Goal: Download file/media

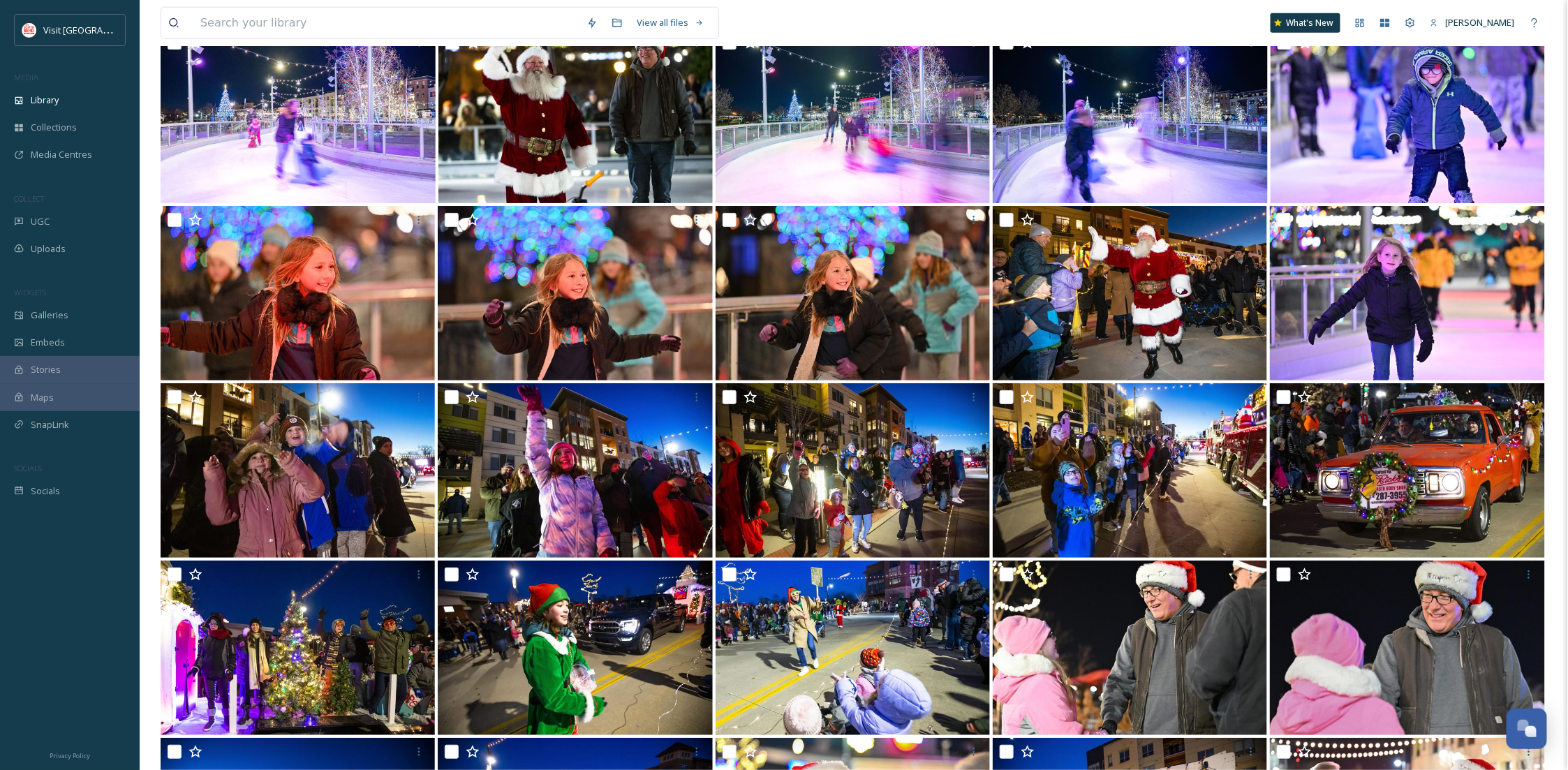
scroll to position [213, 0]
click at [98, 104] on div "Library" at bounding box center [69, 100] width 140 height 27
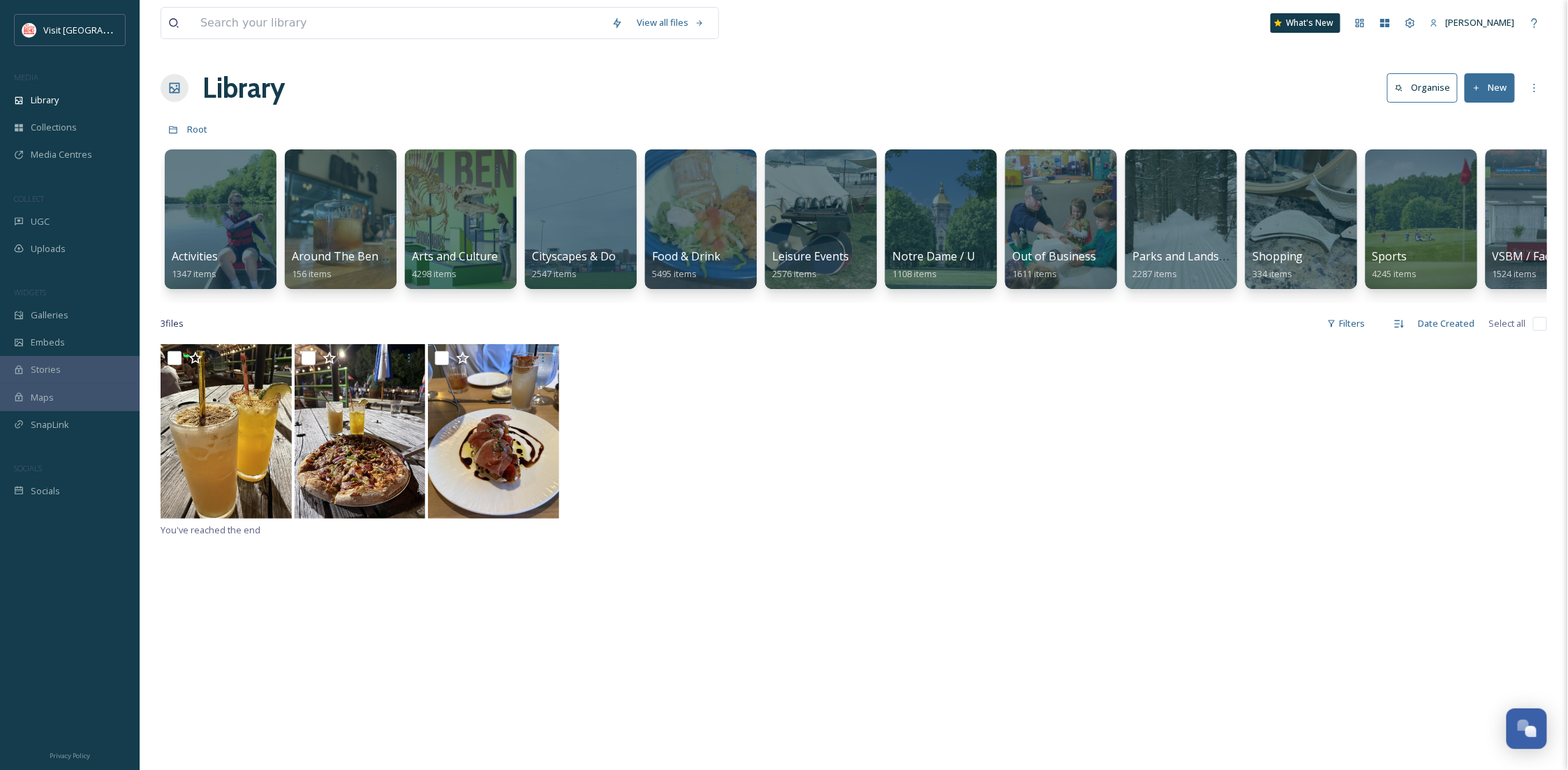
click at [1153, 51] on div "View all files What's New [PERSON_NAME] Library Organise New Root Your Selectio…" at bounding box center [853, 557] width 1428 height 1114
click at [798, 210] on div at bounding box center [821, 219] width 114 height 142
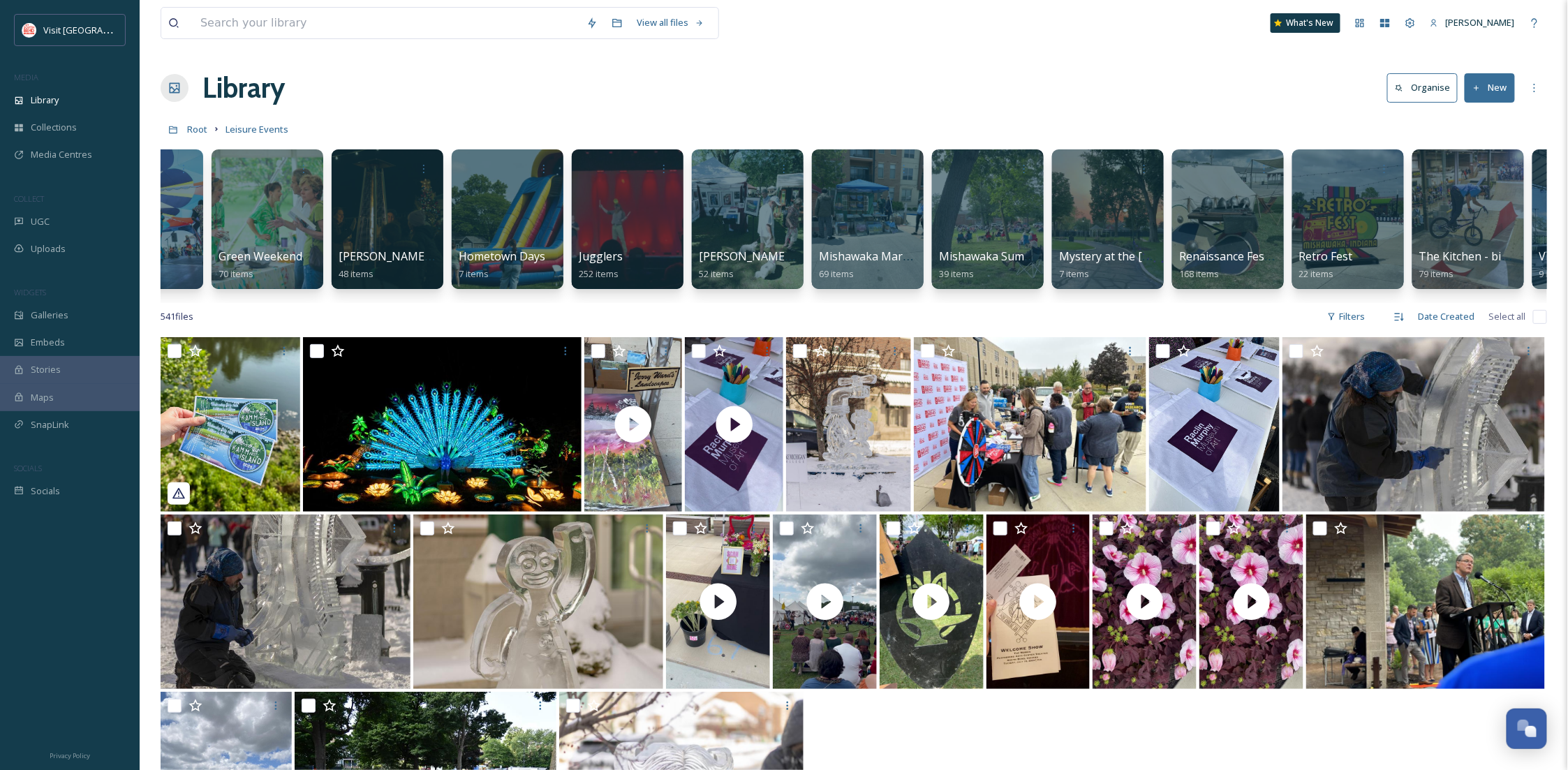
scroll to position [0, 1279]
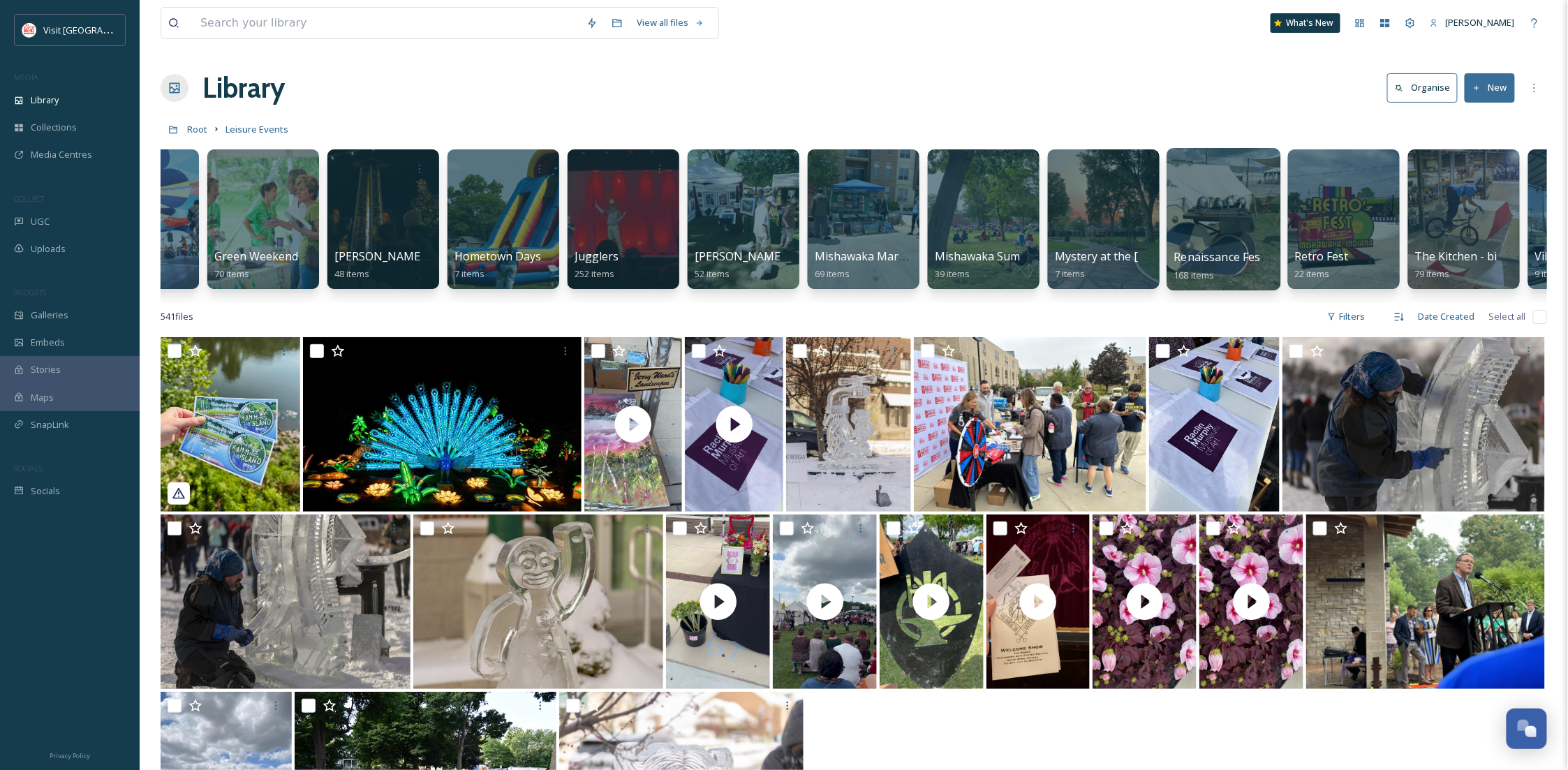
click at [1223, 237] on div at bounding box center [1223, 219] width 114 height 142
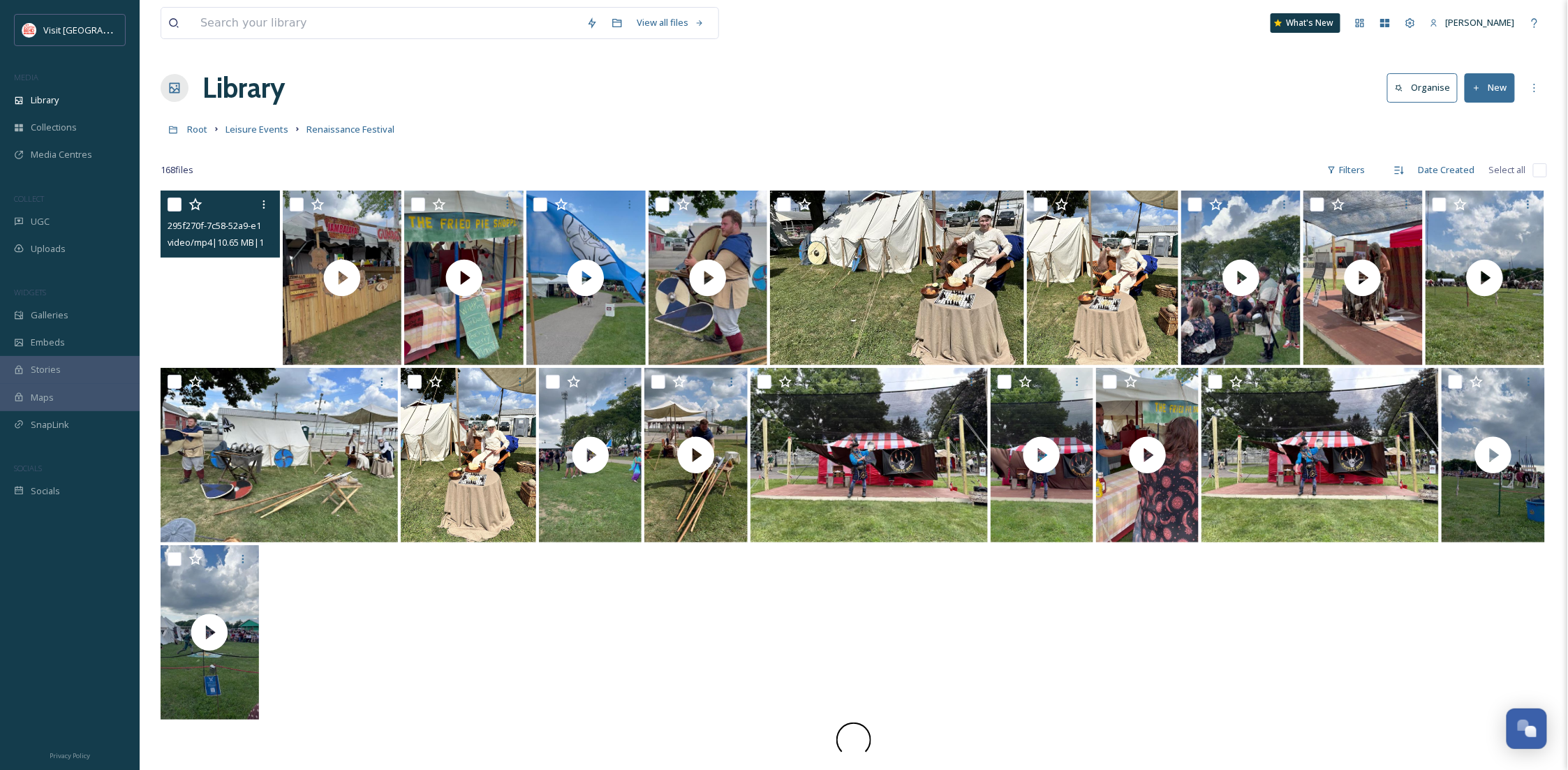
click at [211, 309] on video "295f270f-7c58-52a9-e17a-ae65e75d2d1d.mp4" at bounding box center [221, 278] width 120 height 175
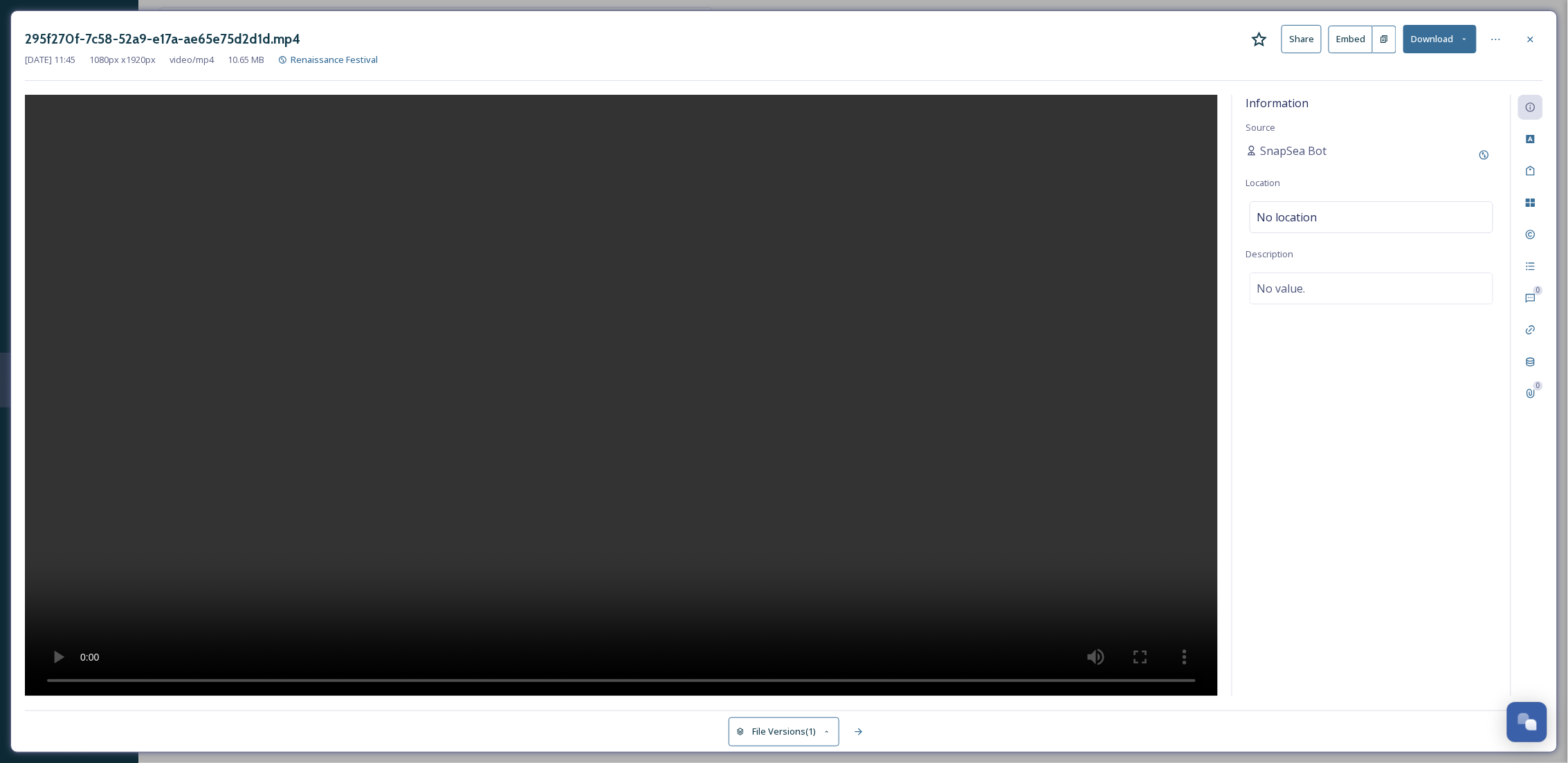
click at [1438, 44] on button "Download" at bounding box center [1439, 38] width 73 height 28
click at [1432, 67] on span "Download Original (1080 x 1920)" at bounding box center [1403, 71] width 131 height 14
click at [1529, 38] on icon at bounding box center [1530, 38] width 6 height 6
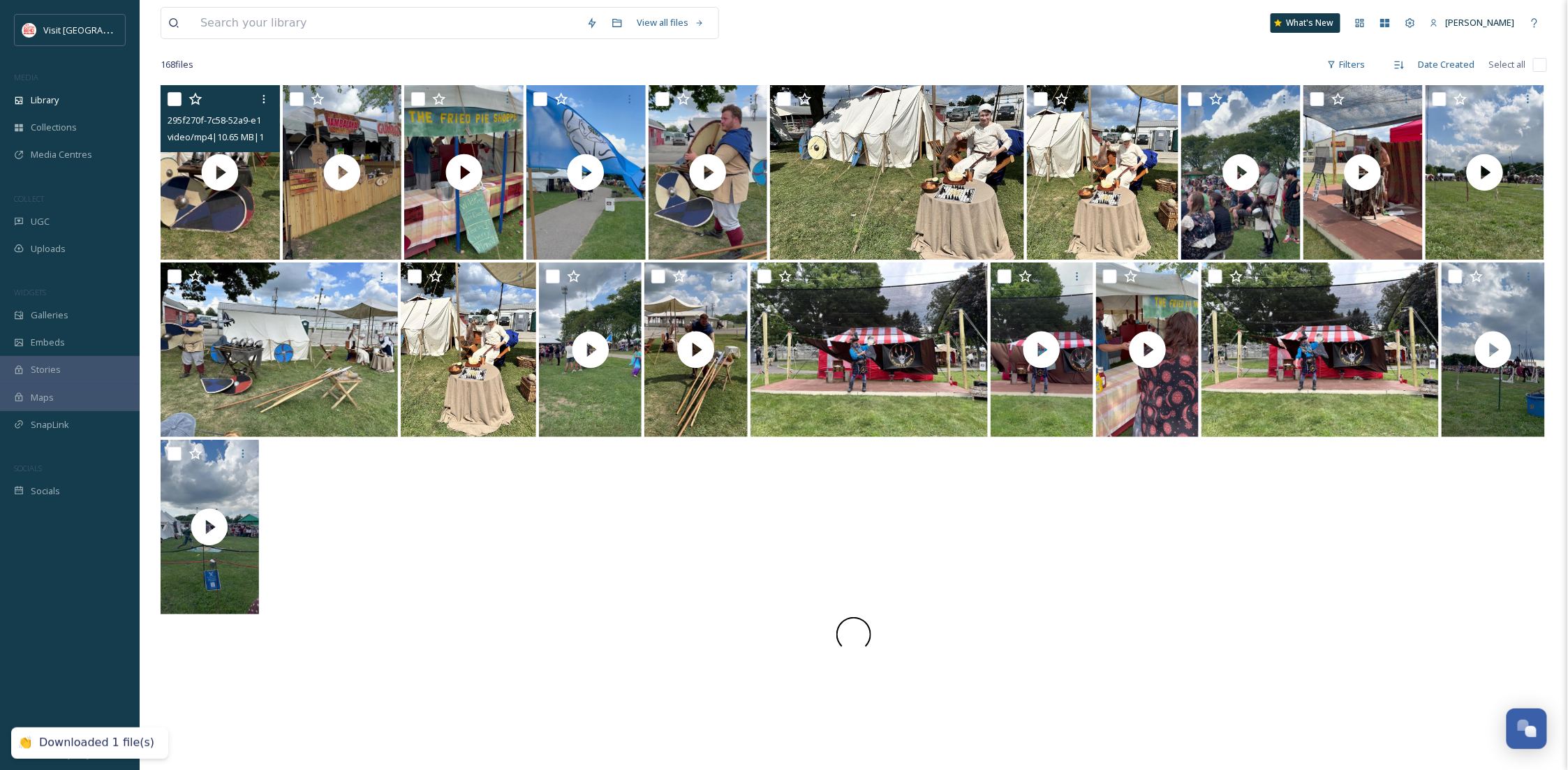
scroll to position [67, 0]
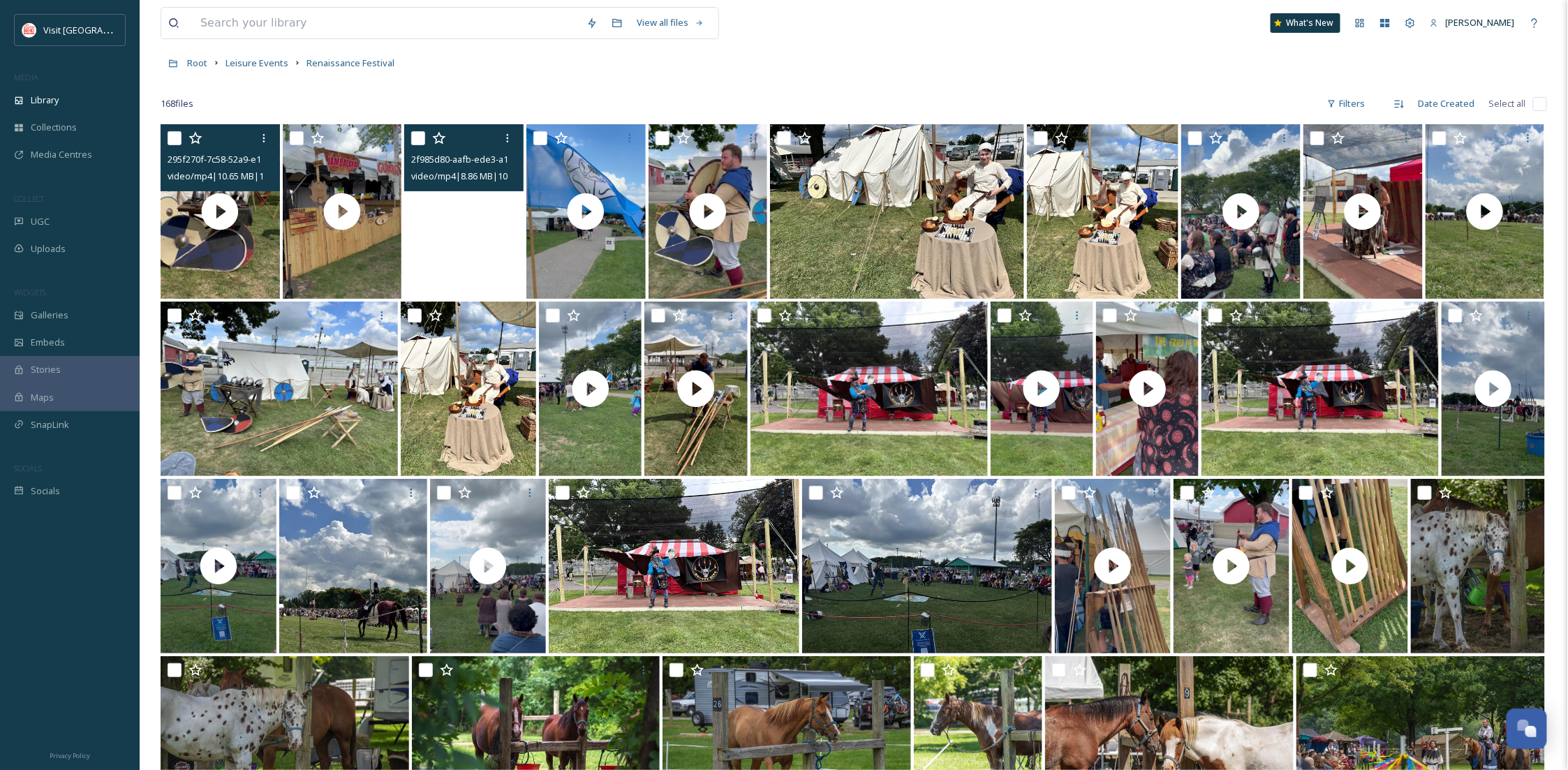
click at [451, 243] on video "2f985d80-aafb-ede3-a11c-66a9f934545c.mp4" at bounding box center [464, 211] width 120 height 175
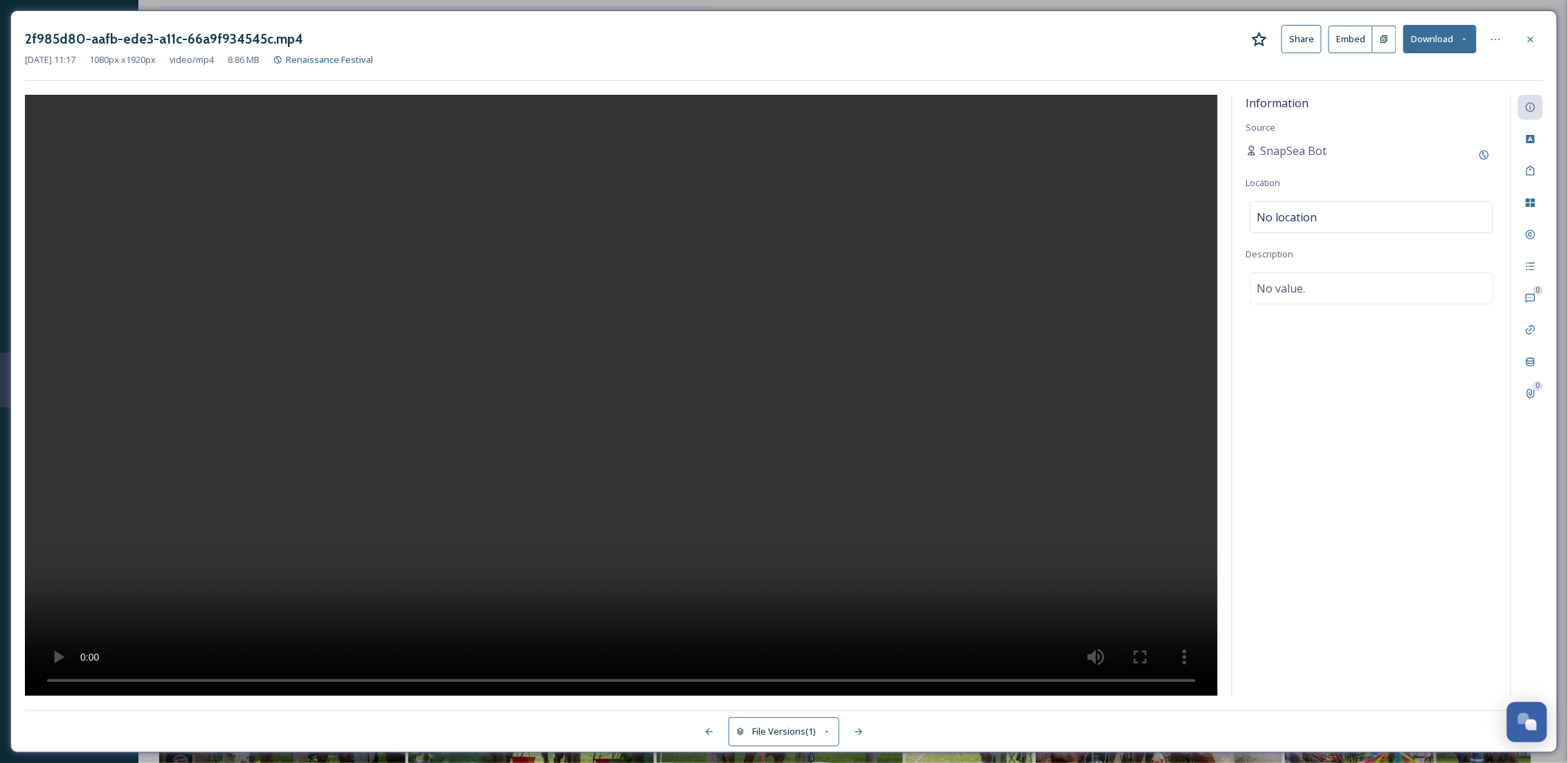
click at [1429, 33] on button "Download" at bounding box center [1439, 38] width 73 height 28
drag, startPoint x: 1430, startPoint y: 74, endPoint x: 1521, endPoint y: 44, distance: 95.8
click at [1431, 74] on span "Download Original (1080 x 1920)" at bounding box center [1403, 71] width 131 height 14
click at [1529, 40] on icon at bounding box center [1530, 38] width 6 height 6
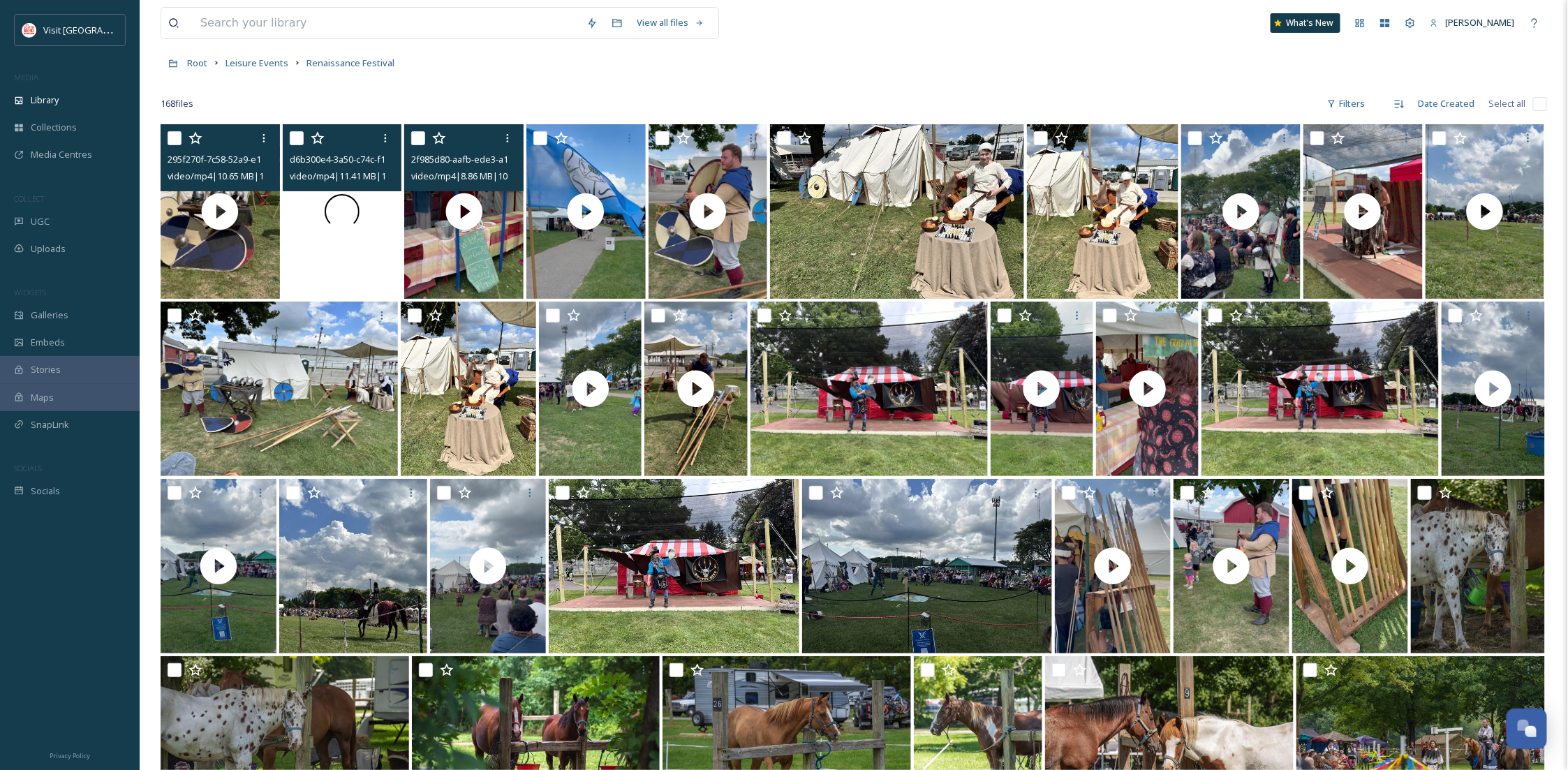
click at [326, 260] on div at bounding box center [342, 211] width 120 height 175
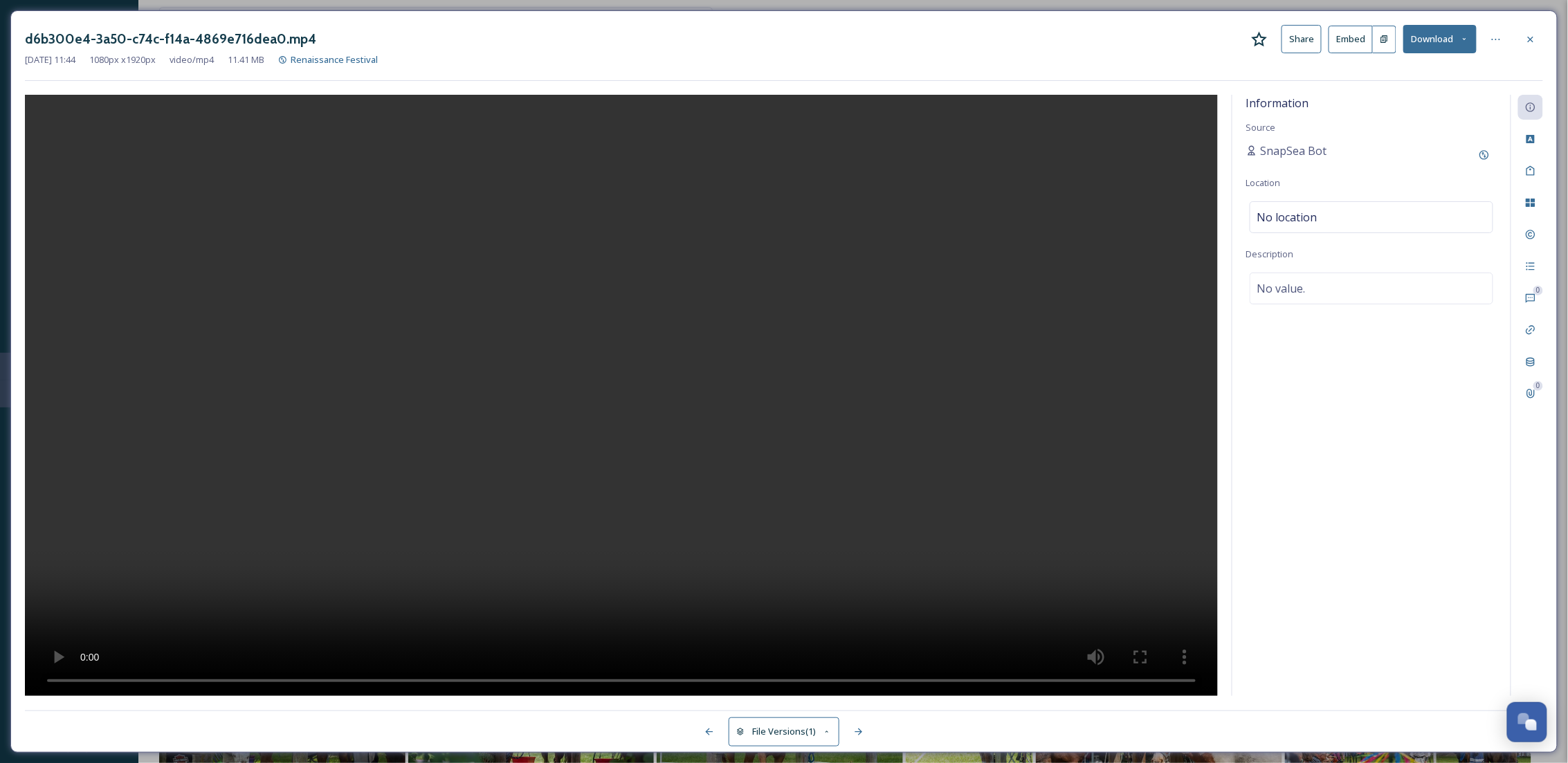
click at [1452, 53] on button "Download" at bounding box center [1439, 38] width 73 height 28
click at [1438, 62] on div "Download Original (1080 x 1920)" at bounding box center [1403, 71] width 145 height 27
click at [1532, 36] on icon at bounding box center [1530, 39] width 11 height 11
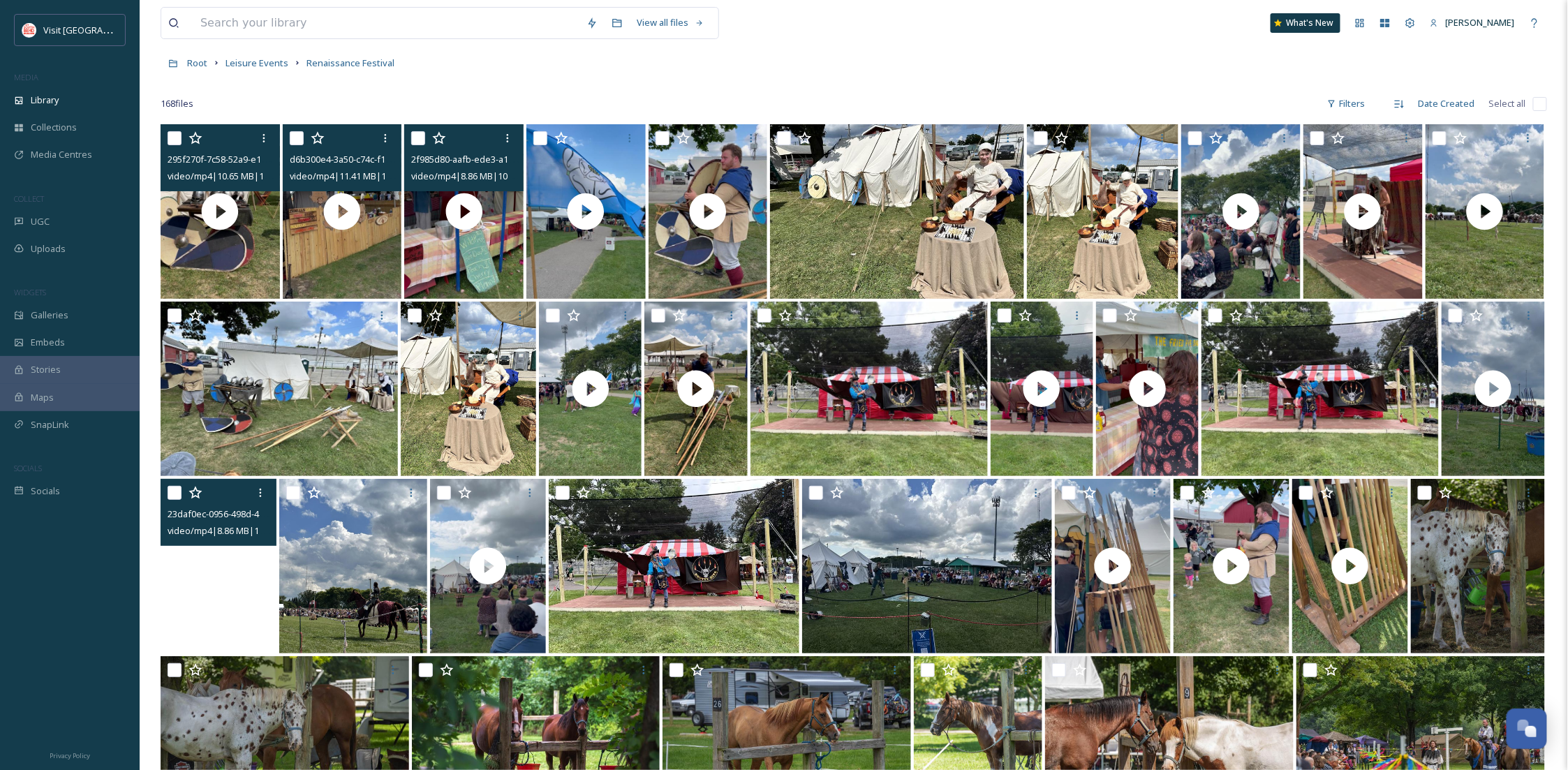
click at [256, 618] on video "23daf0ec-0956-498d-47b3-206cb73da2f1.mp4" at bounding box center [218, 566] width 116 height 175
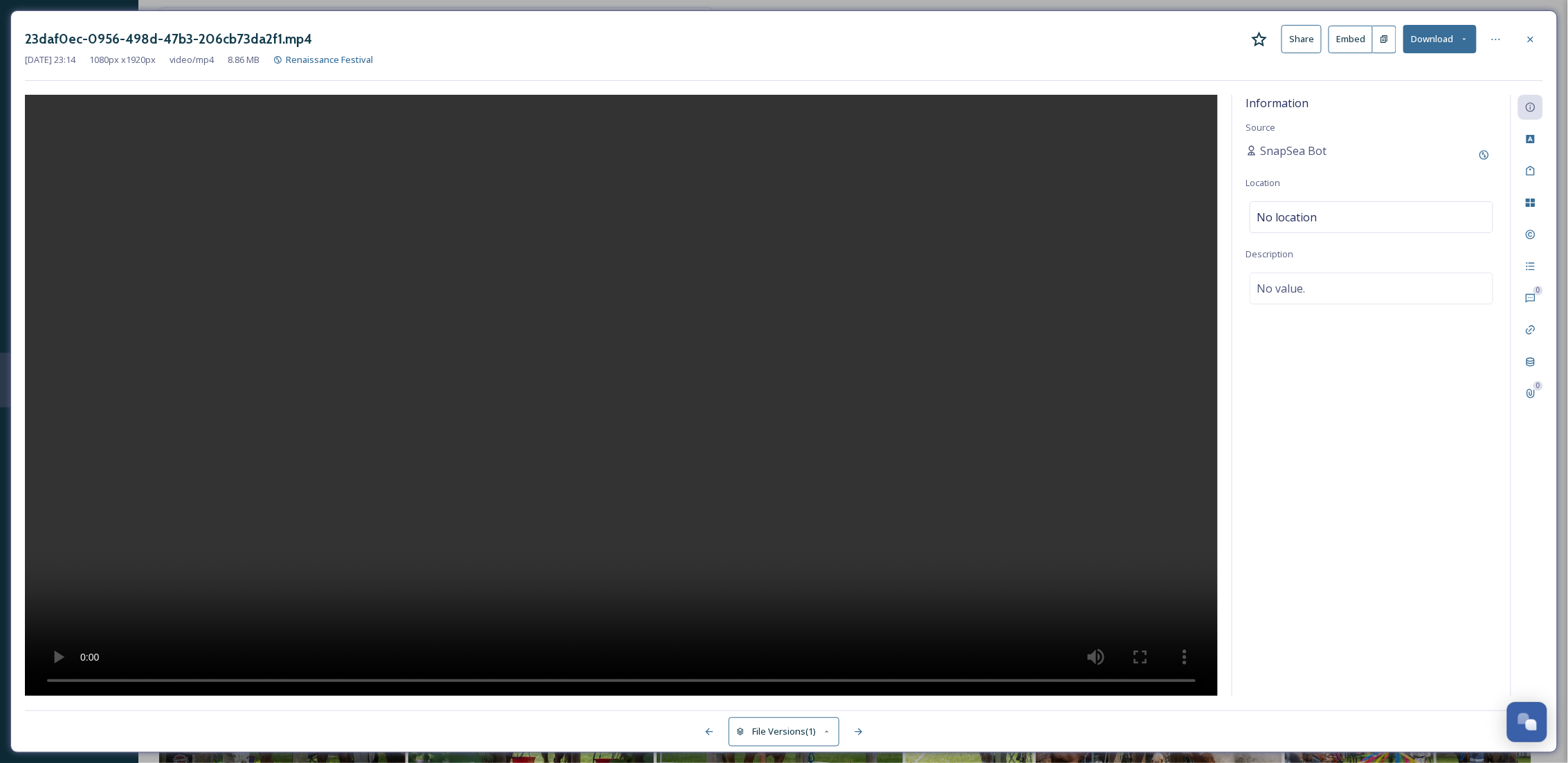
click at [1469, 47] on button "Download" at bounding box center [1439, 38] width 73 height 28
click at [1439, 71] on span "Download Original (1080 x 1920)" at bounding box center [1403, 71] width 131 height 14
click at [1534, 43] on icon at bounding box center [1530, 39] width 11 height 11
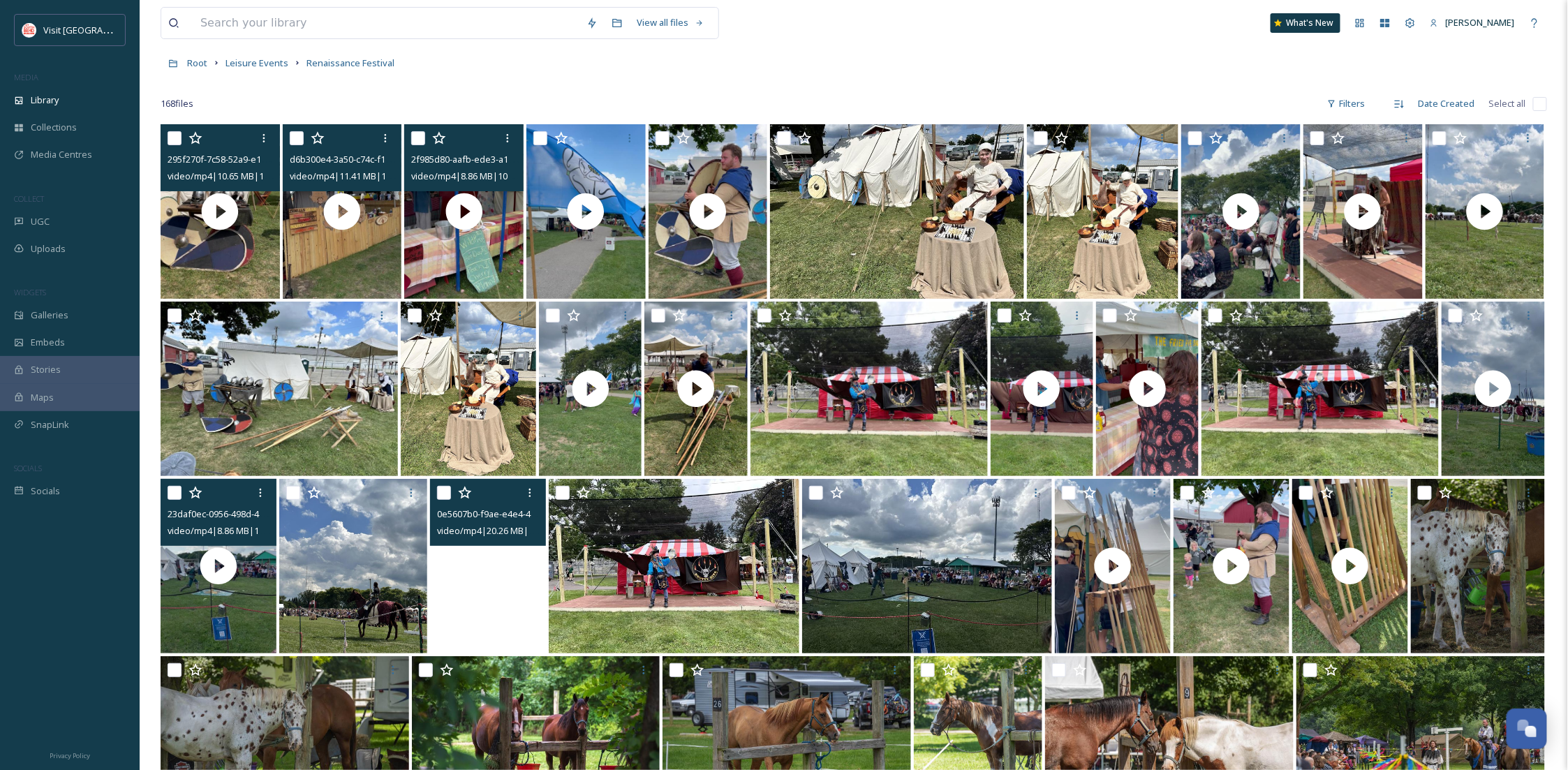
click at [488, 631] on video "0e5607b0-f9ae-e4e4-43e6-a8e035f8de0e.mp4" at bounding box center [488, 566] width 116 height 175
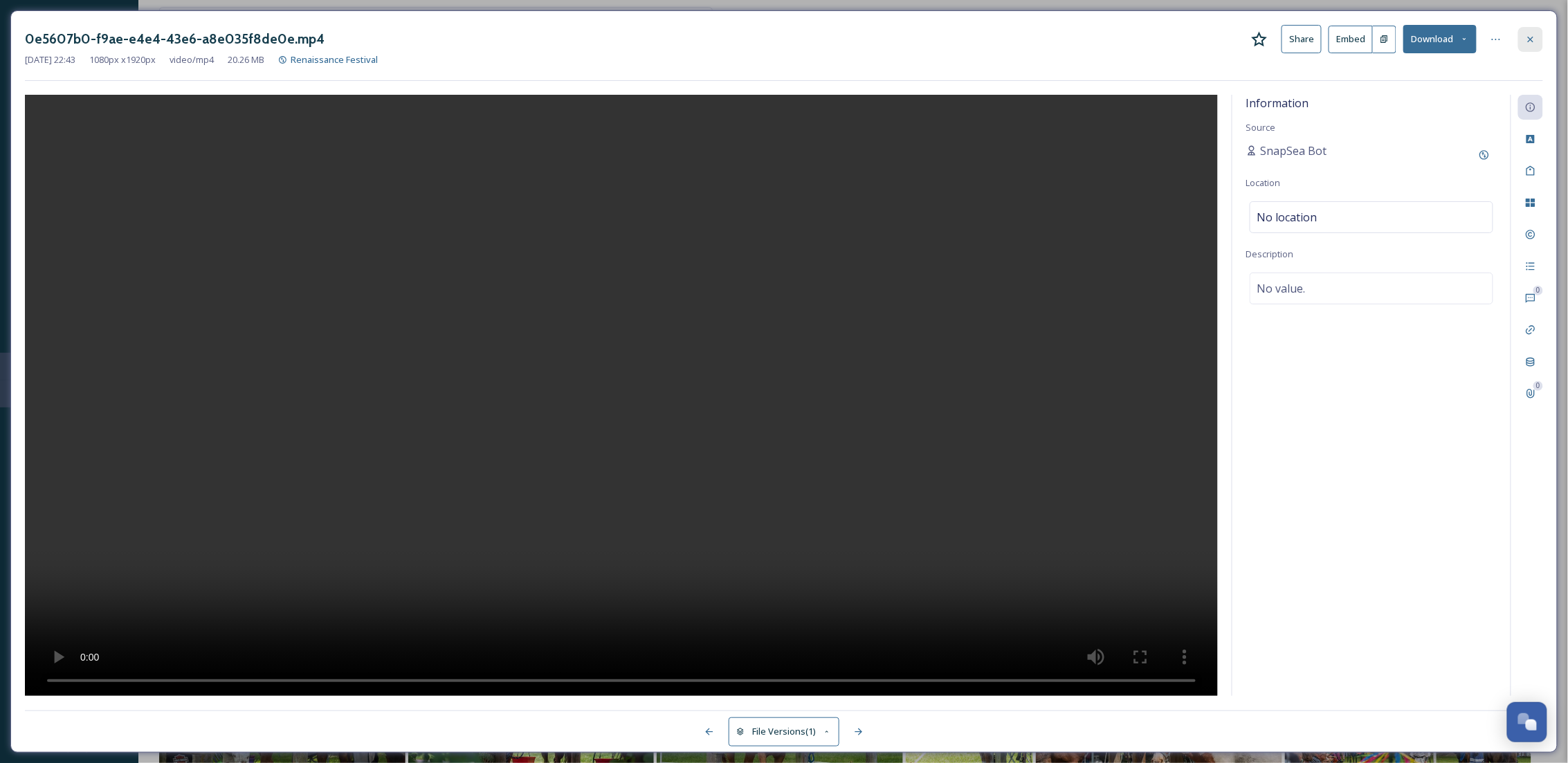
click at [1526, 35] on icon at bounding box center [1530, 39] width 11 height 11
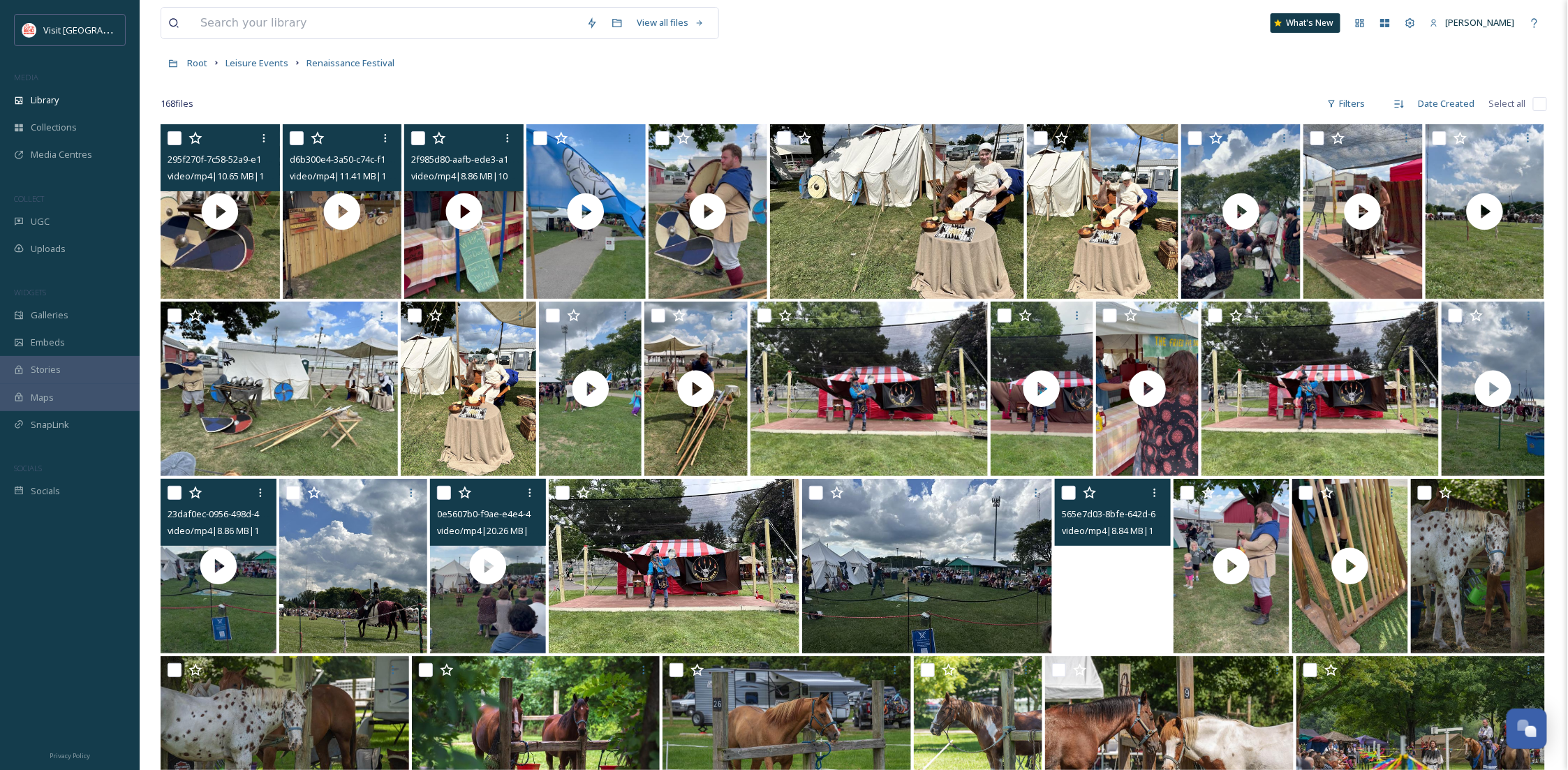
click at [1111, 608] on video "565e7d03-8bfe-642d-639a-233fff338fd6.mp4" at bounding box center [1113, 566] width 116 height 175
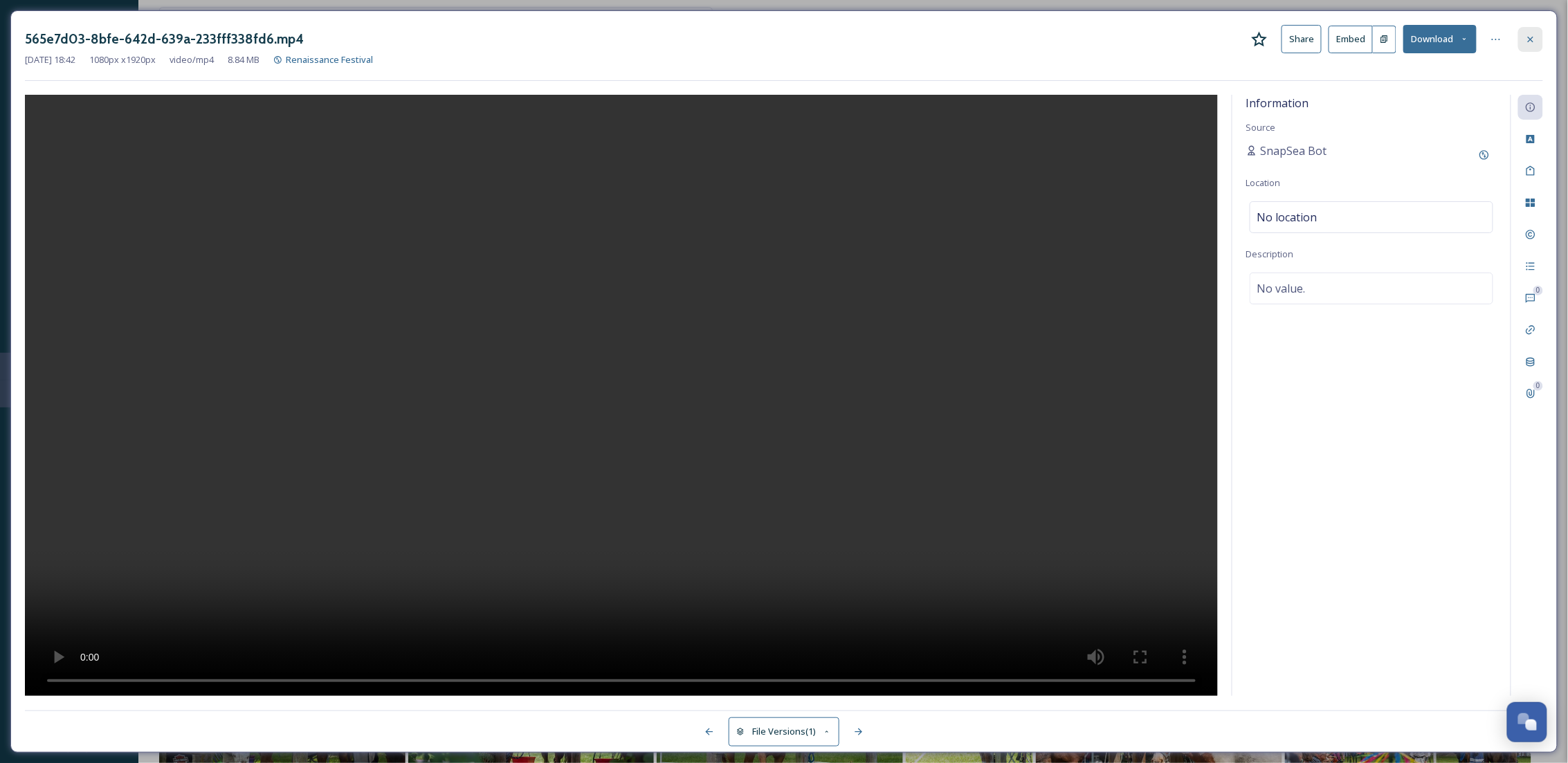
click at [1520, 28] on div at bounding box center [1530, 39] width 25 height 25
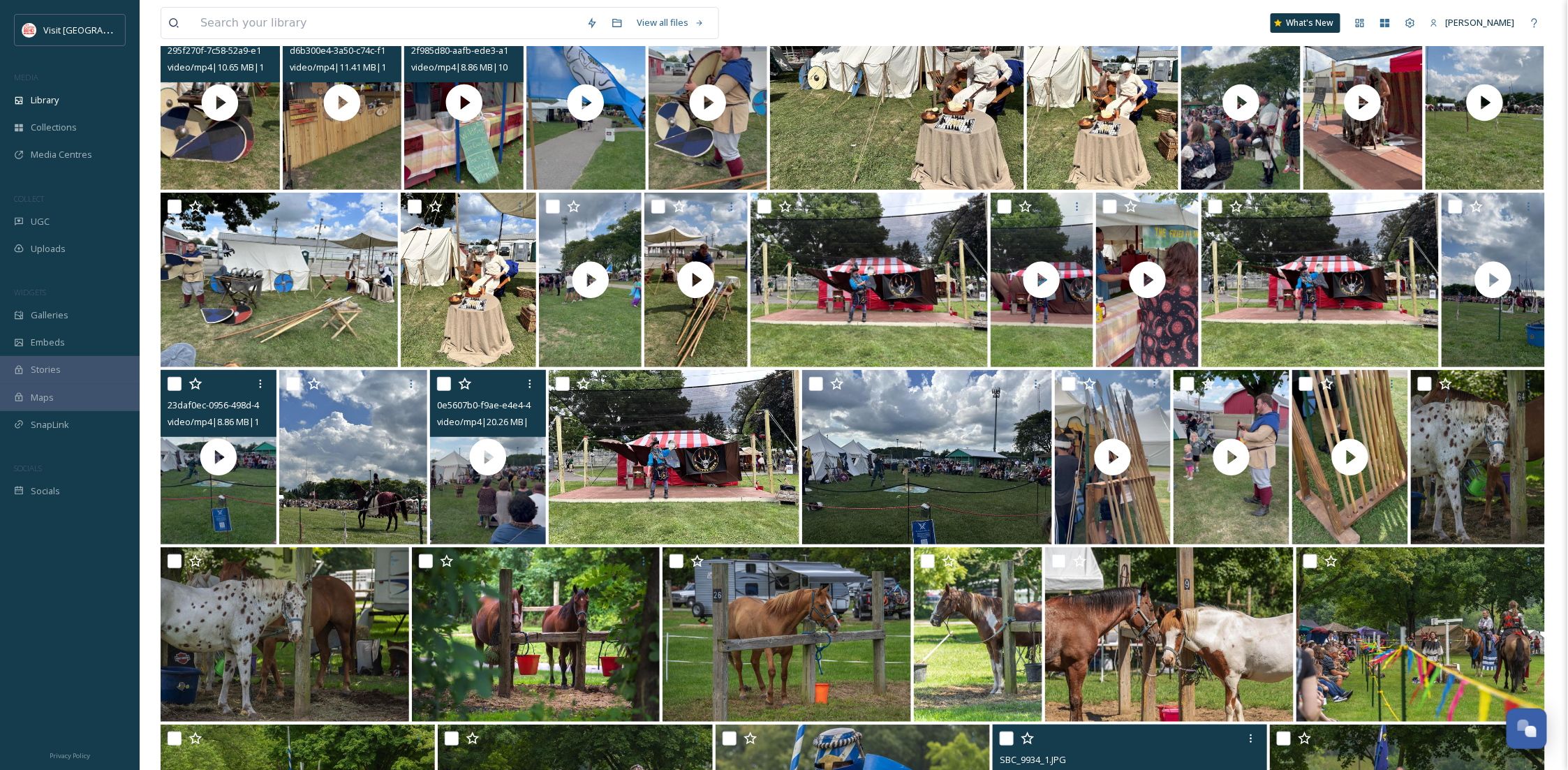
scroll to position [67, 0]
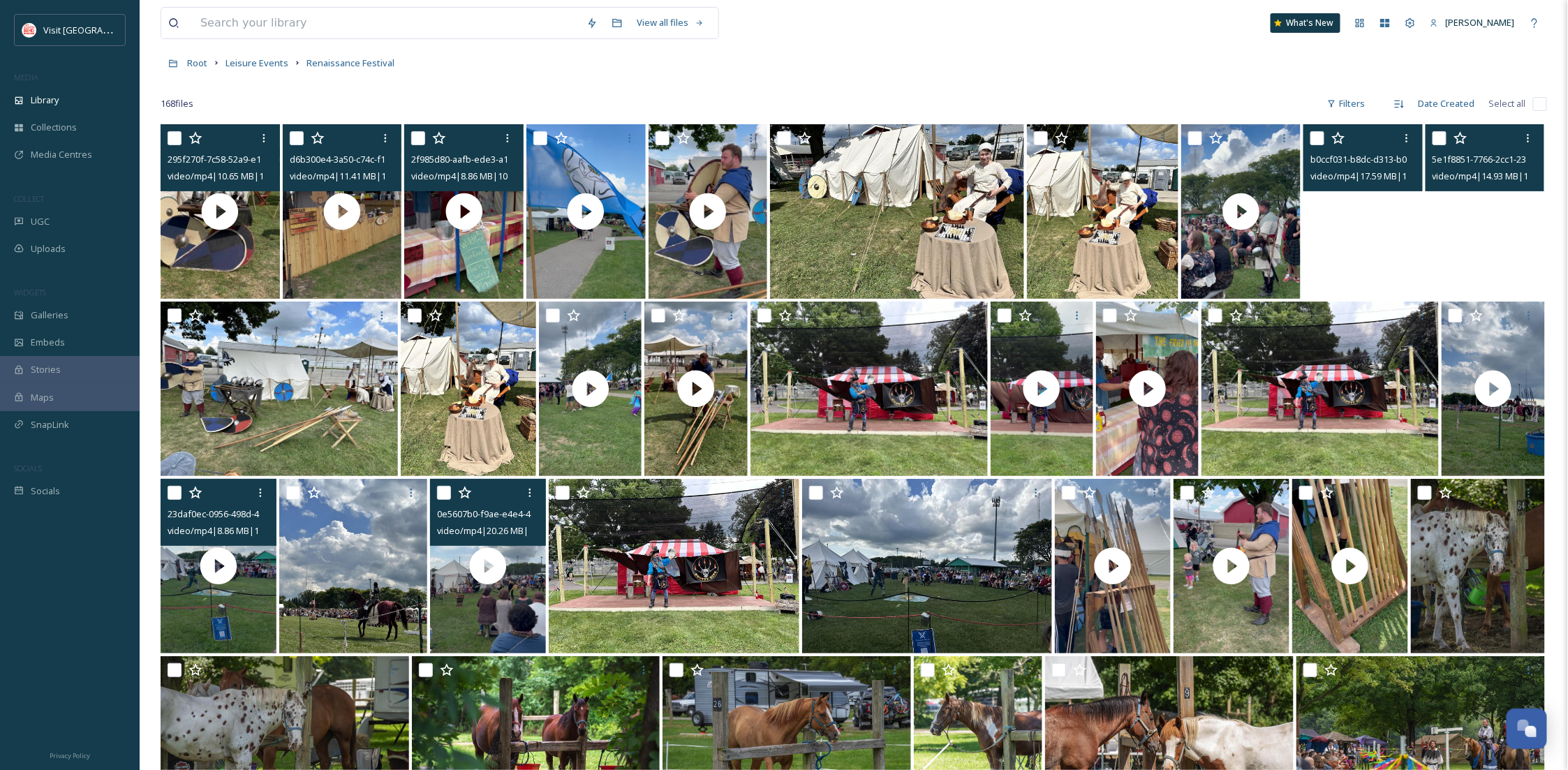
click at [1461, 252] on video "5e1f8851-7766-2cc1-238d-7d17a859a099.mp4" at bounding box center [1486, 211] width 120 height 175
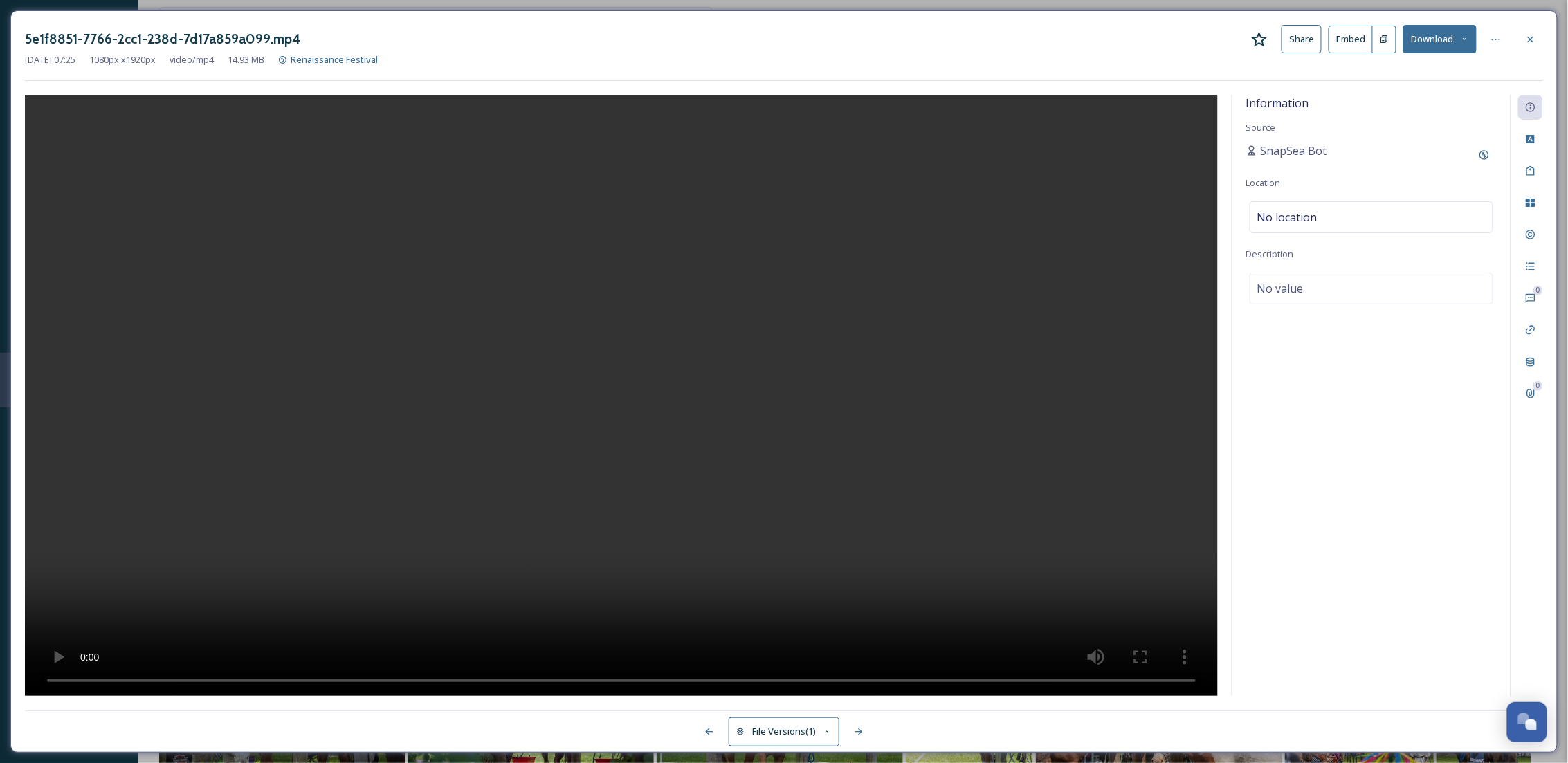
click at [1458, 40] on button "Download" at bounding box center [1439, 38] width 73 height 28
click at [1463, 74] on span "Download Original (1080 x 1920)" at bounding box center [1403, 71] width 131 height 14
click at [1537, 36] on div at bounding box center [1530, 39] width 25 height 25
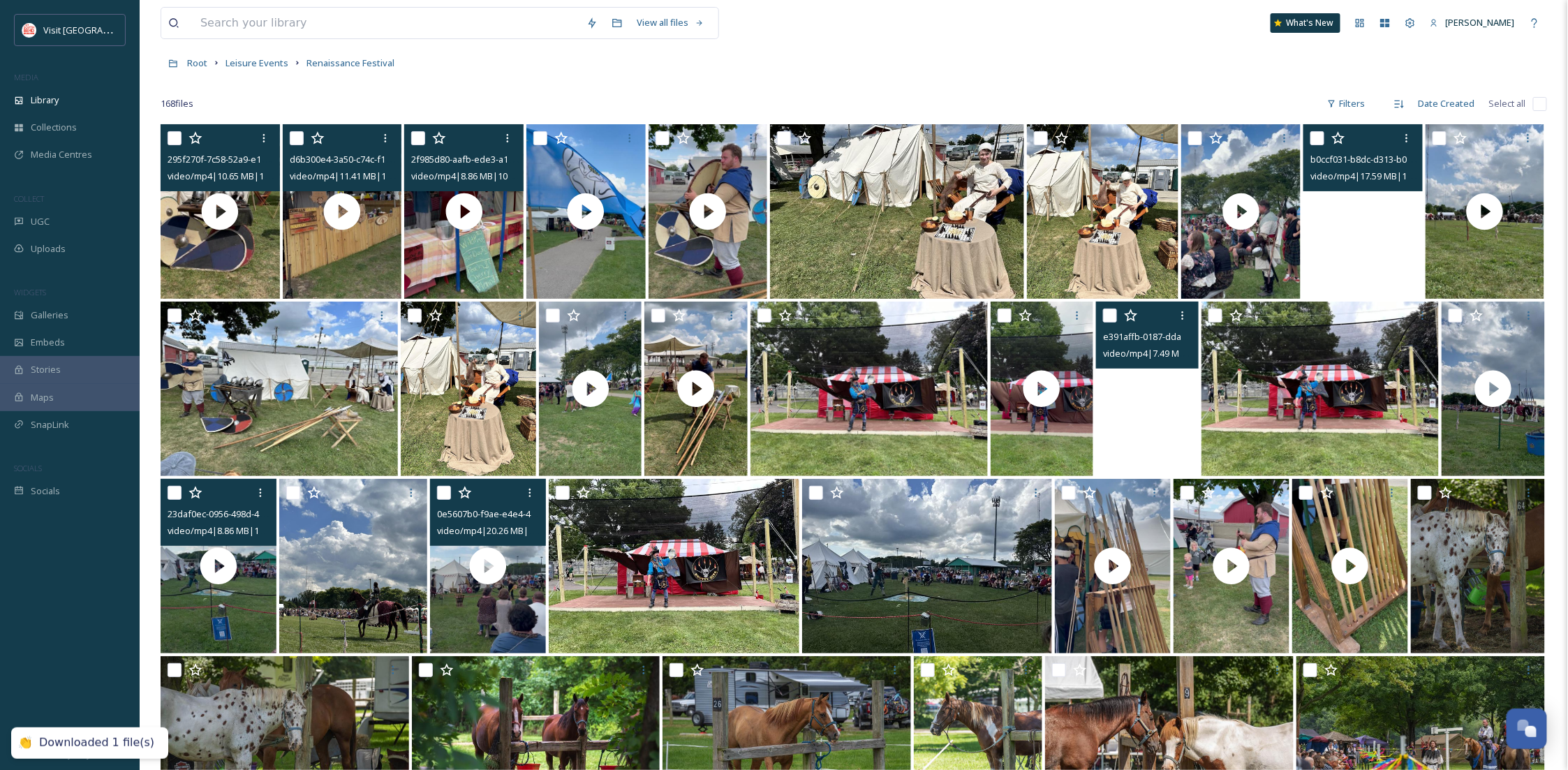
click at [1146, 447] on video "e391affb-0187-dda9-cbe6-beeca6a80969.mp4" at bounding box center [1148, 388] width 103 height 175
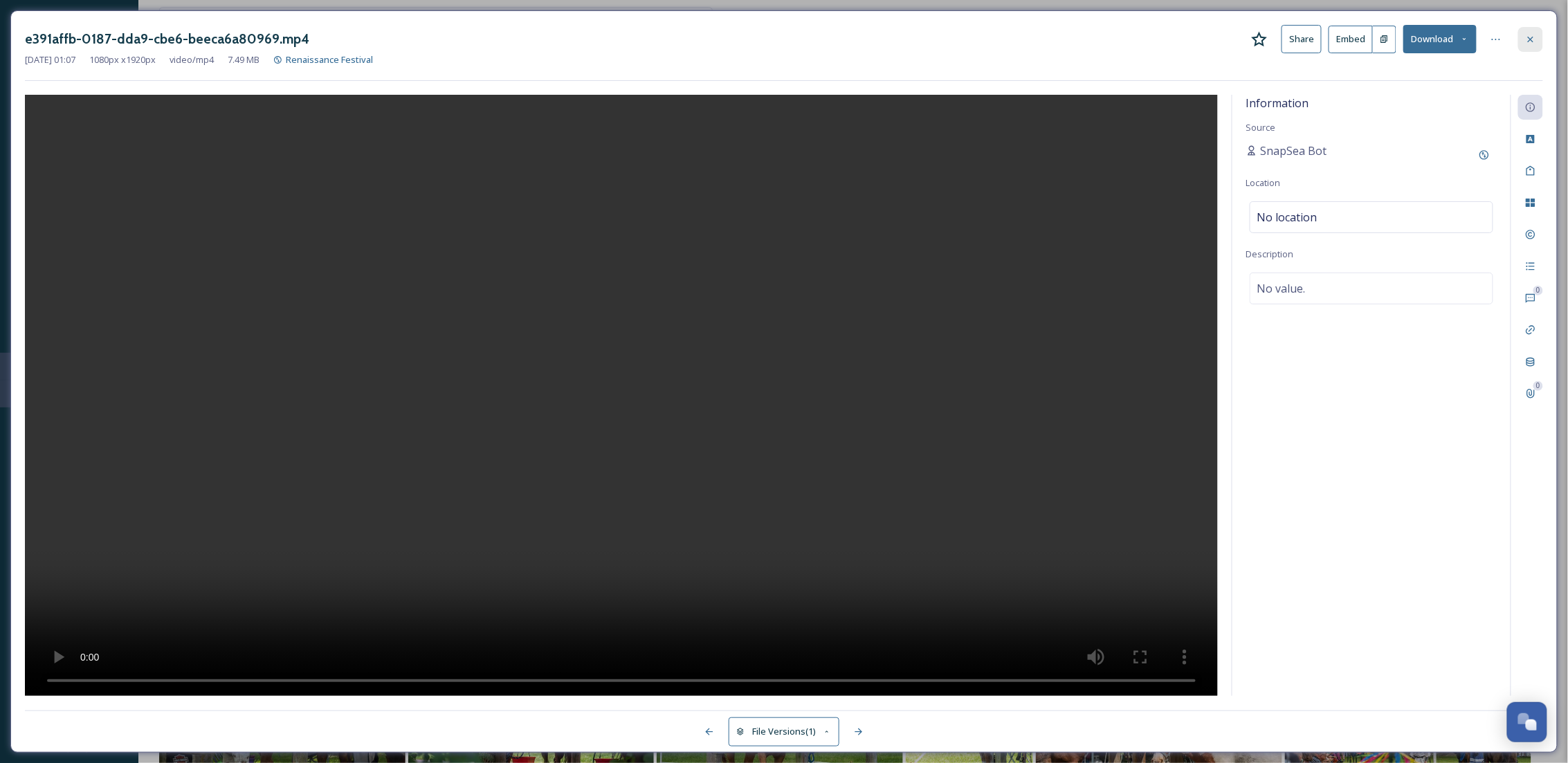
click at [1531, 45] on div at bounding box center [1530, 39] width 25 height 25
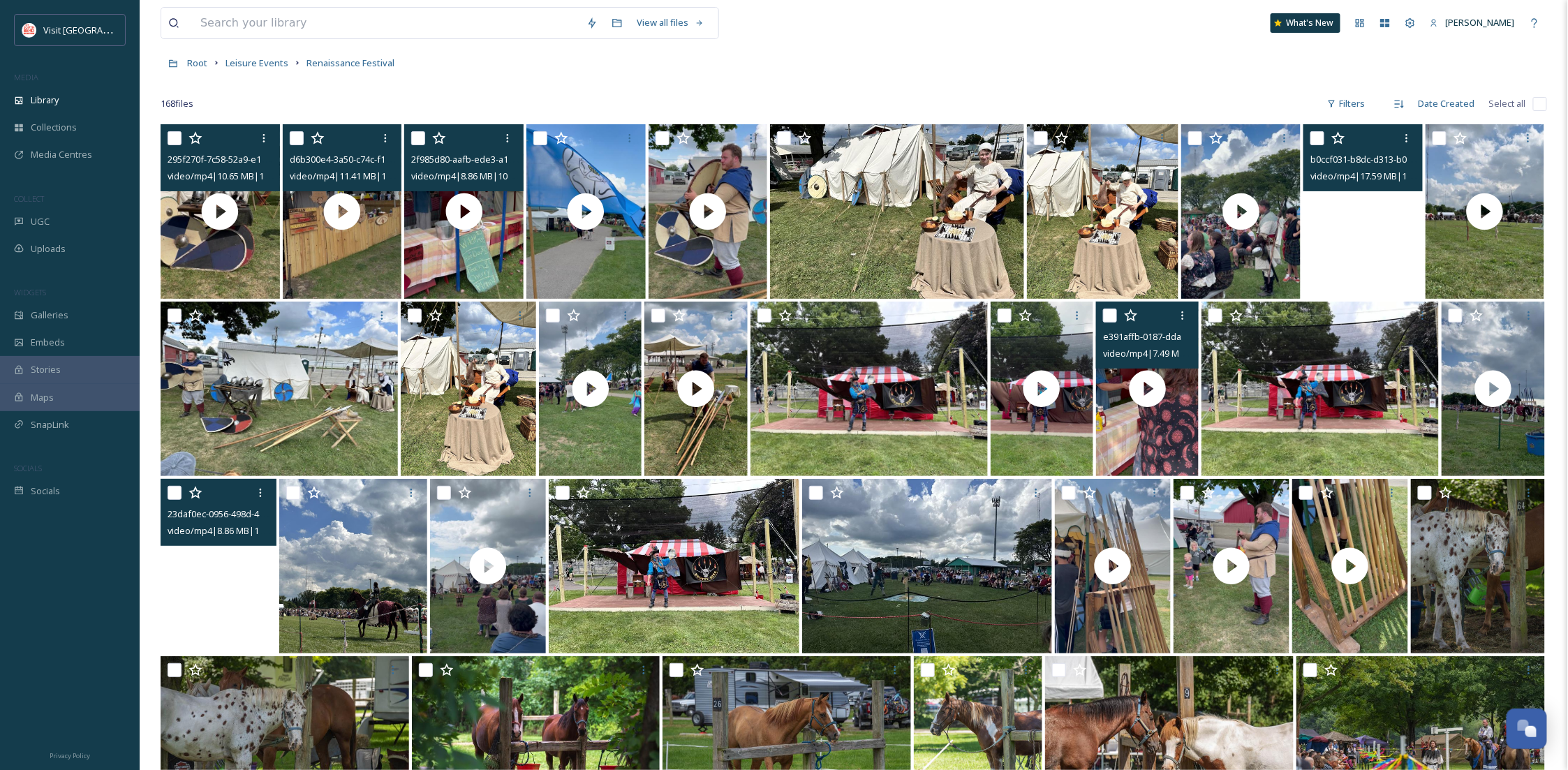
click at [237, 595] on video "23daf0ec-0956-498d-47b3-206cb73da2f1.mp4" at bounding box center [218, 566] width 116 height 175
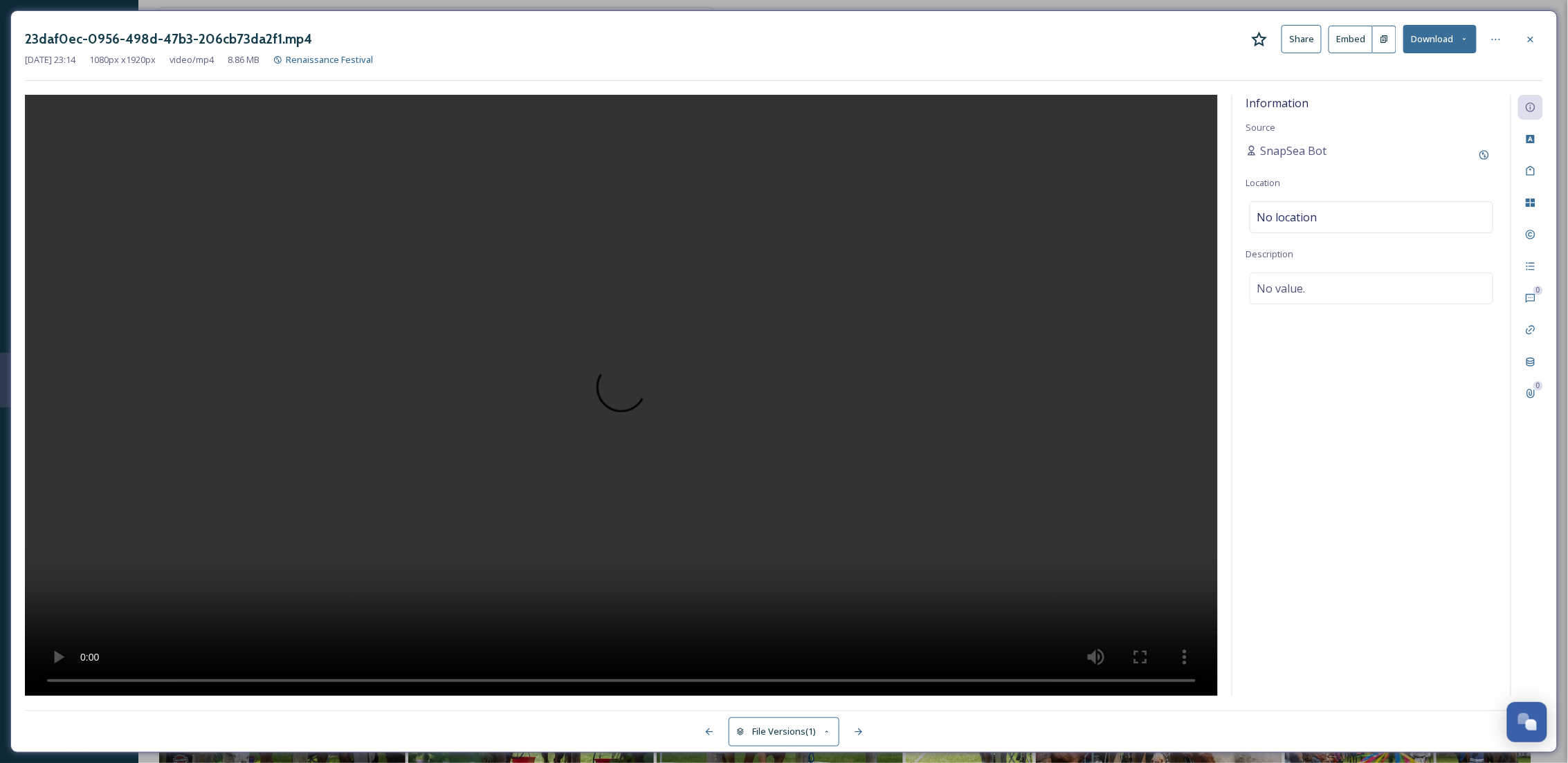
click at [1546, 39] on div "23daf0ec-0956-498d-47b3-206cb73da2f1.mp4 Share Embed Download [DATE] 23:14 1080…" at bounding box center [784, 381] width 1547 height 742
click at [1537, 40] on div at bounding box center [1530, 39] width 25 height 25
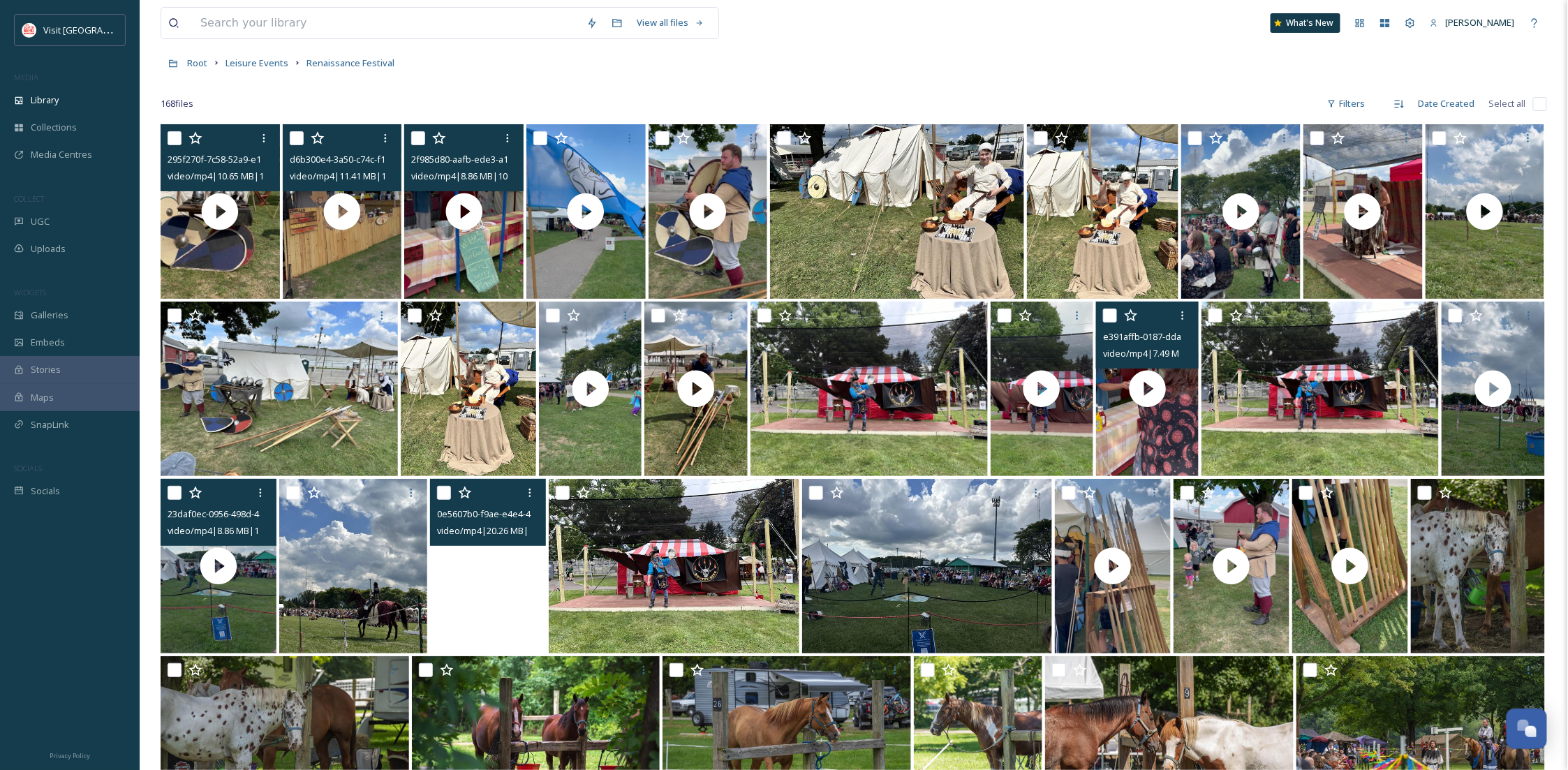
click at [460, 624] on video "0e5607b0-f9ae-e4e4-43e6-a8e035f8de0e.mp4" at bounding box center [488, 566] width 116 height 175
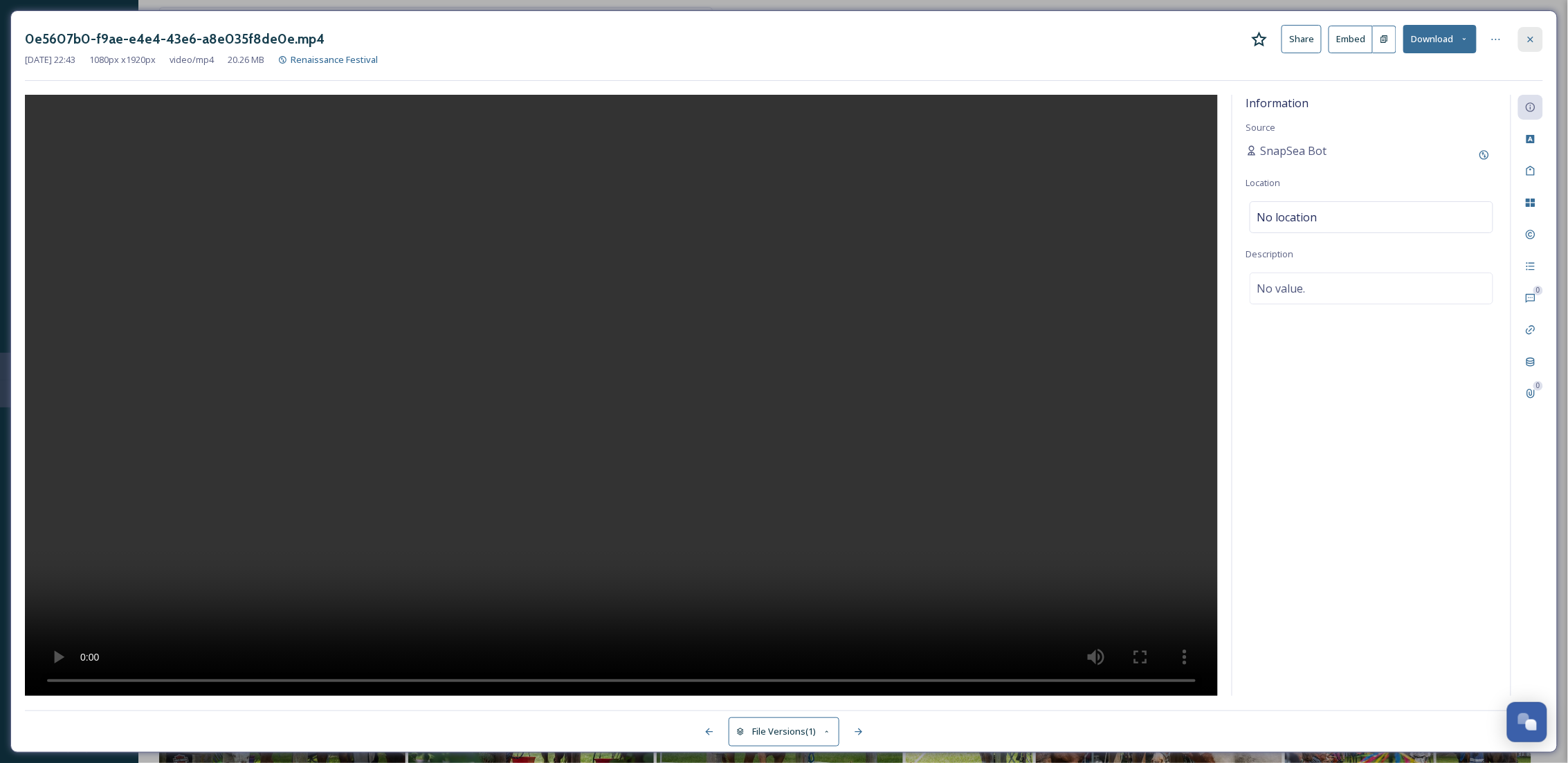
click at [1531, 45] on div at bounding box center [1530, 39] width 25 height 25
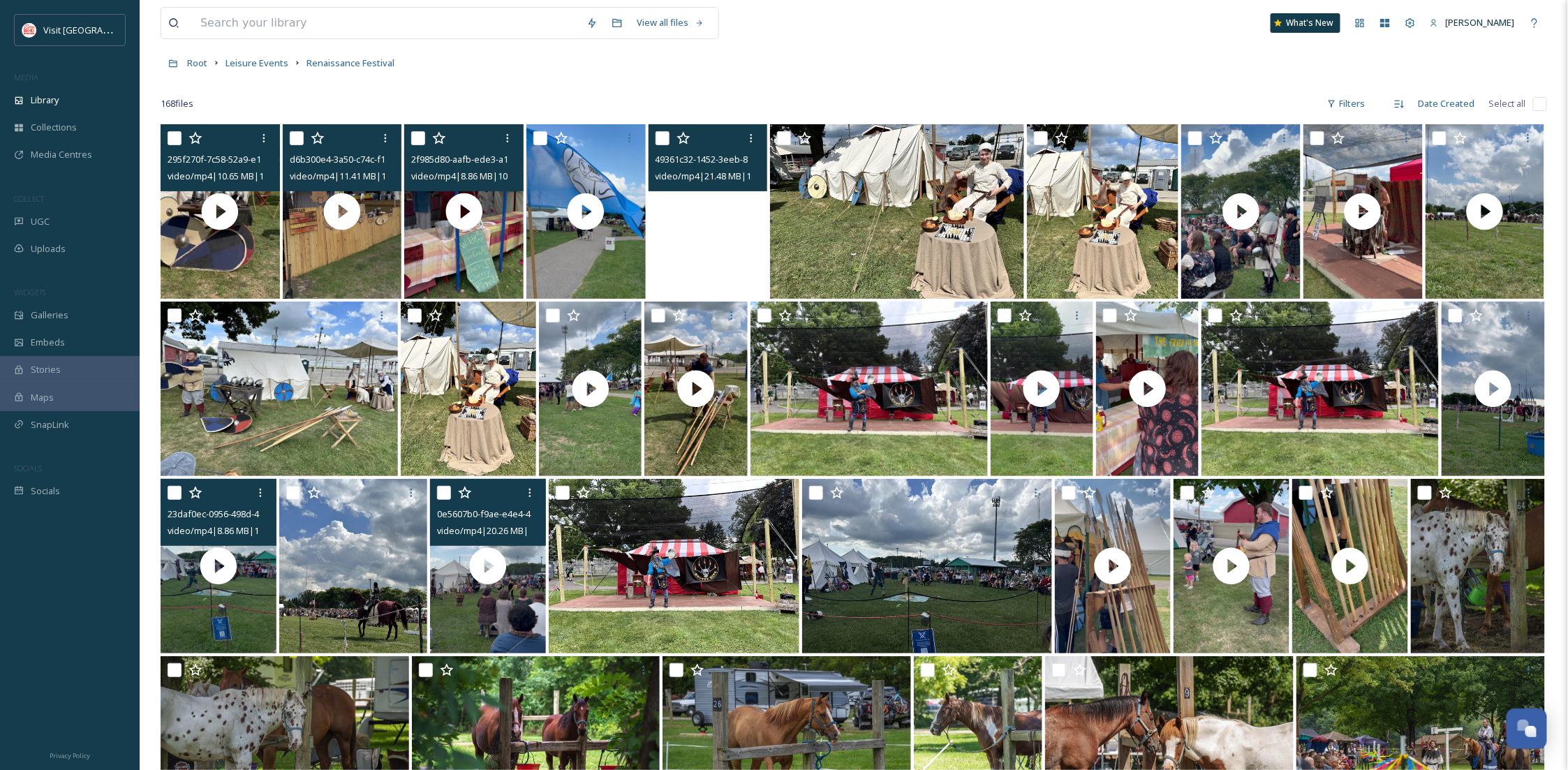
click at [709, 257] on video "49361c32-1452-3eeb-8225-358b6674d194.mp4" at bounding box center [709, 211] width 120 height 175
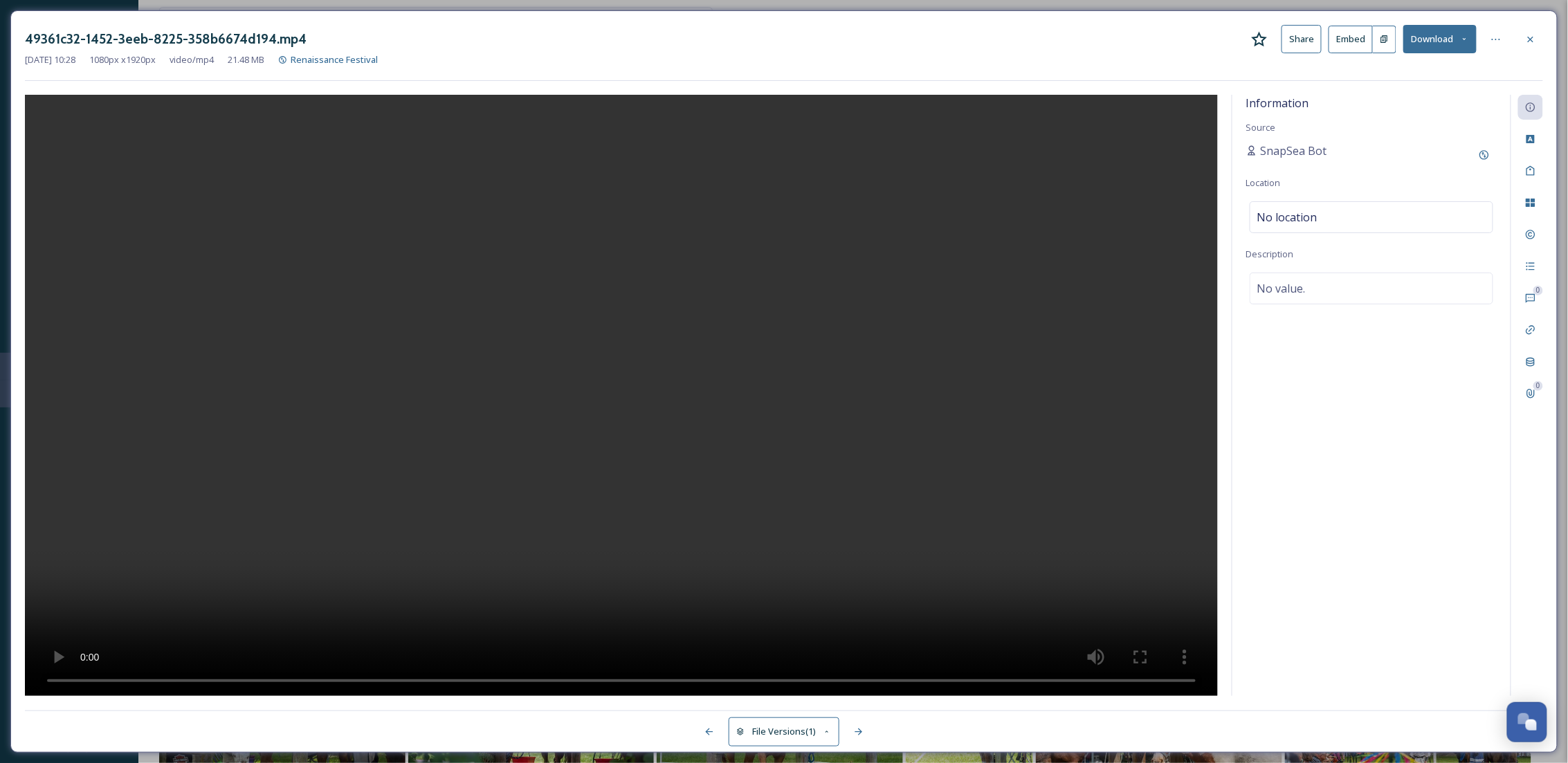
click at [1444, 42] on button "Download" at bounding box center [1439, 38] width 73 height 28
click at [1439, 70] on span "Download Original (1080 x 1920)" at bounding box center [1403, 71] width 131 height 14
click at [1526, 38] on icon at bounding box center [1530, 39] width 11 height 11
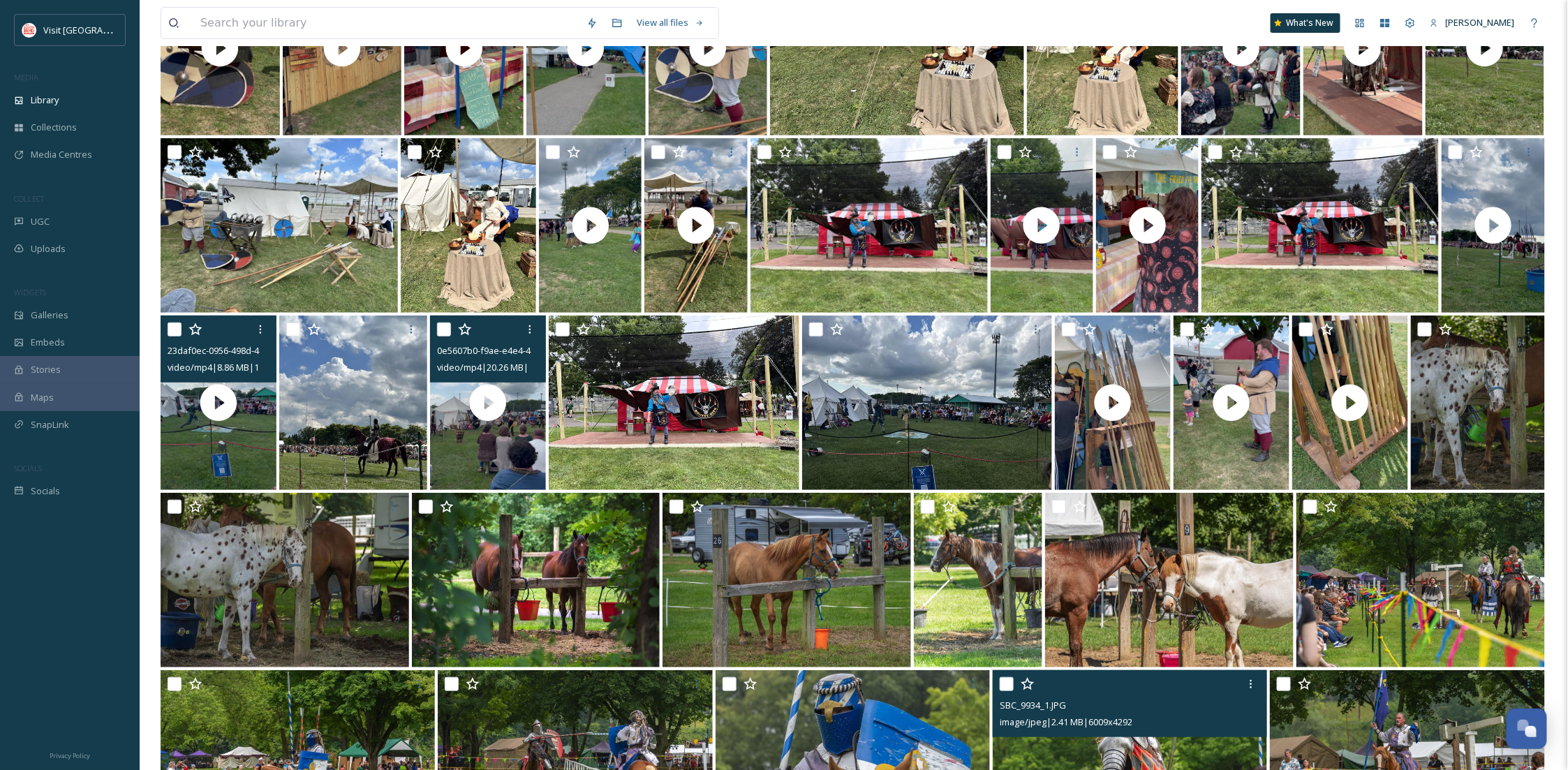
scroll to position [191, 0]
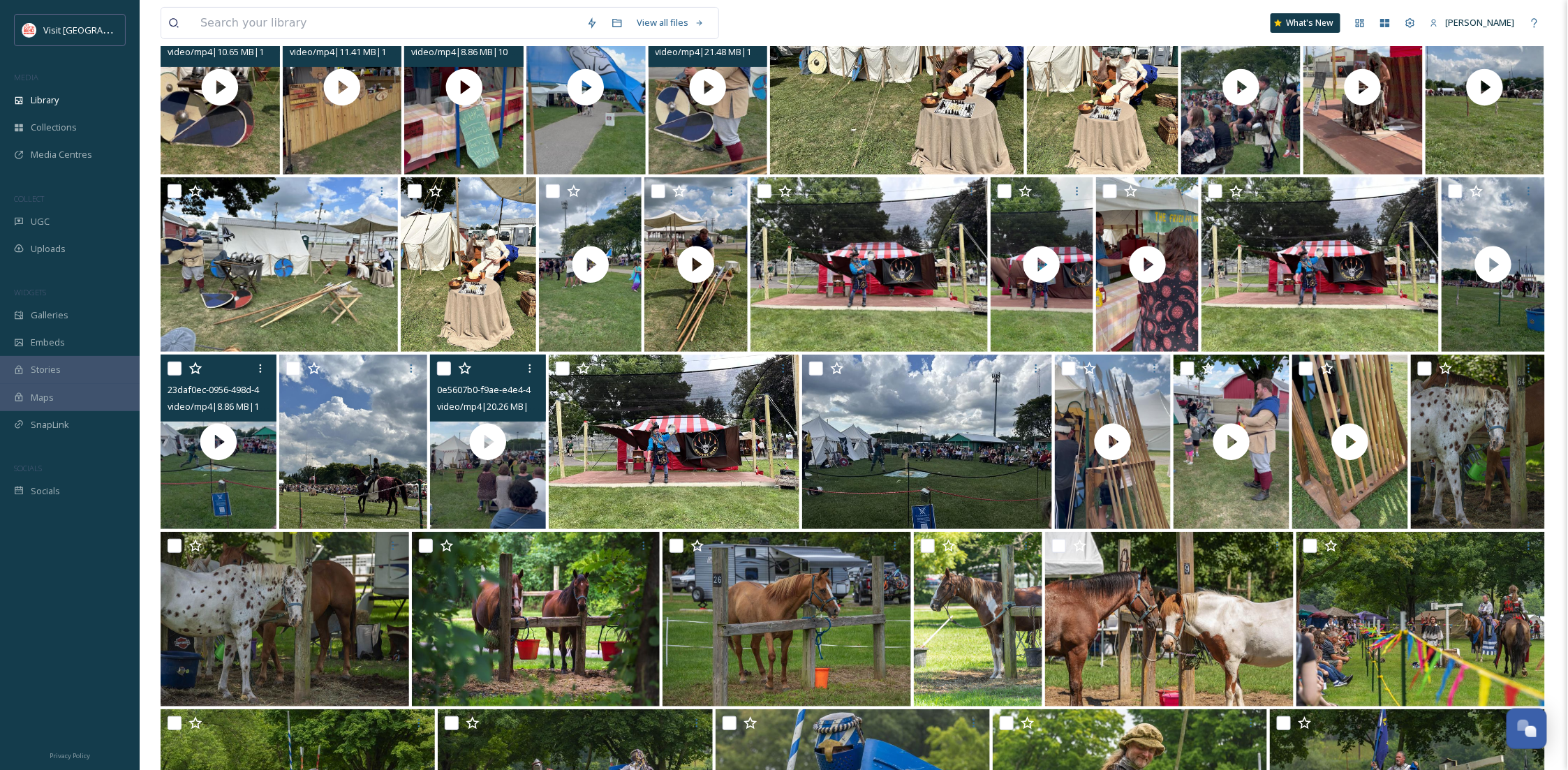
click at [904, 36] on div "View all files What's New [PERSON_NAME]" at bounding box center [854, 23] width 1387 height 46
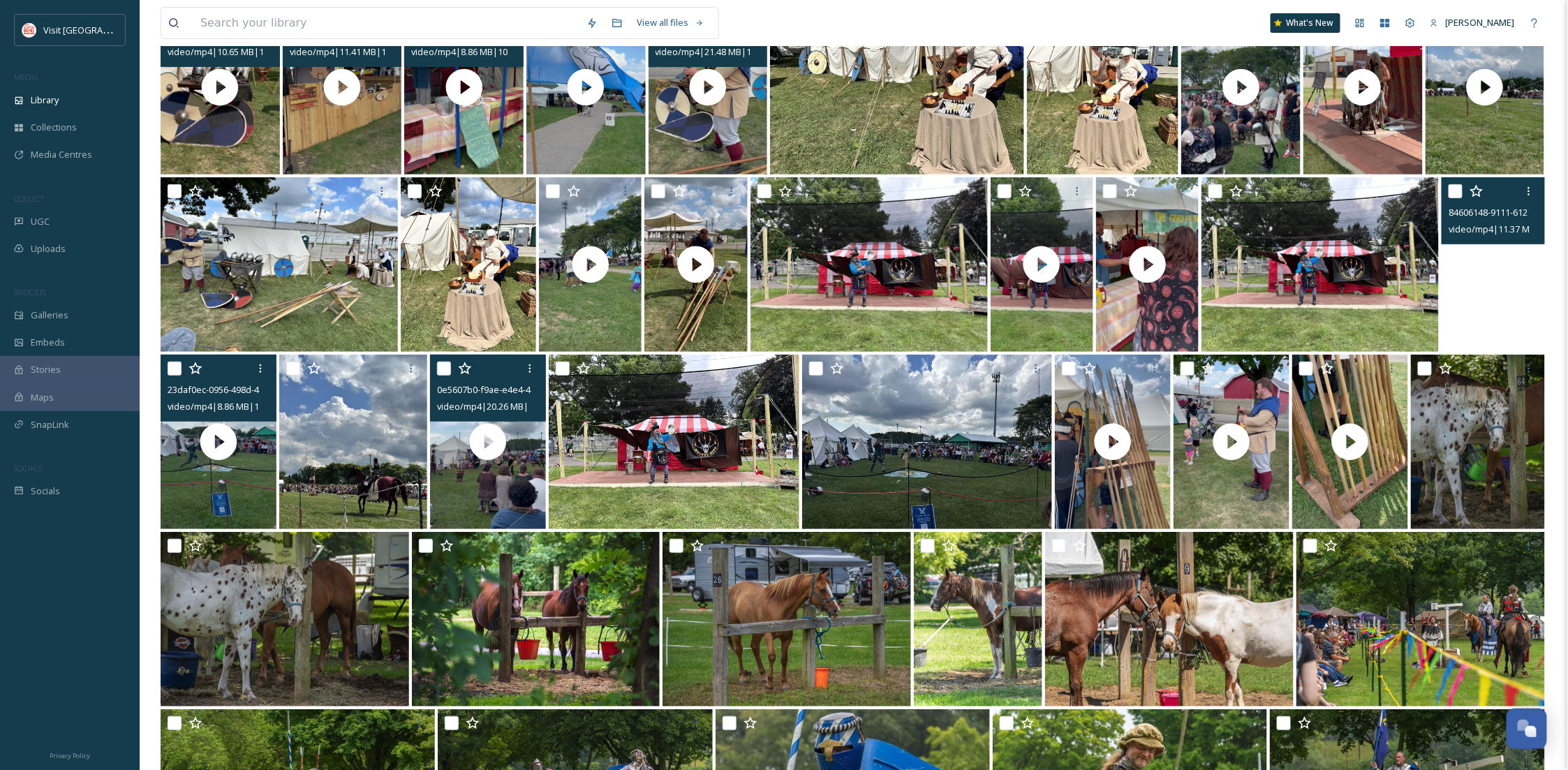
click at [1493, 310] on video "84606148-9111-612e-e1fc-ca9de8d6e124.mp4" at bounding box center [1494, 264] width 103 height 175
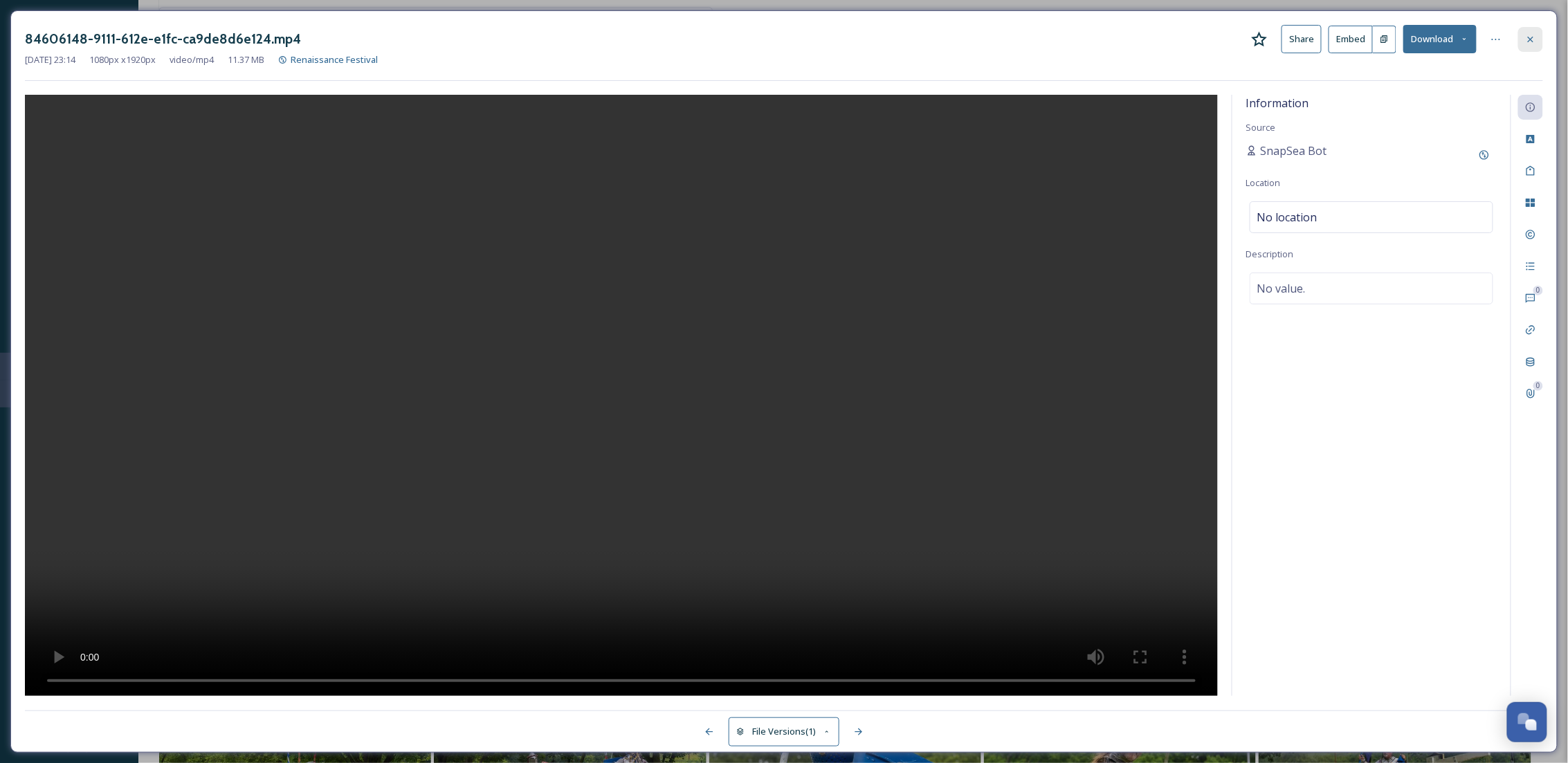
click at [1535, 43] on icon at bounding box center [1530, 39] width 11 height 11
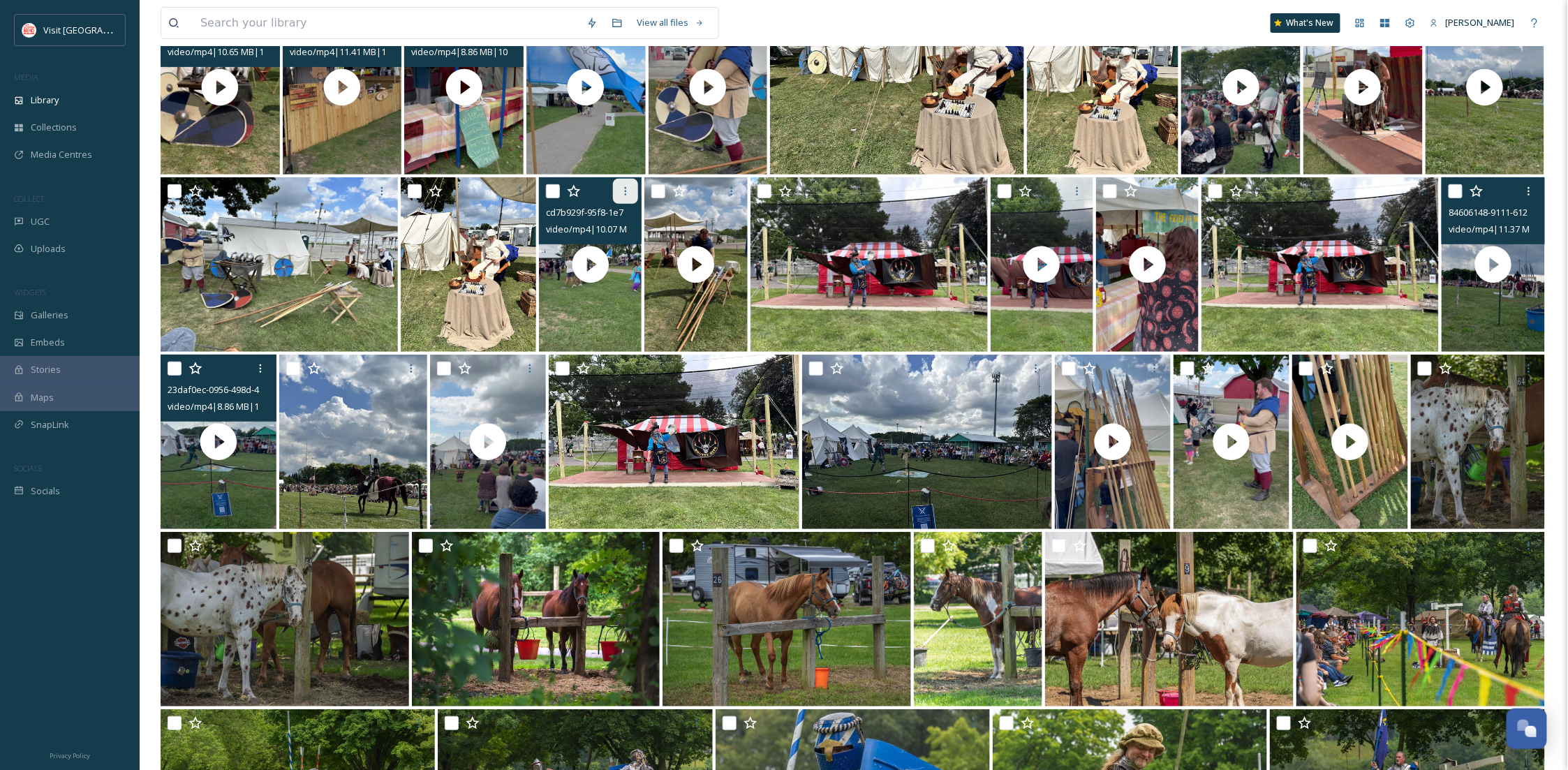
click at [616, 198] on div at bounding box center [625, 191] width 25 height 25
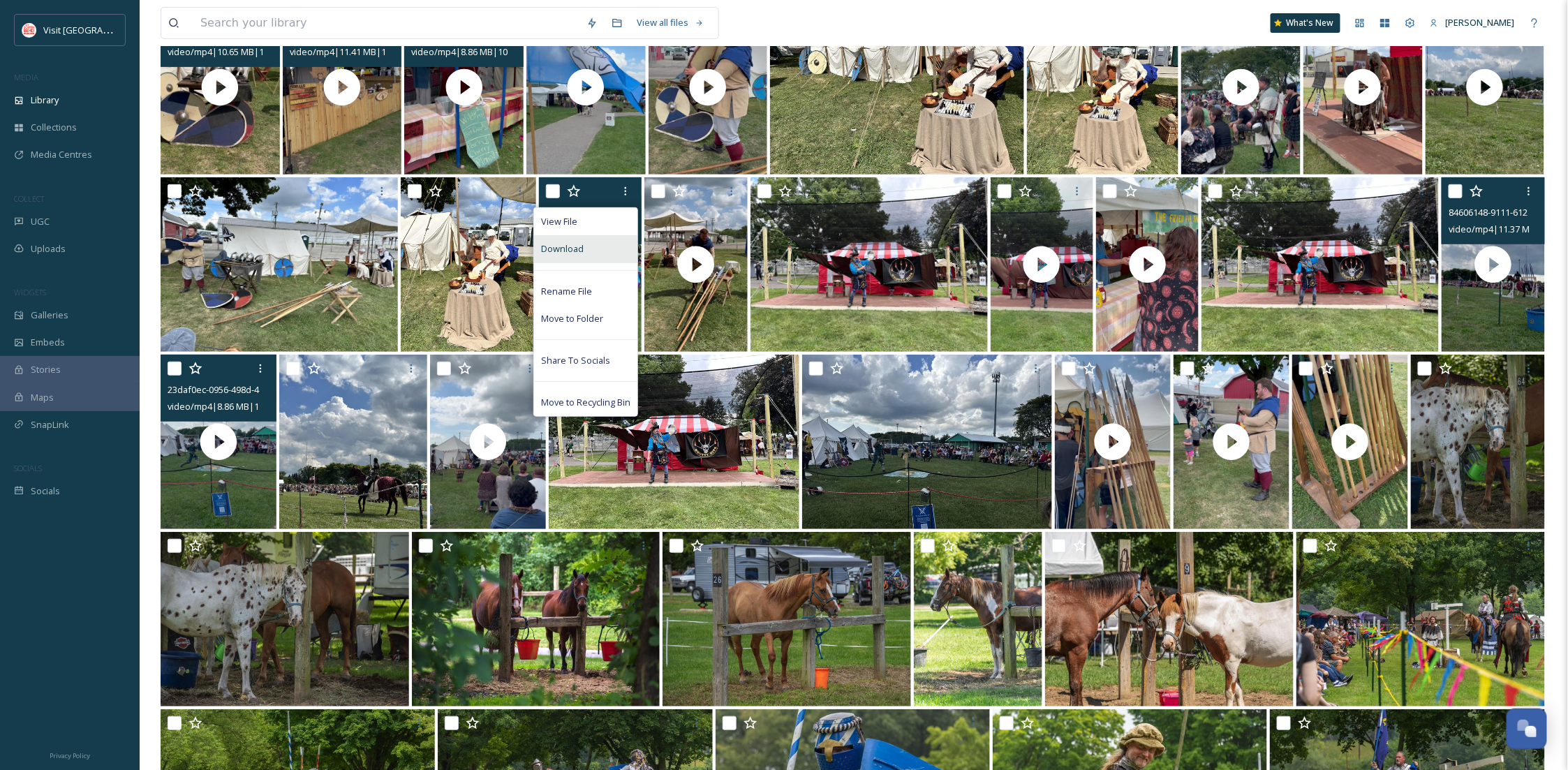
click at [594, 245] on div "Download" at bounding box center [585, 249] width 104 height 27
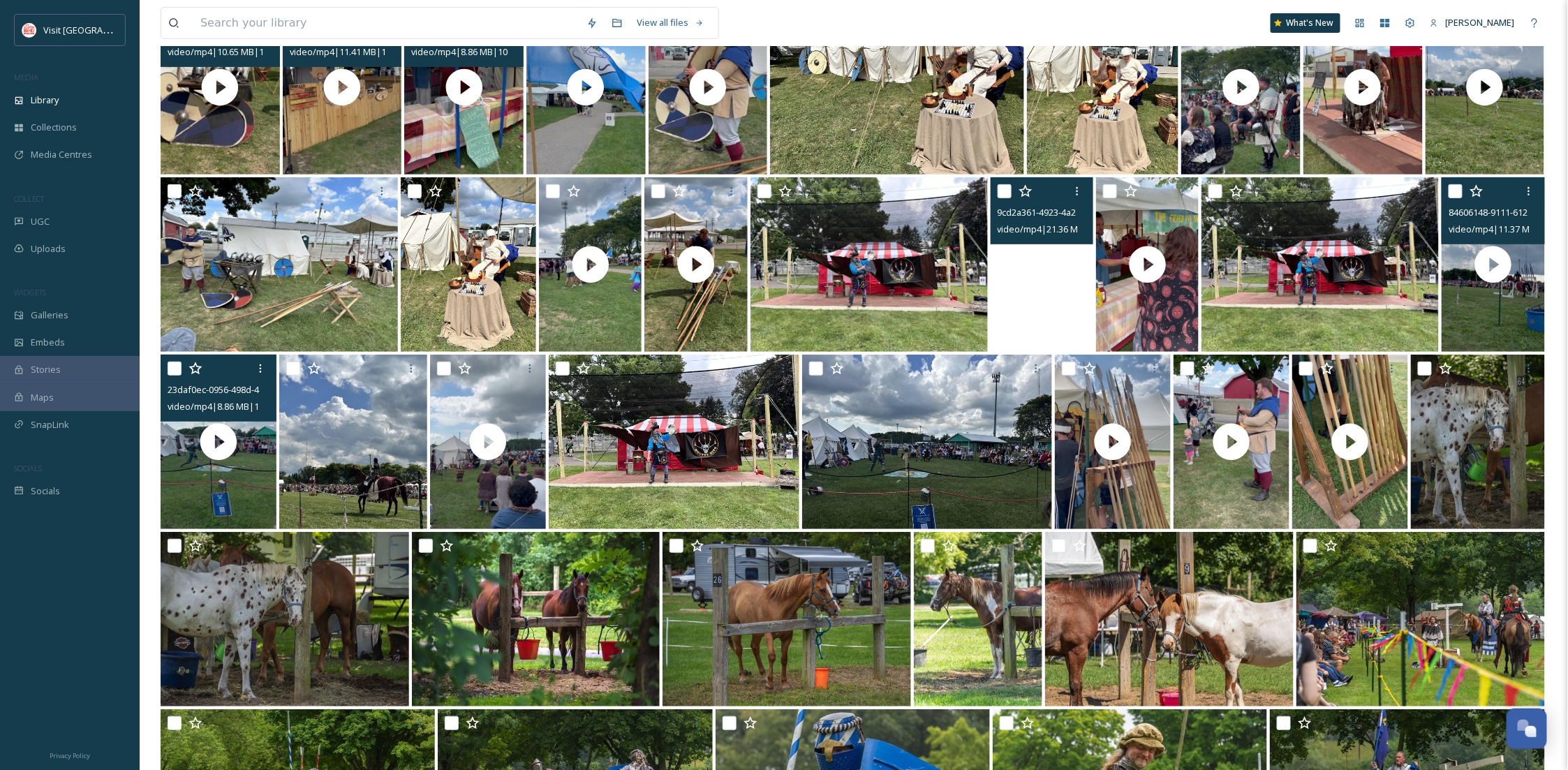
click at [1054, 289] on video "9cd2a361-4923-4a21-55f2-517f5dcc01a4.mp4" at bounding box center [1042, 264] width 103 height 175
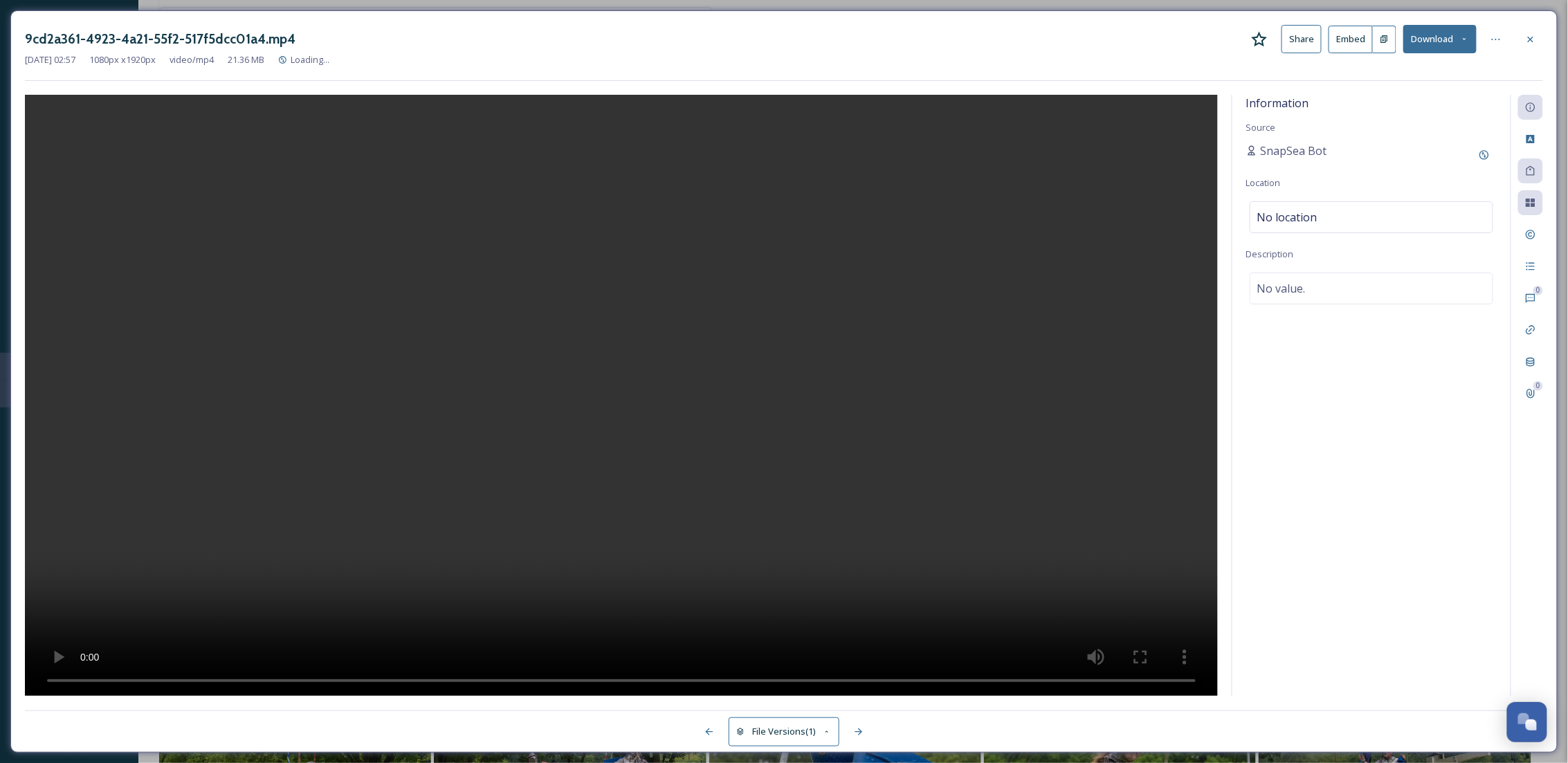
click at [1432, 36] on button "Download" at bounding box center [1439, 38] width 73 height 28
click at [1396, 62] on div "Download Original (1080 x 1920)" at bounding box center [1403, 71] width 145 height 27
click at [1535, 34] on icon at bounding box center [1530, 39] width 11 height 11
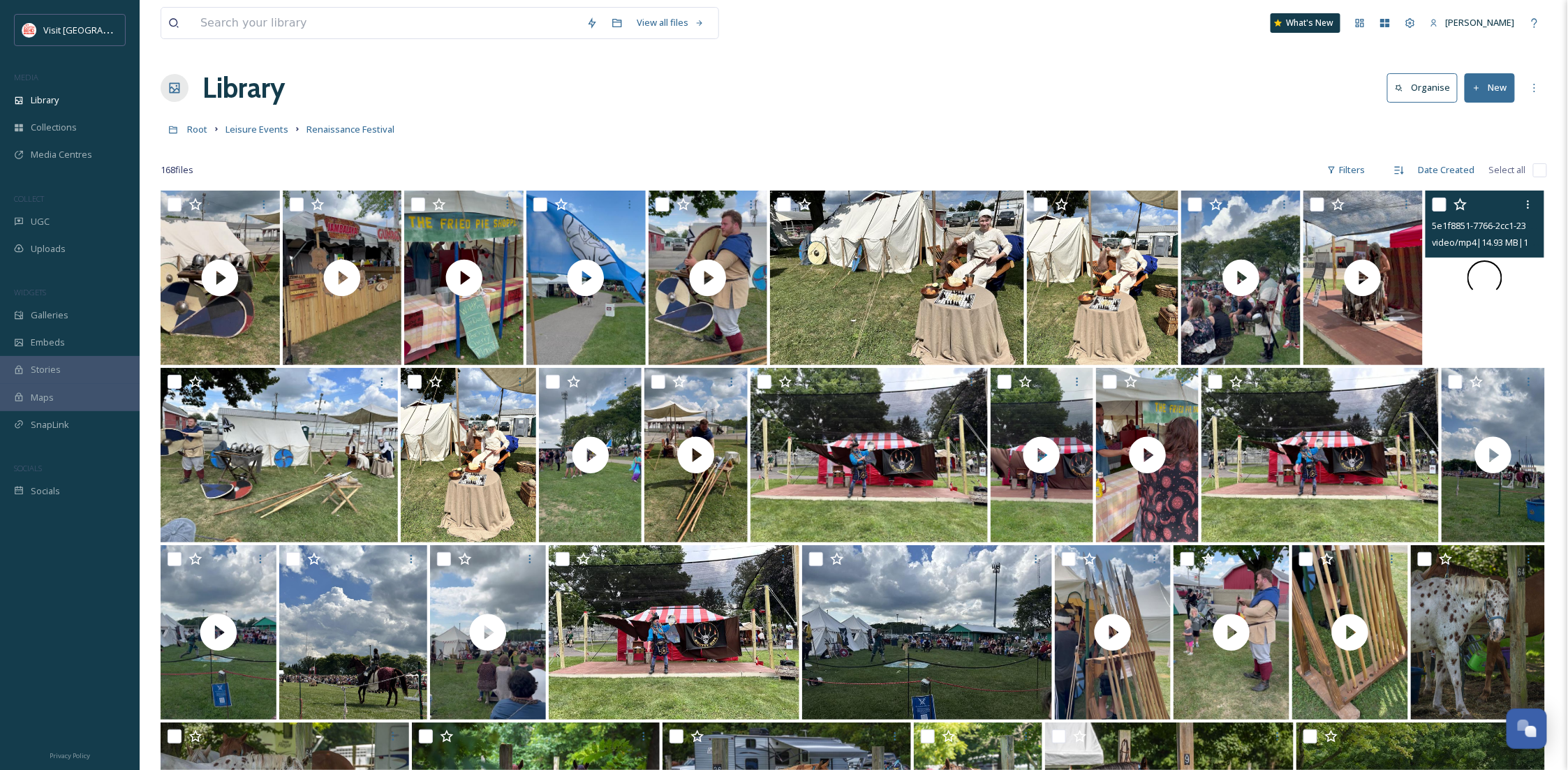
click at [1468, 318] on div at bounding box center [1486, 278] width 120 height 175
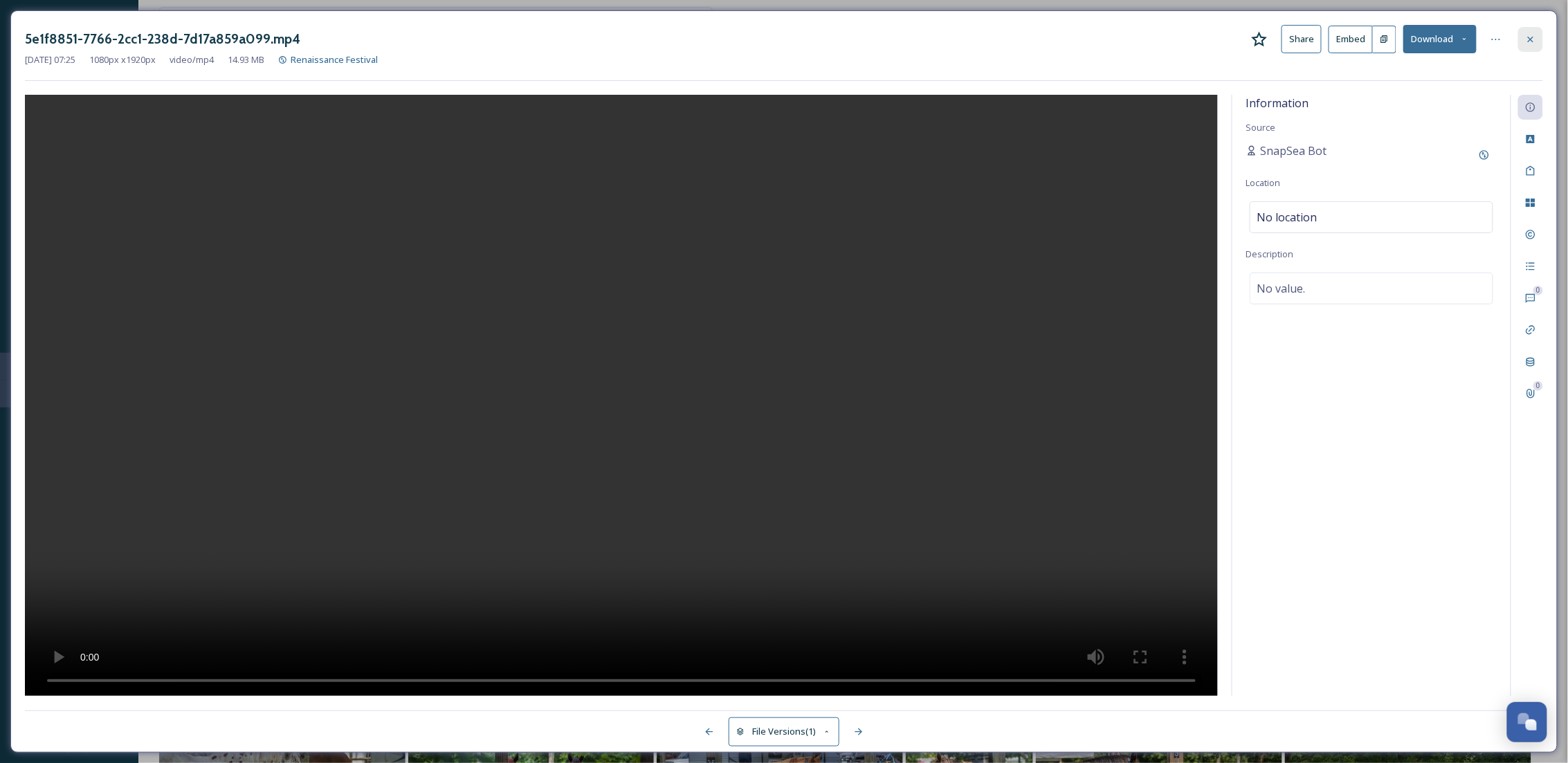
click at [1541, 40] on div at bounding box center [1530, 39] width 25 height 25
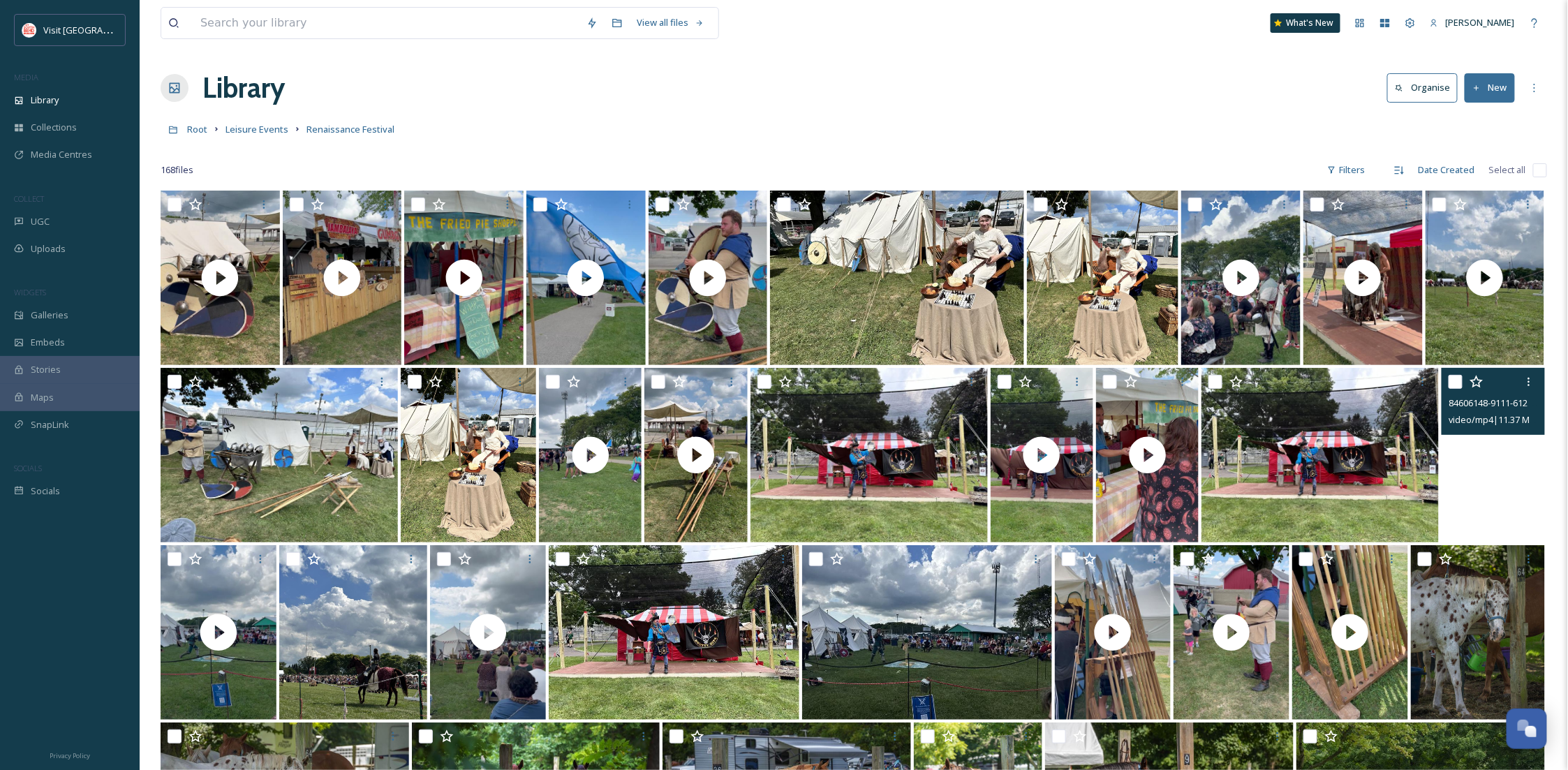
click at [1525, 524] on video "84606148-9111-612e-e1fc-ca9de8d6e124.mp4" at bounding box center [1494, 455] width 103 height 175
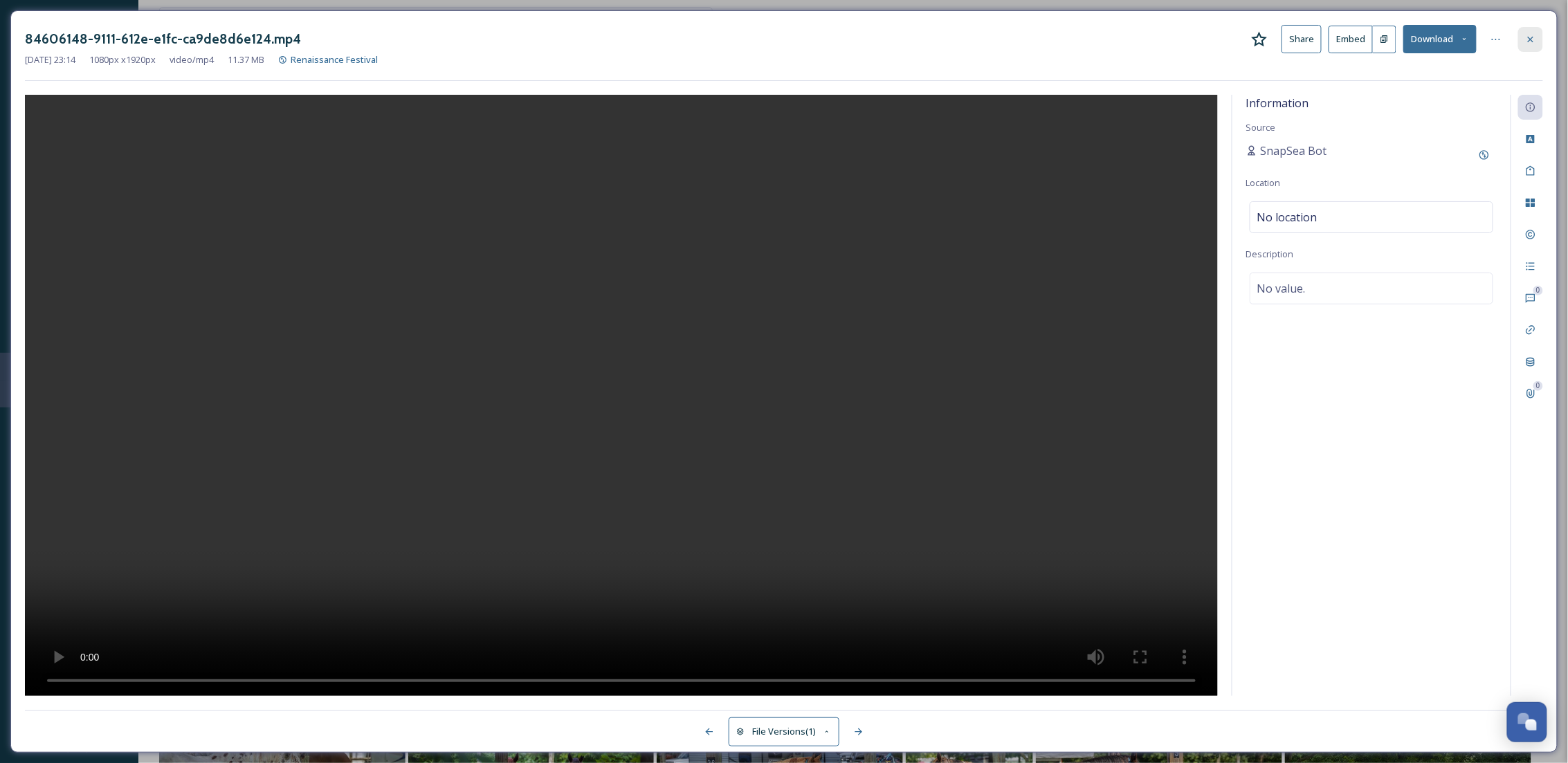
click at [1532, 43] on icon at bounding box center [1530, 39] width 11 height 11
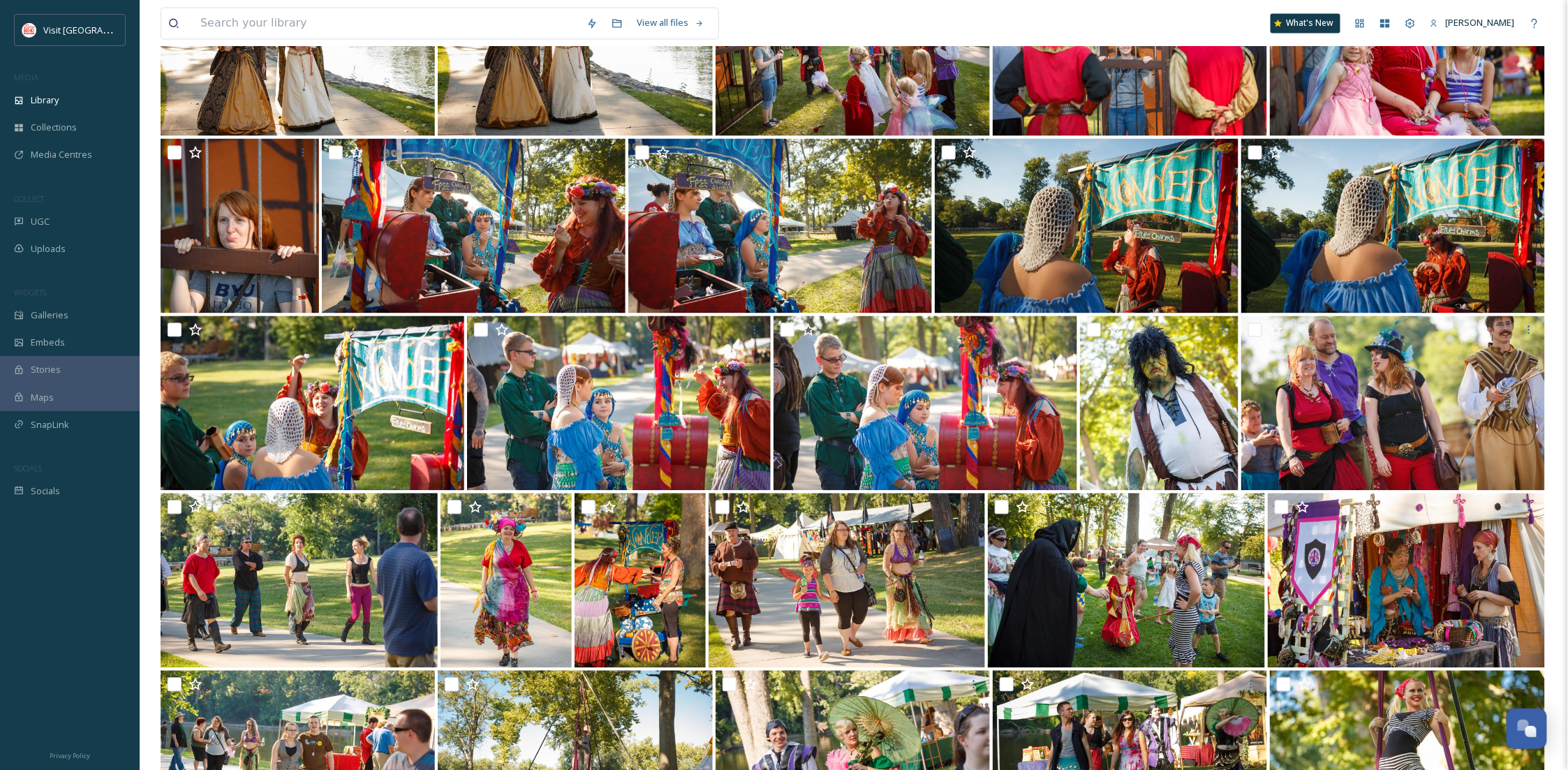
scroll to position [426, 0]
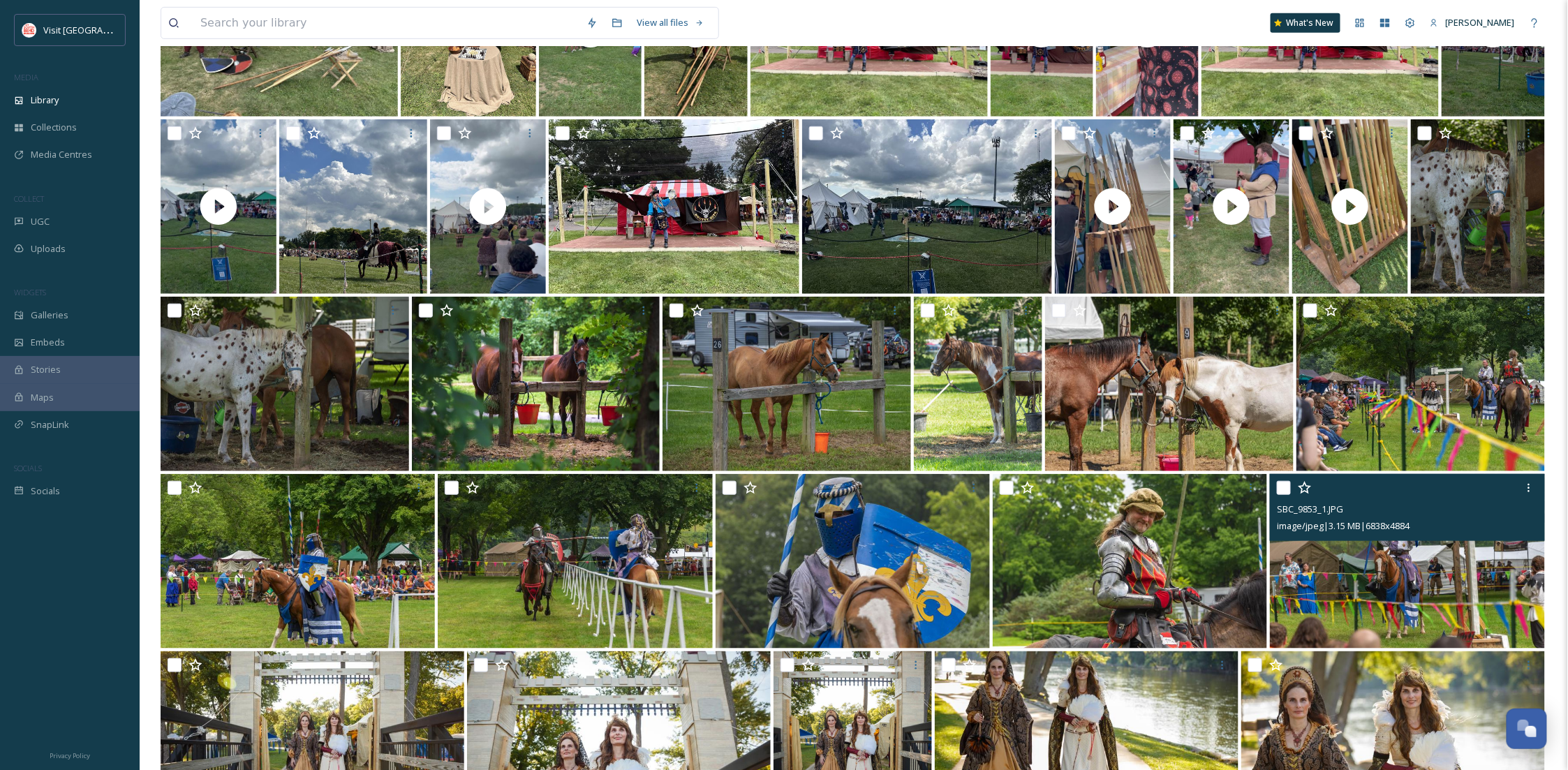
click at [1420, 561] on img at bounding box center [1407, 561] width 275 height 175
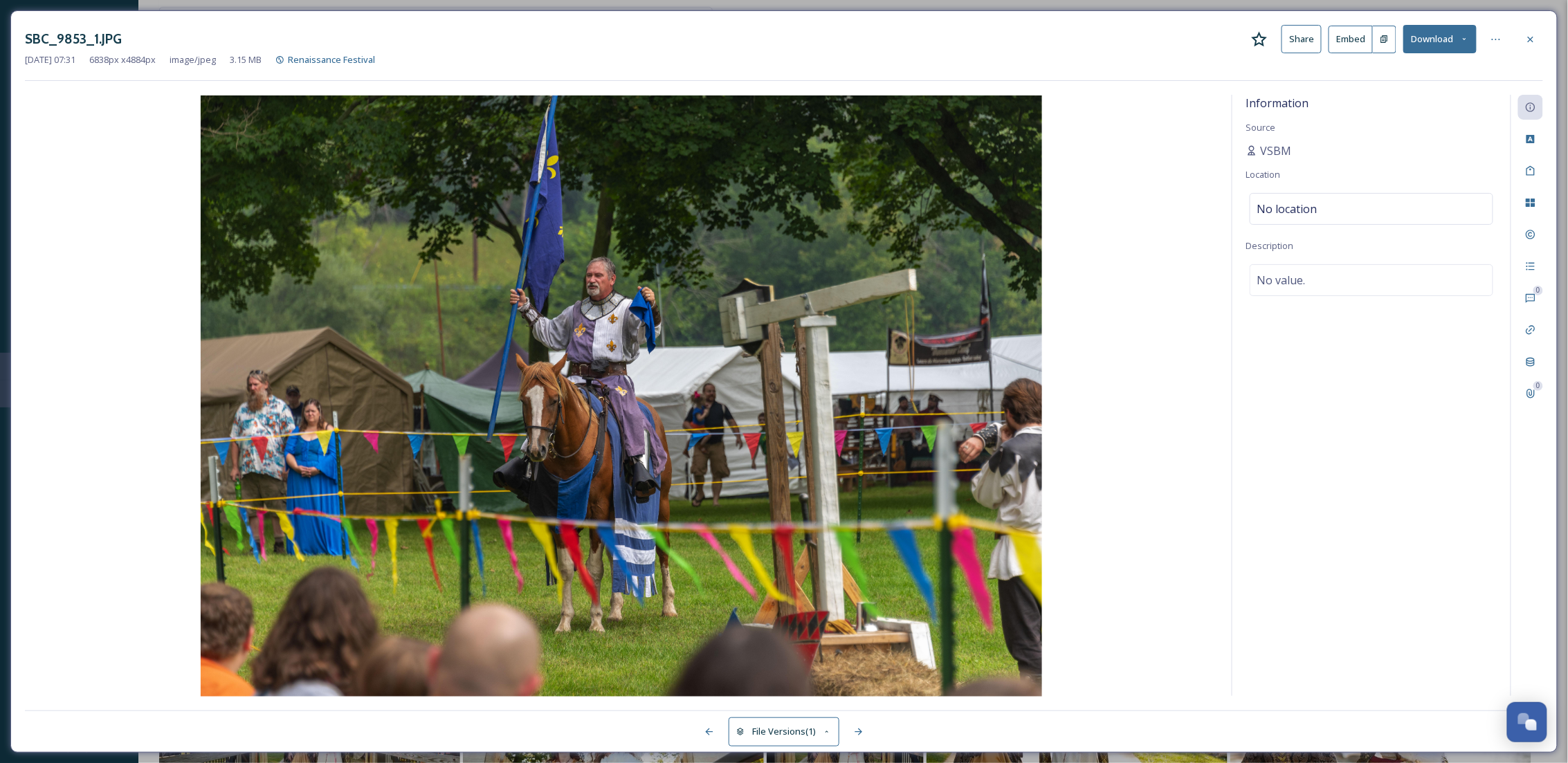
click at [1459, 25] on button "Download" at bounding box center [1439, 38] width 73 height 28
click at [1442, 69] on span "Download Original (6838 x 4884)" at bounding box center [1403, 71] width 131 height 14
click at [1527, 39] on icon at bounding box center [1530, 39] width 11 height 11
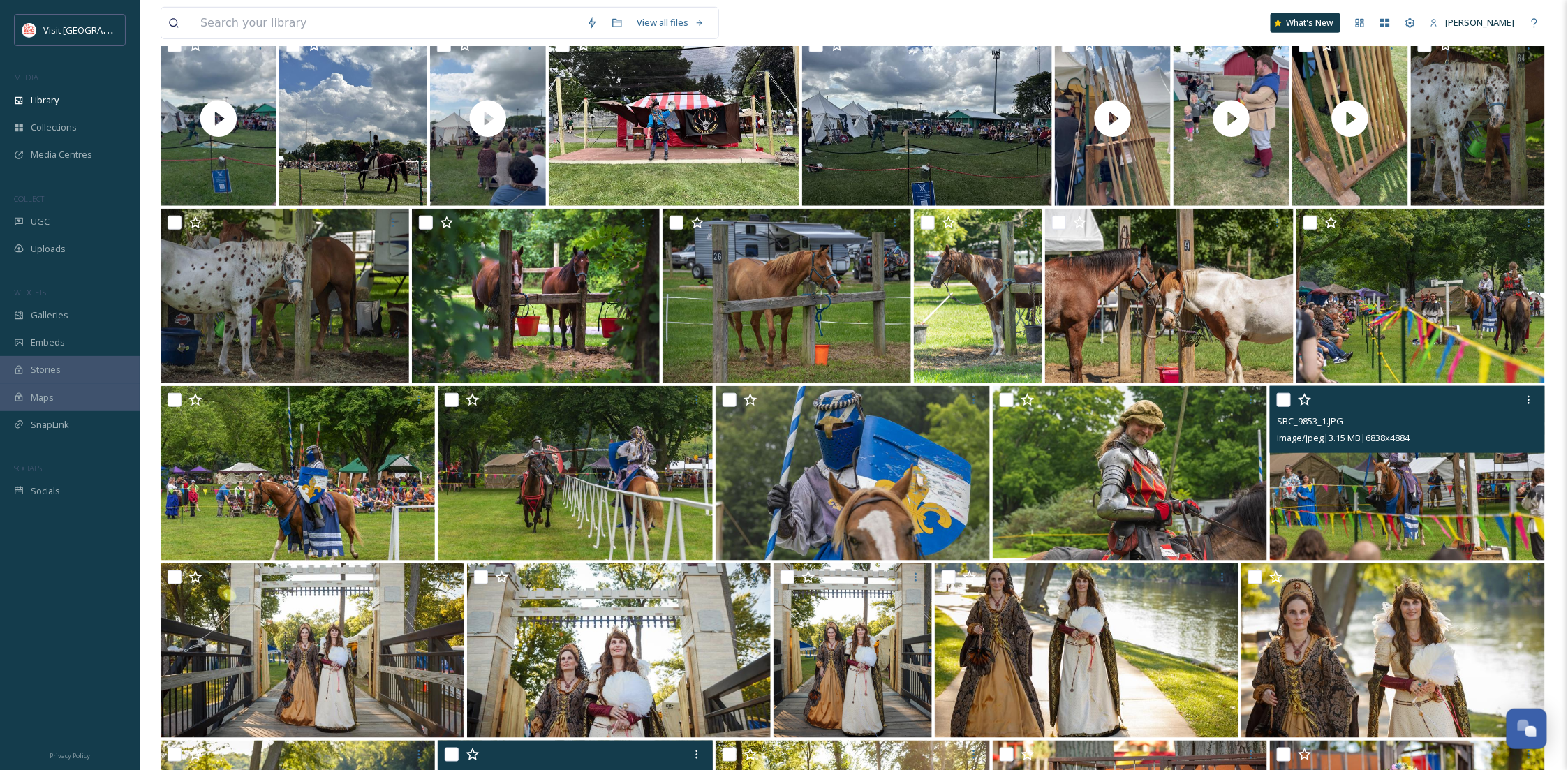
scroll to position [496, 0]
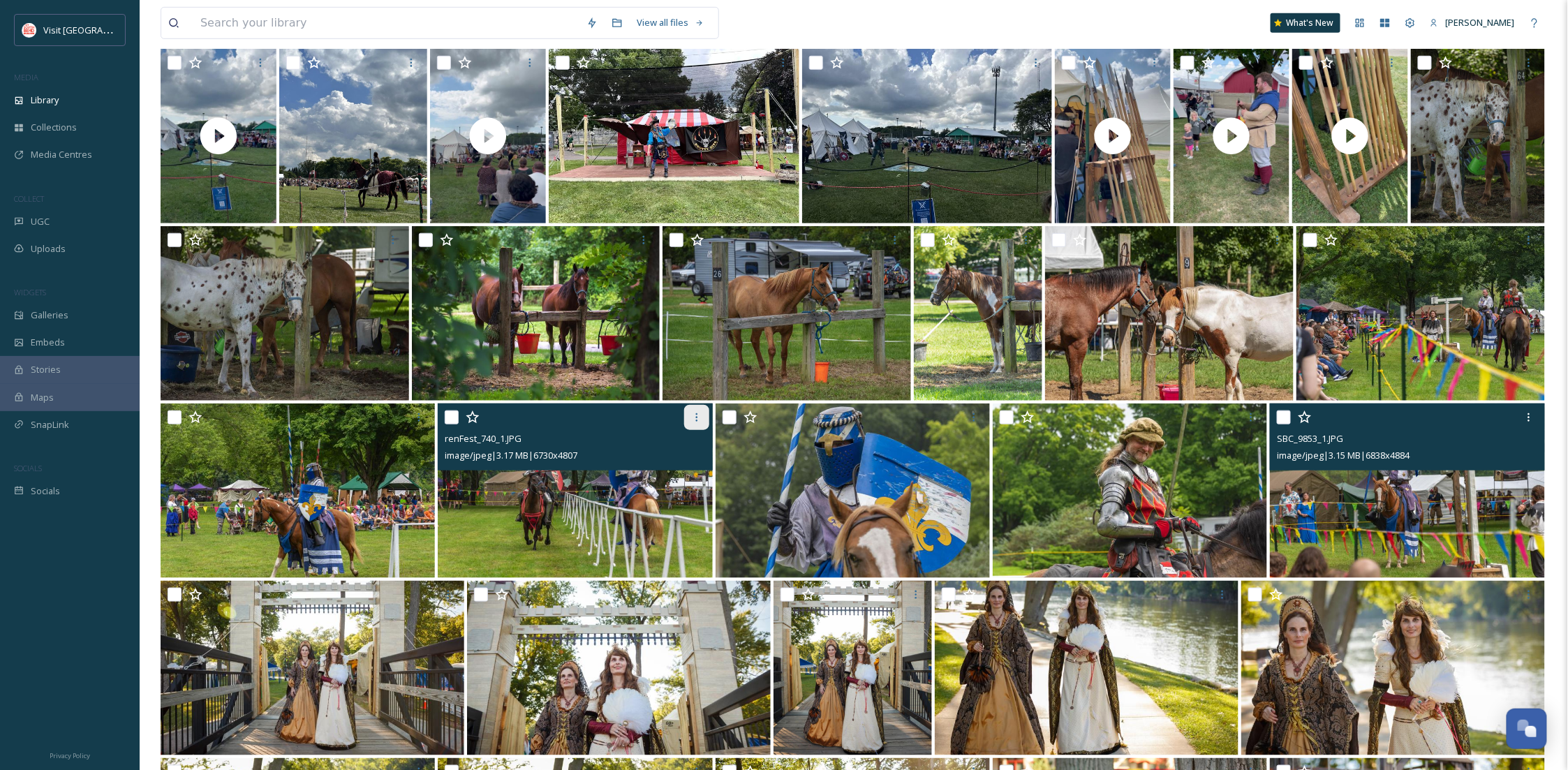
click at [684, 426] on div at bounding box center [696, 417] width 25 height 25
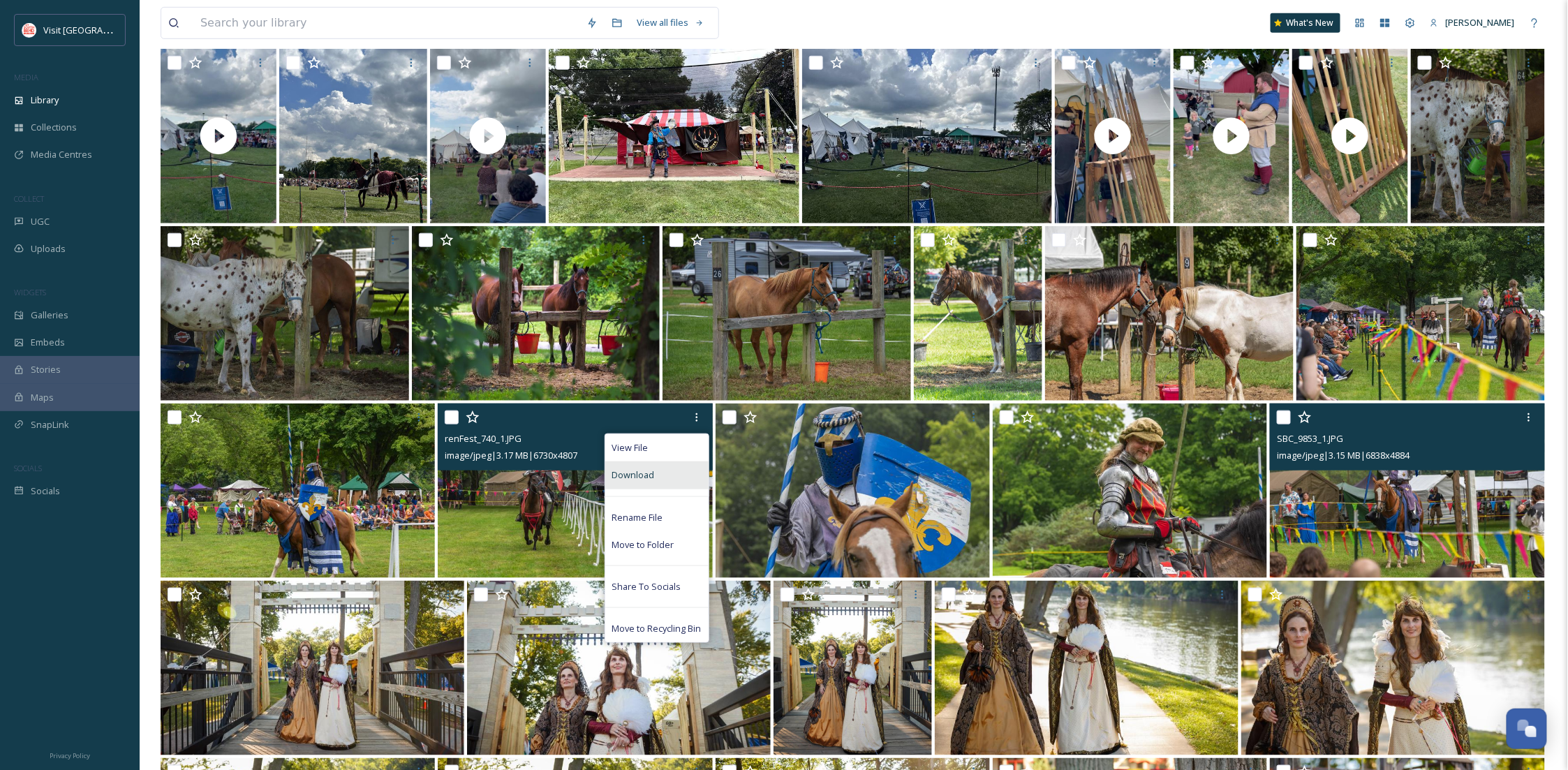
click at [657, 465] on div "Download" at bounding box center [656, 475] width 104 height 27
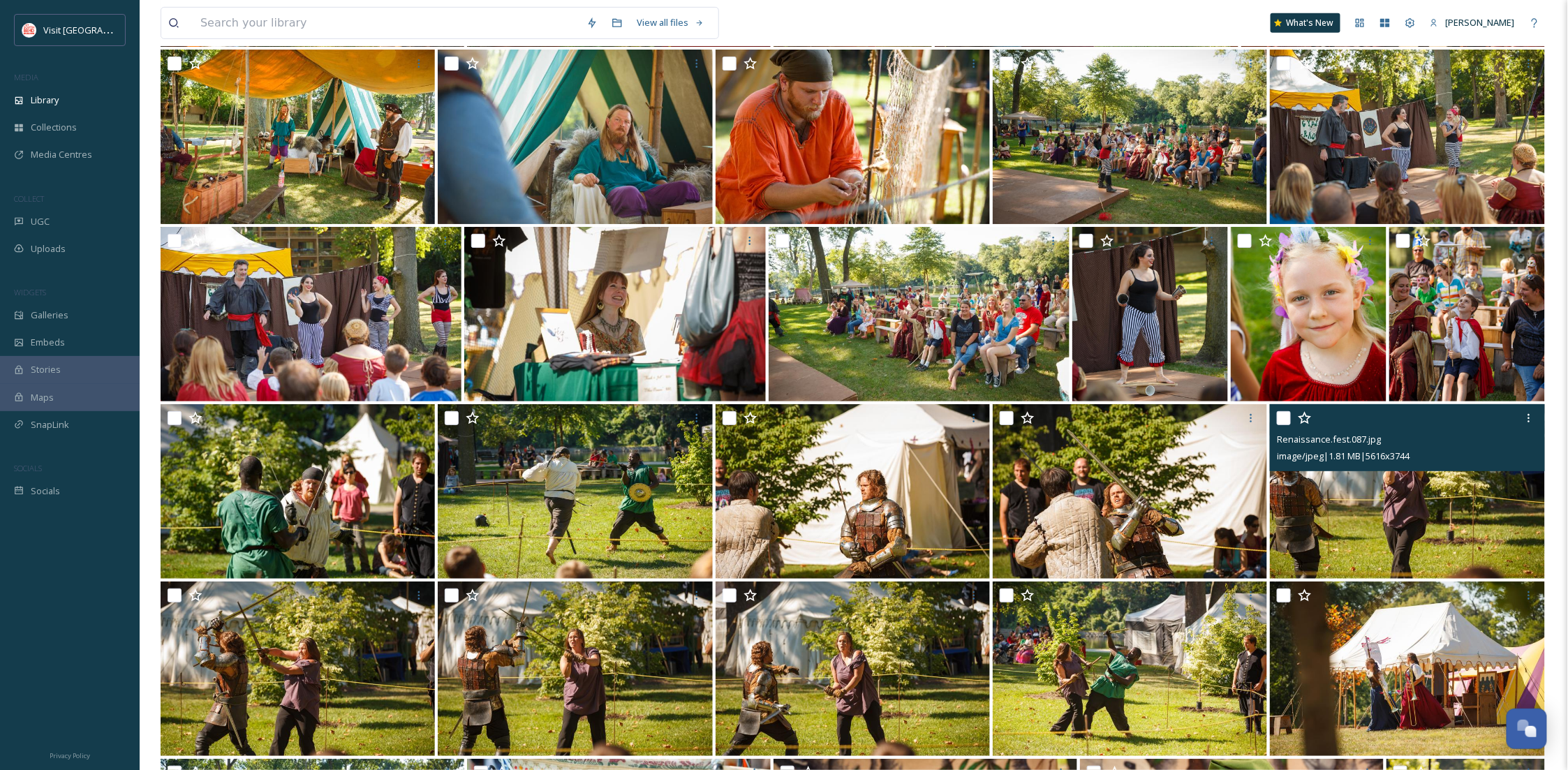
scroll to position [3350, 0]
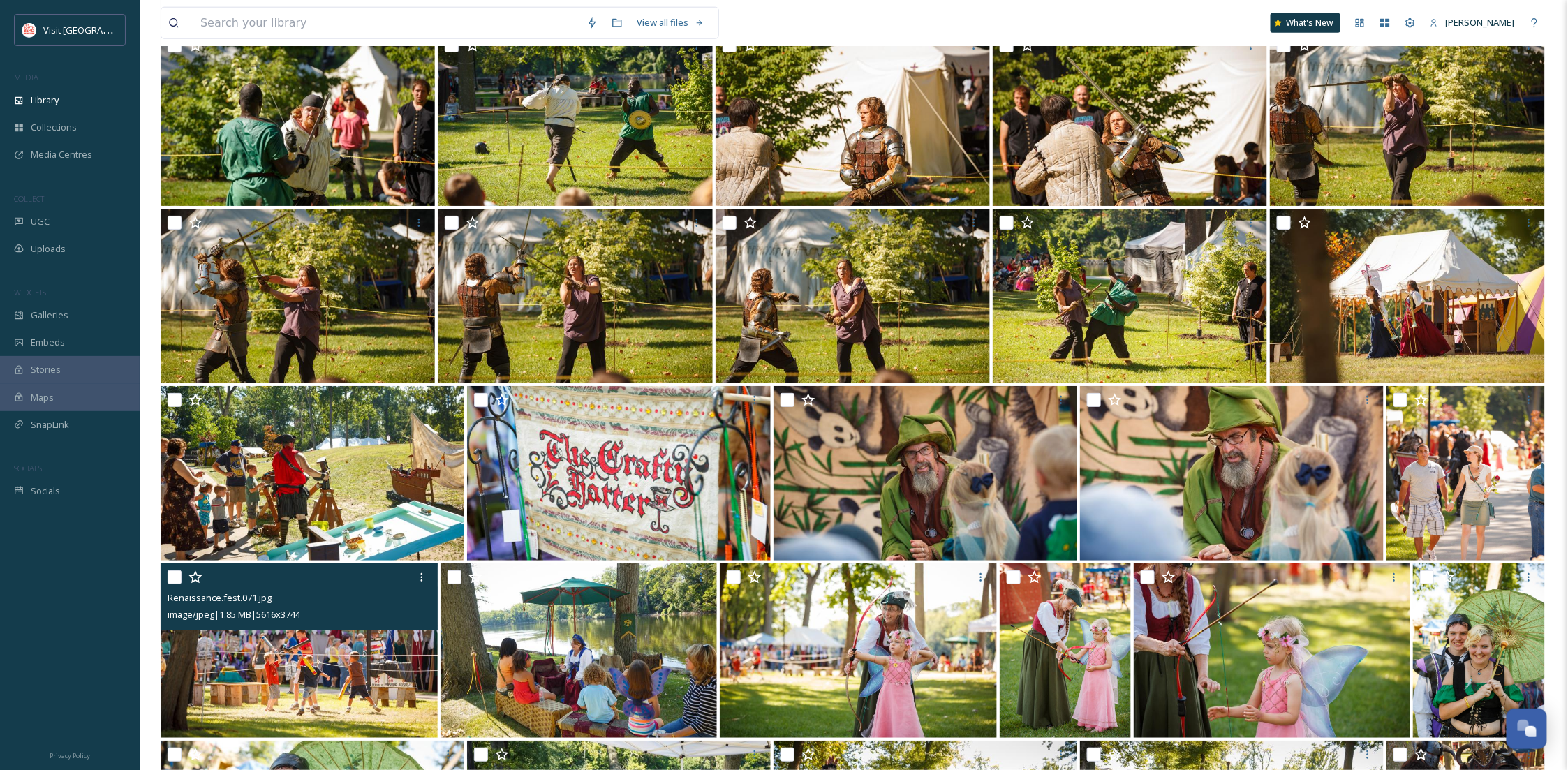
click at [395, 627] on div "Renaissance.fest.071.jpg image/jpeg | 1.85 MB | 5616 x 3744" at bounding box center [300, 596] width 277 height 67
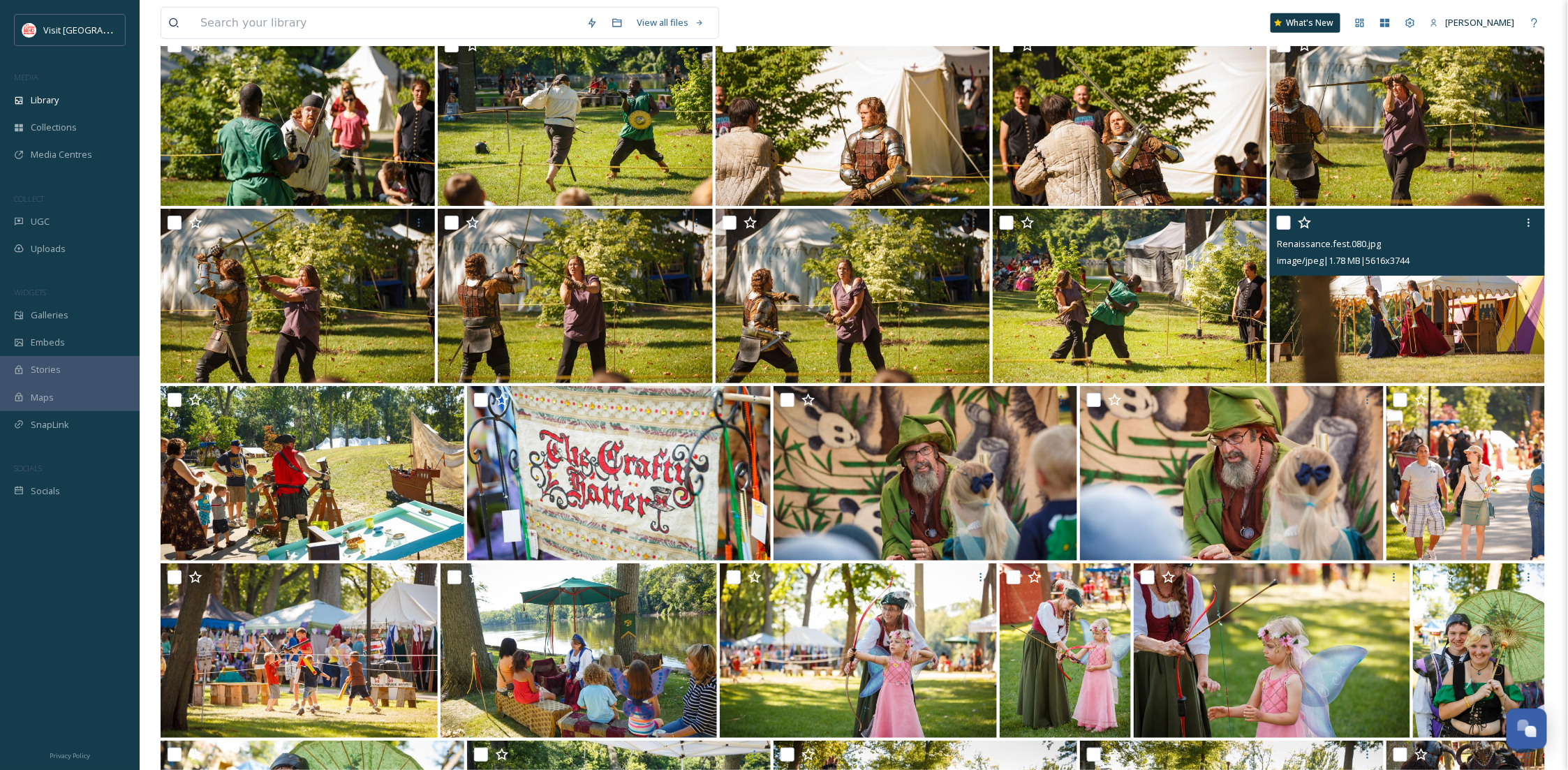
click at [1441, 295] on img at bounding box center [1407, 296] width 275 height 175
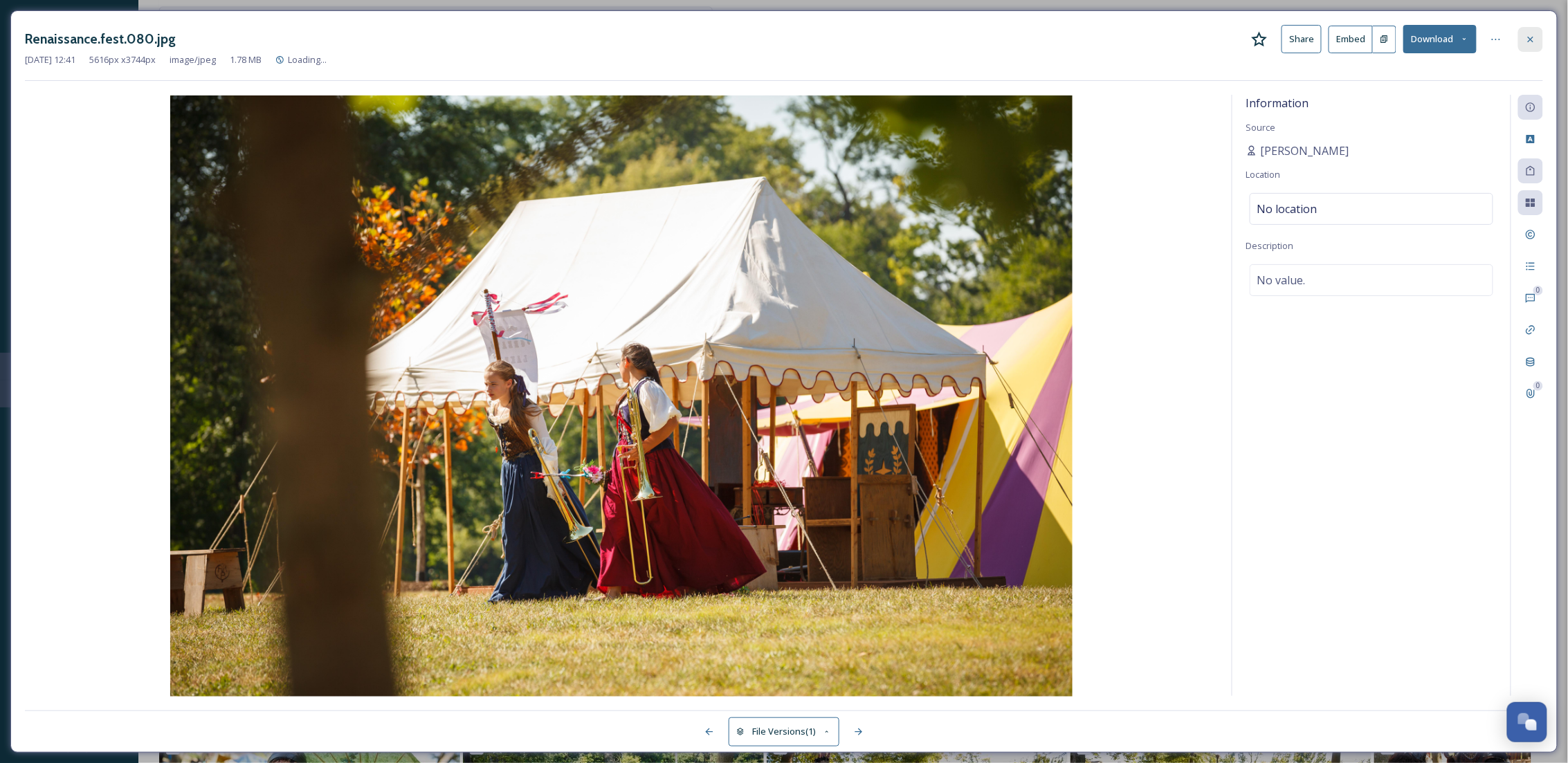
click at [1526, 45] on div at bounding box center [1530, 39] width 25 height 25
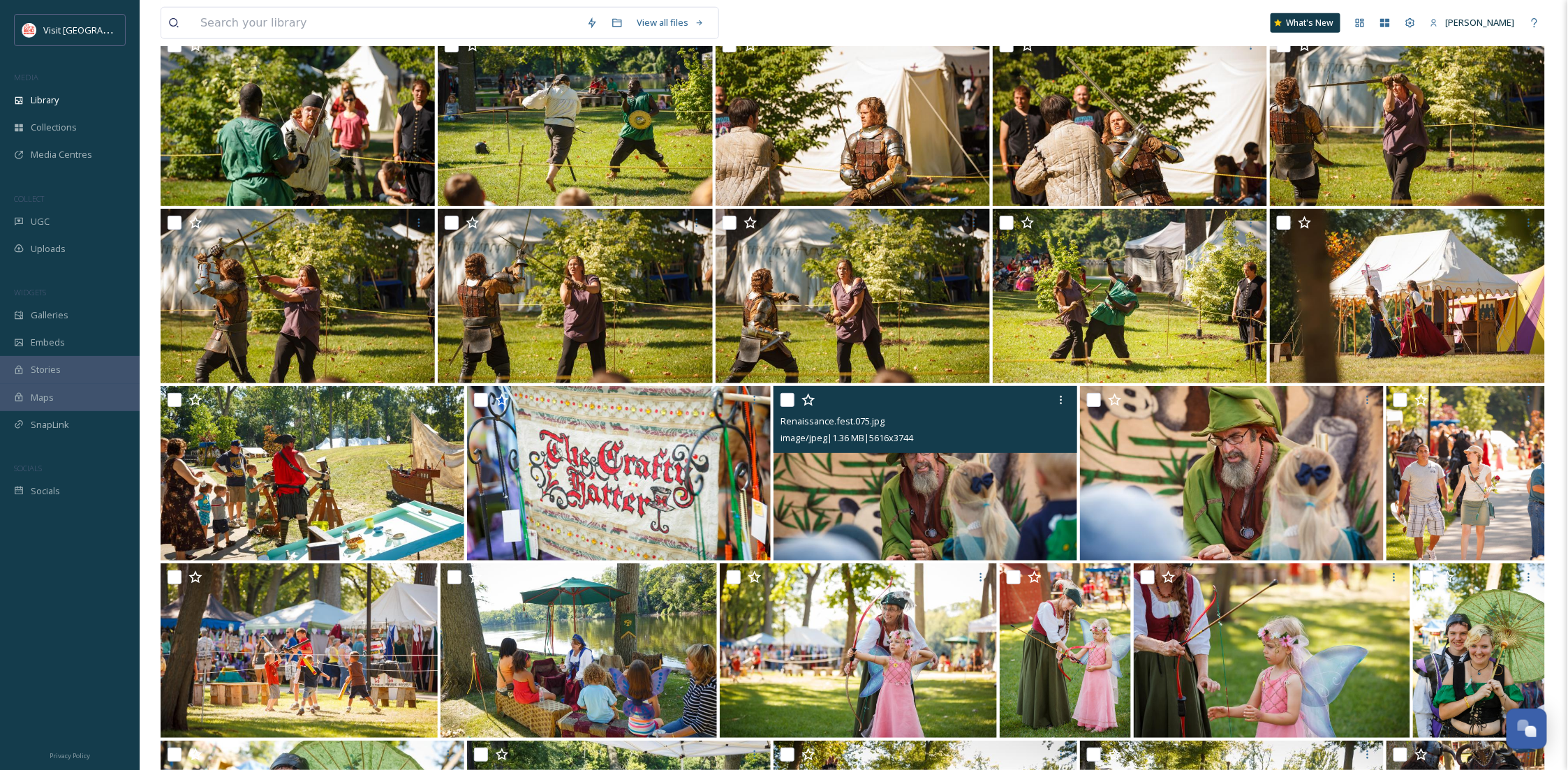
scroll to position [2977, 0]
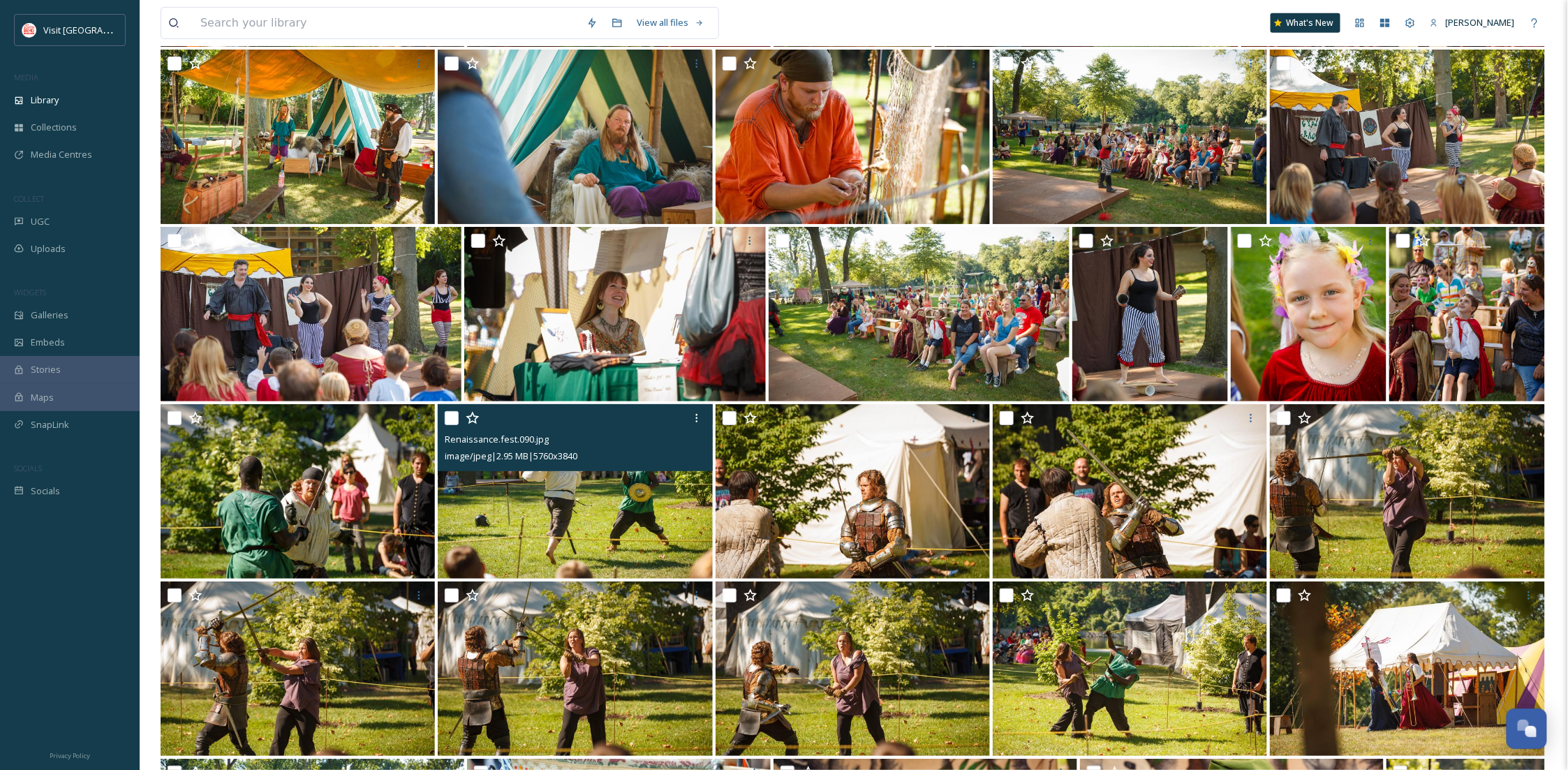
click at [543, 515] on img at bounding box center [575, 491] width 275 height 175
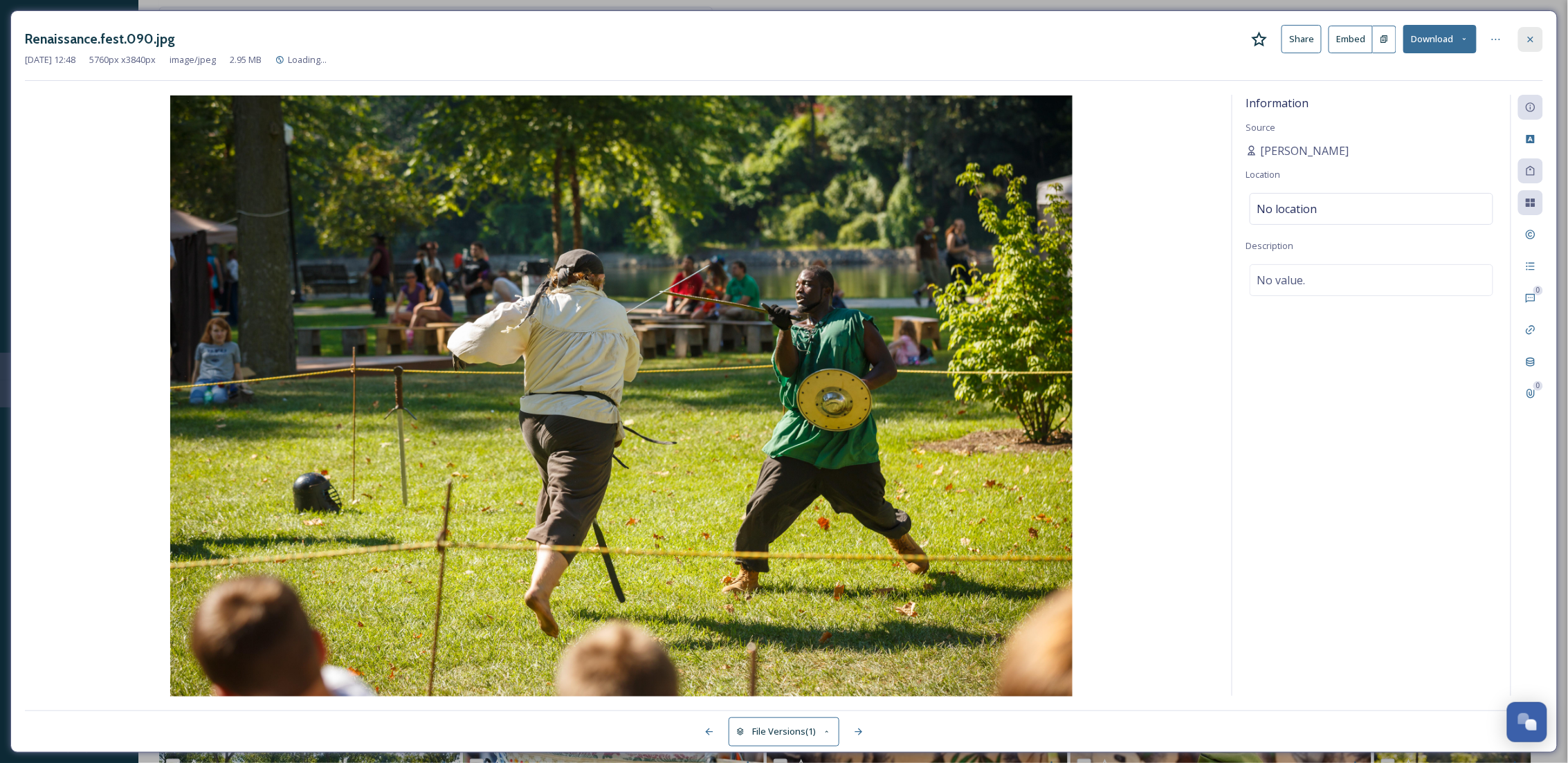
click at [1530, 40] on icon at bounding box center [1530, 38] width 6 height 6
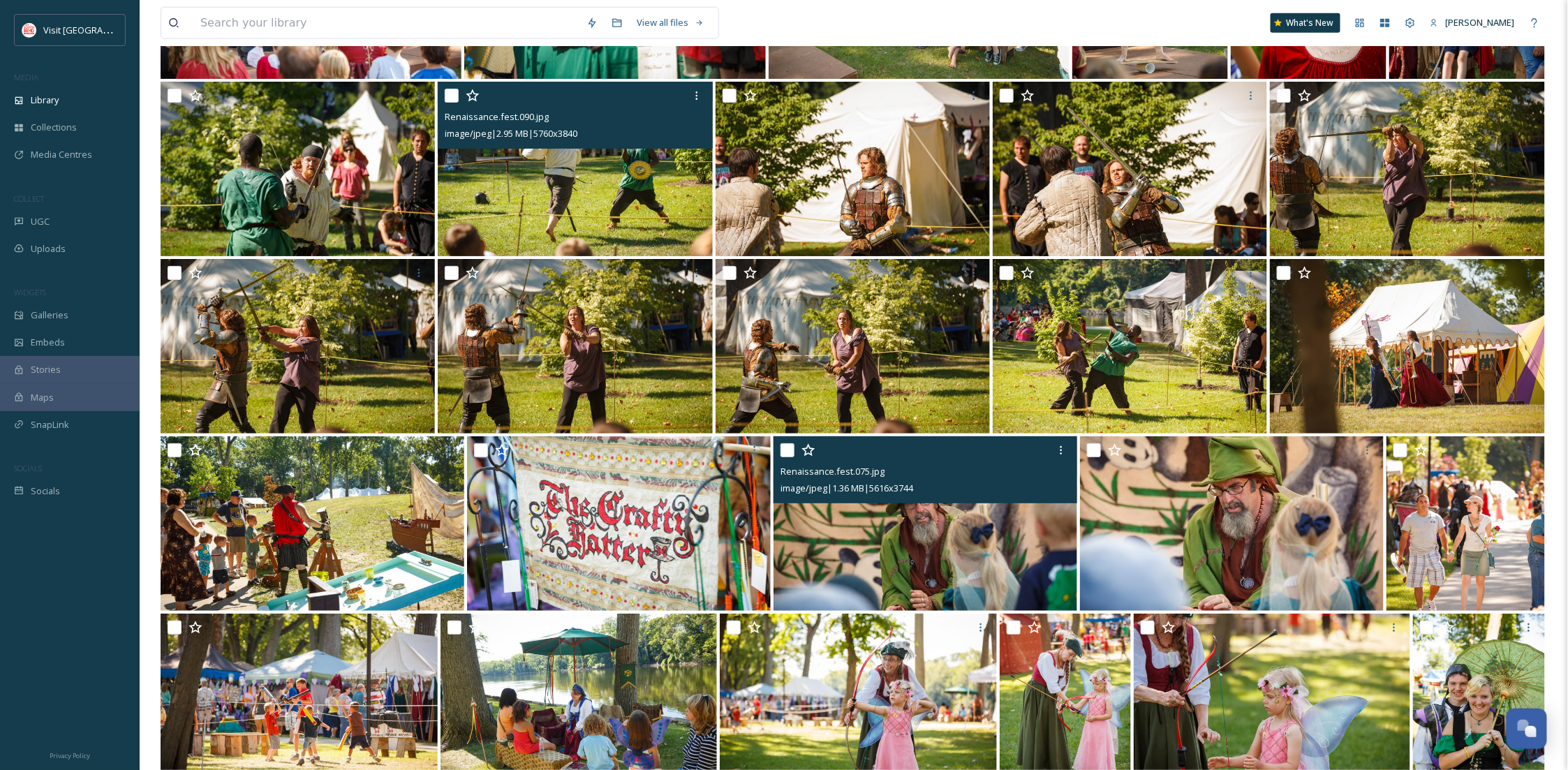
scroll to position [3474, 0]
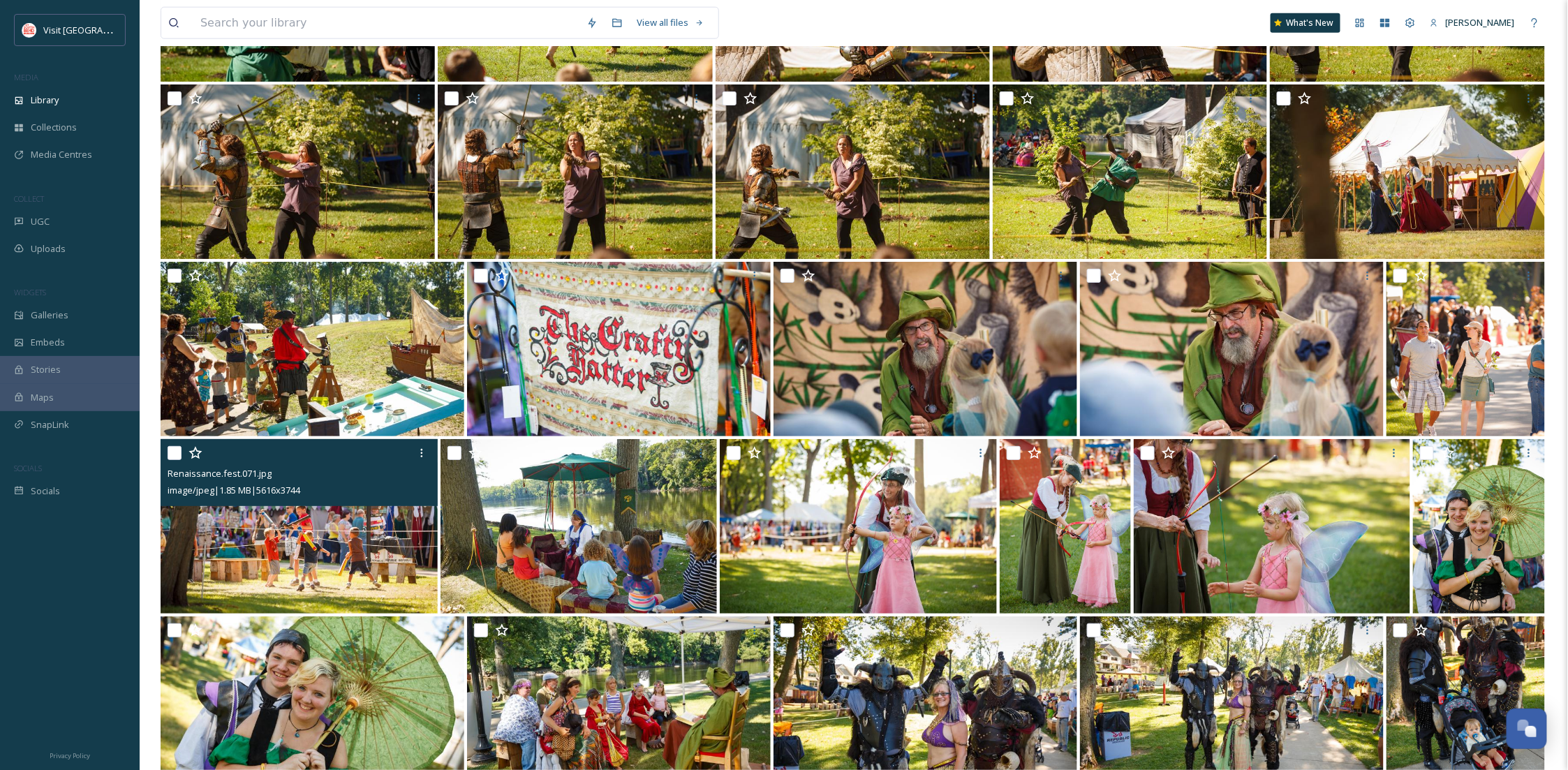
click at [294, 532] on img at bounding box center [300, 526] width 277 height 175
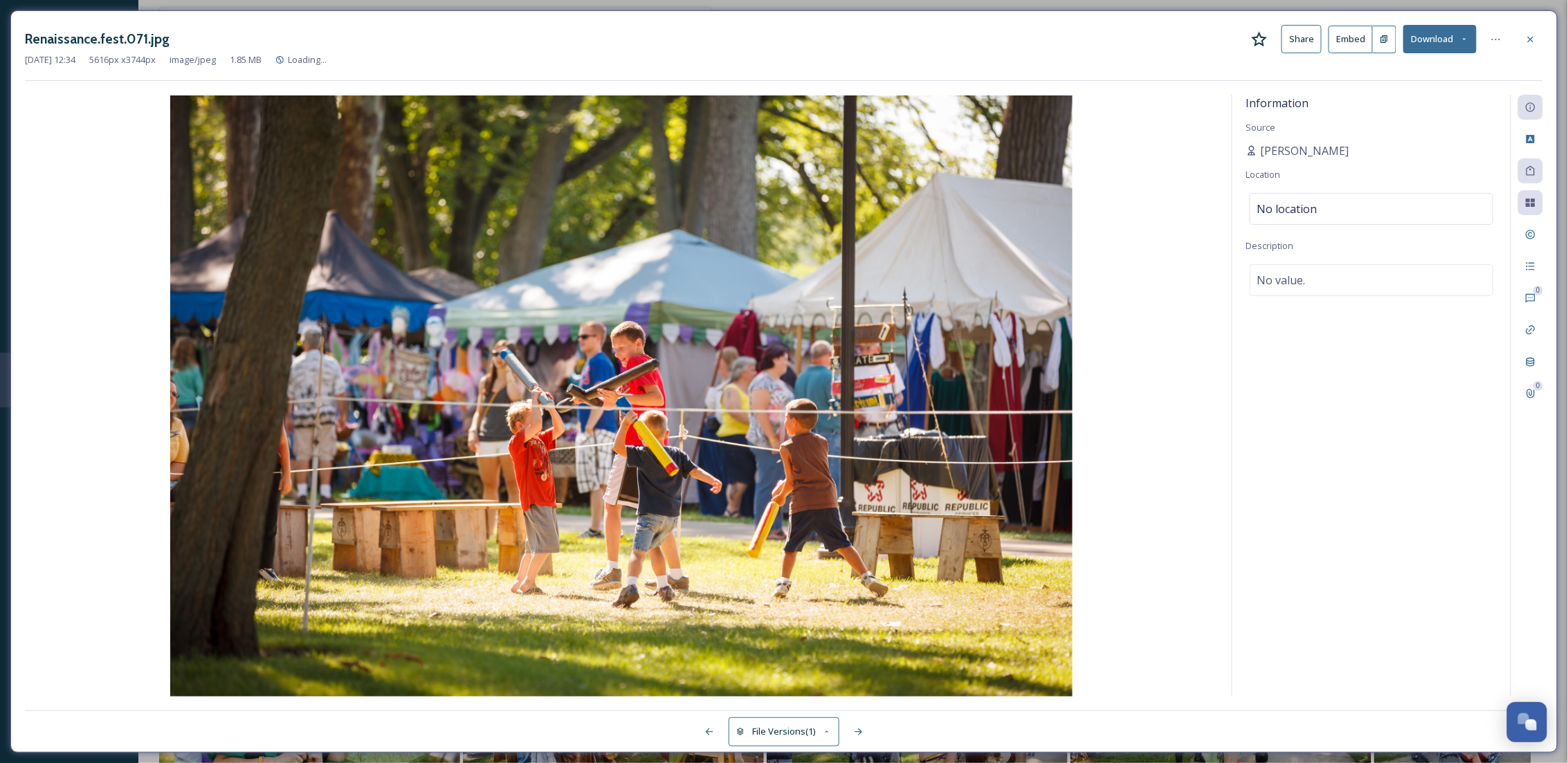
click at [1444, 36] on button "Download" at bounding box center [1439, 38] width 73 height 28
click at [1408, 66] on span "Download Original (5616 x 3744)" at bounding box center [1403, 71] width 131 height 14
click at [1532, 34] on icon at bounding box center [1530, 39] width 11 height 11
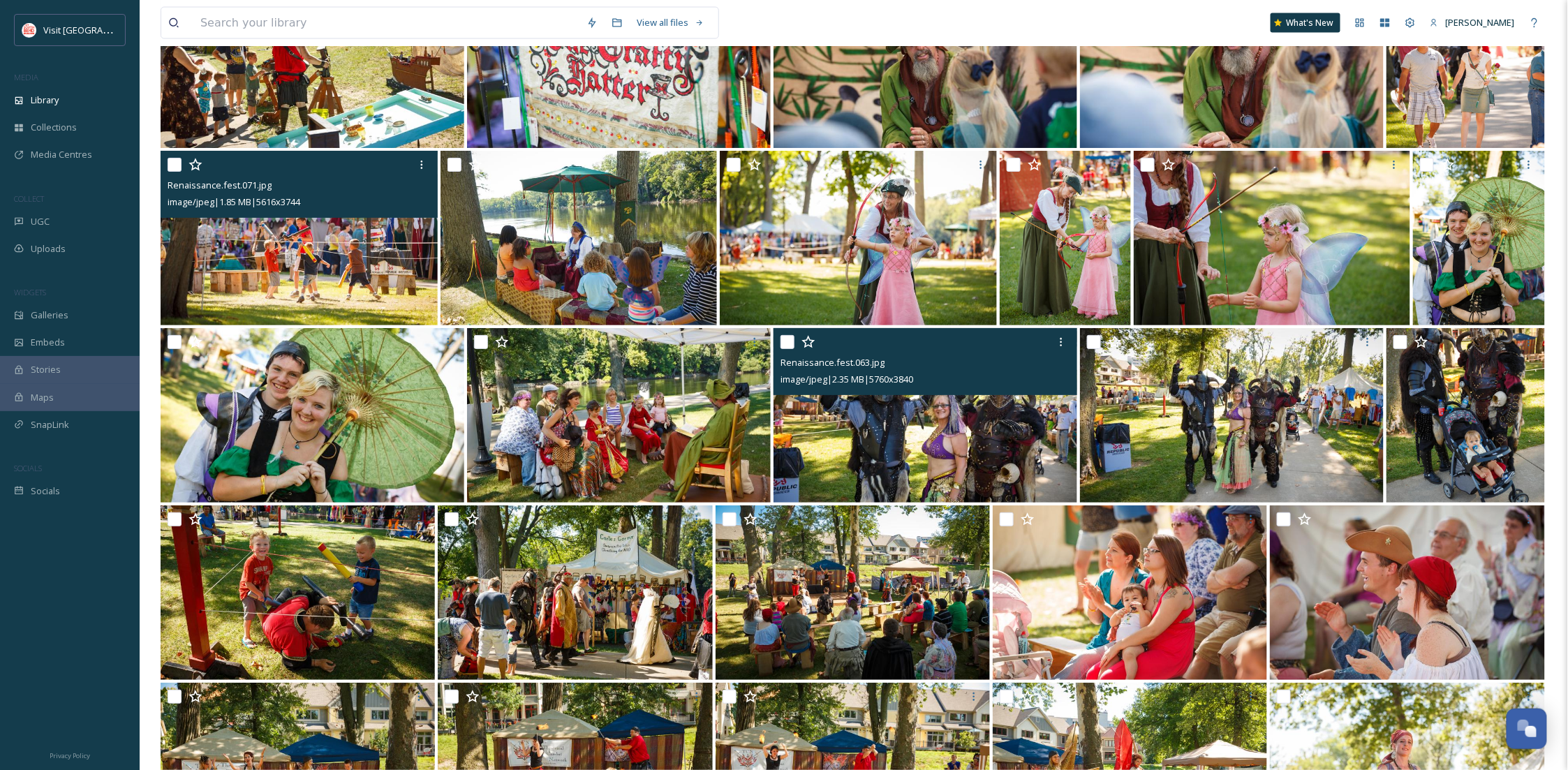
scroll to position [3390, 0]
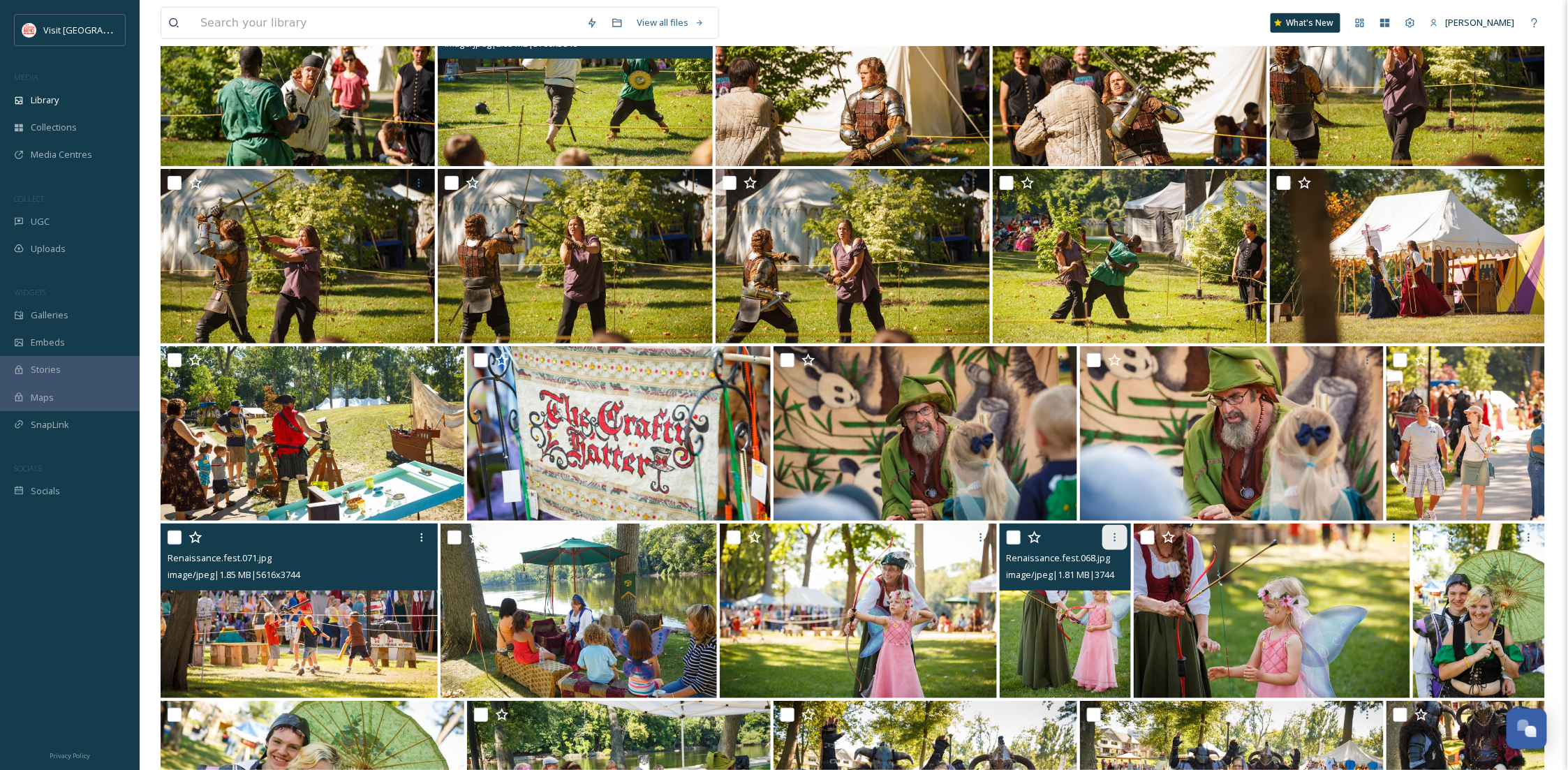
click at [1107, 538] on div at bounding box center [1114, 536] width 25 height 25
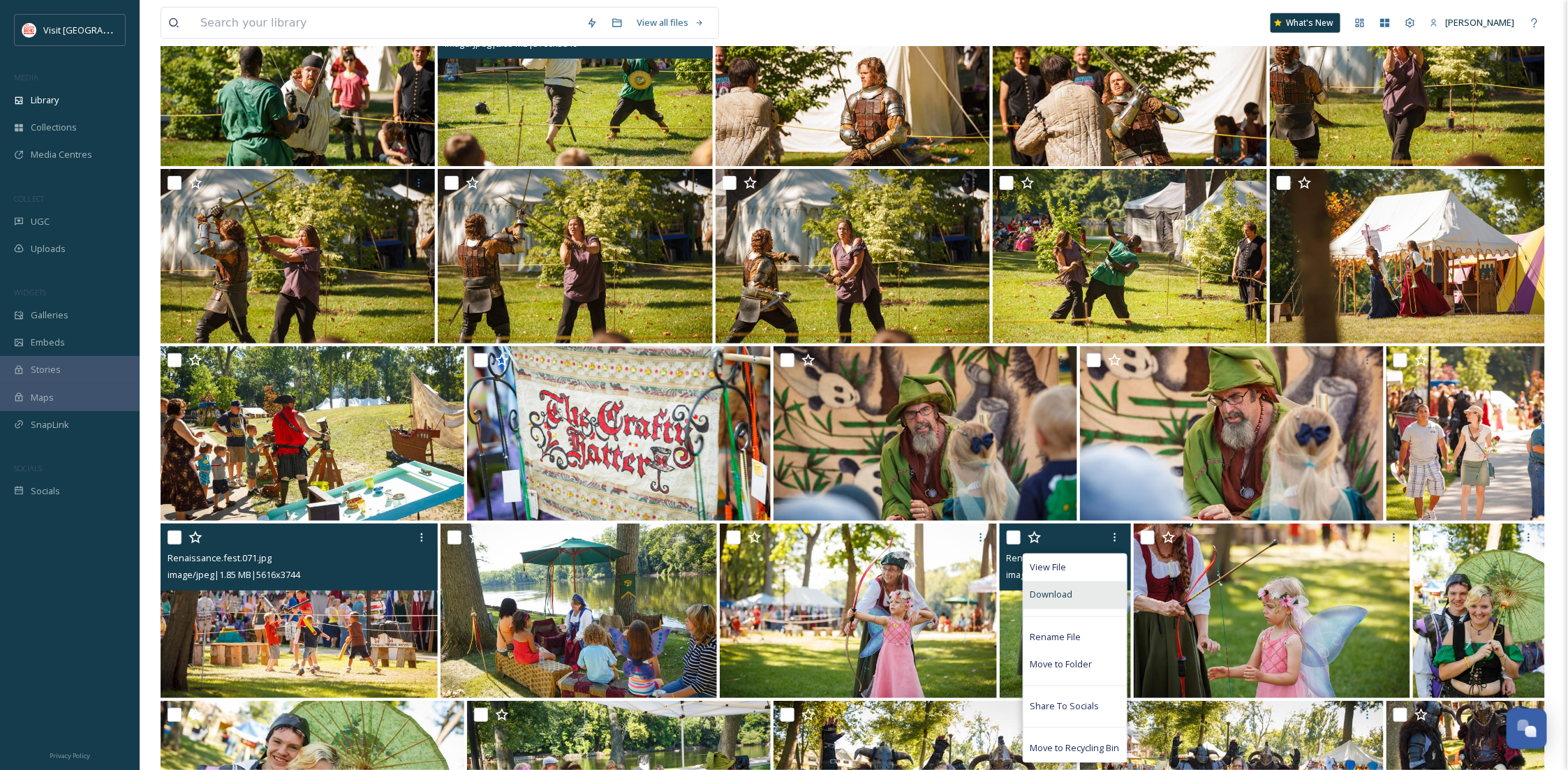
click at [1090, 588] on div "Download" at bounding box center [1075, 595] width 104 height 27
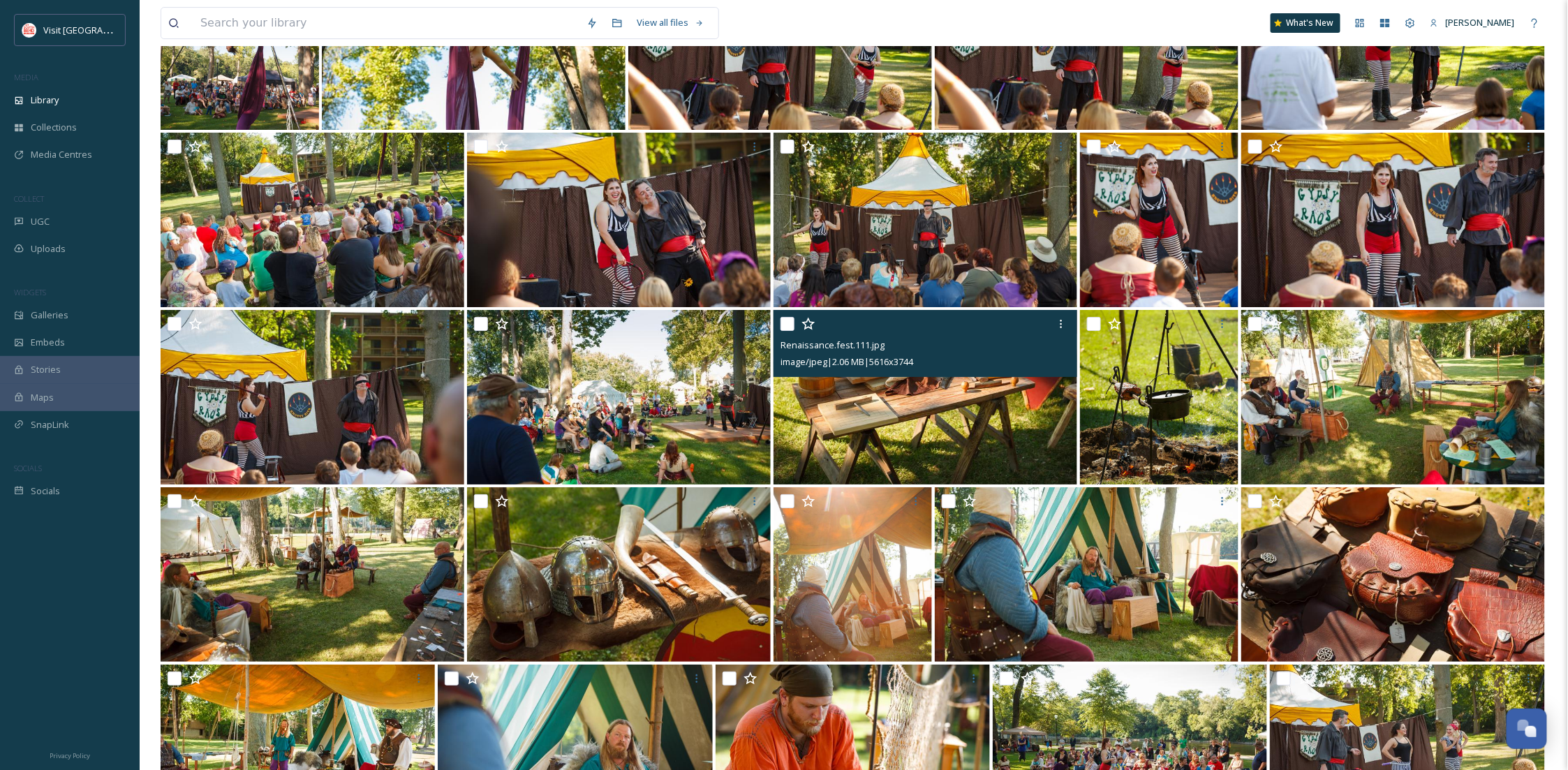
scroll to position [2521, 0]
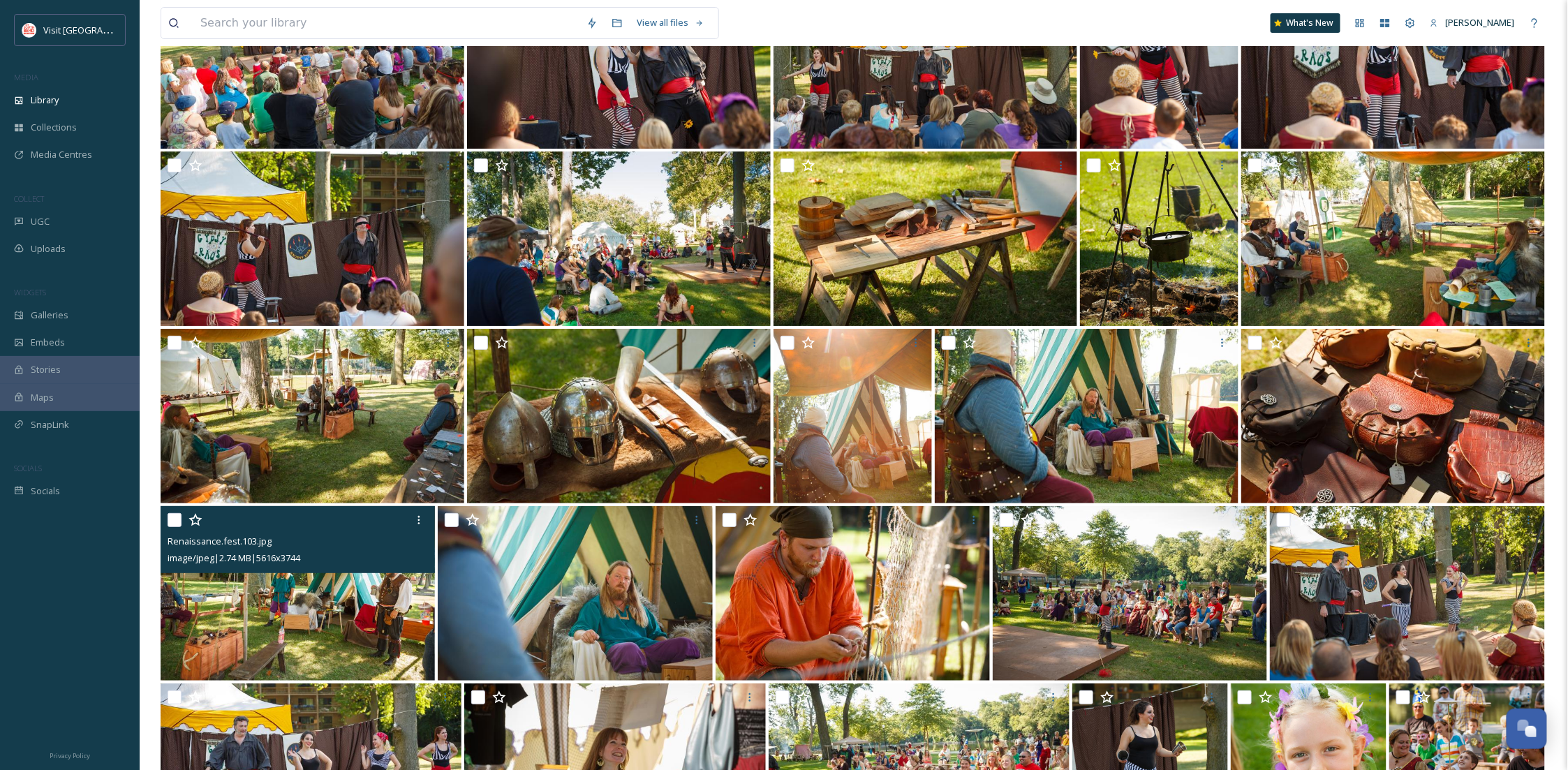
click at [400, 629] on img at bounding box center [298, 593] width 275 height 175
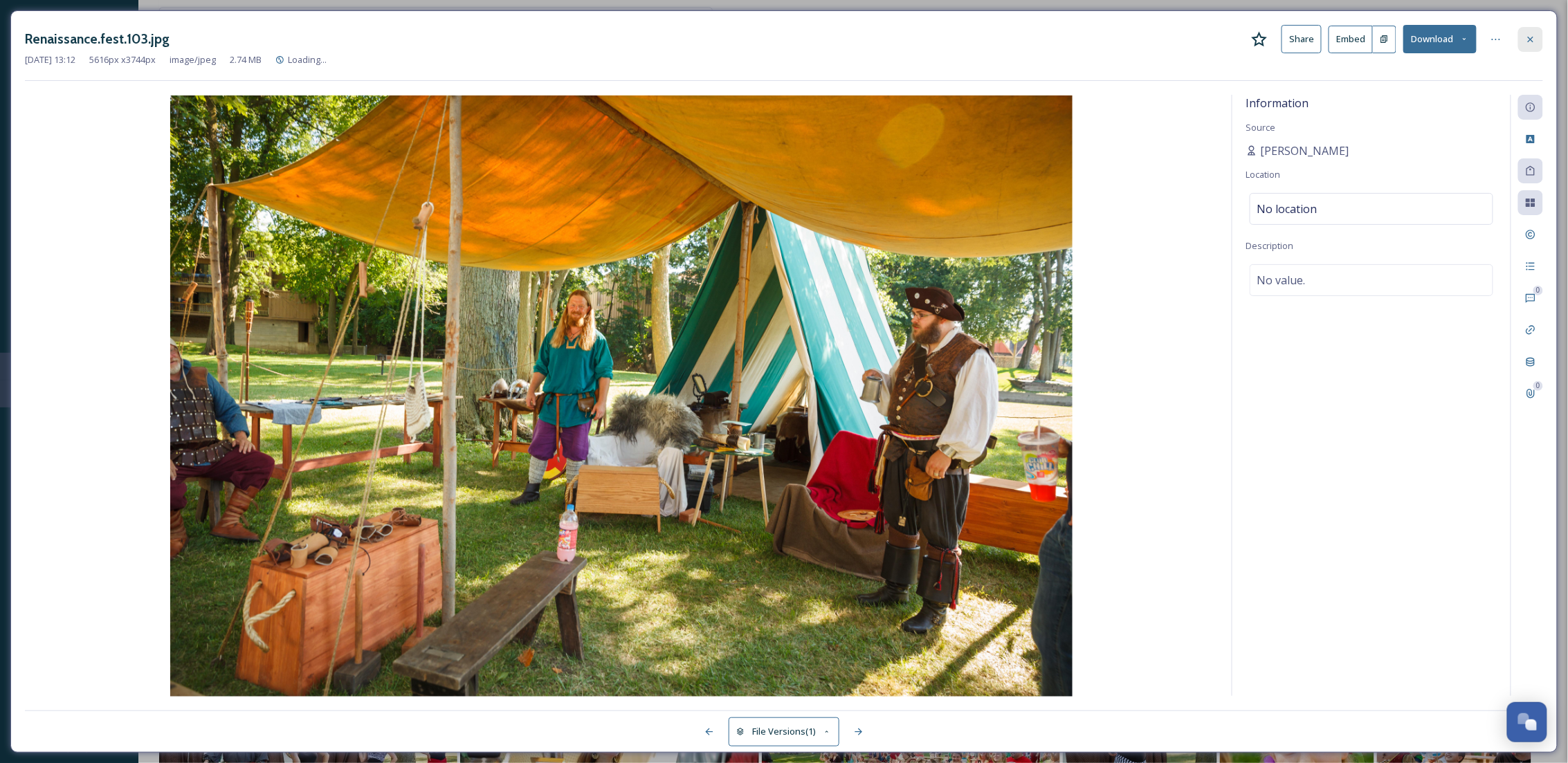
click at [1521, 32] on div at bounding box center [1530, 39] width 25 height 25
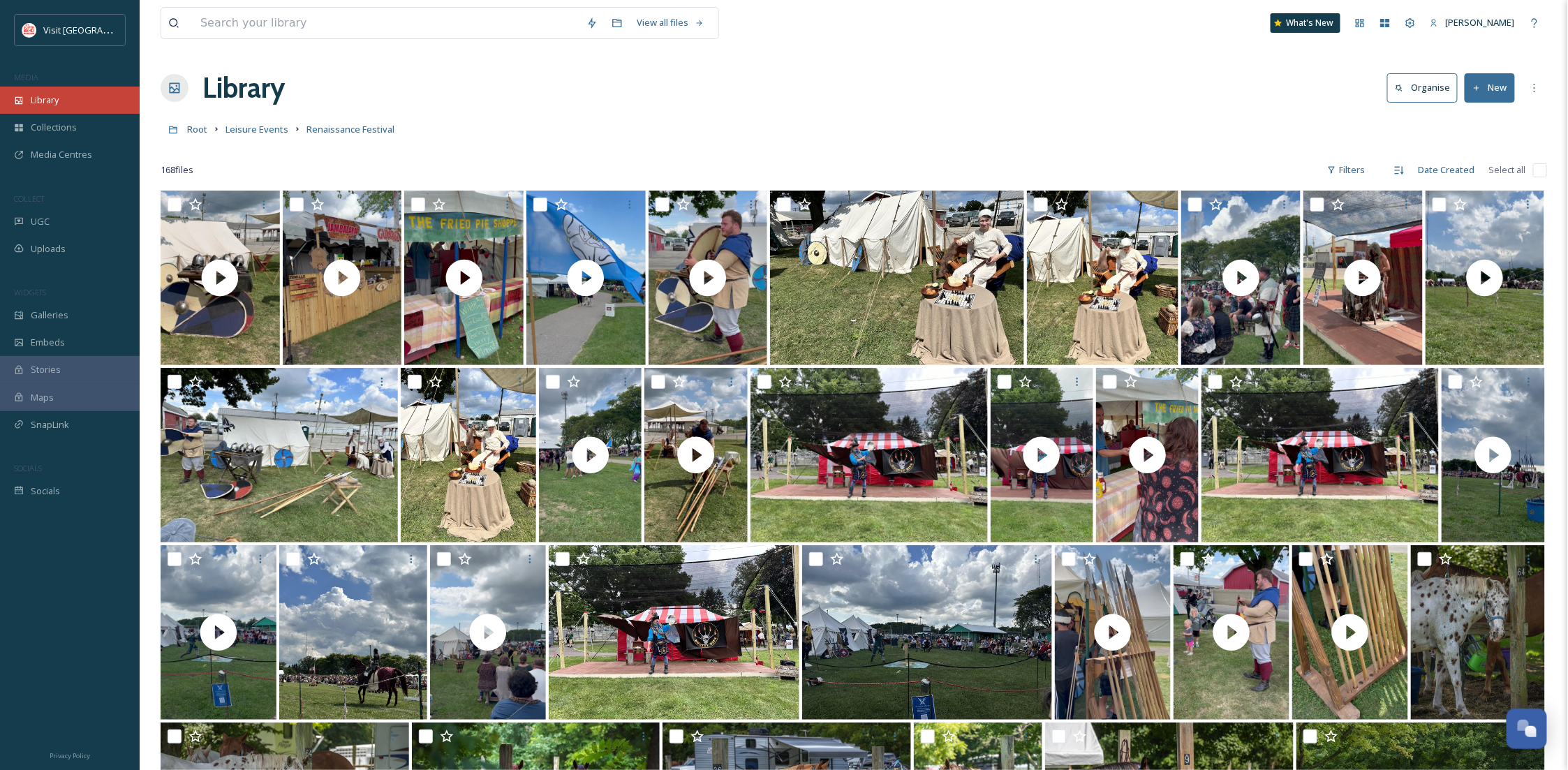
click at [56, 101] on span "Library" at bounding box center [45, 100] width 28 height 14
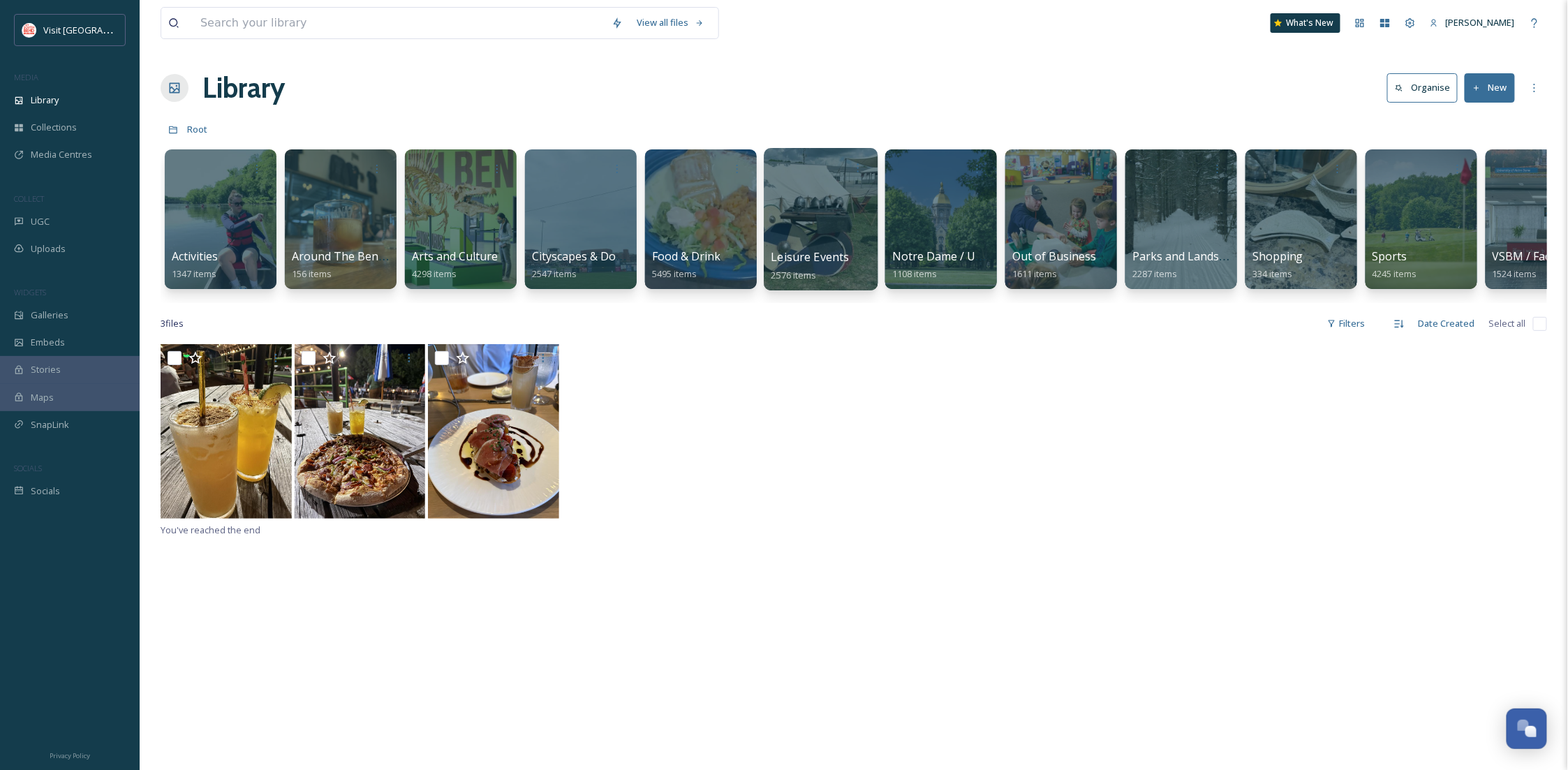
click at [805, 224] on div at bounding box center [821, 219] width 114 height 142
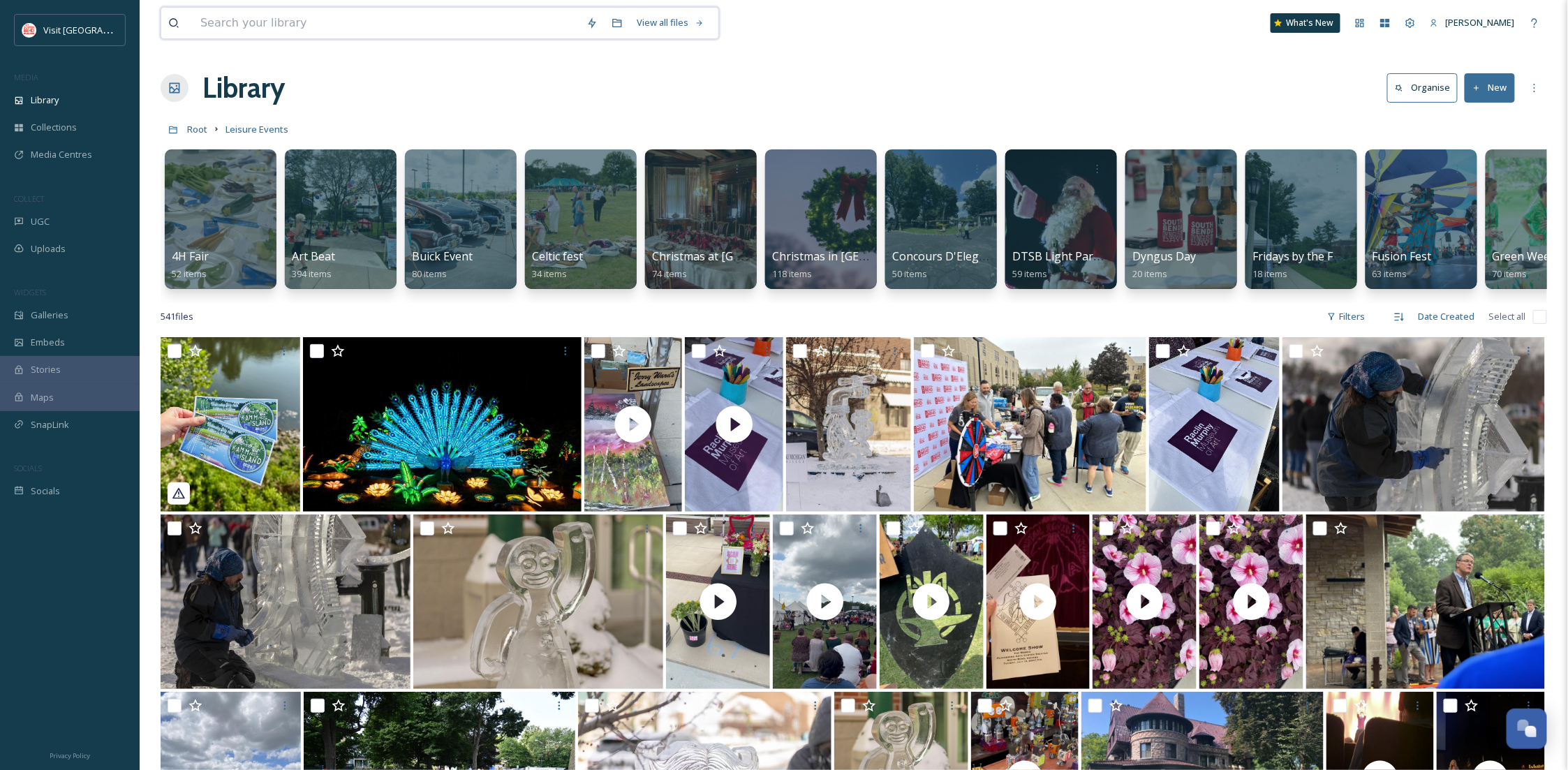
click at [233, 23] on input at bounding box center [386, 23] width 386 height 31
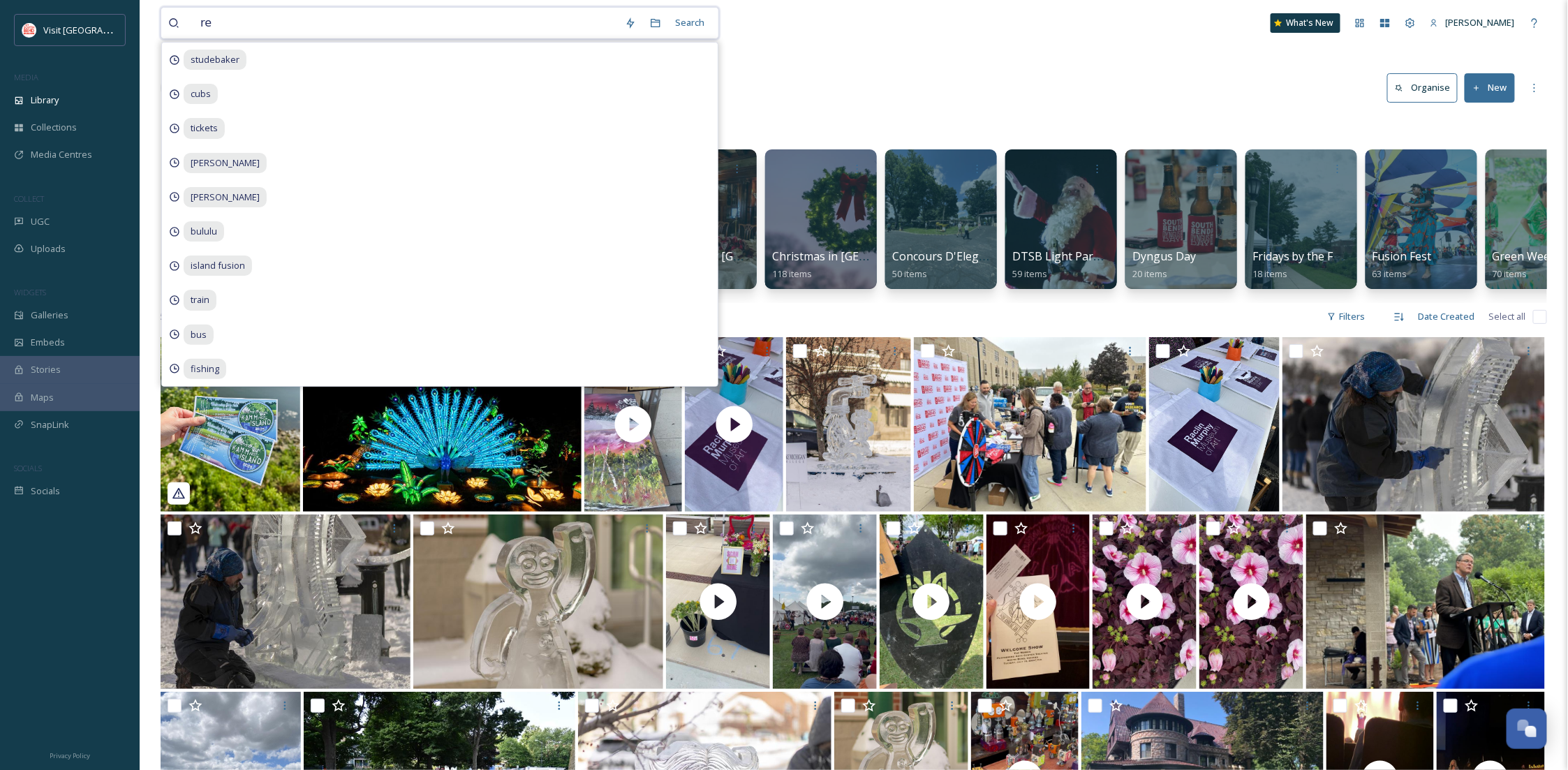
type input "ren"
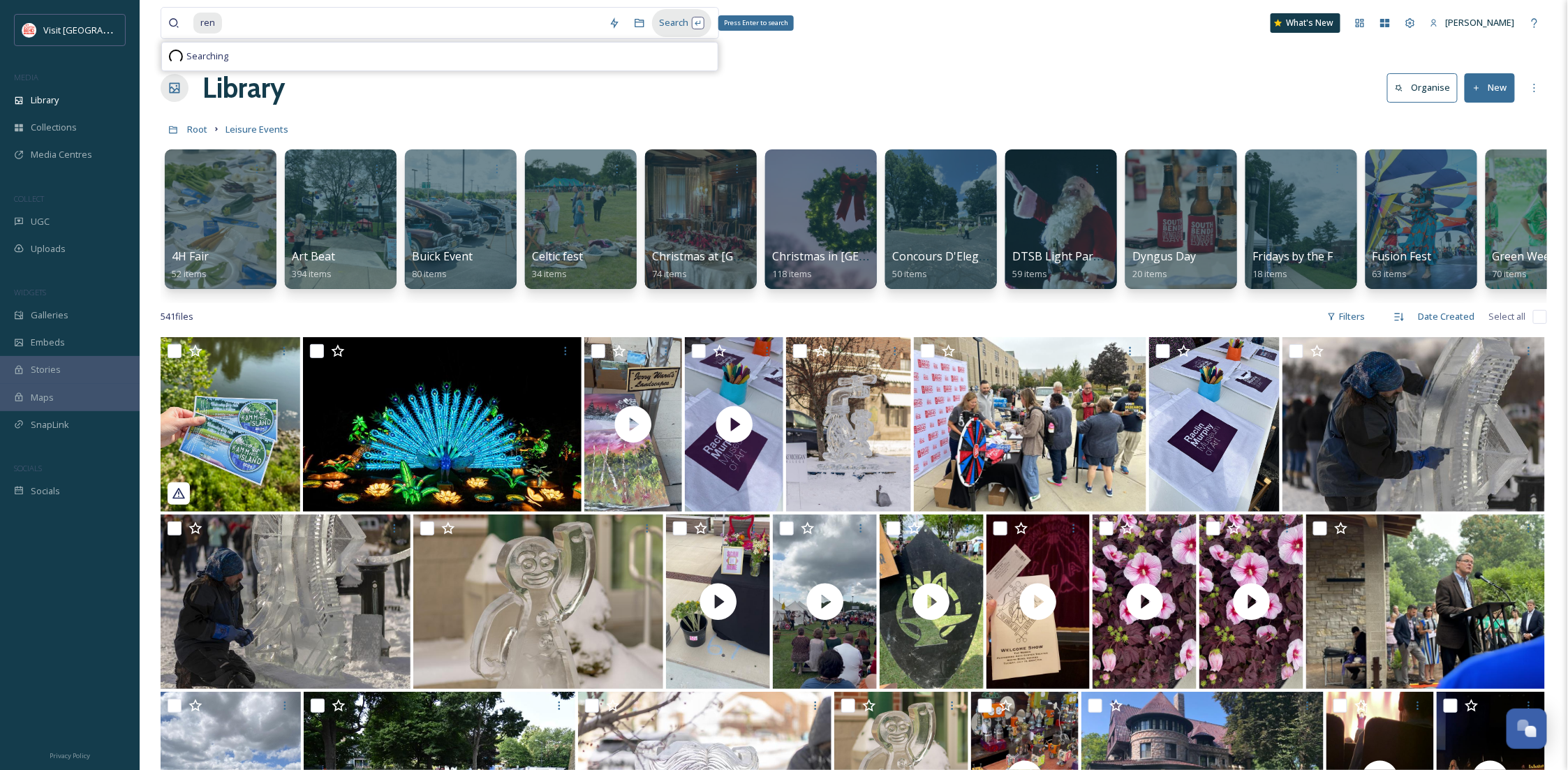
click at [680, 25] on div "Search Press Enter to search" at bounding box center [681, 23] width 59 height 27
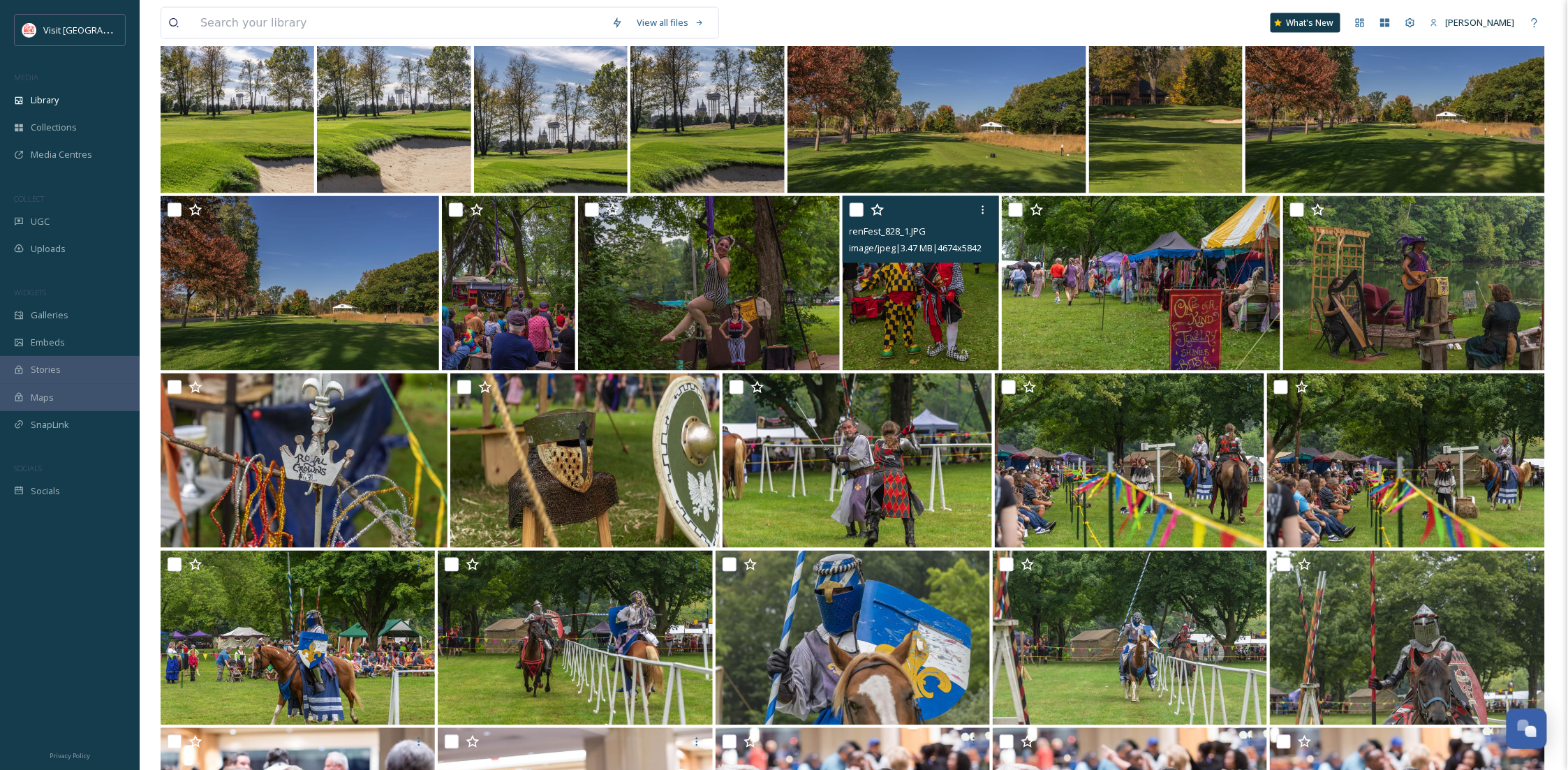
scroll to position [930, 0]
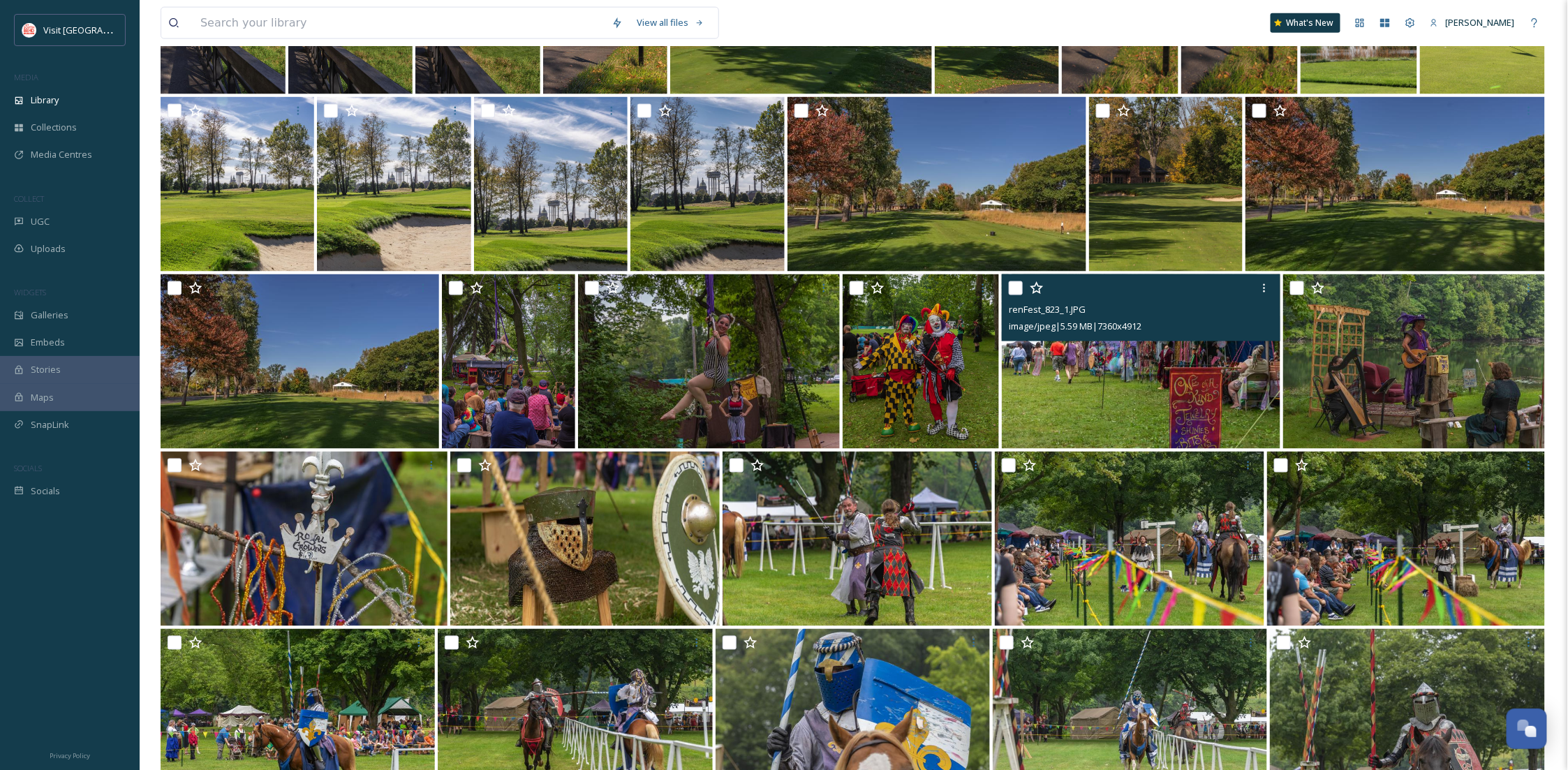
click at [1174, 414] on img at bounding box center [1142, 362] width 279 height 175
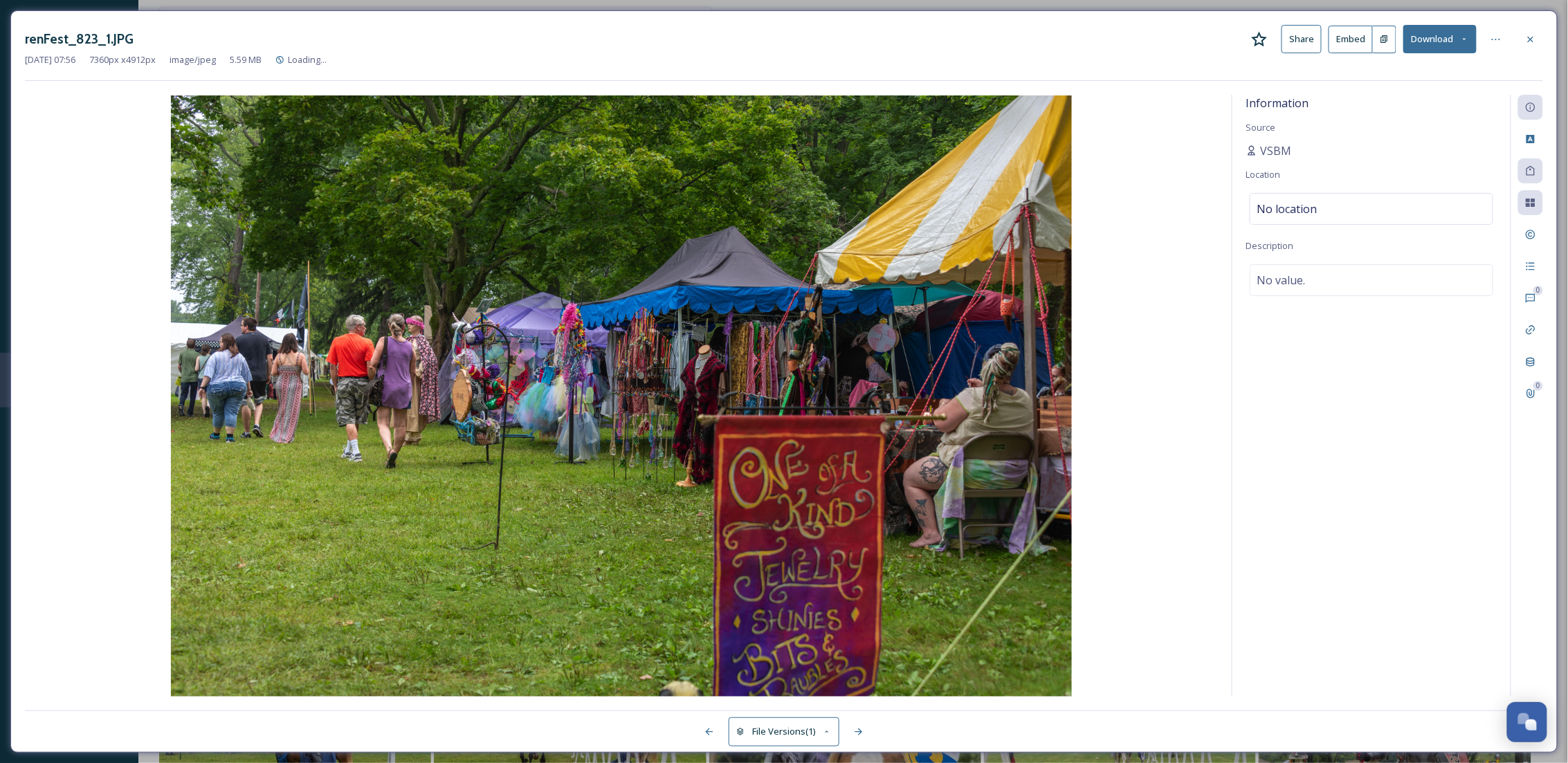
click at [1471, 39] on button "Download" at bounding box center [1439, 38] width 73 height 28
click at [1426, 79] on div "Download Original (7360 x 4912)" at bounding box center [1403, 71] width 145 height 27
click at [1527, 35] on icon at bounding box center [1530, 39] width 11 height 11
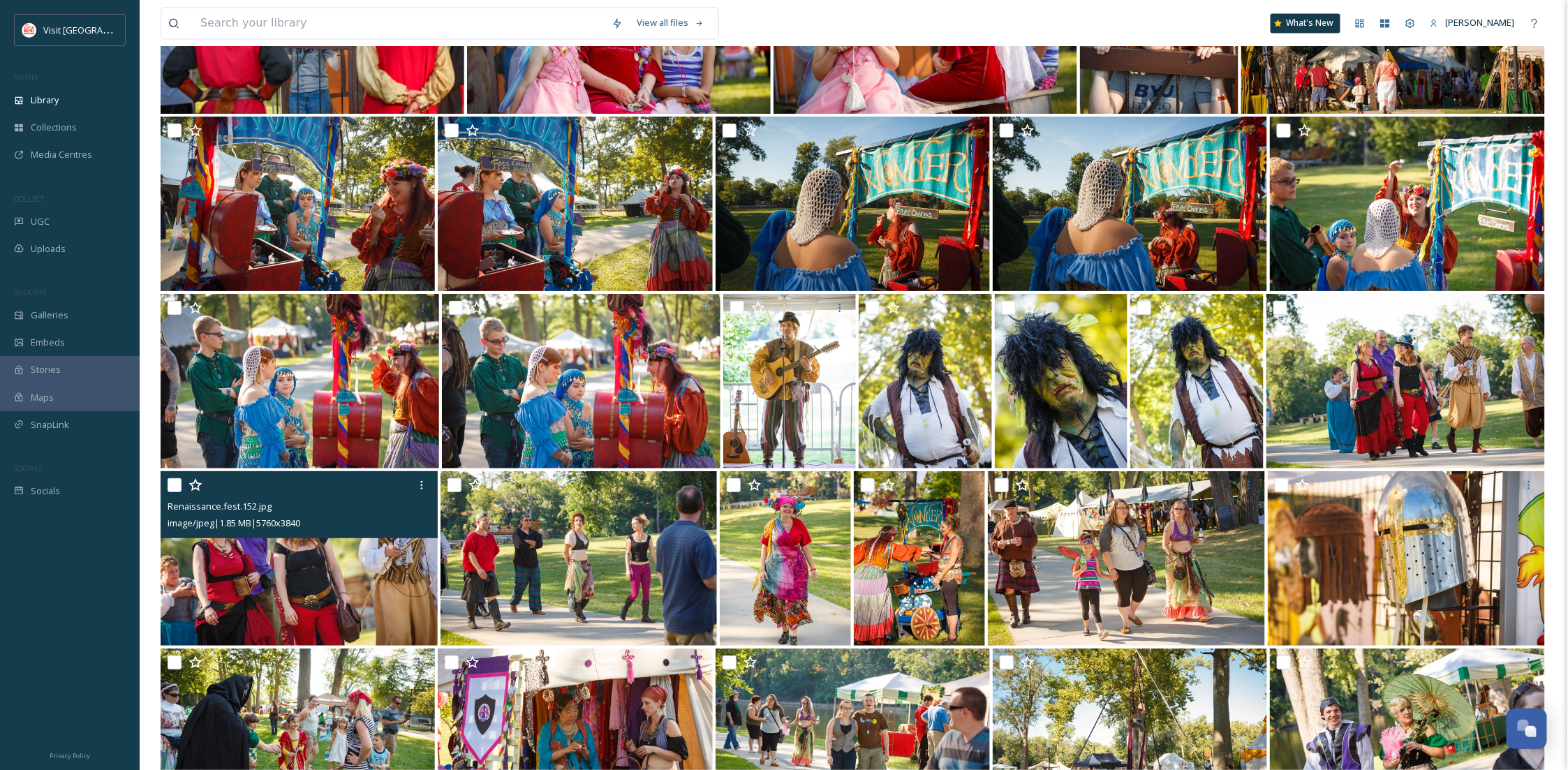
scroll to position [8994, 0]
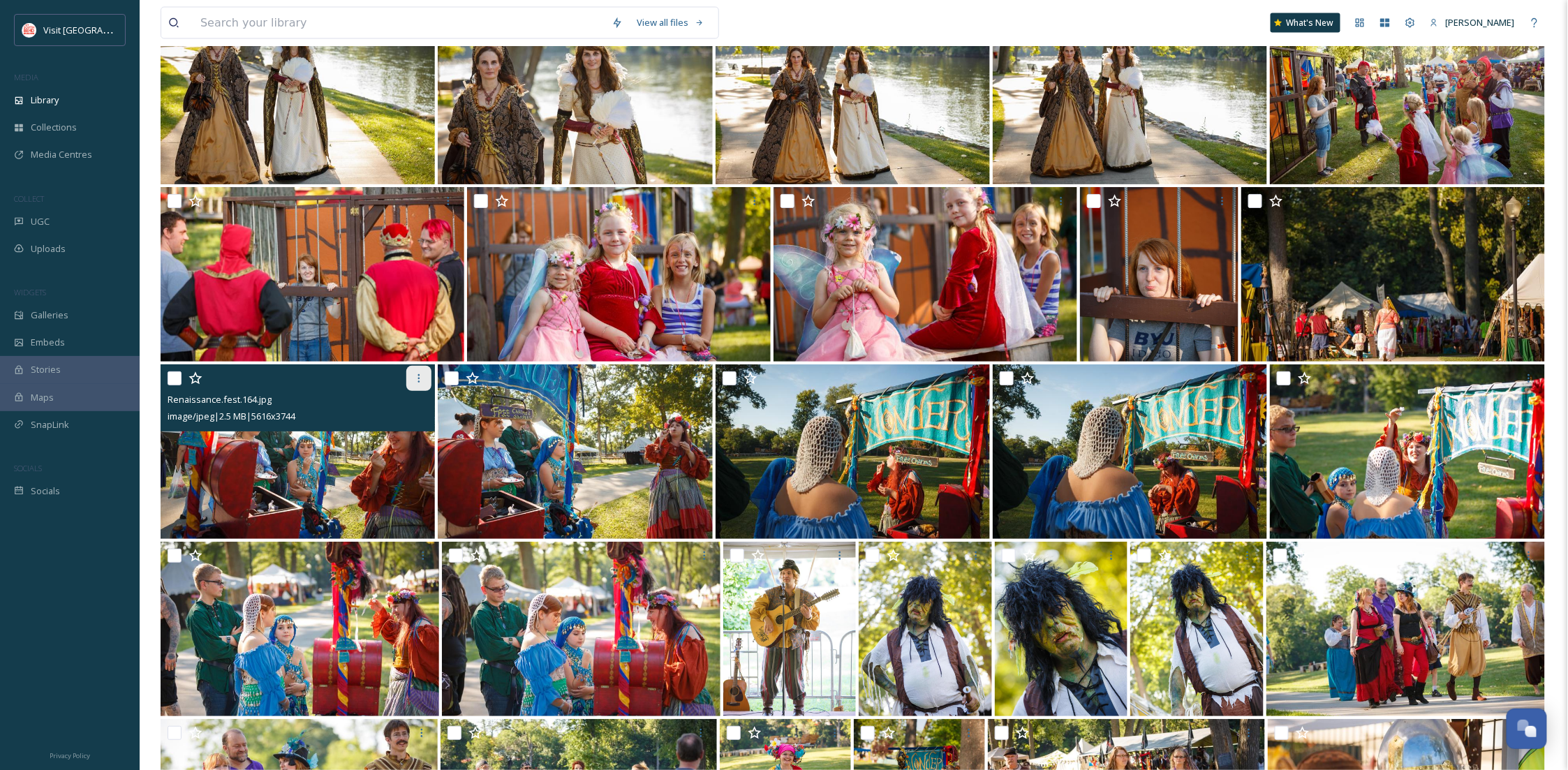
click at [409, 384] on div at bounding box center [419, 377] width 25 height 25
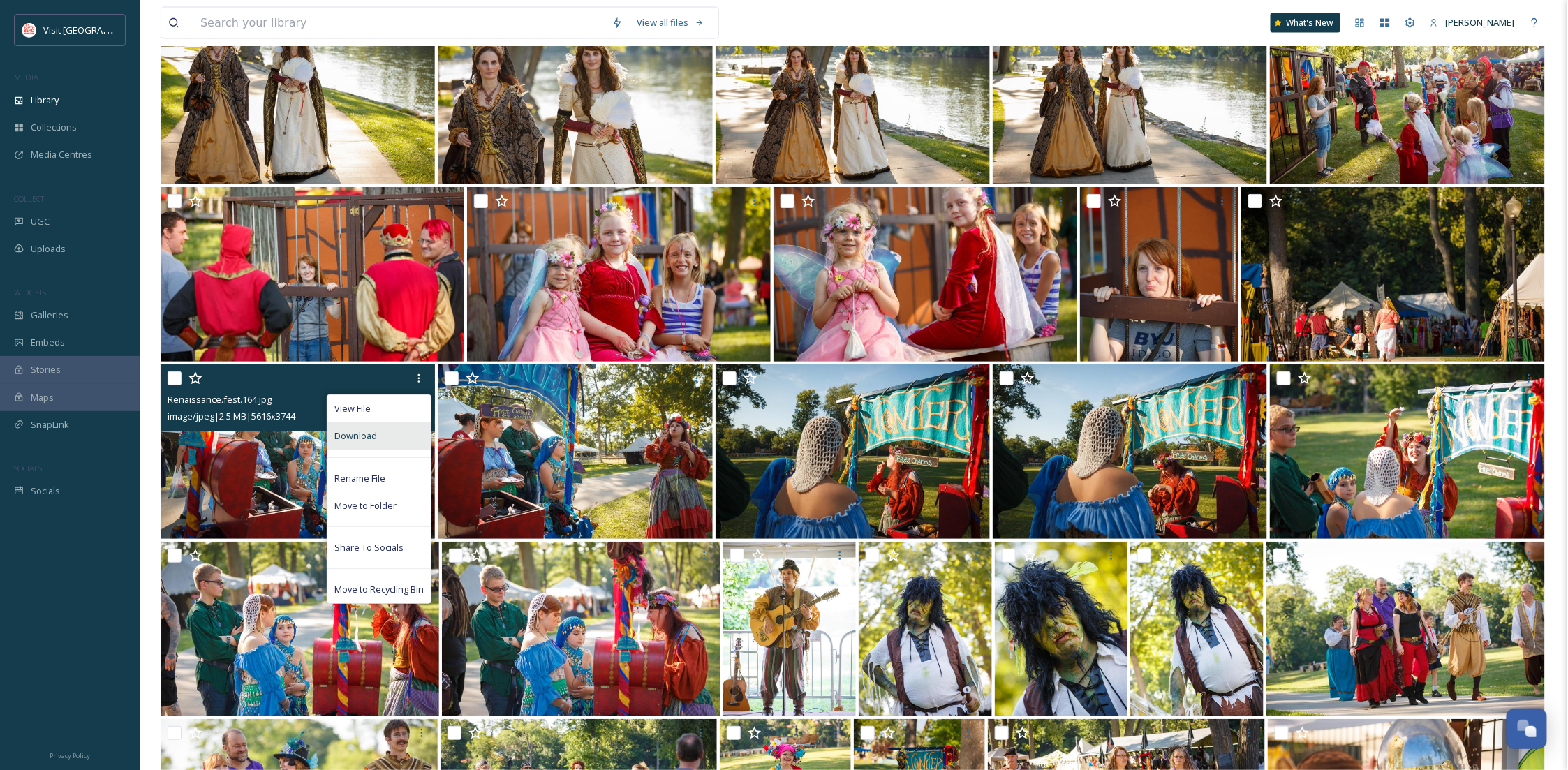
click at [389, 445] on div "Download" at bounding box center [379, 436] width 104 height 27
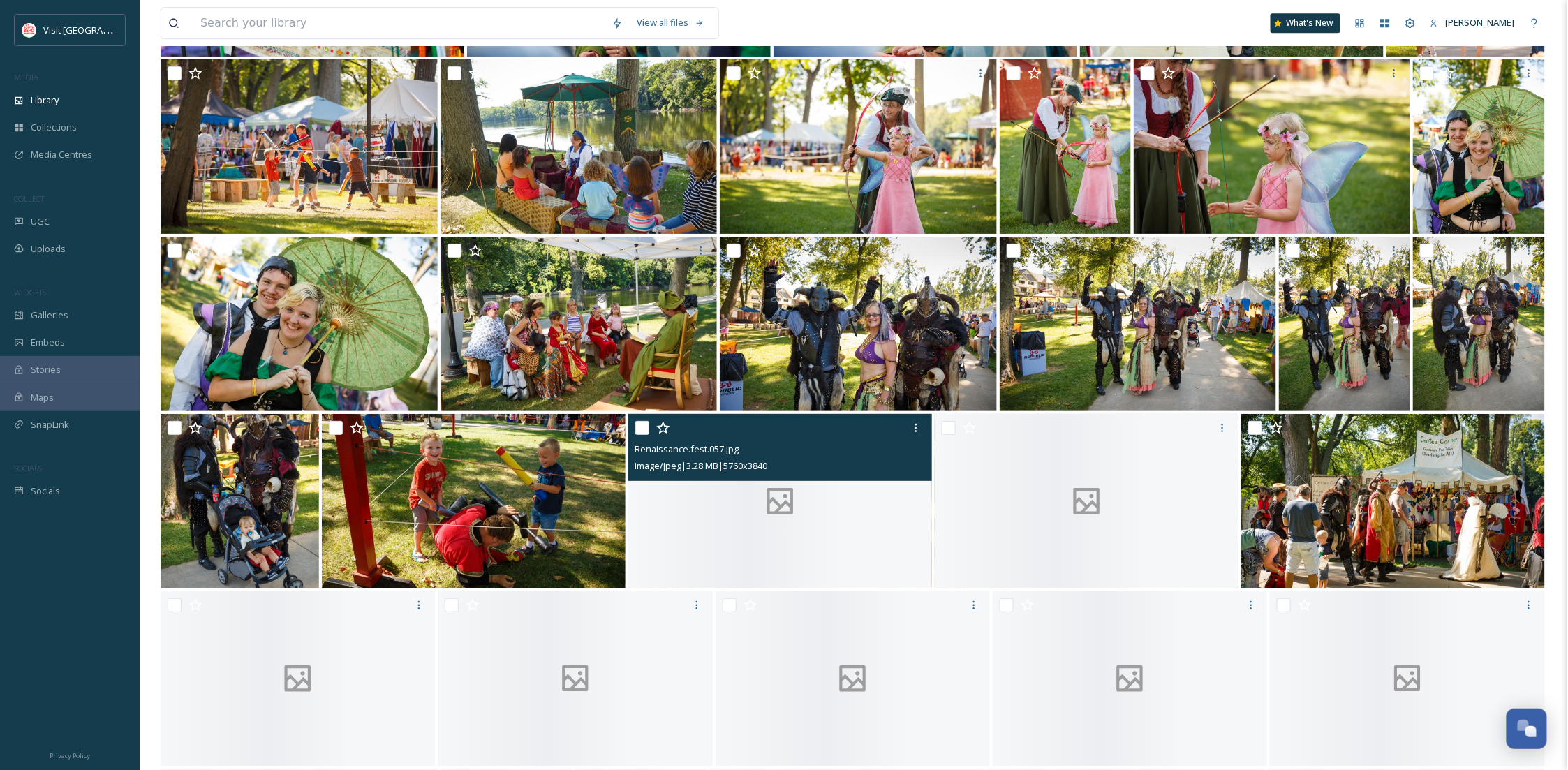
scroll to position [12345, 0]
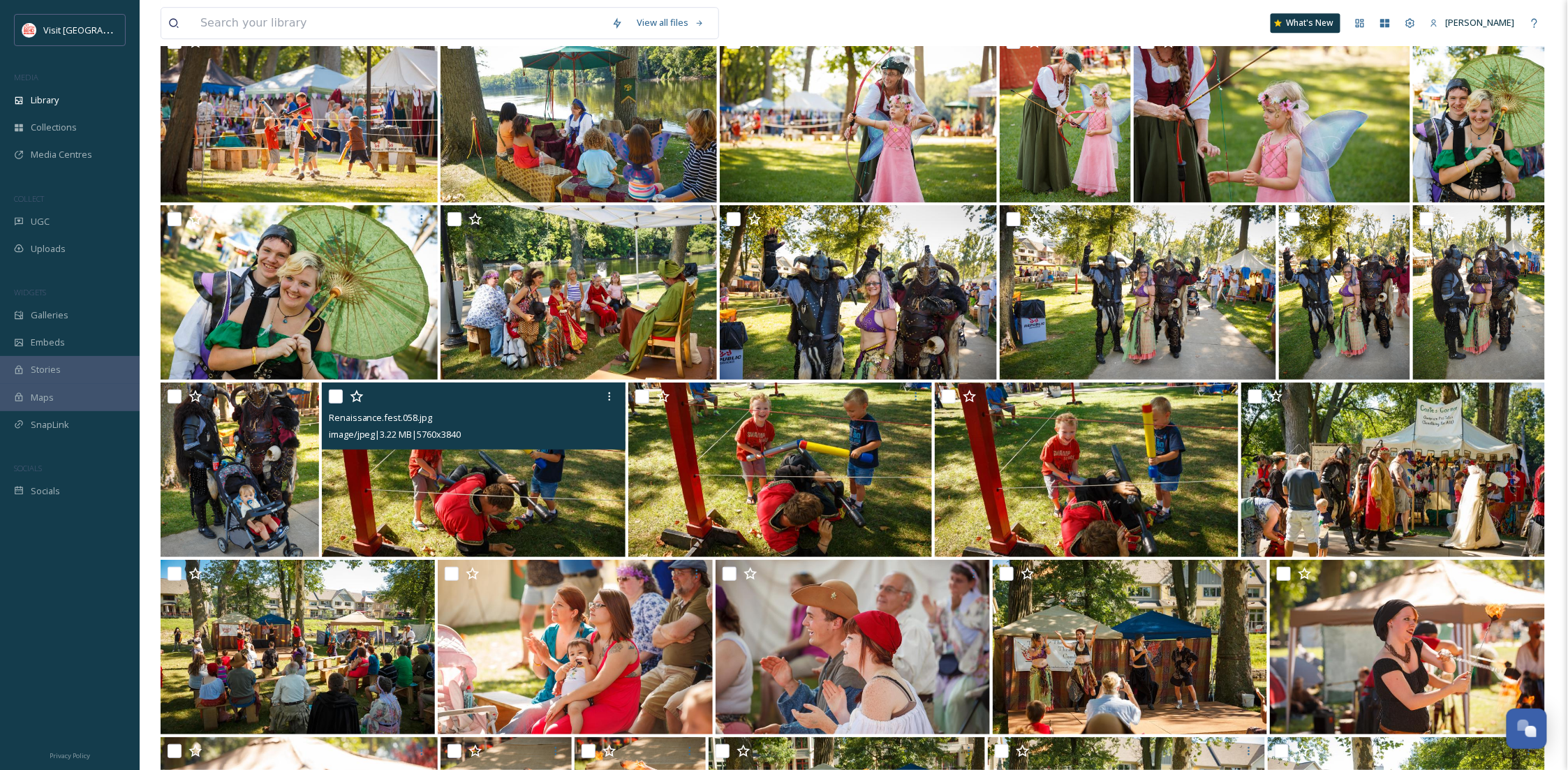
click at [596, 388] on div at bounding box center [475, 396] width 294 height 25
click at [597, 394] on div at bounding box center [609, 396] width 25 height 25
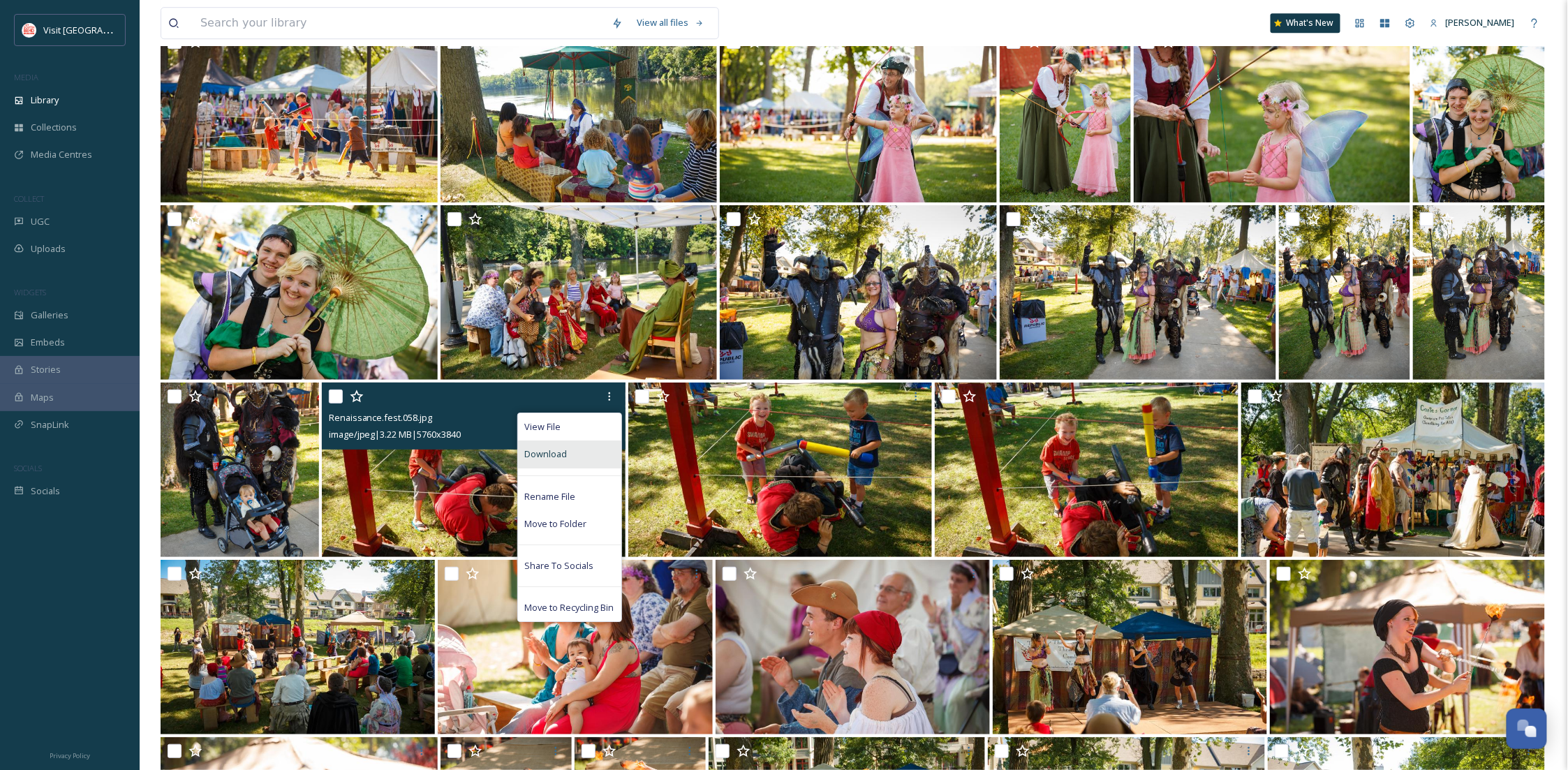
click at [588, 445] on div "Download" at bounding box center [569, 454] width 104 height 27
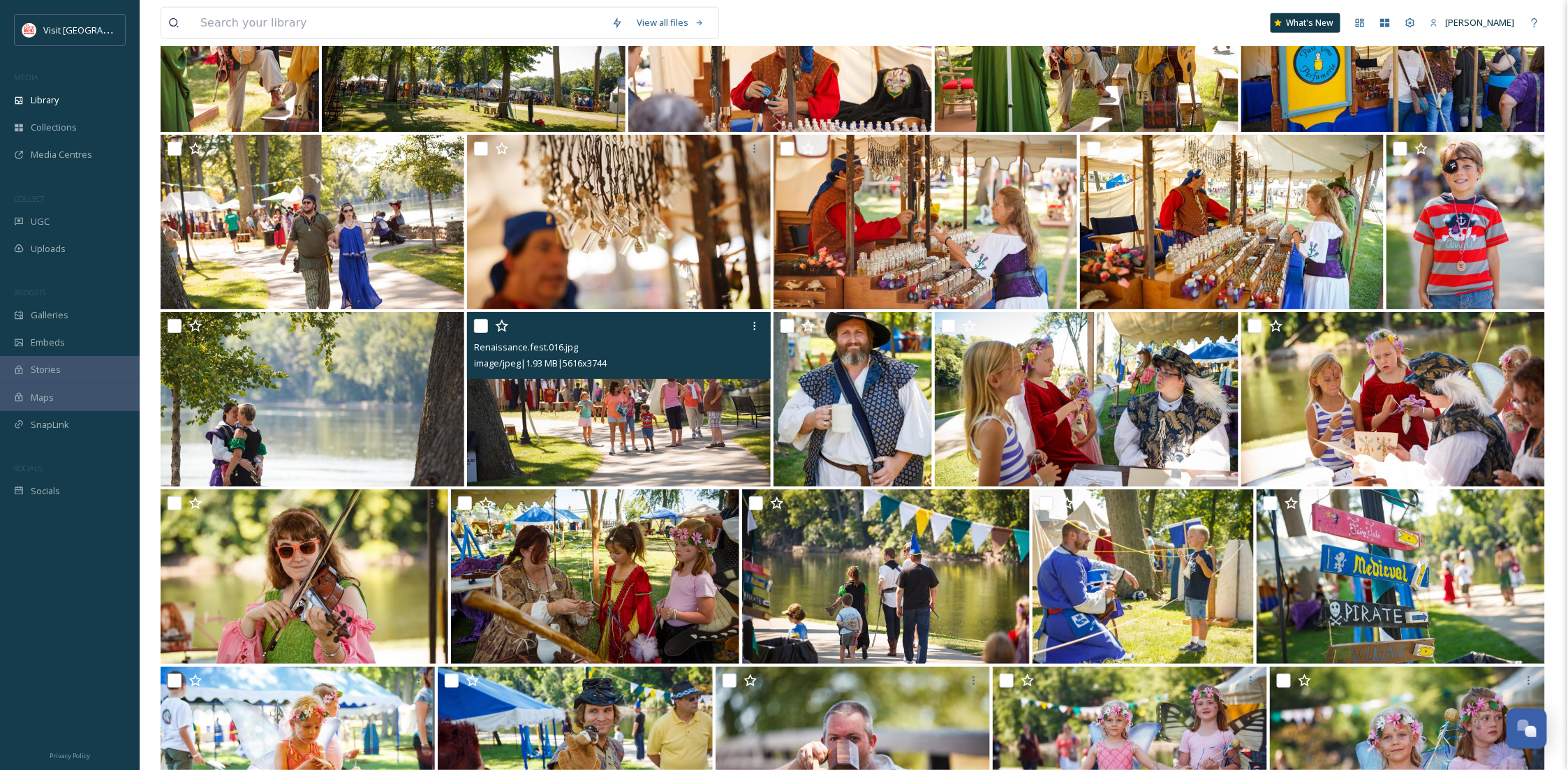
scroll to position [13586, 0]
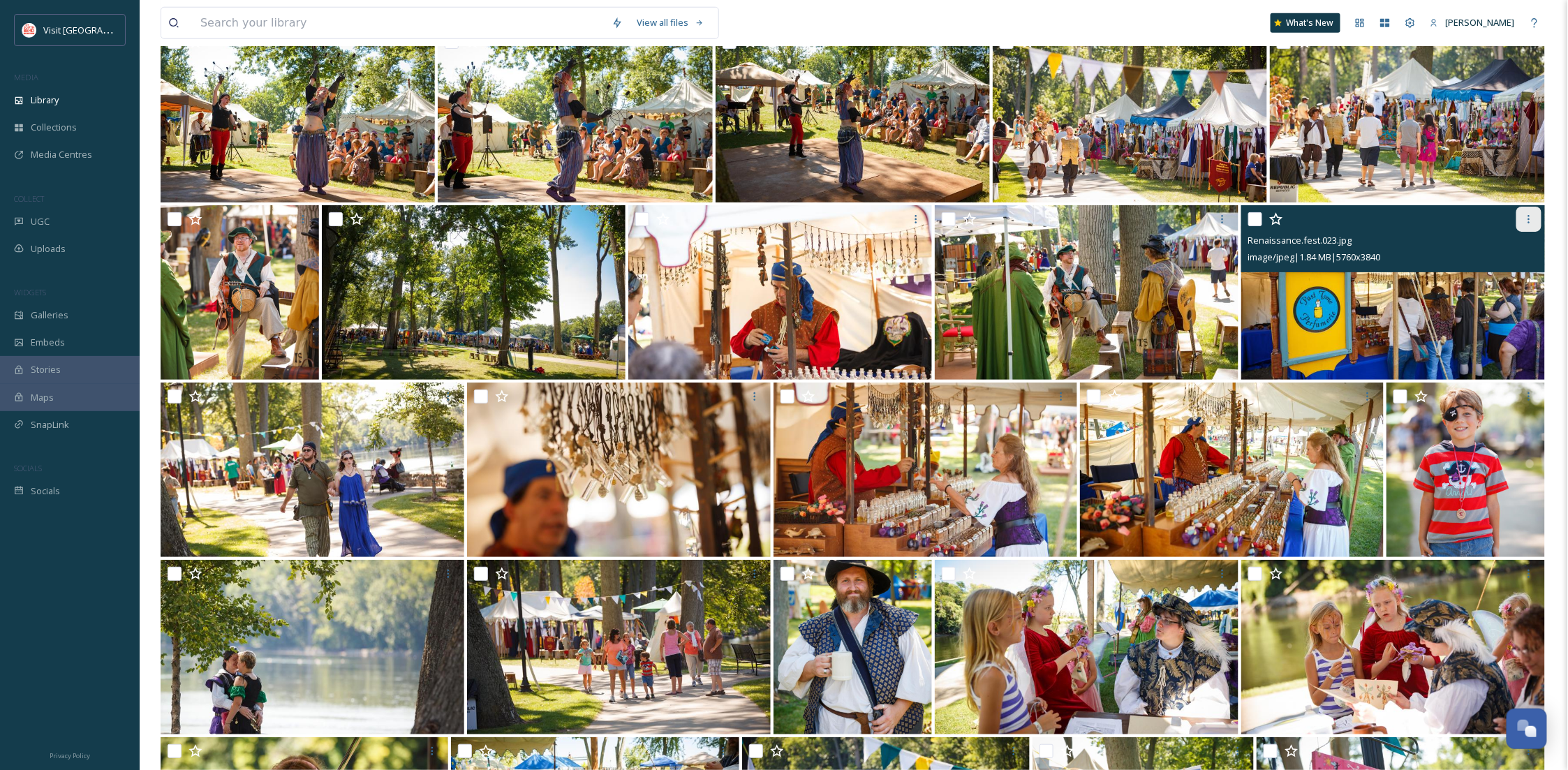
click at [1537, 210] on div at bounding box center [1529, 218] width 25 height 25
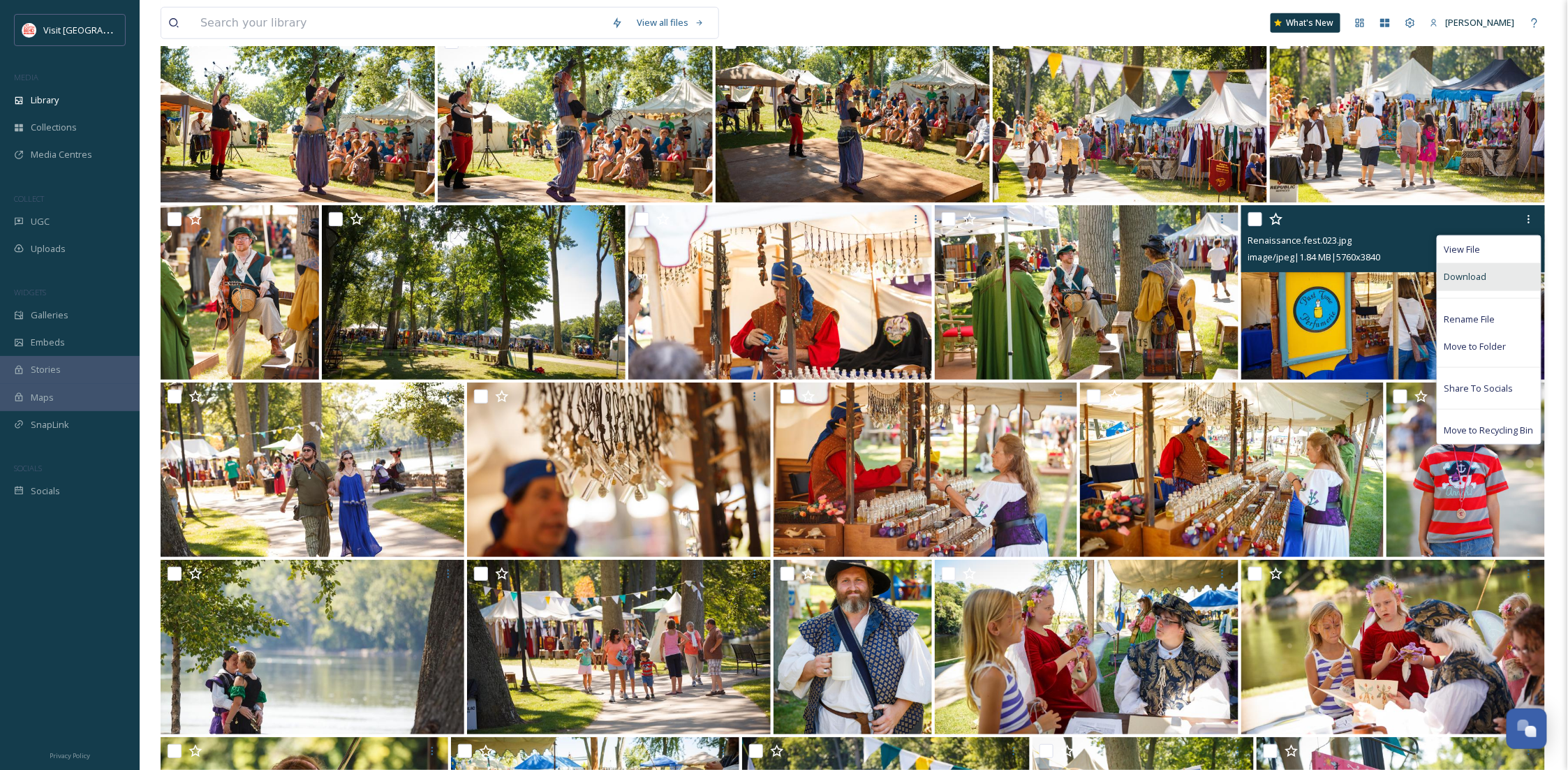
click at [1503, 271] on div "Download" at bounding box center [1489, 277] width 104 height 27
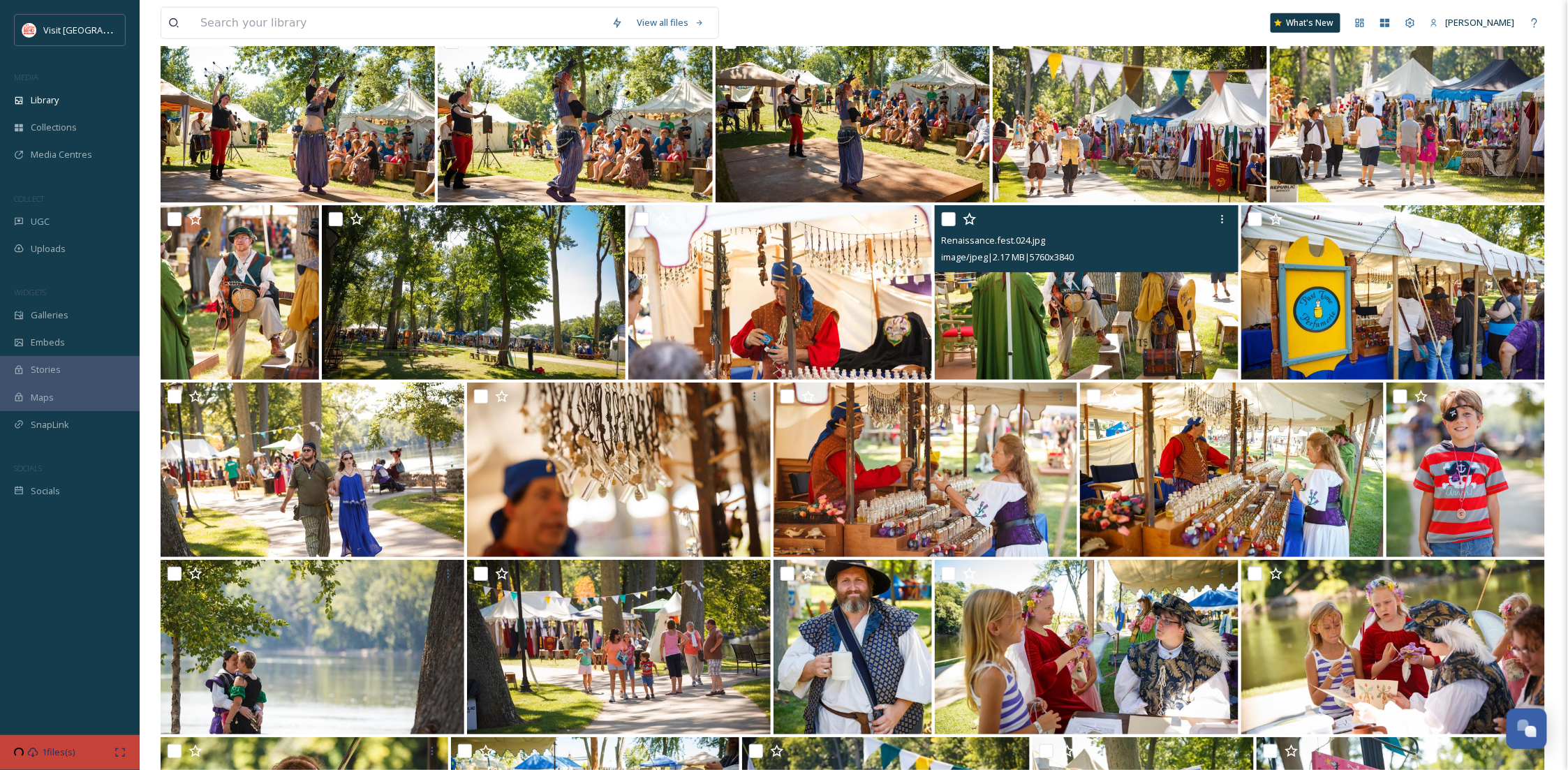
scroll to position [14100, 0]
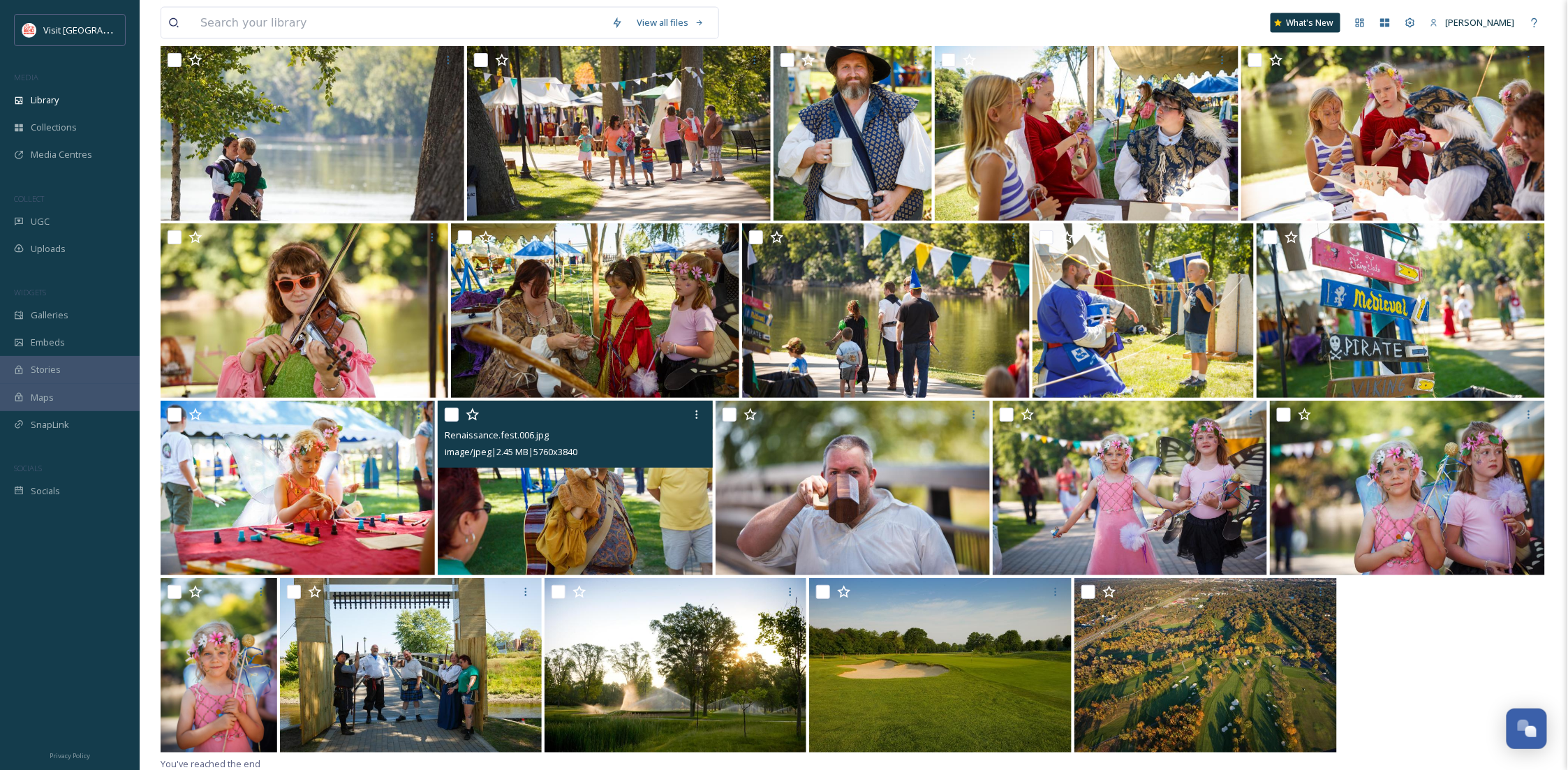
click at [584, 527] on img at bounding box center [575, 488] width 275 height 175
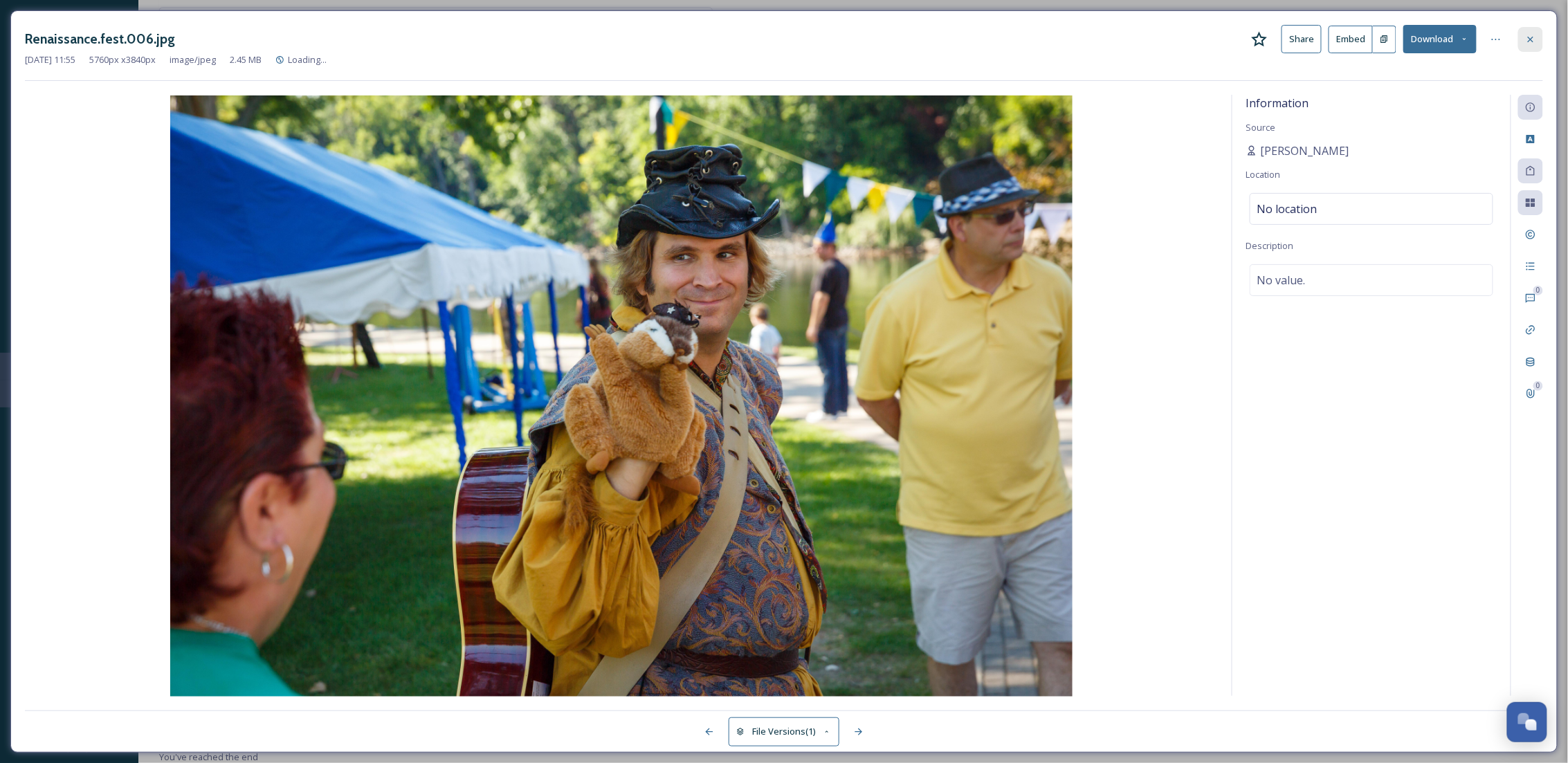
click at [1541, 31] on div at bounding box center [1530, 39] width 25 height 25
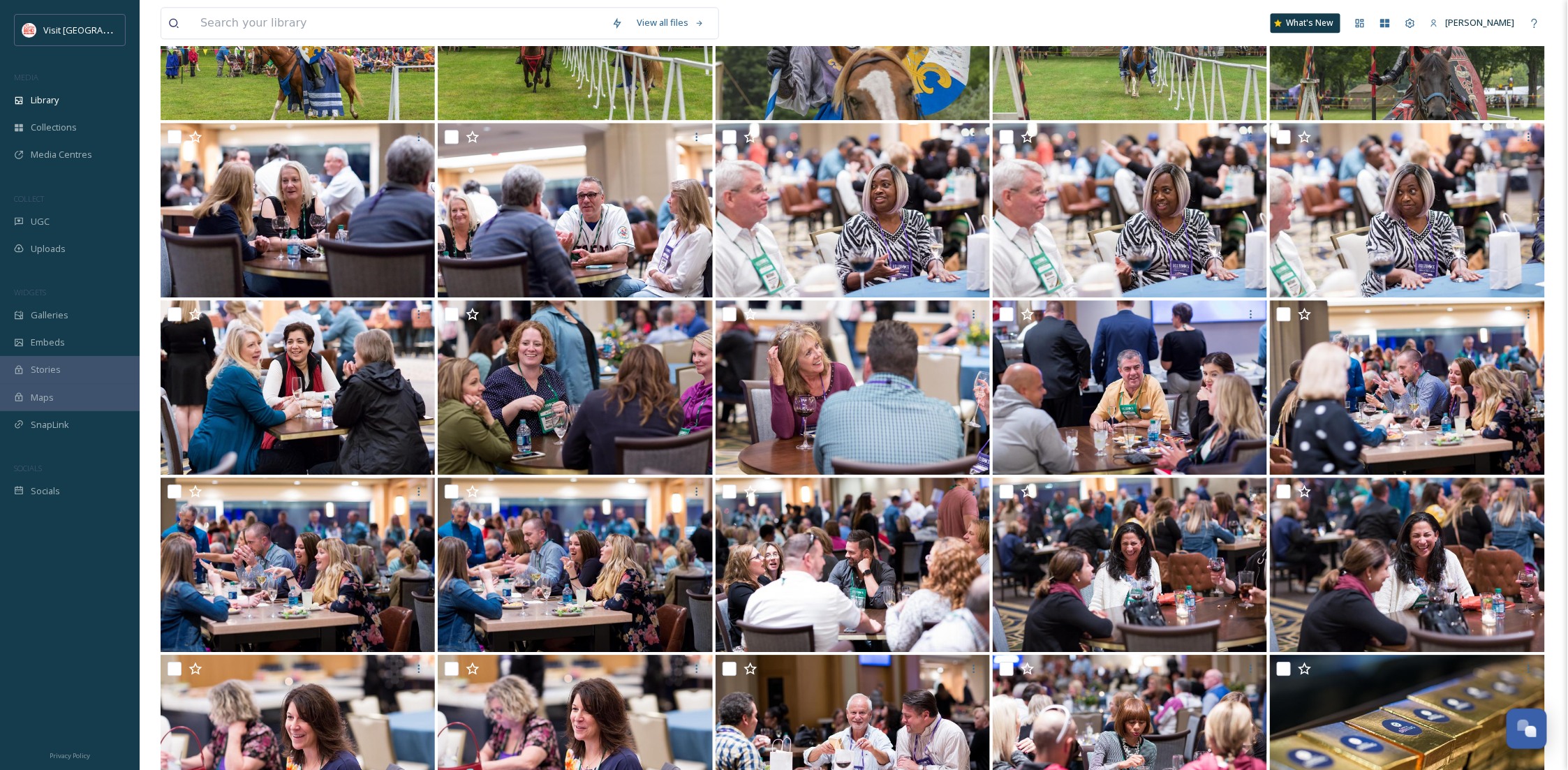
scroll to position [1489, 0]
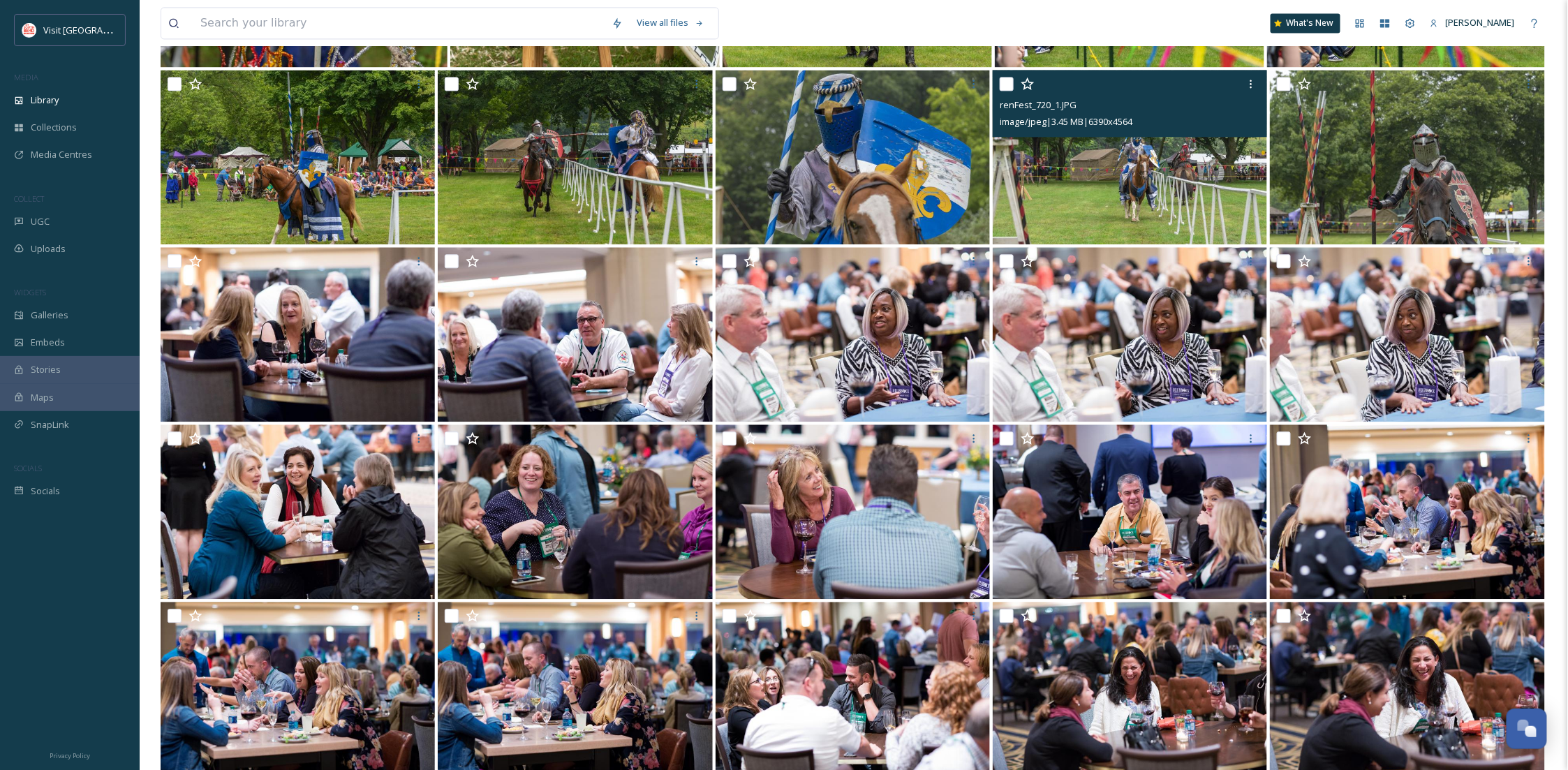
click at [1177, 159] on img at bounding box center [1130, 157] width 275 height 175
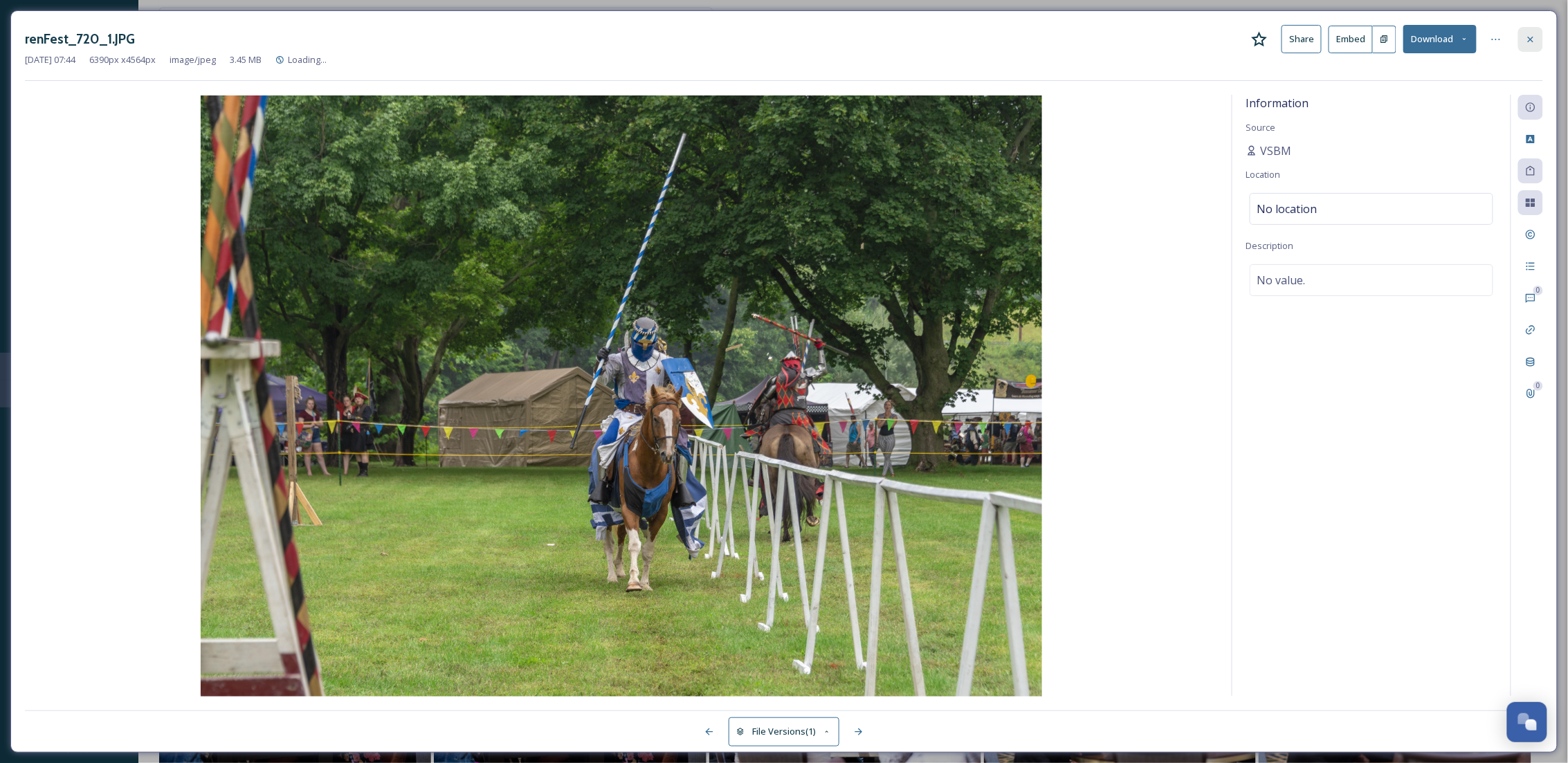
click at [1530, 42] on icon at bounding box center [1530, 39] width 11 height 11
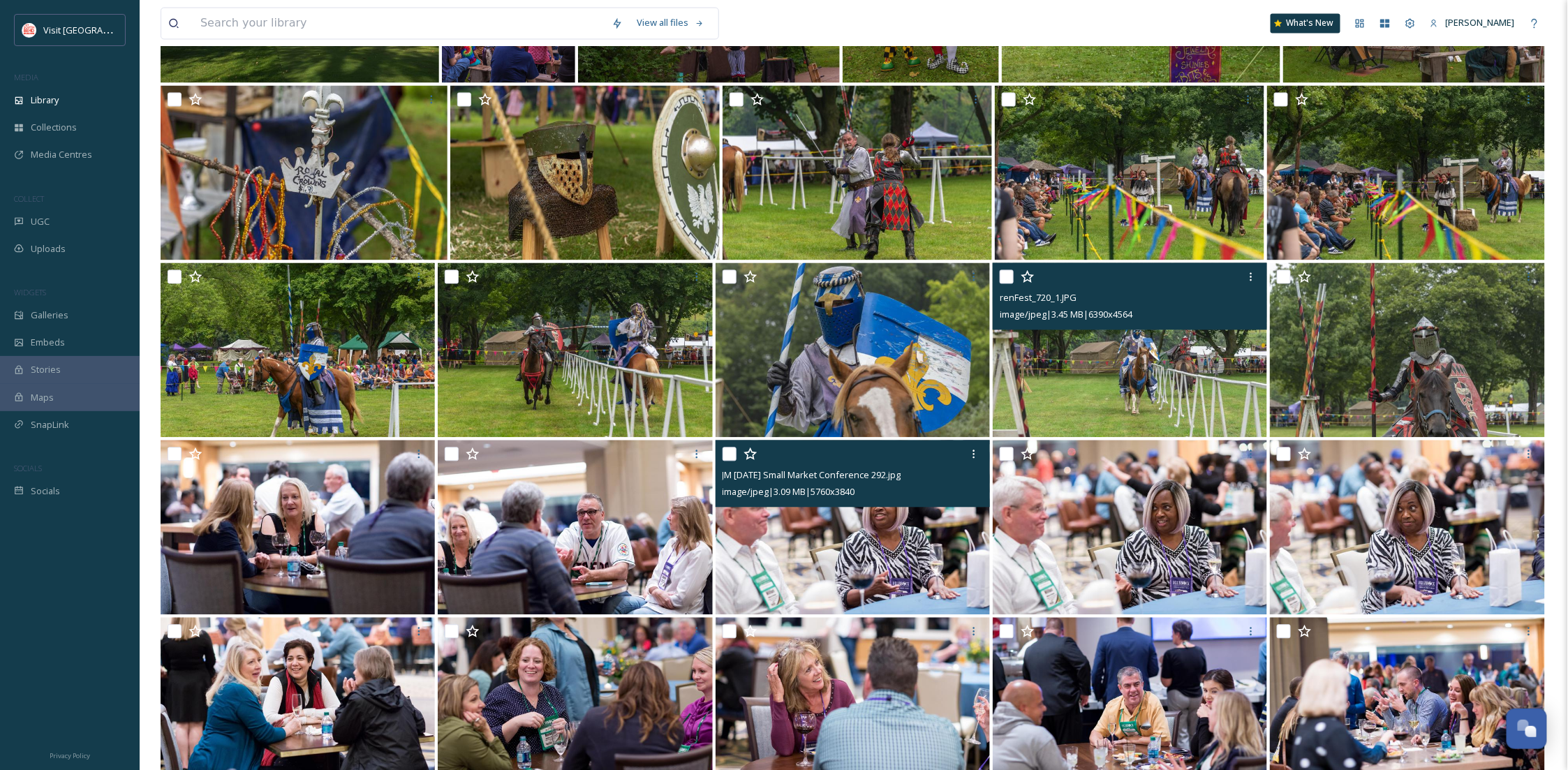
scroll to position [1241, 0]
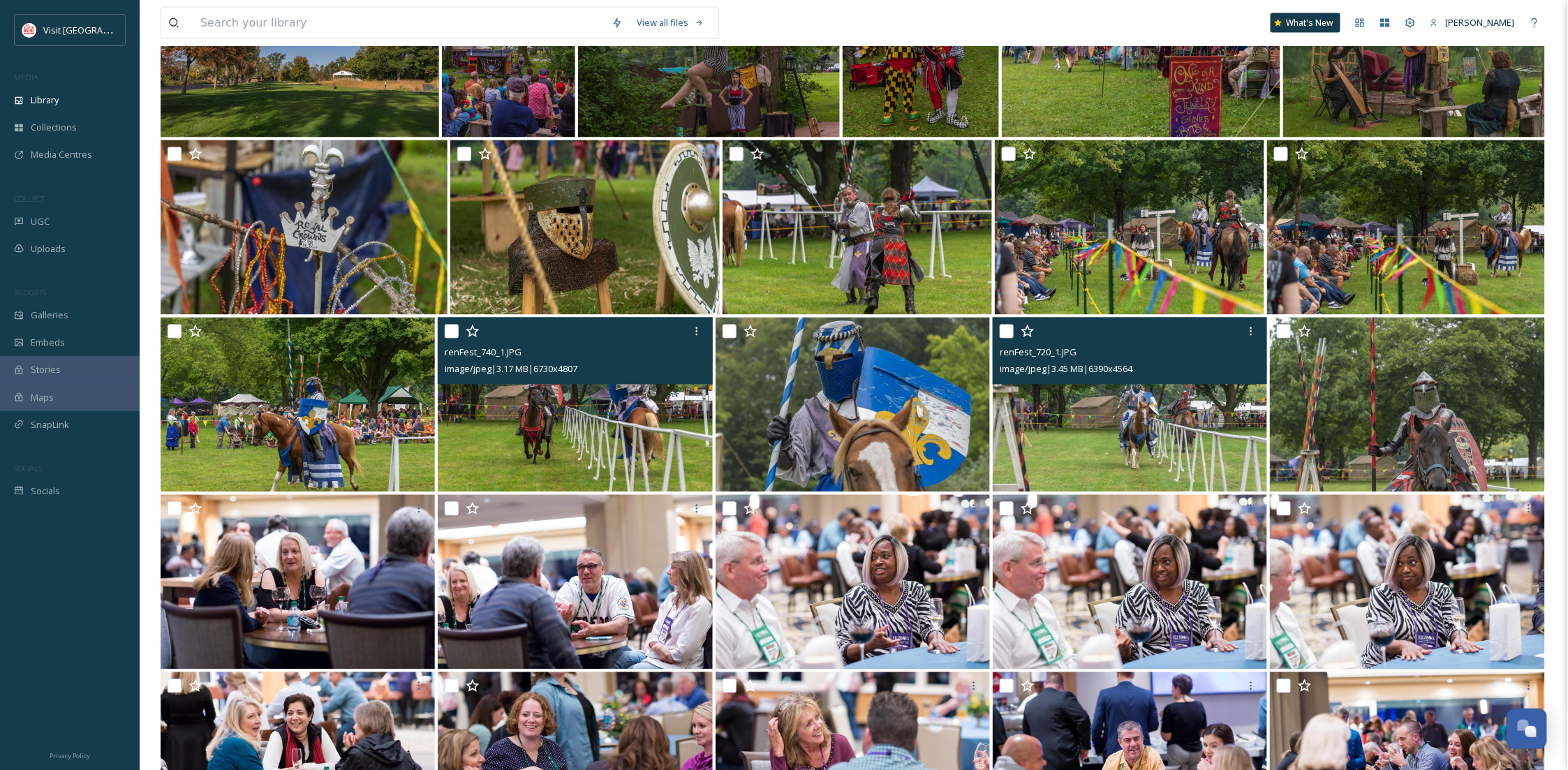
click at [642, 426] on img at bounding box center [575, 405] width 275 height 175
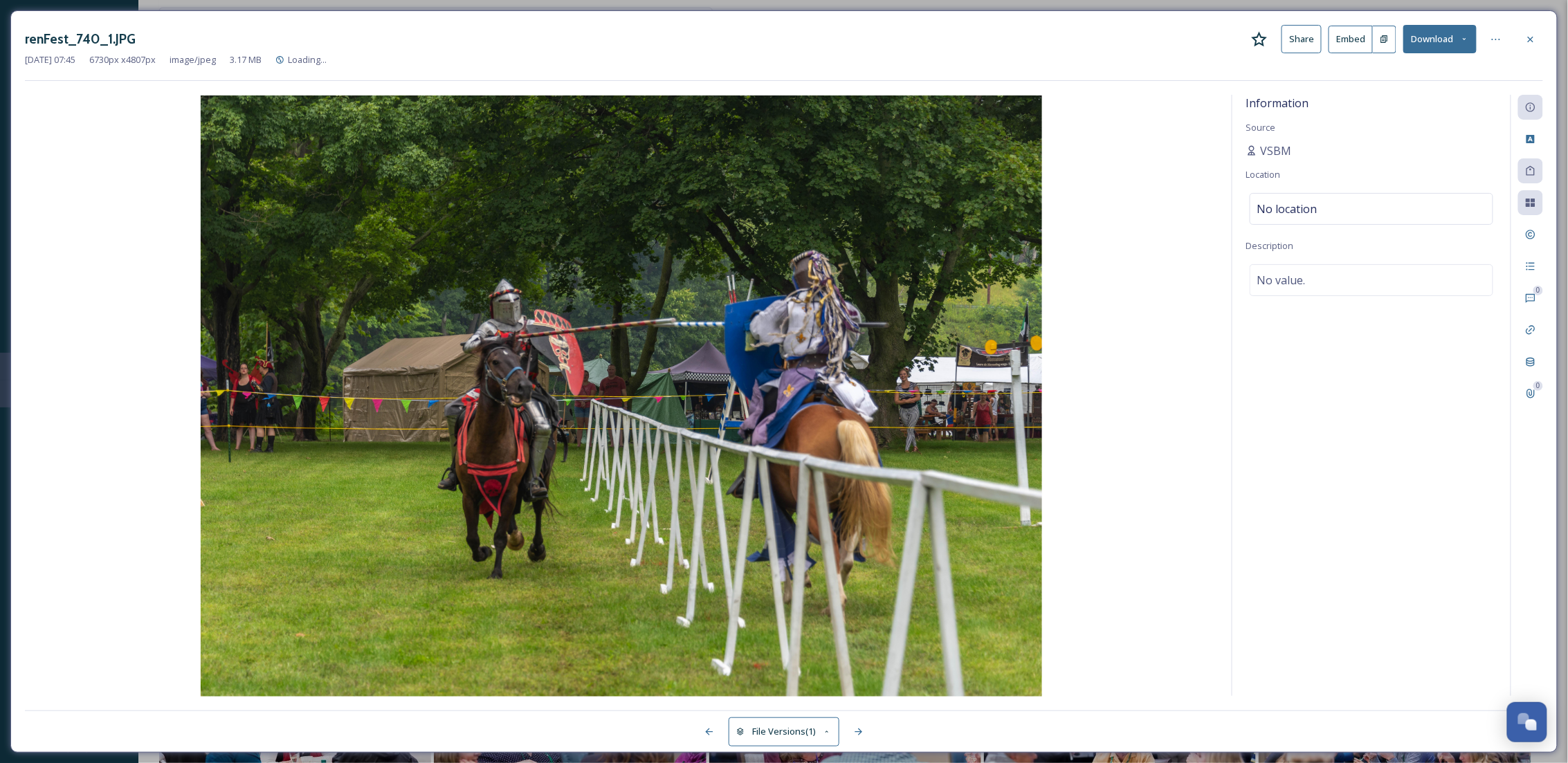
click at [1462, 44] on button "Download" at bounding box center [1439, 38] width 73 height 28
click at [1540, 41] on div at bounding box center [1530, 39] width 25 height 25
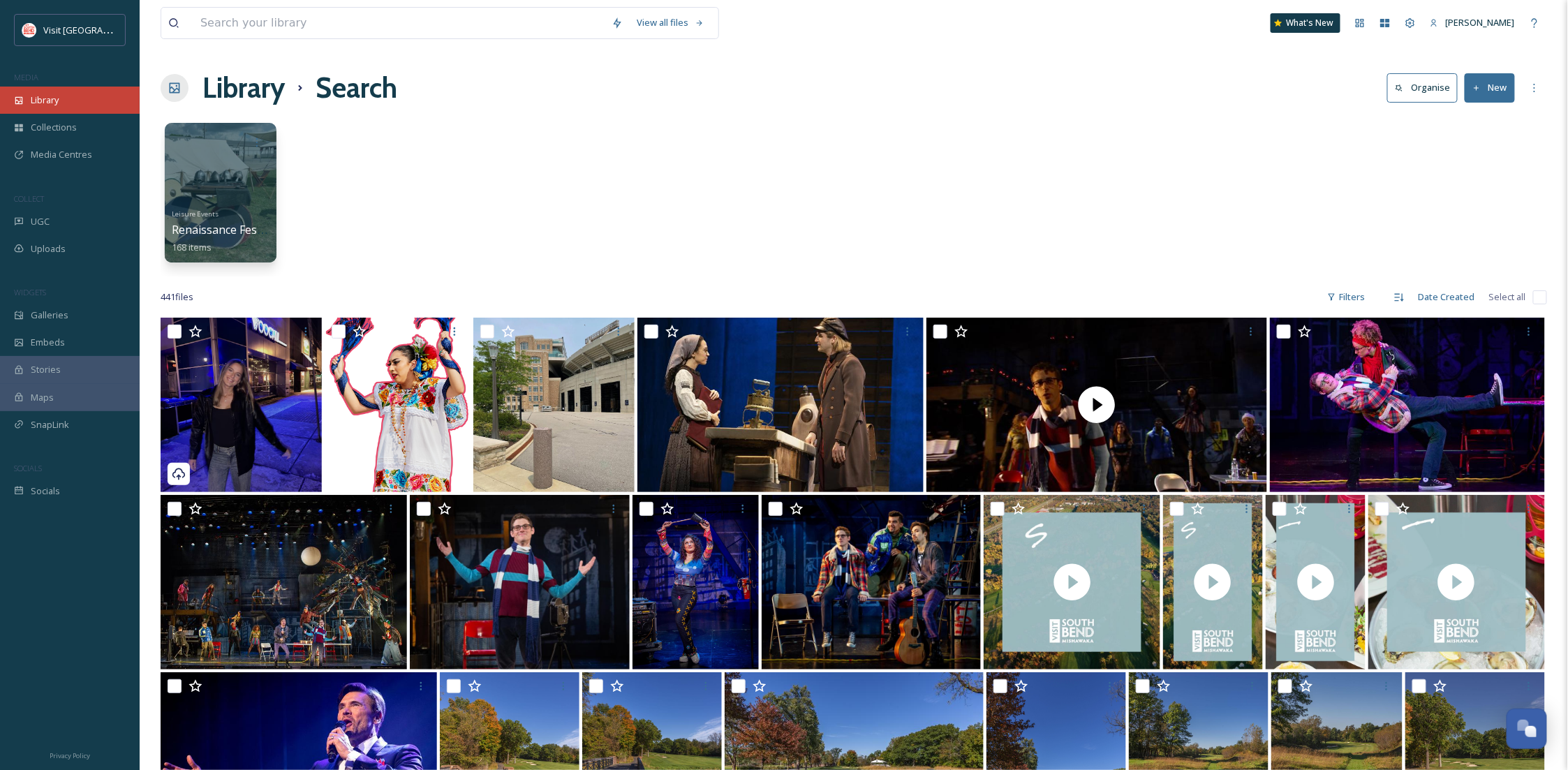
click at [67, 90] on div "Library" at bounding box center [69, 100] width 140 height 27
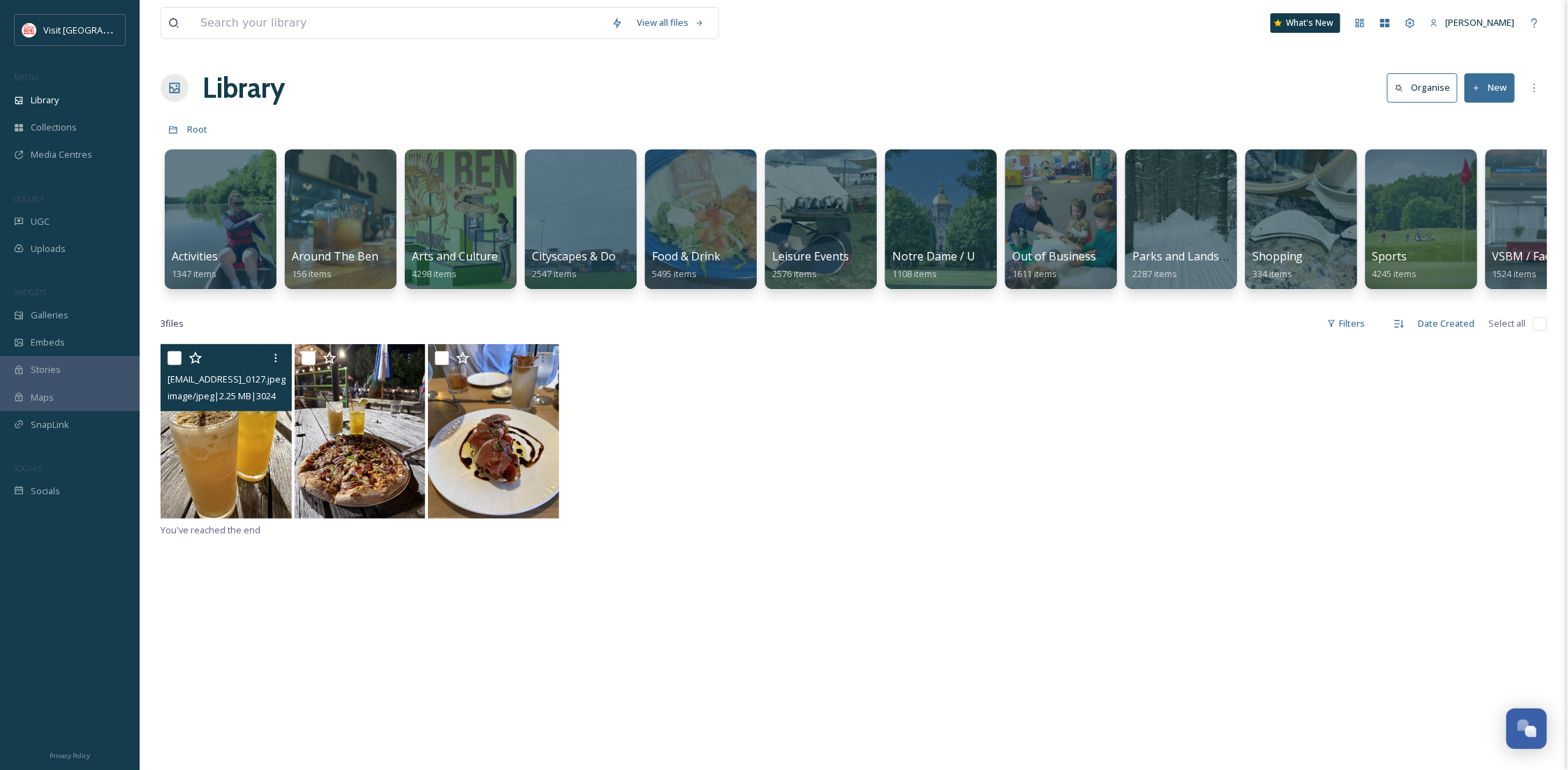
click at [168, 365] on input "checkbox" at bounding box center [175, 358] width 14 height 14
checkbox input "true"
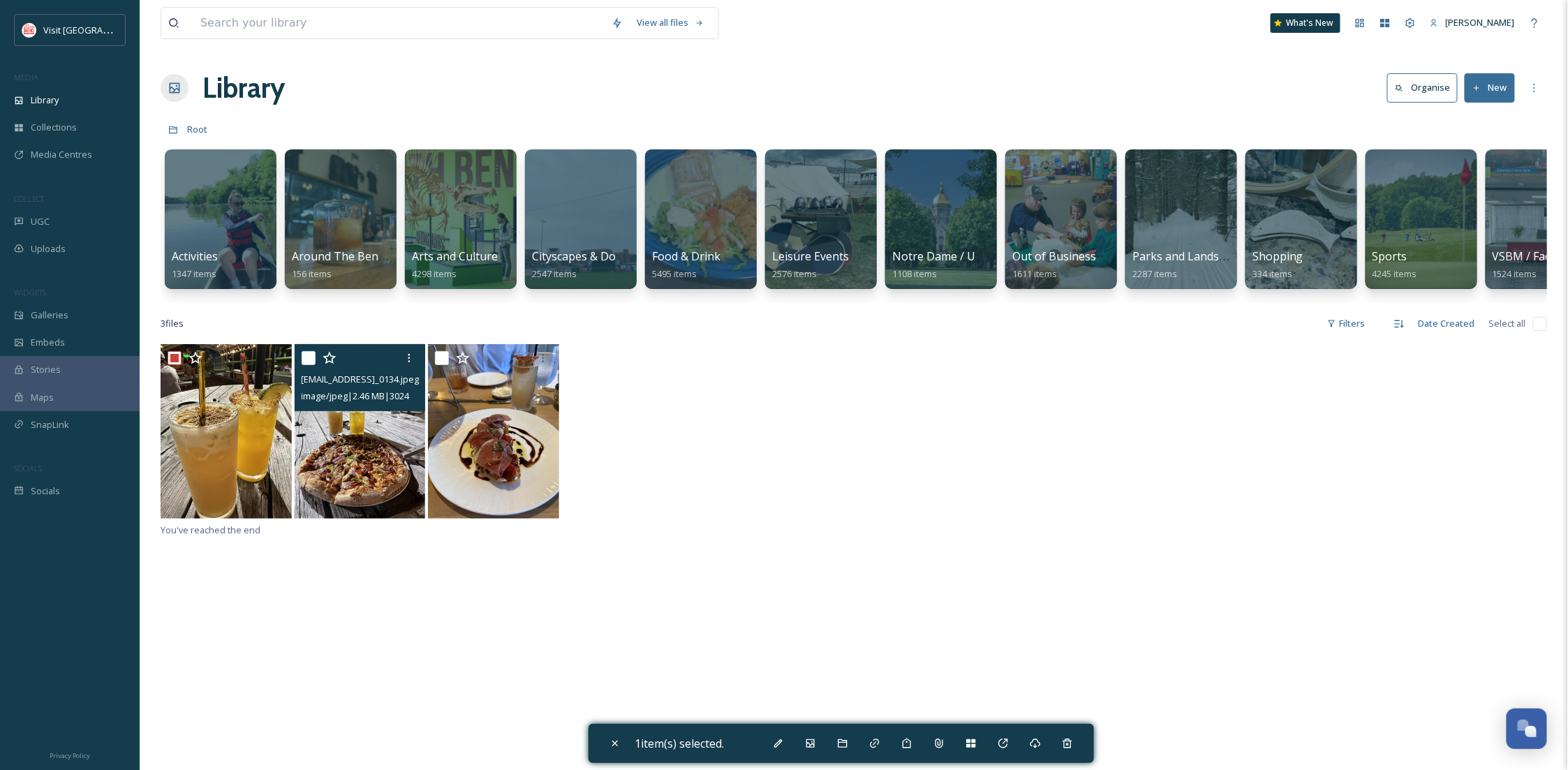
click at [308, 365] on input "checkbox" at bounding box center [308, 358] width 14 height 14
checkbox input "true"
click at [783, 741] on icon at bounding box center [779, 743] width 9 height 9
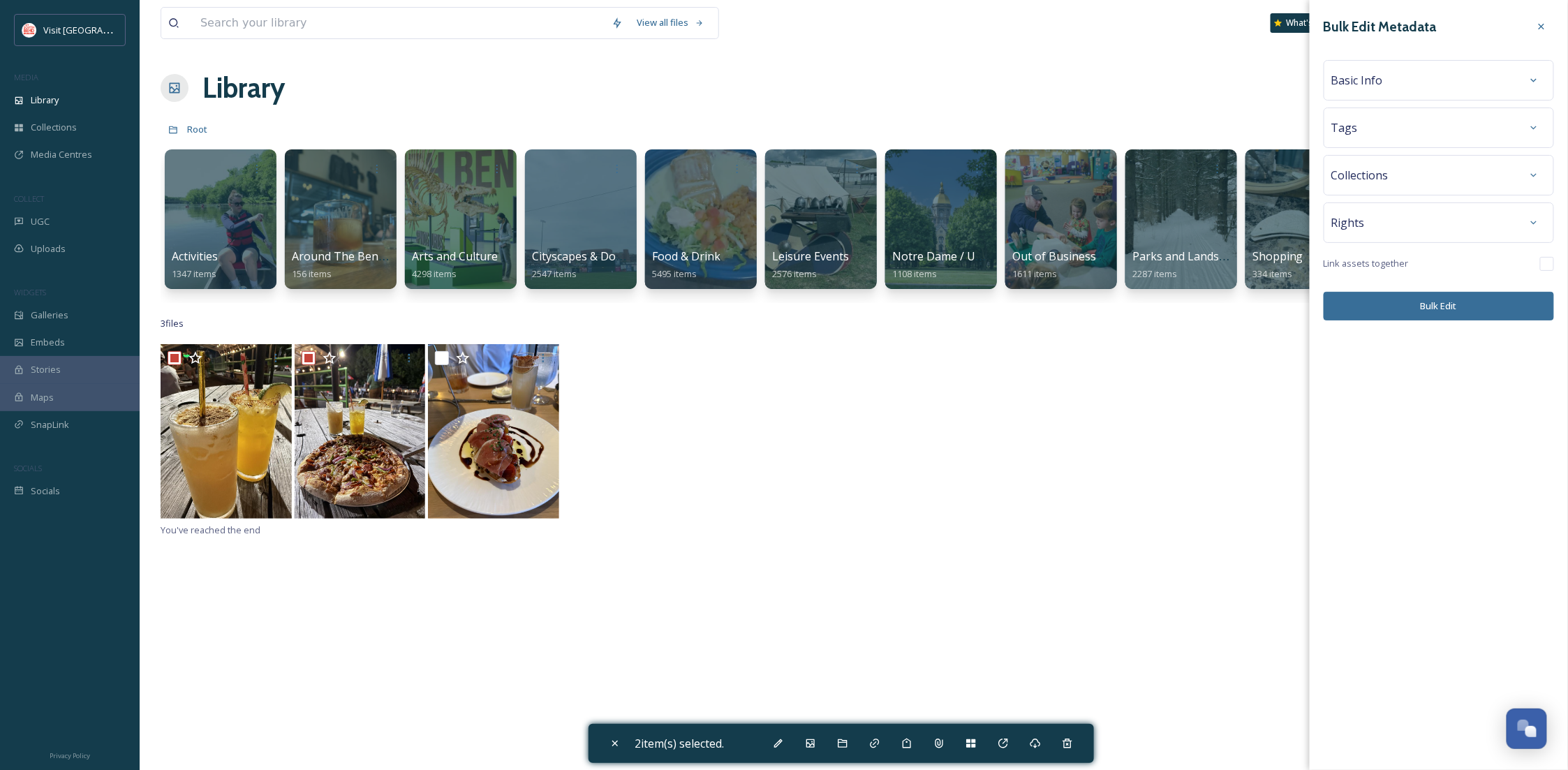
click at [1417, 169] on div "Collections" at bounding box center [1439, 175] width 215 height 25
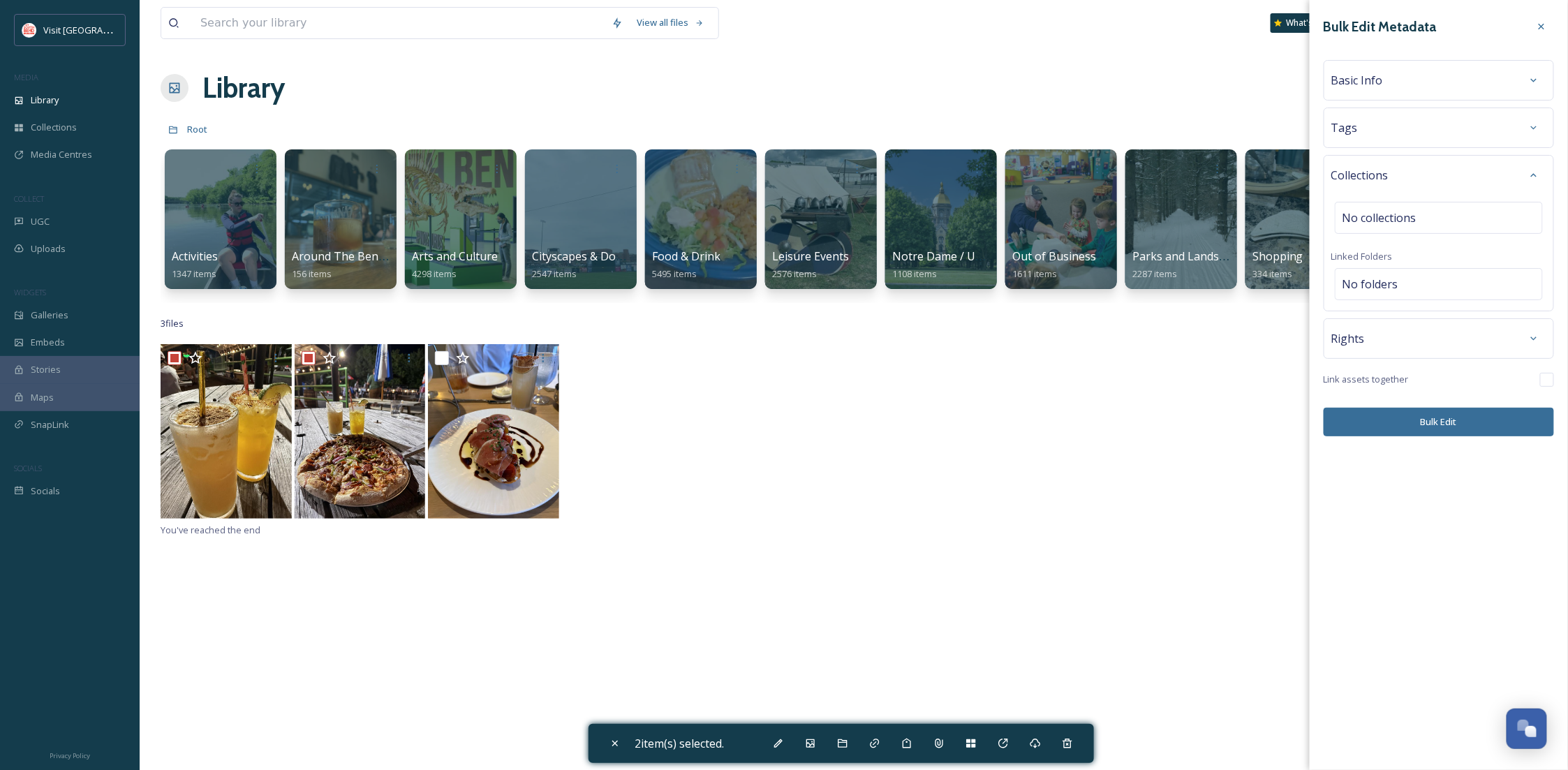
click at [1398, 136] on div "Tags" at bounding box center [1439, 127] width 215 height 25
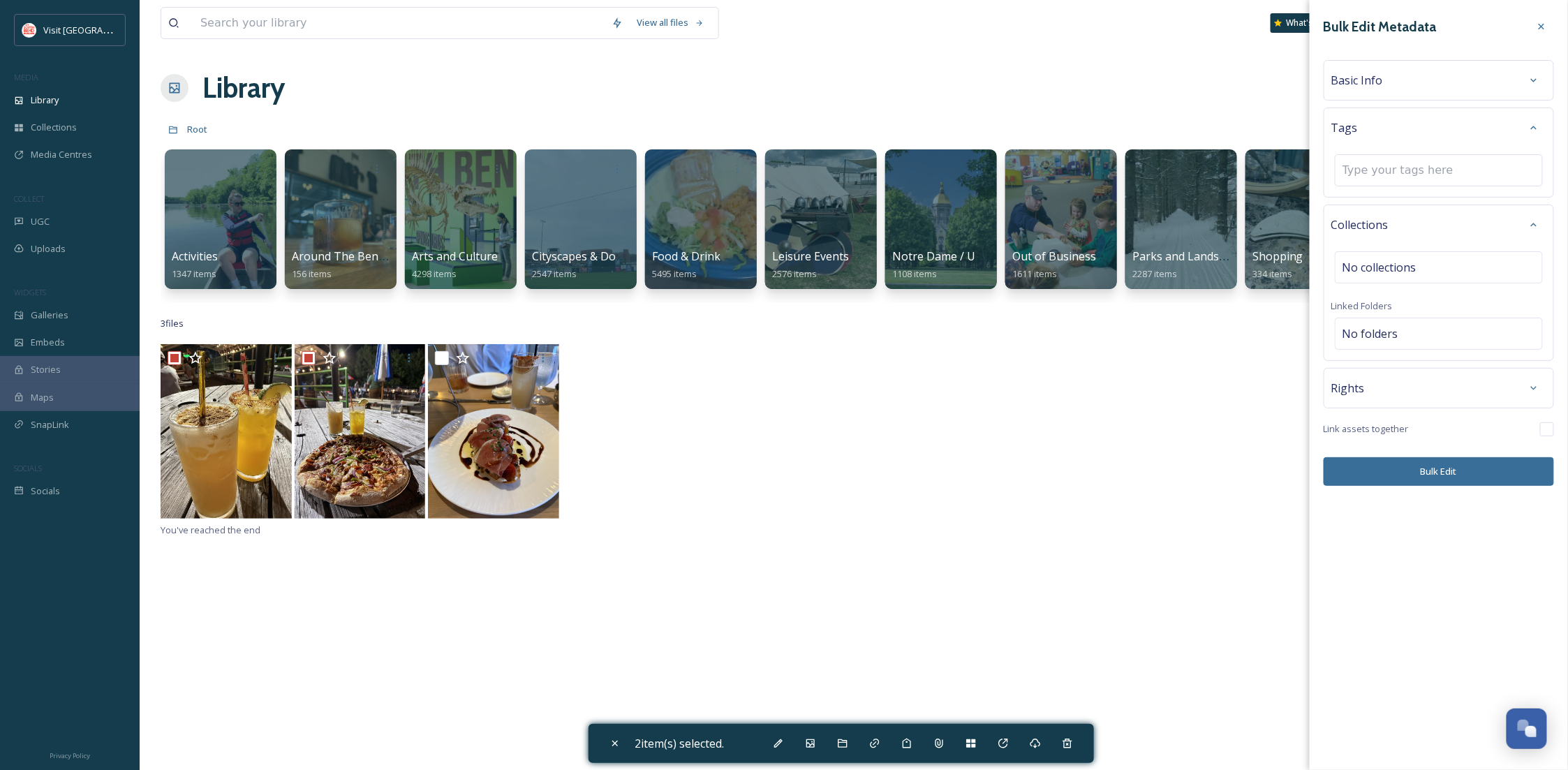
click at [1393, 98] on div "Basic Info" at bounding box center [1439, 80] width 230 height 40
click at [1386, 89] on div "Basic Info" at bounding box center [1439, 80] width 215 height 25
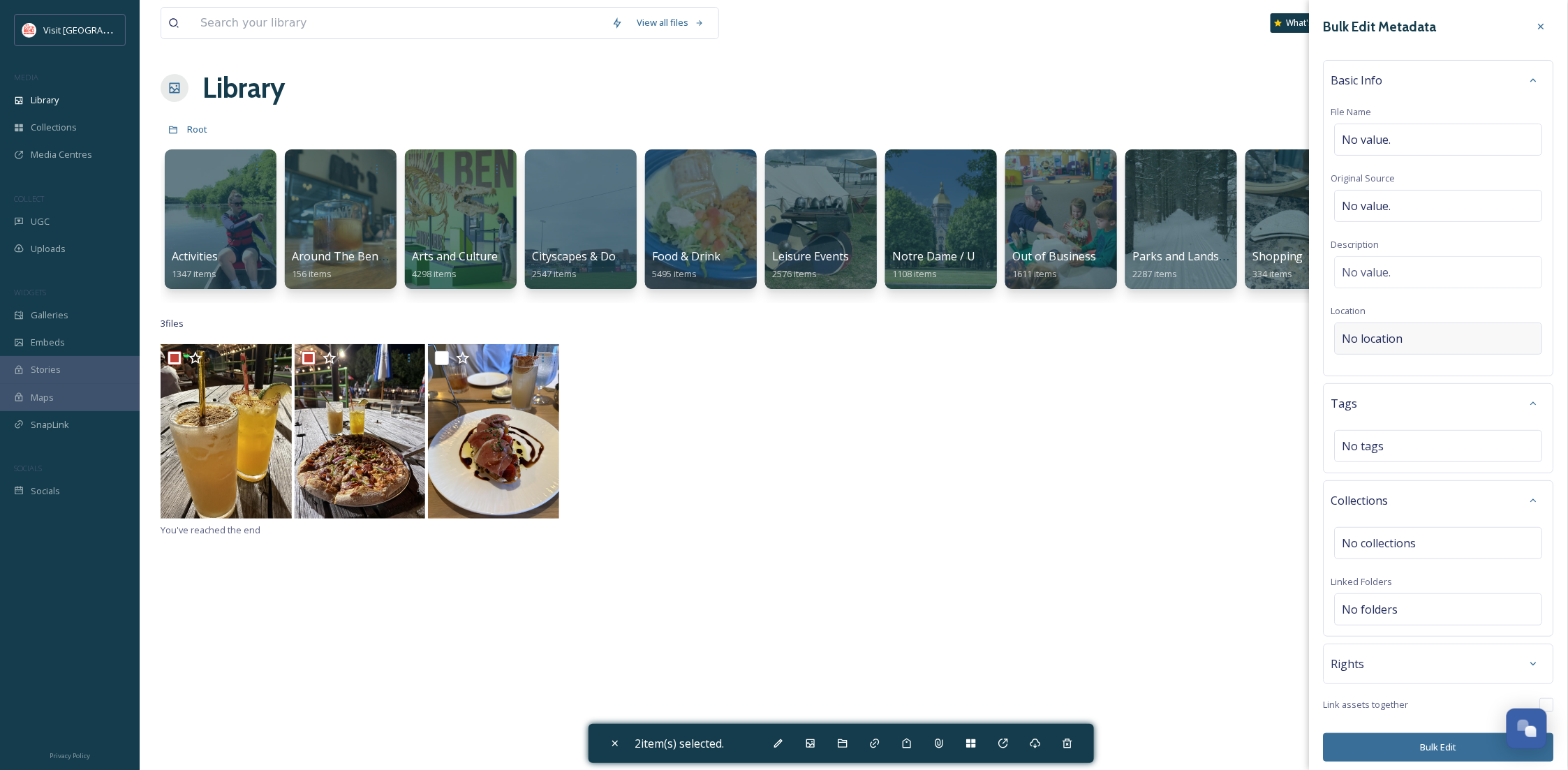
click at [1393, 343] on span "No location" at bounding box center [1373, 339] width 61 height 17
click at [1393, 343] on input at bounding box center [1439, 339] width 206 height 31
type input "Hop Station"
click at [1251, 441] on div at bounding box center [854, 432] width 1387 height 177
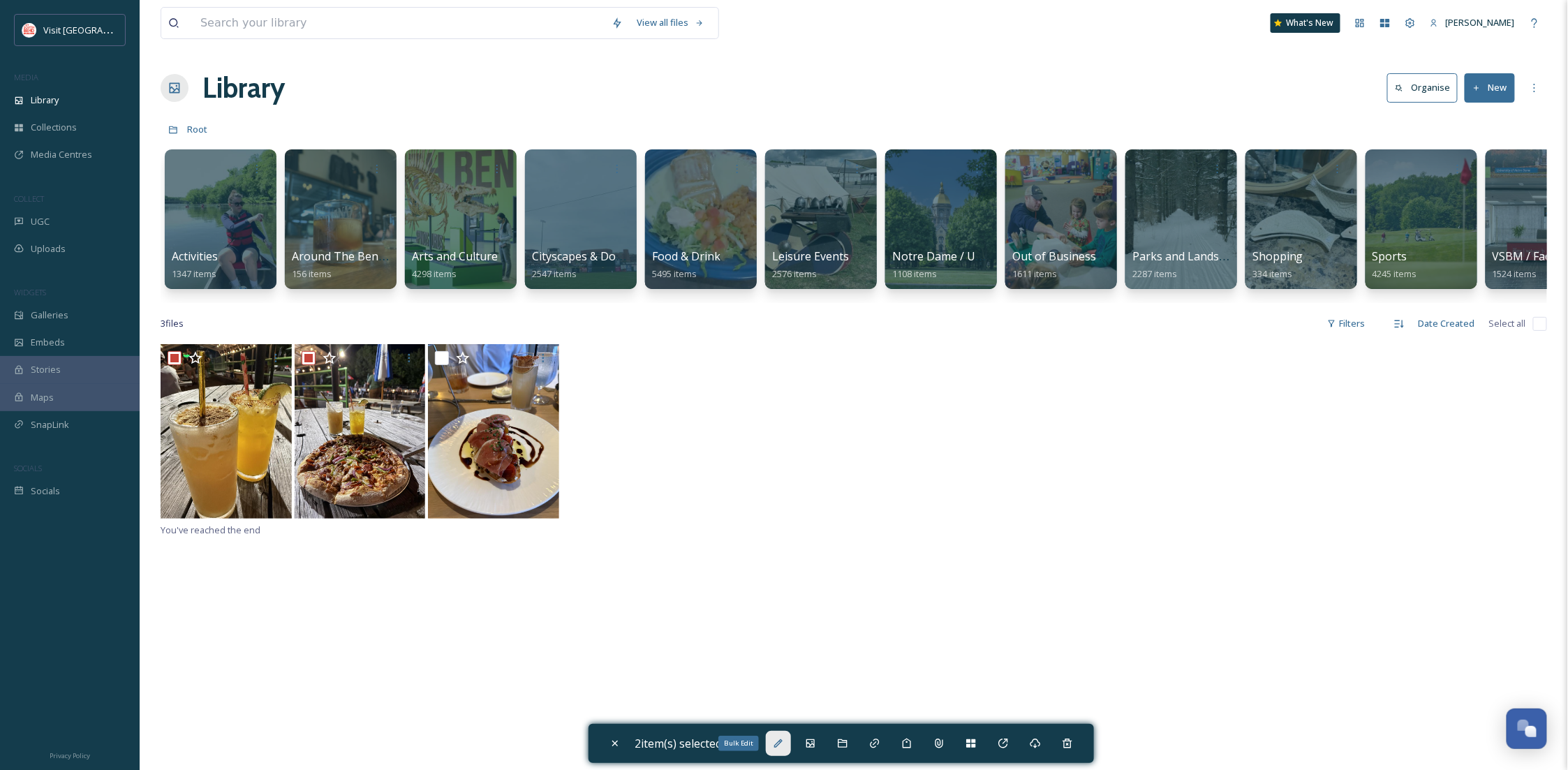
click at [779, 743] on icon at bounding box center [778, 743] width 11 height 11
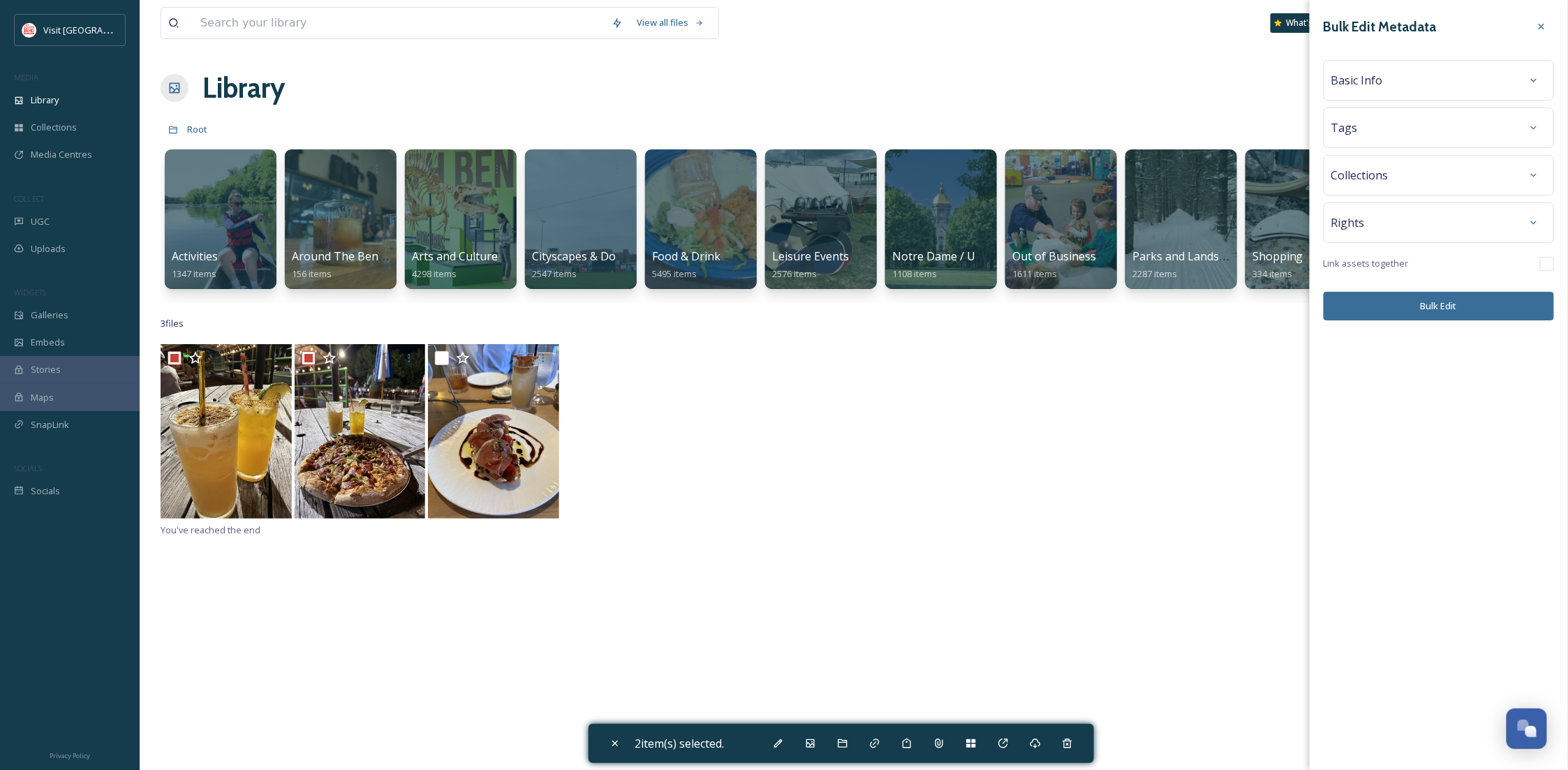
click at [1399, 124] on div "Tags" at bounding box center [1439, 127] width 215 height 25
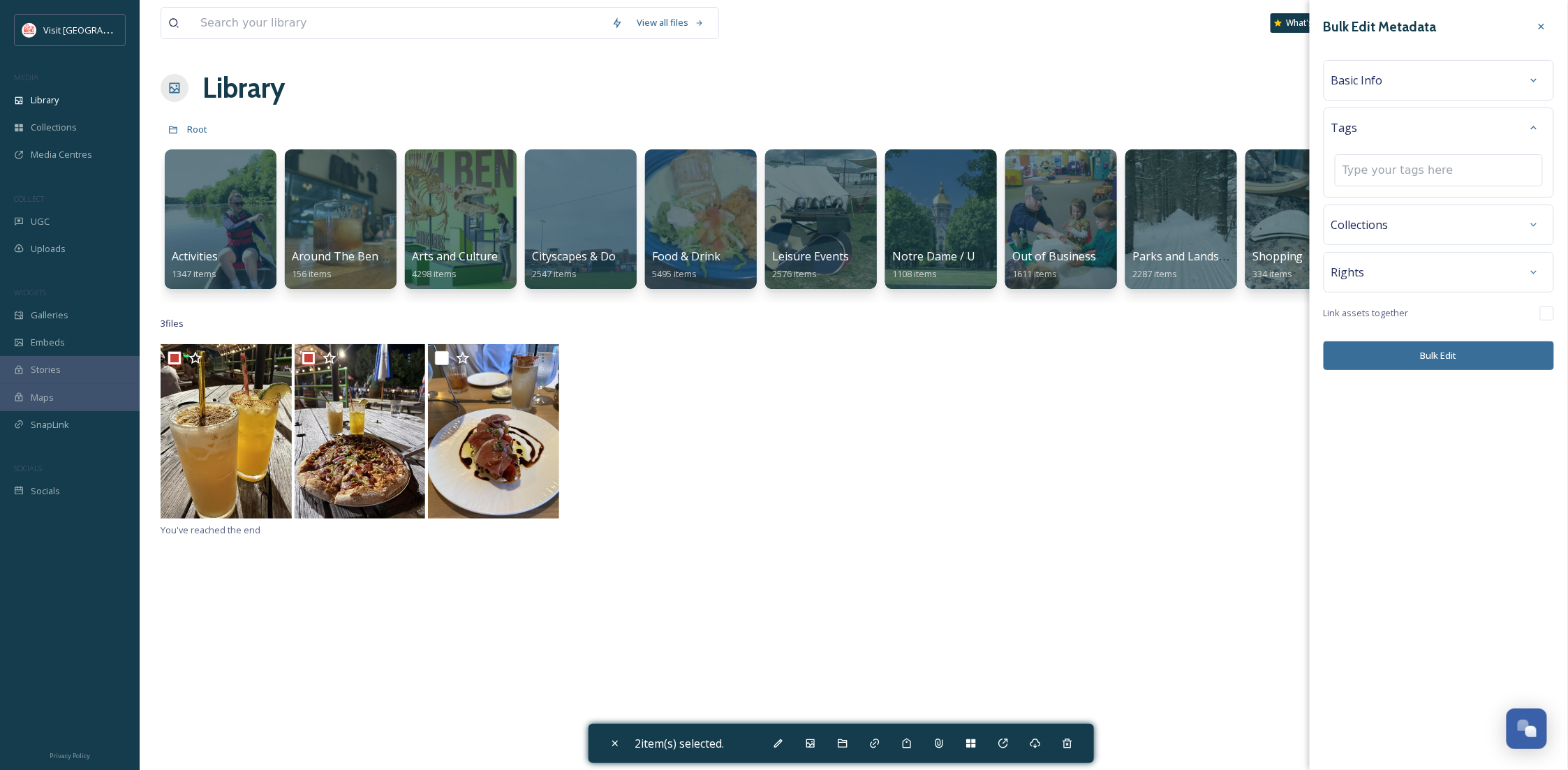
click at [1384, 229] on span "Collections" at bounding box center [1360, 225] width 57 height 17
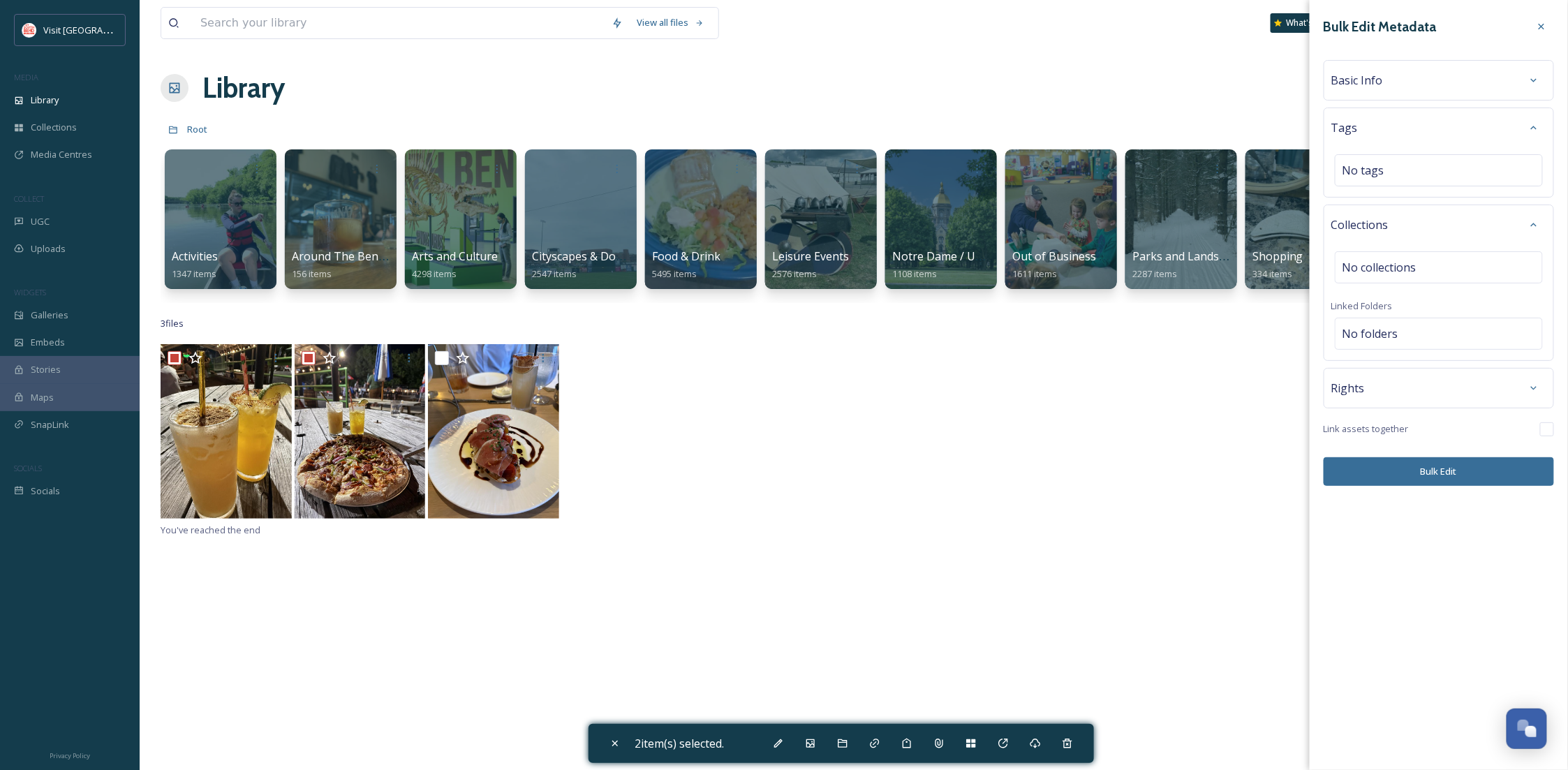
click at [1378, 83] on span "Basic Info" at bounding box center [1357, 80] width 51 height 17
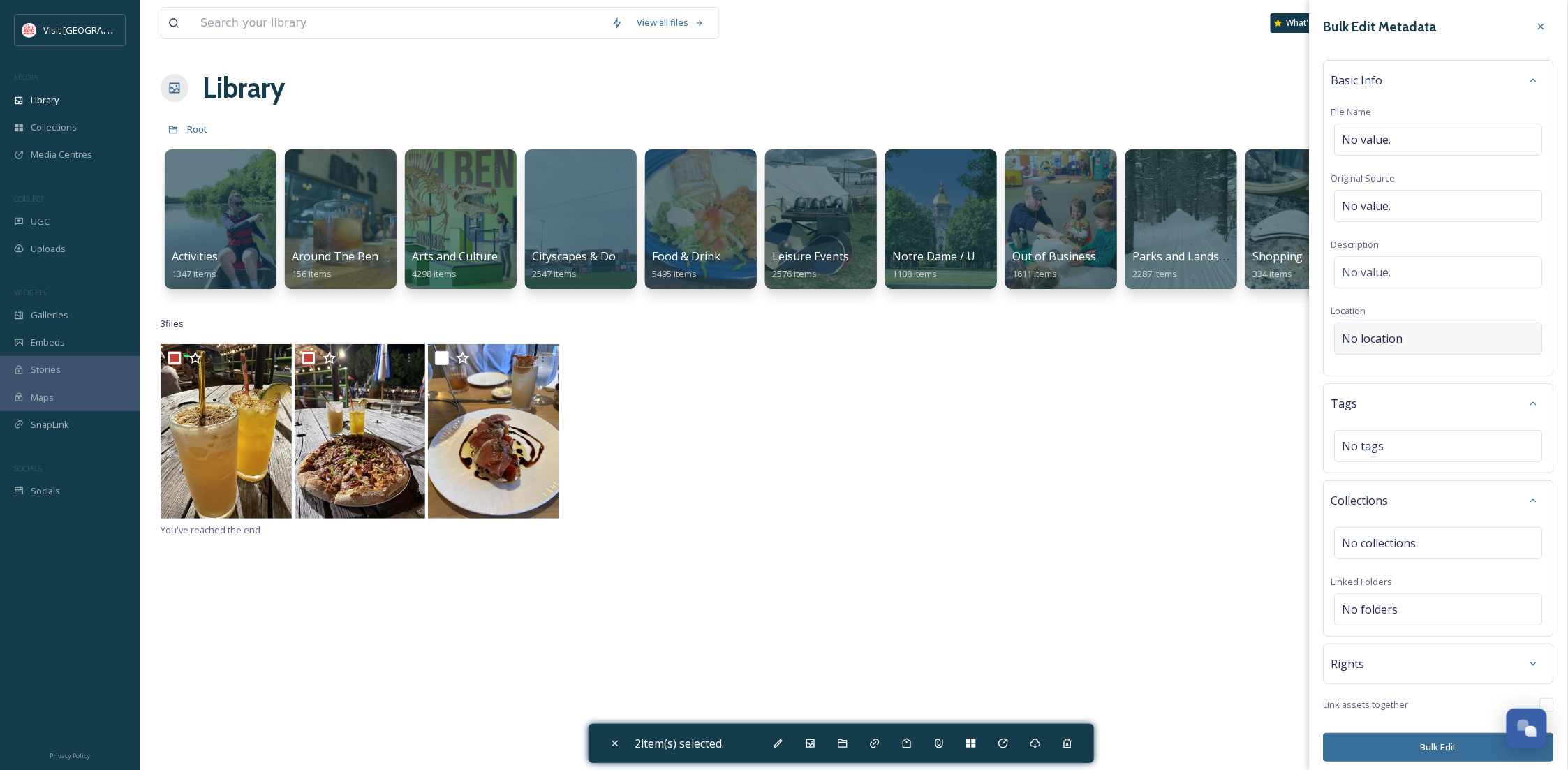
click at [1406, 351] on div "No location" at bounding box center [1439, 339] width 208 height 33
click at [1406, 348] on input at bounding box center [1439, 339] width 206 height 31
type input "Hop Station"
click at [1408, 324] on input "Hop Station" at bounding box center [1439, 339] width 206 height 31
click at [1422, 305] on div "Basic Info File Name No value. Original Source No value. Description No value. …" at bounding box center [1439, 218] width 230 height 317
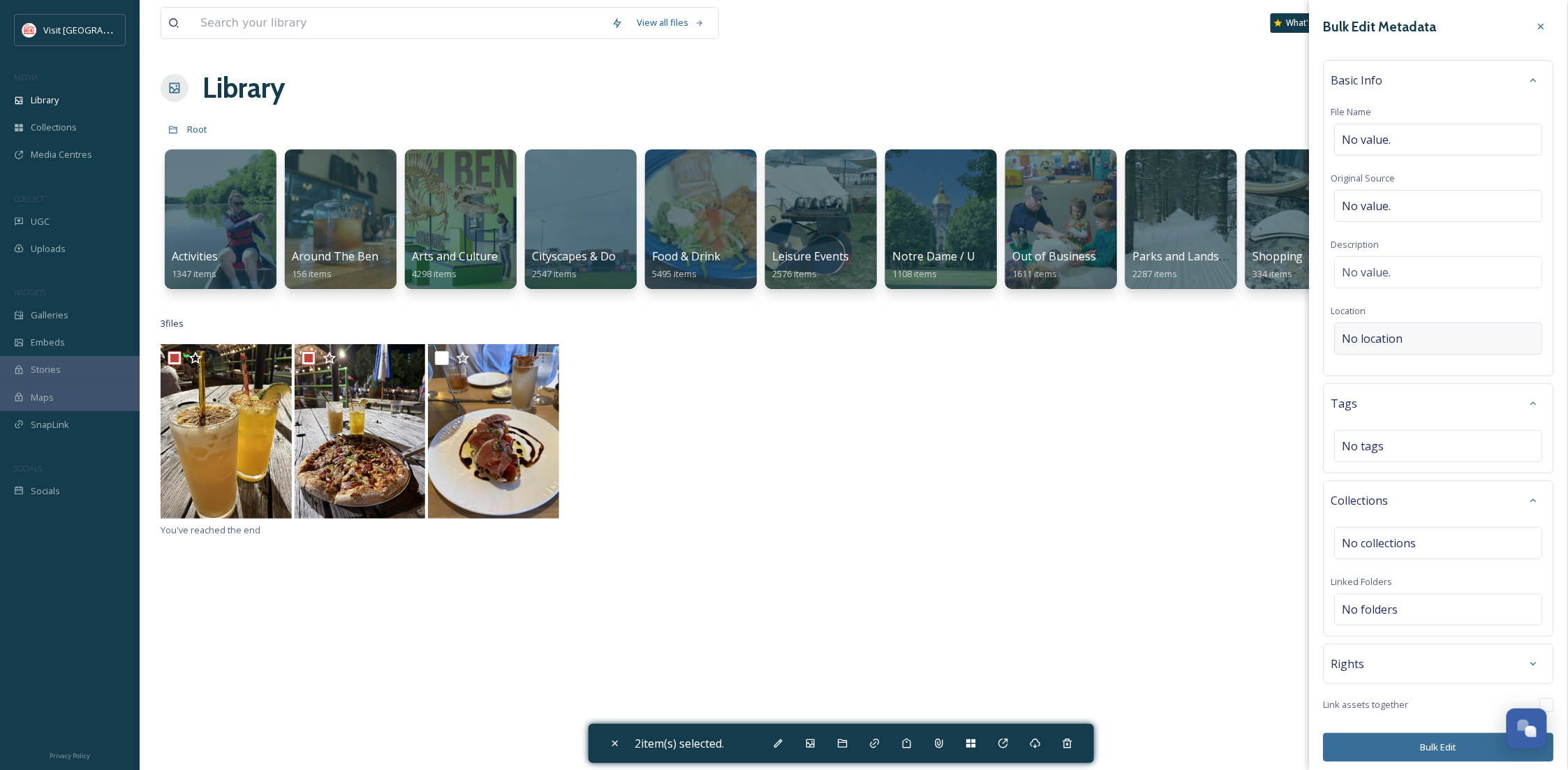
click at [1404, 342] on div "No location" at bounding box center [1439, 339] width 208 height 33
click at [1420, 342] on input "Hop Station" at bounding box center [1439, 339] width 206 height 31
click at [1389, 270] on span "No value." at bounding box center [1367, 272] width 49 height 17
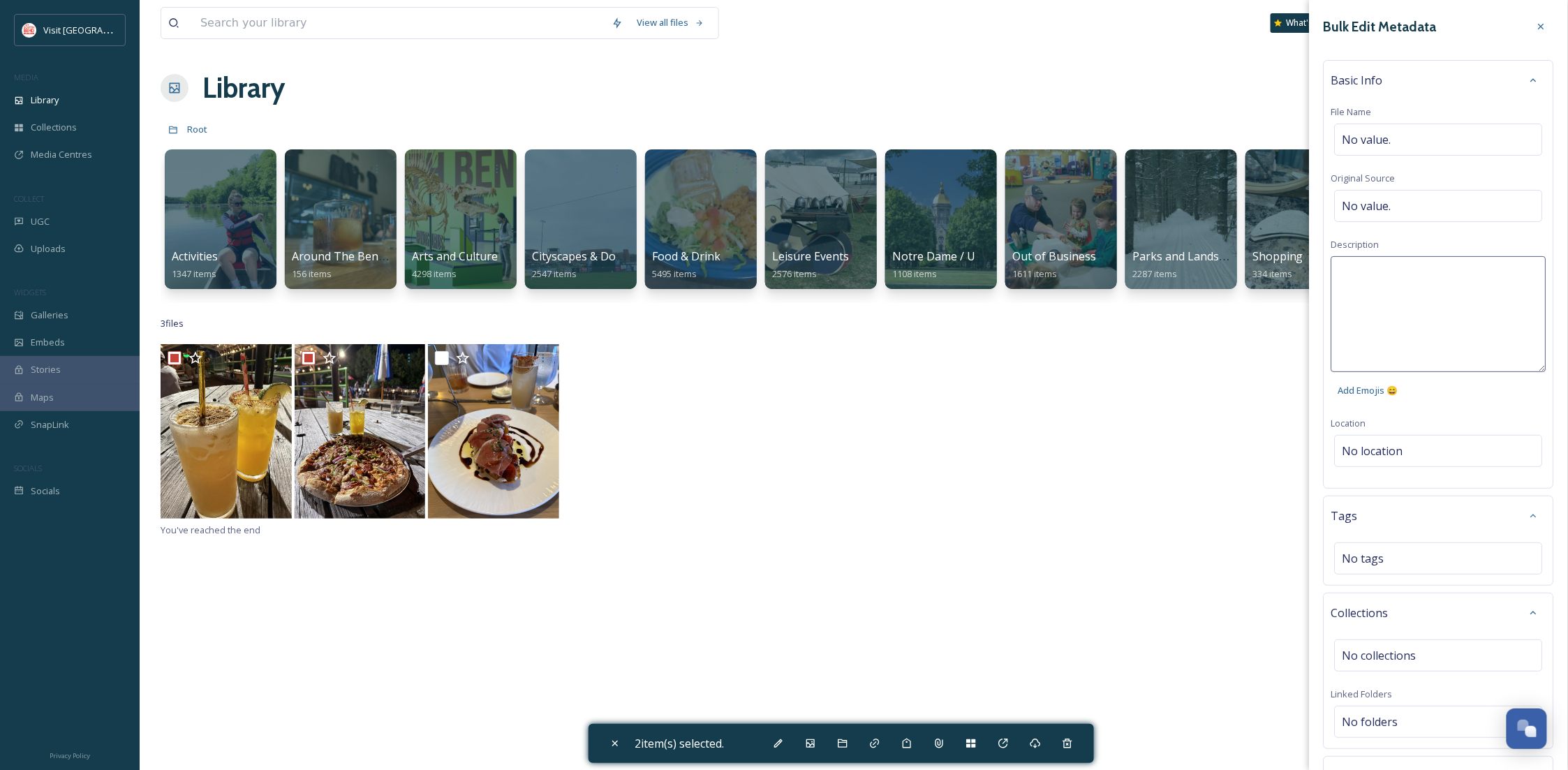
click at [1390, 270] on textarea at bounding box center [1439, 313] width 215 height 116
type textarea "Hop Station"
click at [1404, 237] on div "Basic Info File Name No value. Original Source No value. Description Hop Statio…" at bounding box center [1439, 274] width 230 height 429
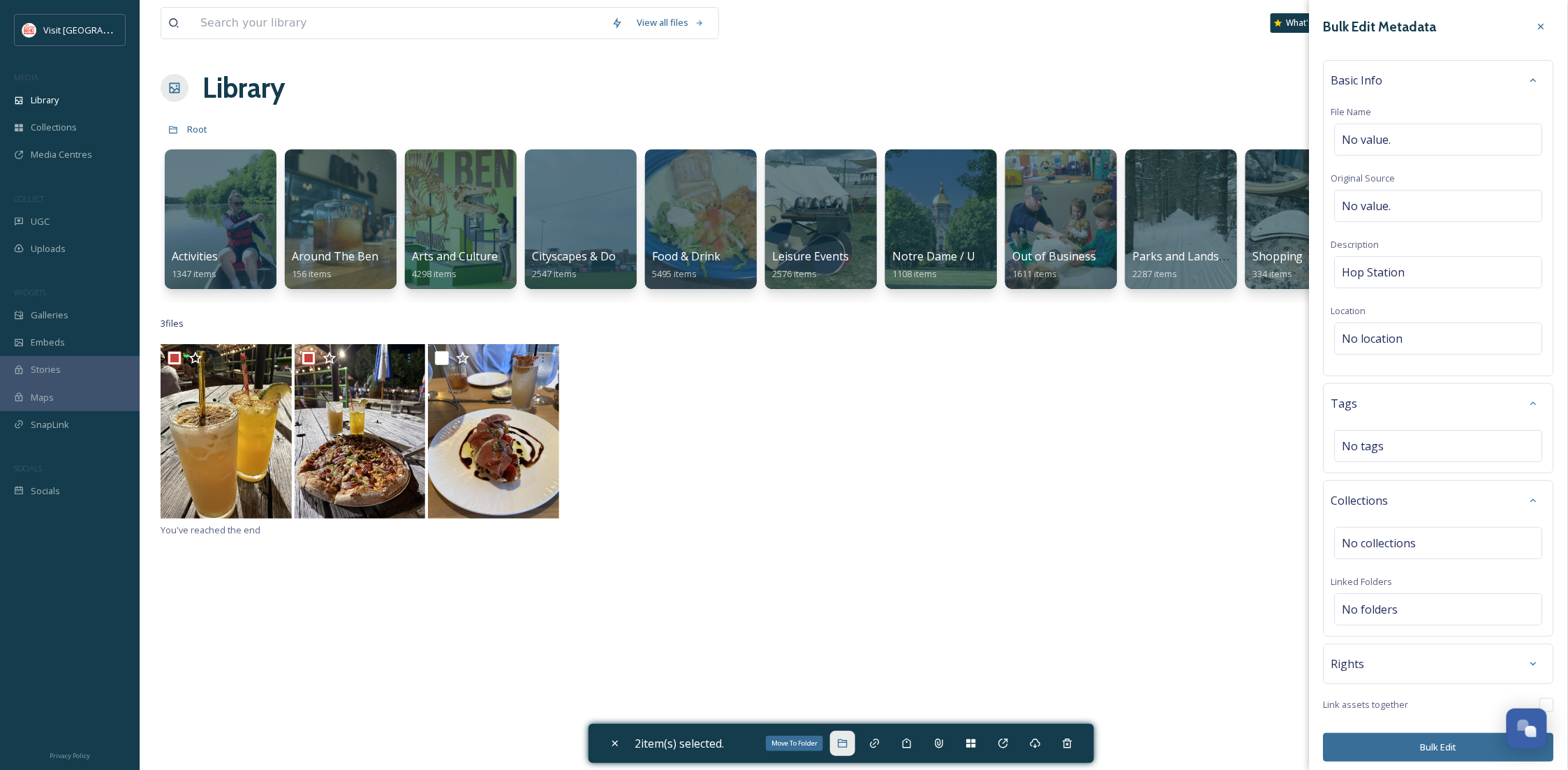
click at [844, 742] on icon at bounding box center [842, 743] width 9 height 9
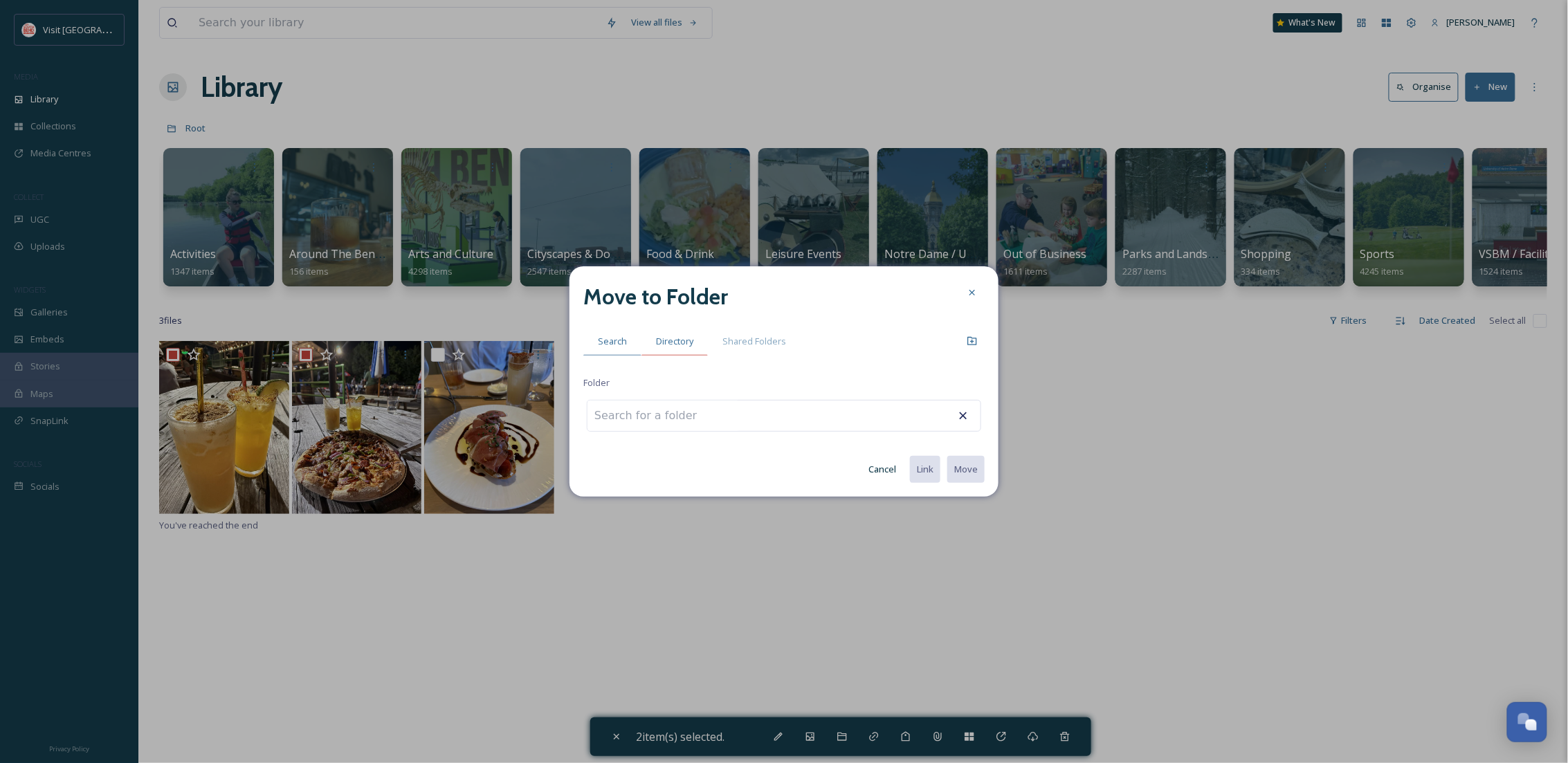
click at [664, 351] on div "Directory" at bounding box center [674, 341] width 66 height 28
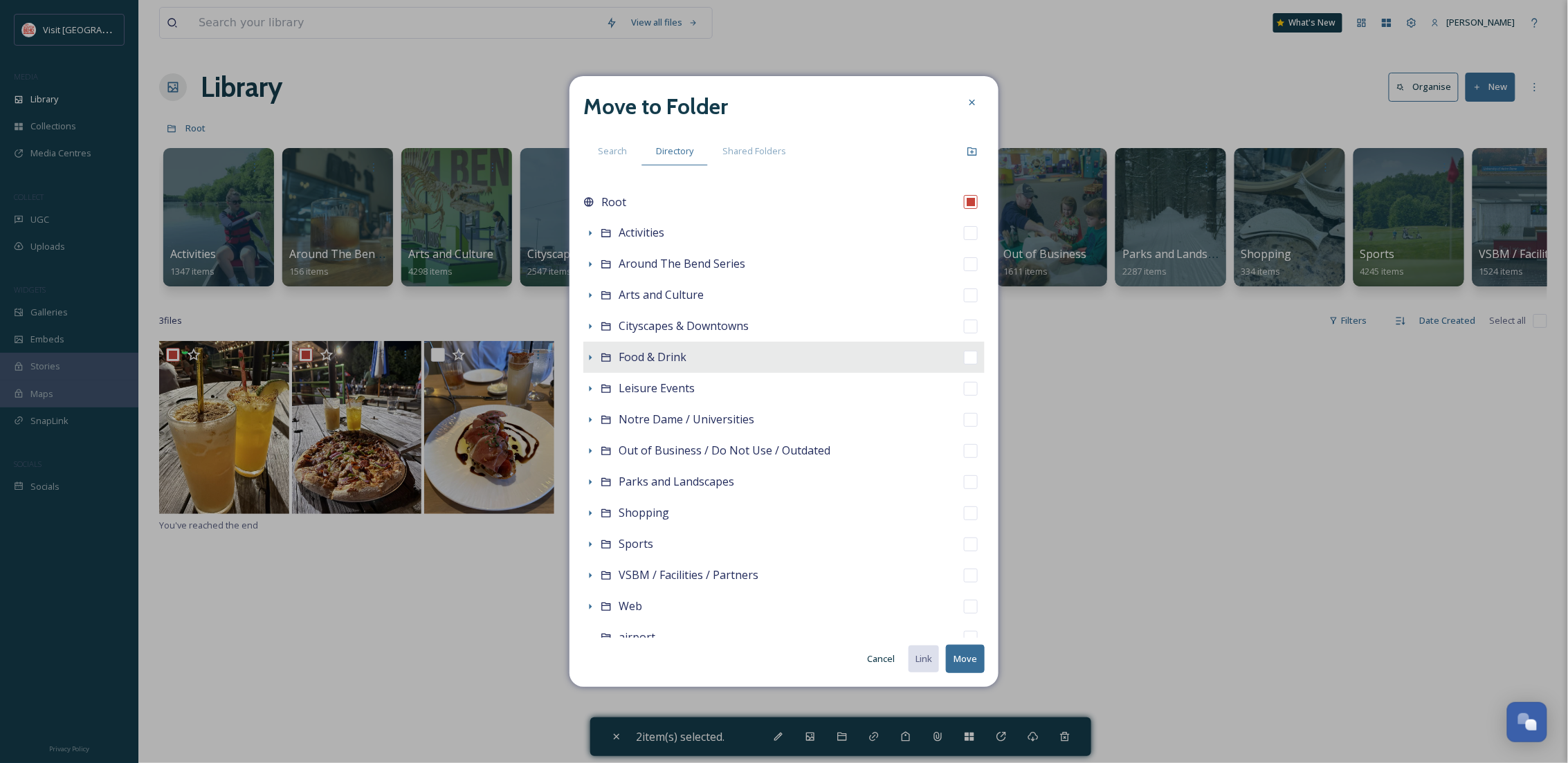
click at [687, 361] on div "Food & Drink" at bounding box center [784, 357] width 401 height 31
checkbox input "false"
checkbox input "true"
click at [968, 662] on button "Move" at bounding box center [965, 658] width 39 height 28
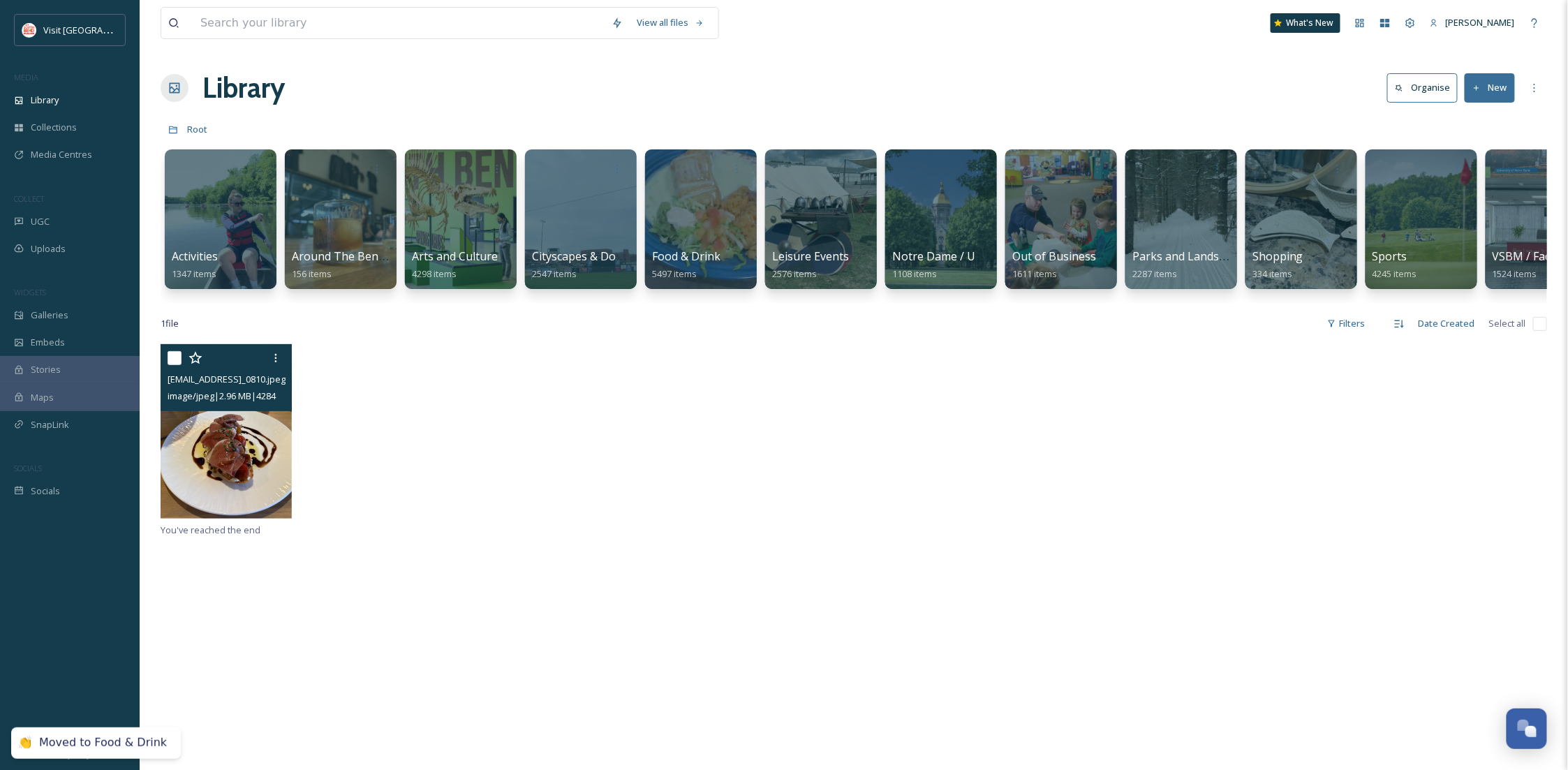
click at [249, 441] on img at bounding box center [226, 431] width 131 height 175
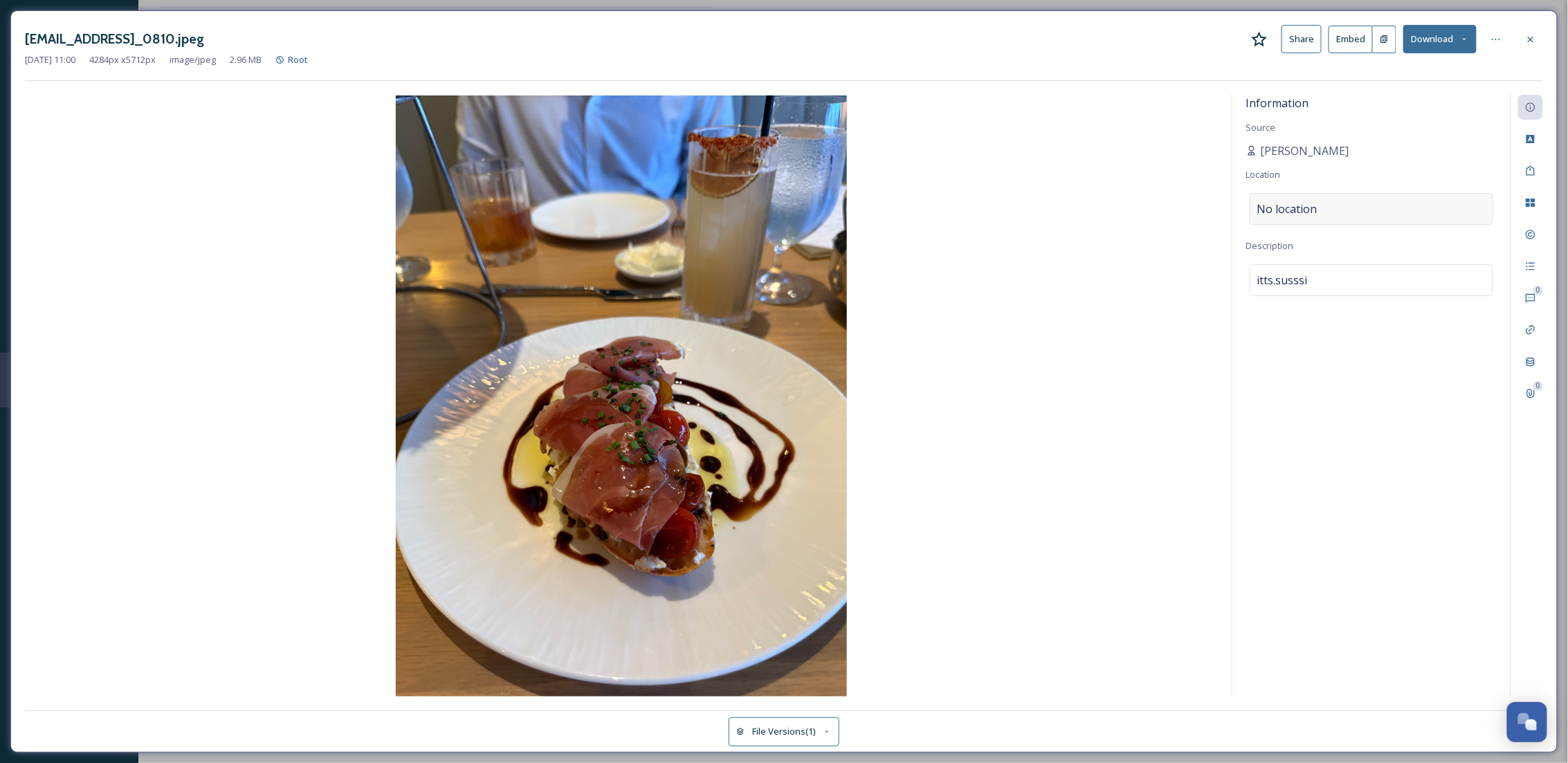
click at [1294, 218] on div "No location" at bounding box center [1370, 209] width 243 height 32
click at [1294, 218] on input at bounding box center [1371, 209] width 243 height 31
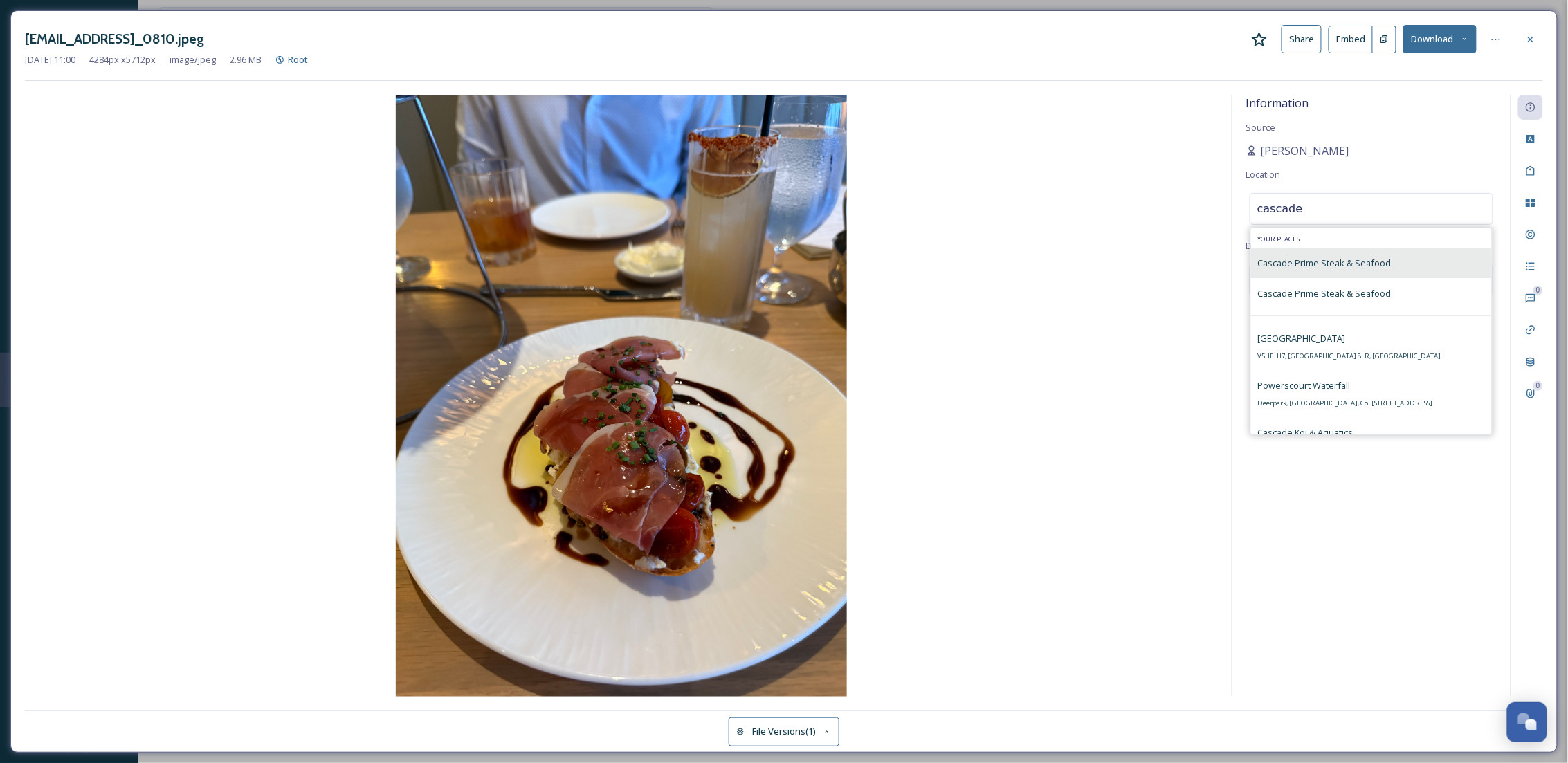
type input "cascade"
click at [1309, 271] on div "Cascade Prime Steak & Seafood" at bounding box center [1324, 263] width 133 height 17
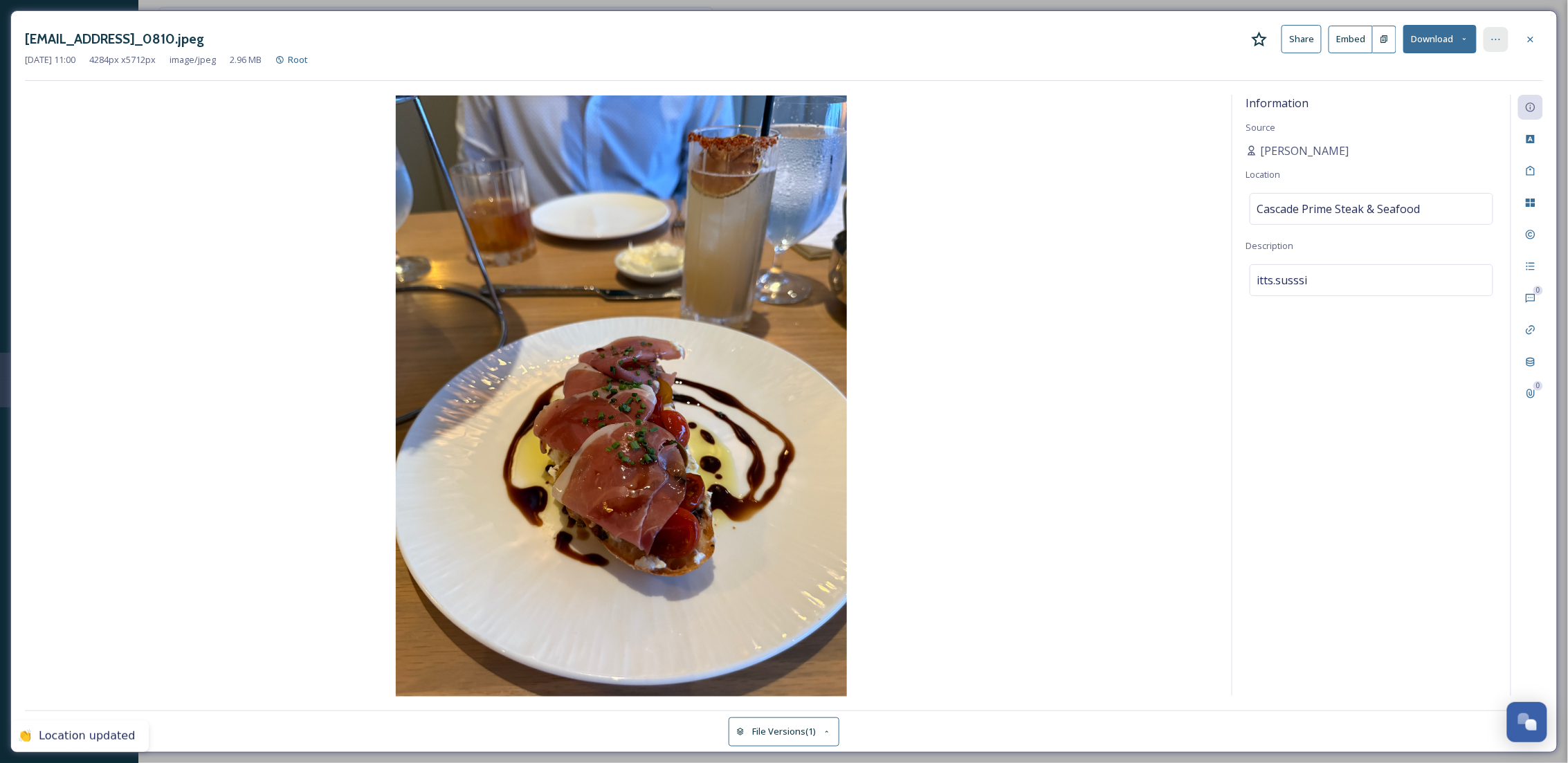
click at [1491, 40] on icon at bounding box center [1495, 39] width 11 height 11
click at [1429, 102] on div "Move to Folder" at bounding box center [1428, 97] width 165 height 27
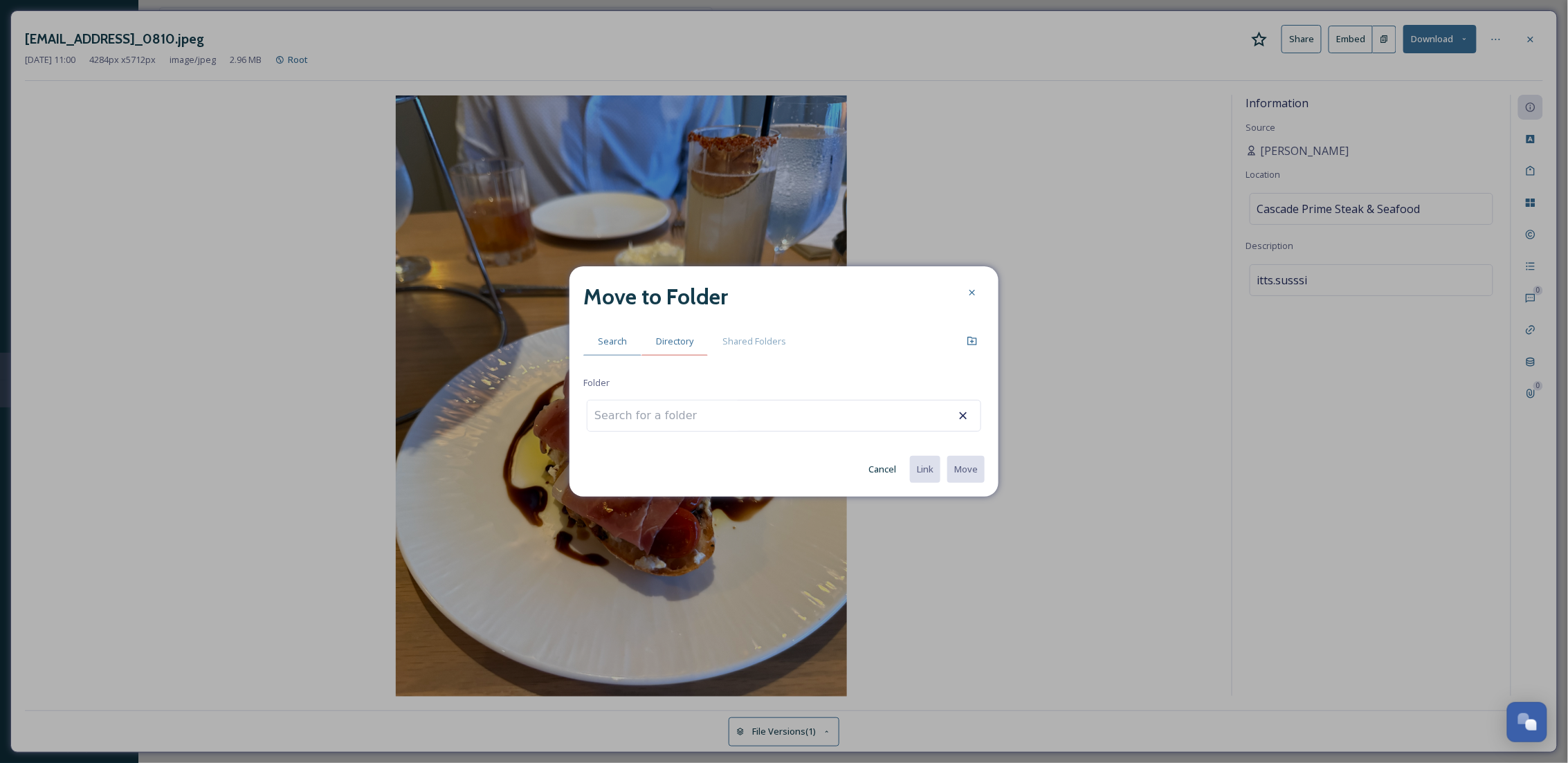
click at [672, 335] on span "Directory" at bounding box center [674, 342] width 37 height 14
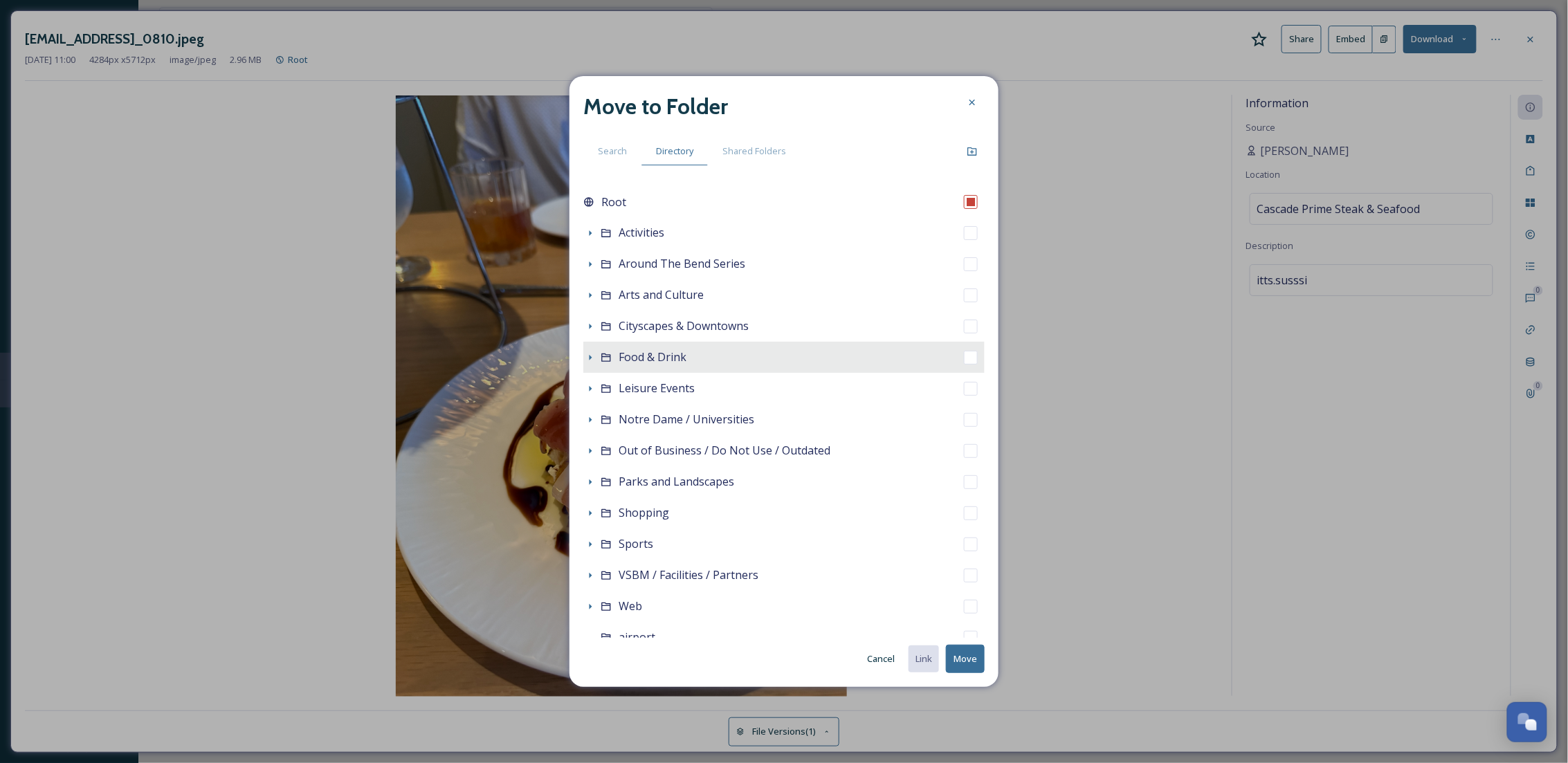
click at [656, 359] on span "Food & Drink" at bounding box center [652, 357] width 68 height 15
checkbox input "false"
checkbox input "true"
click at [968, 651] on button "Move" at bounding box center [965, 658] width 39 height 28
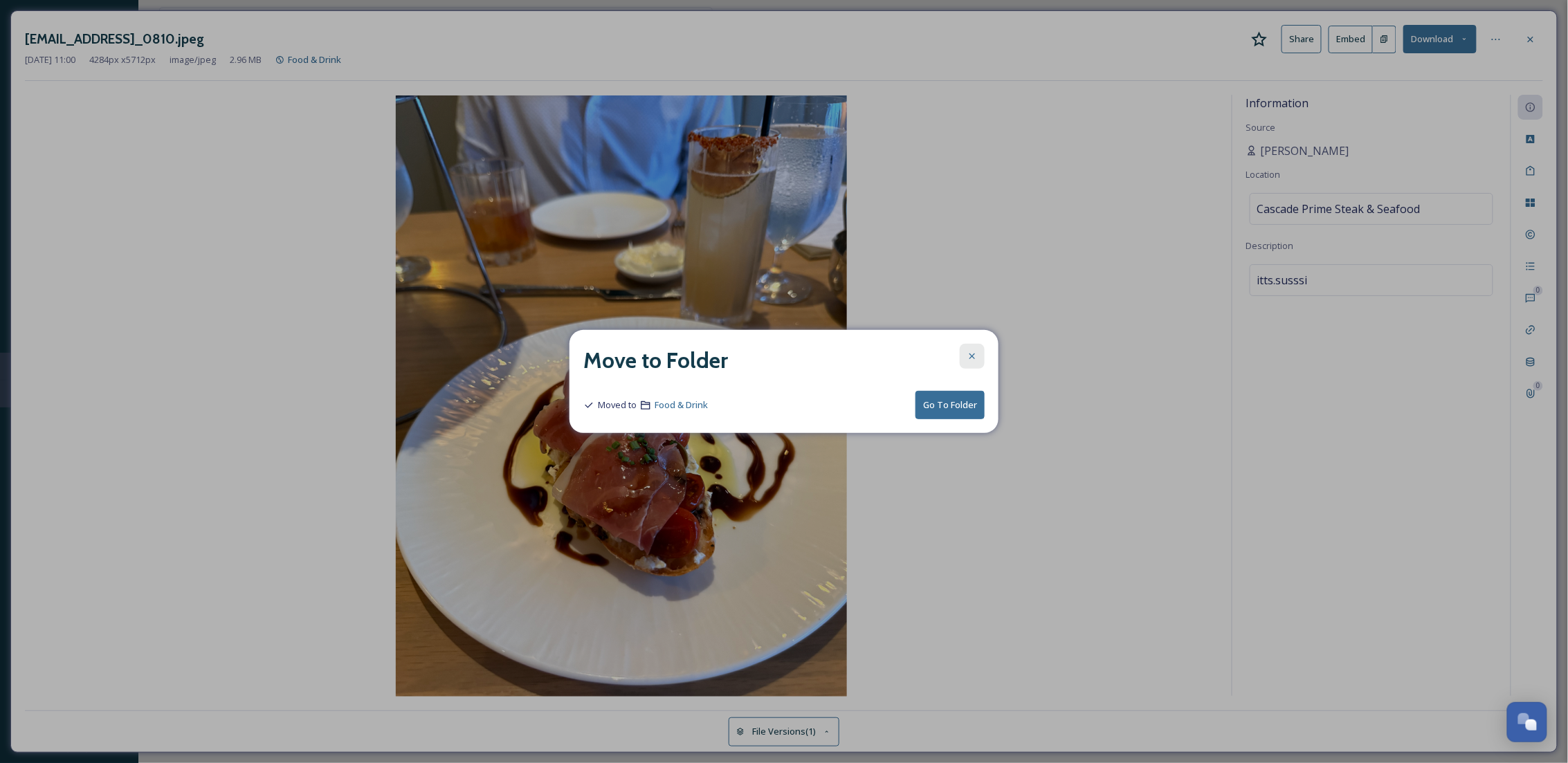
click at [973, 358] on icon at bounding box center [972, 356] width 11 height 11
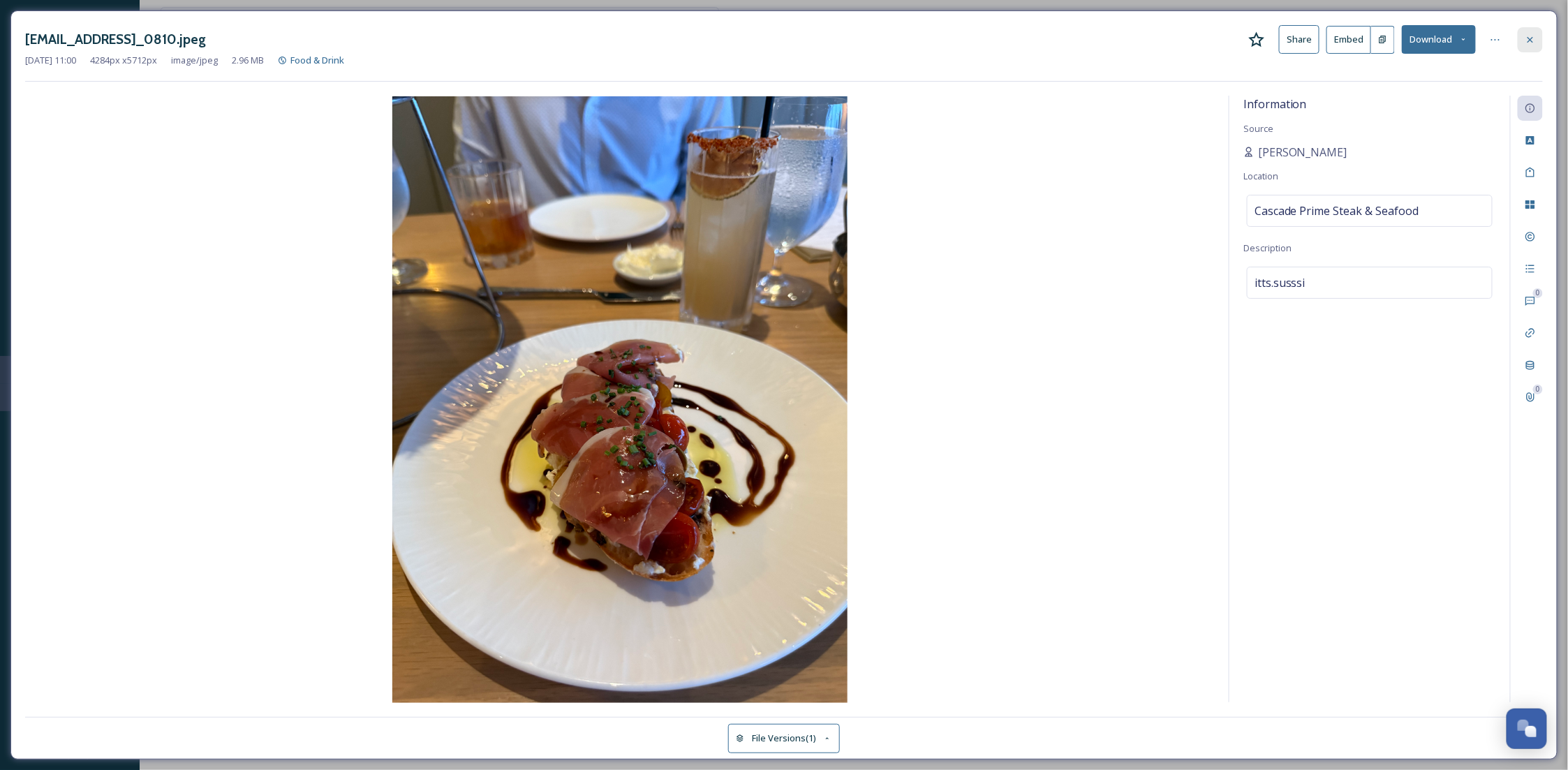
click at [1533, 38] on icon at bounding box center [1530, 39] width 11 height 11
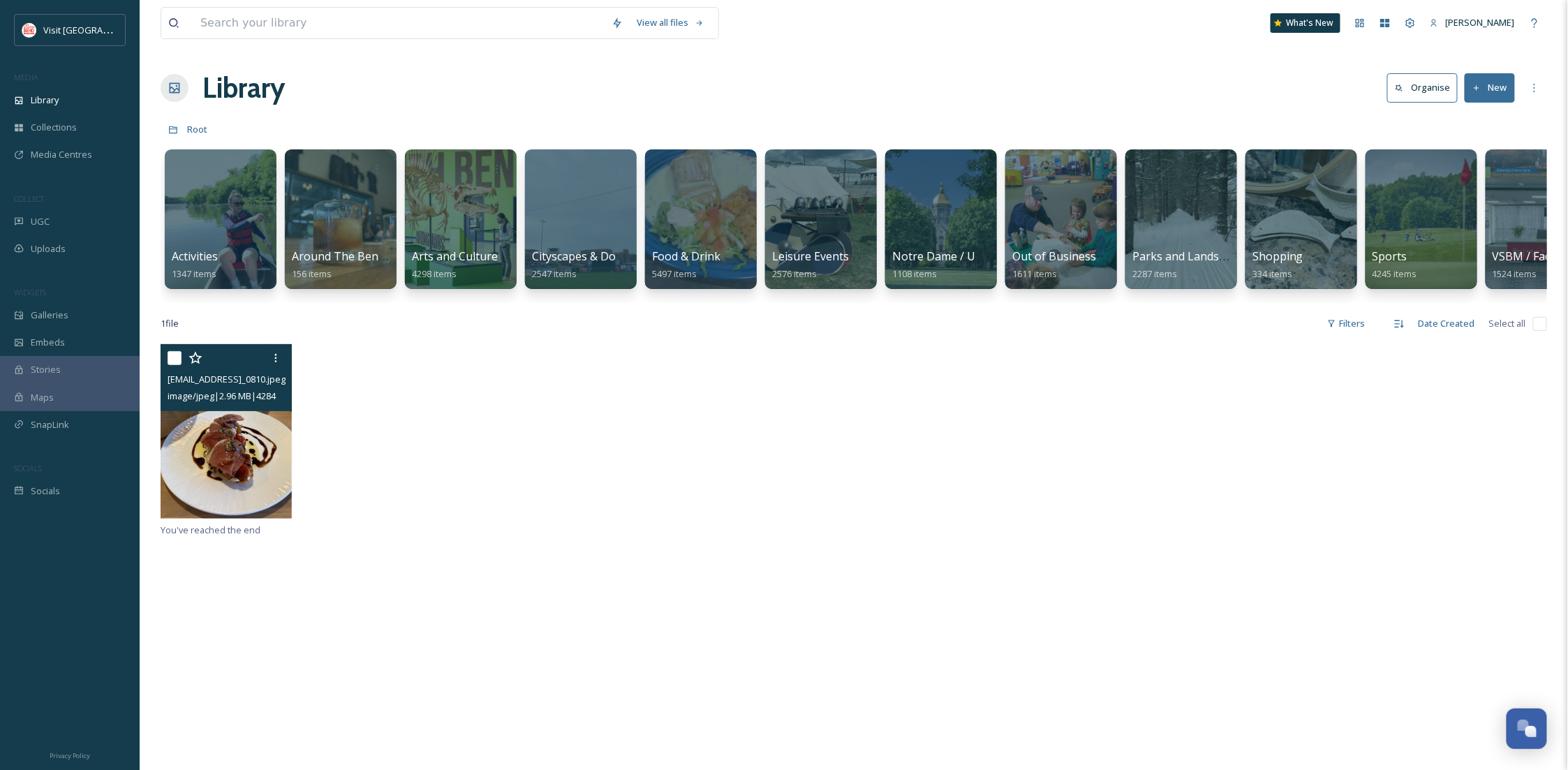
click at [491, 483] on div "[EMAIL_ADDRESS]_0810.jpeg image/jpeg | 2.96 MB | 4284 x 5712" at bounding box center [854, 432] width 1387 height 177
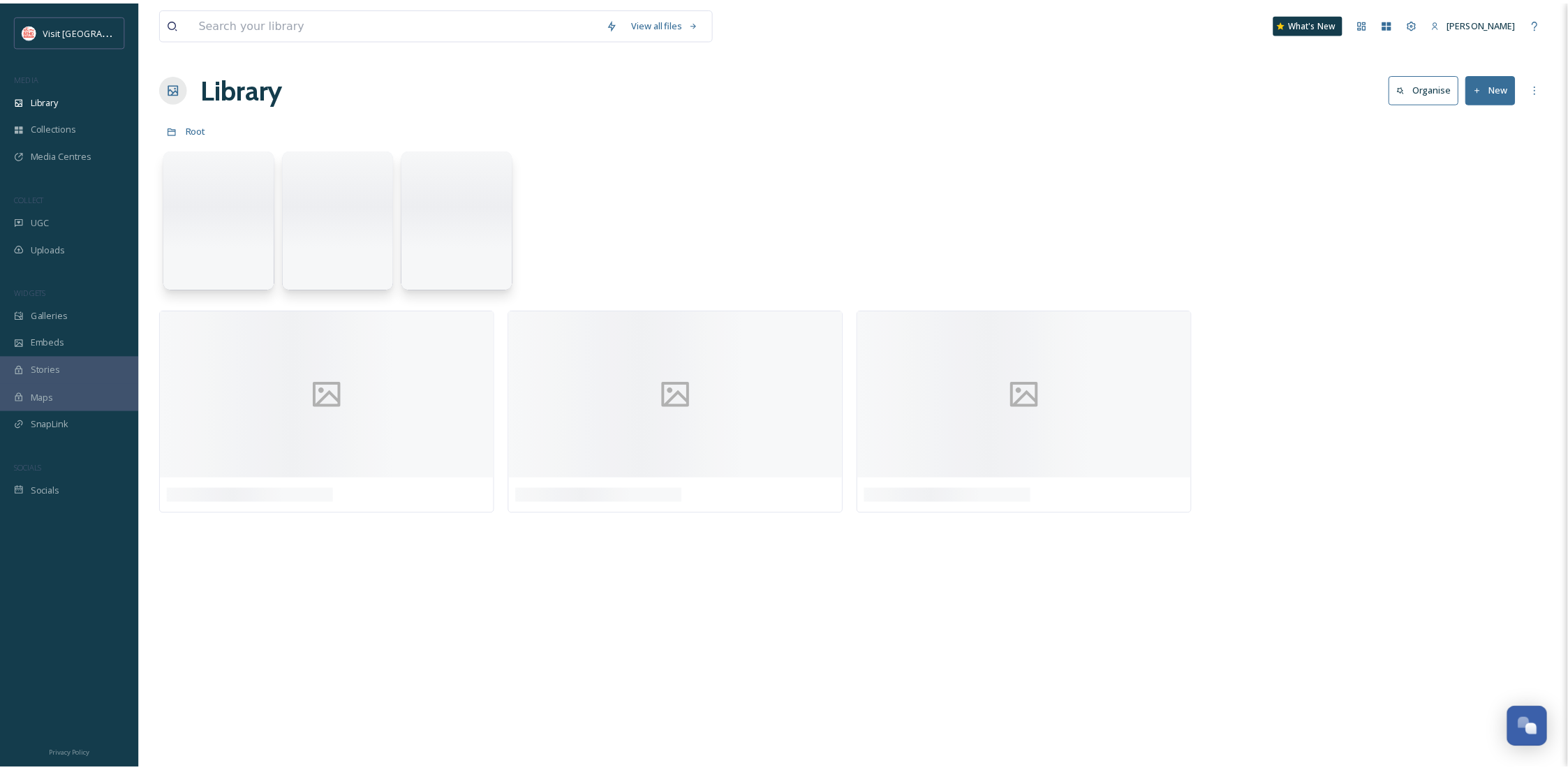
scroll to position [213, 0]
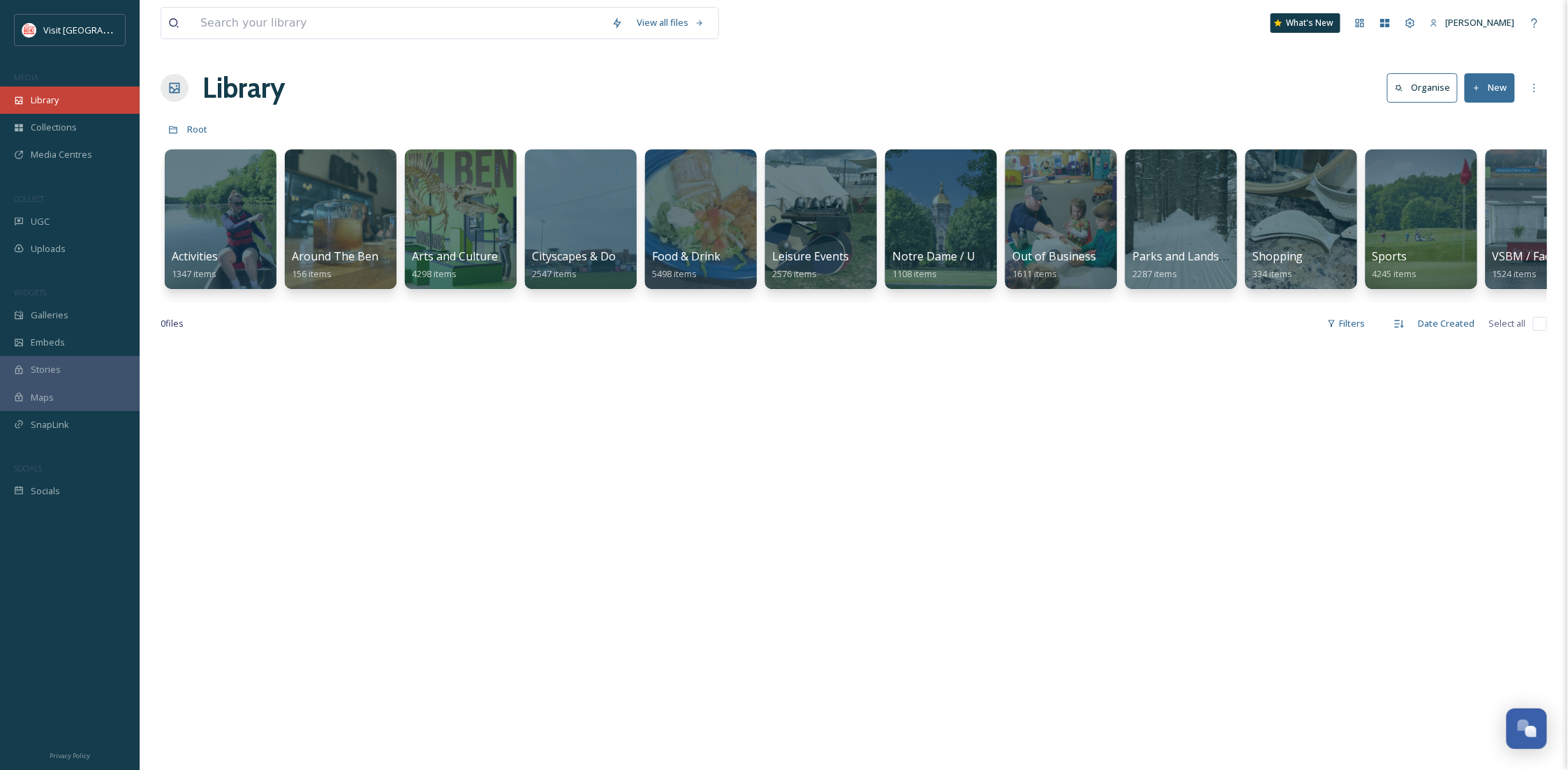
click at [83, 104] on div "Library" at bounding box center [69, 100] width 140 height 27
click at [44, 236] on div "Uploads" at bounding box center [69, 249] width 140 height 27
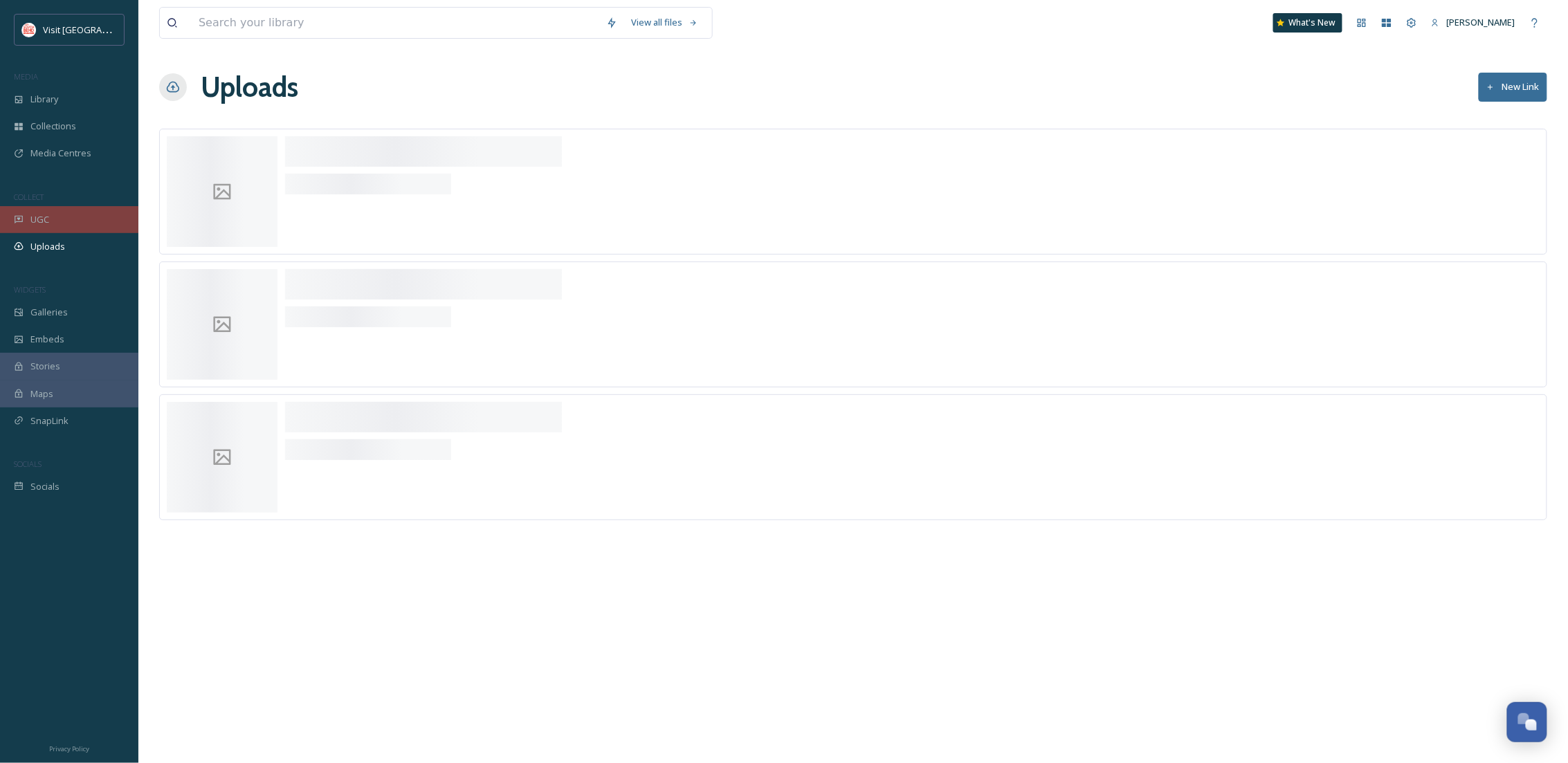
click at [47, 215] on span "UGC" at bounding box center [40, 220] width 19 height 14
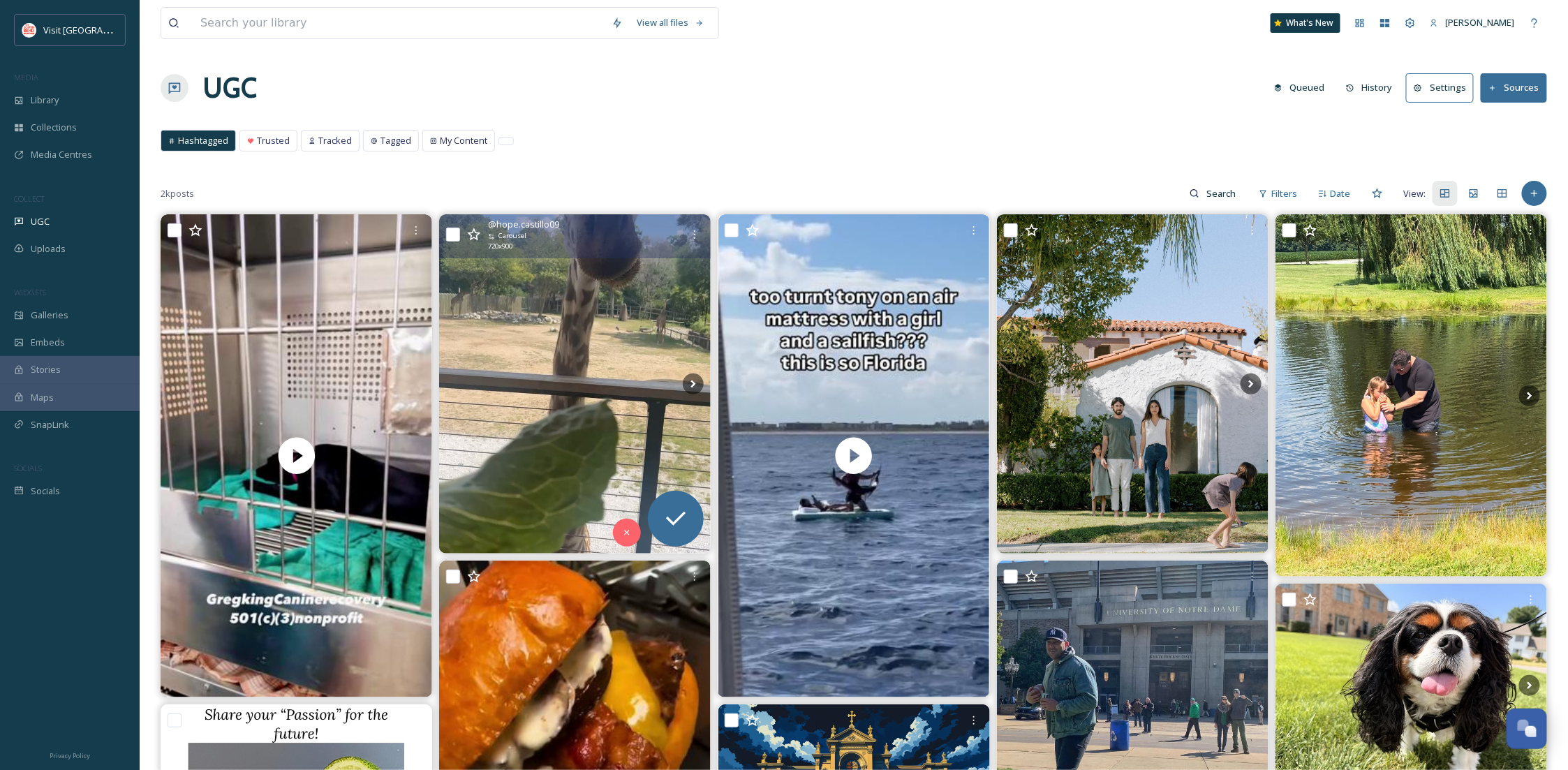
click at [656, 411] on img at bounding box center [574, 383] width 271 height 339
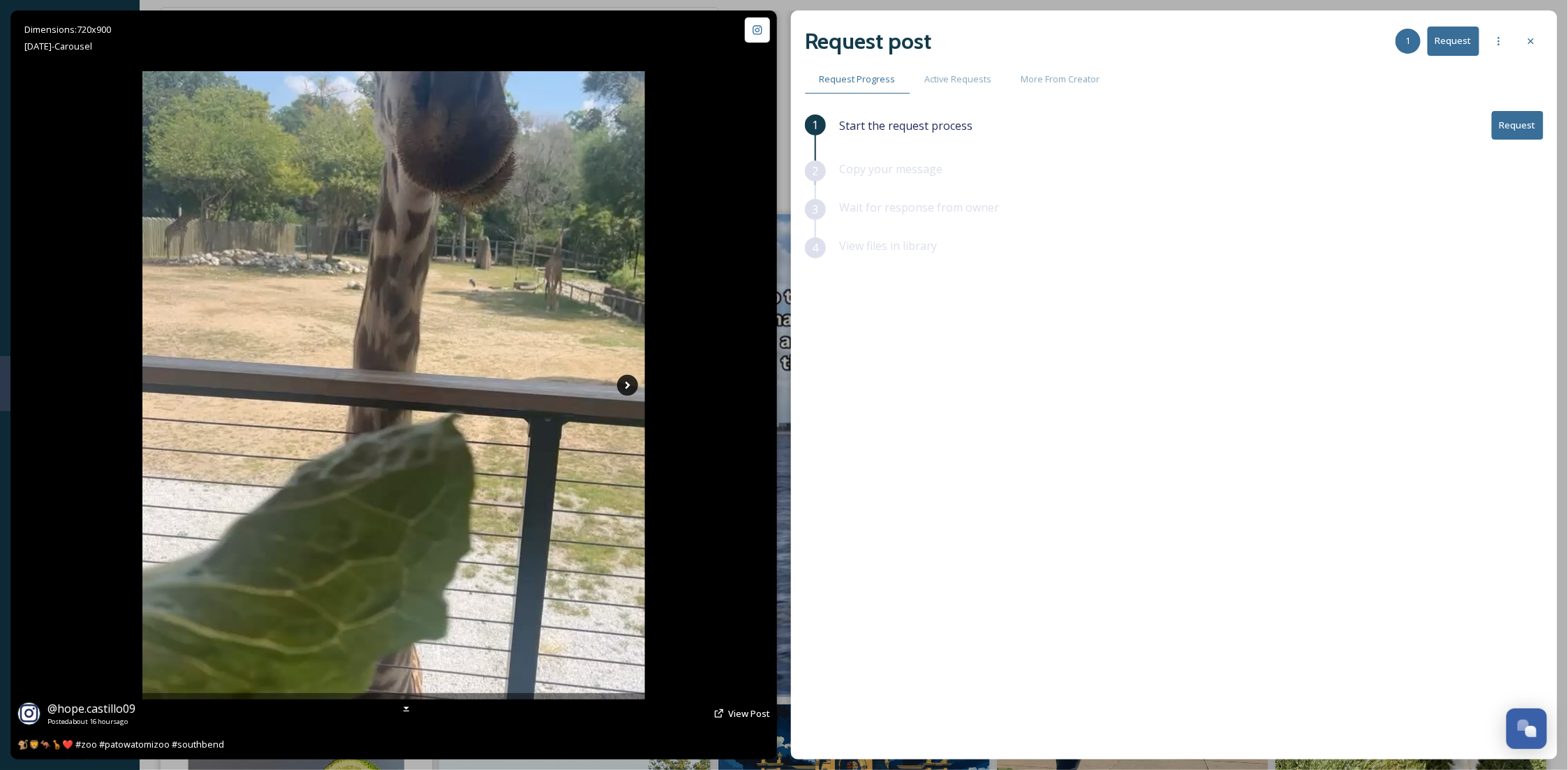
click at [626, 380] on icon at bounding box center [627, 385] width 21 height 21
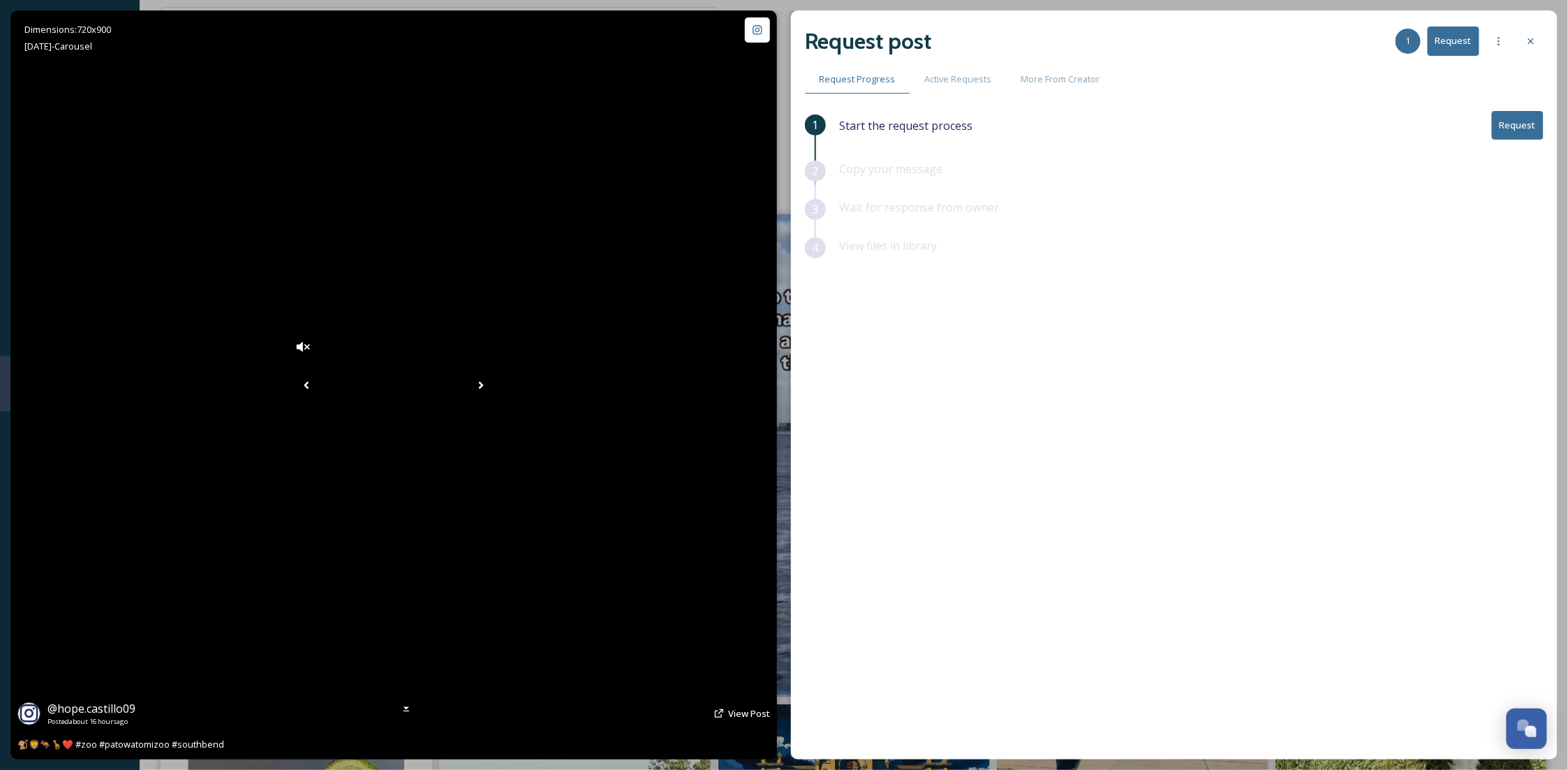
click at [491, 388] on icon at bounding box center [481, 385] width 21 height 21
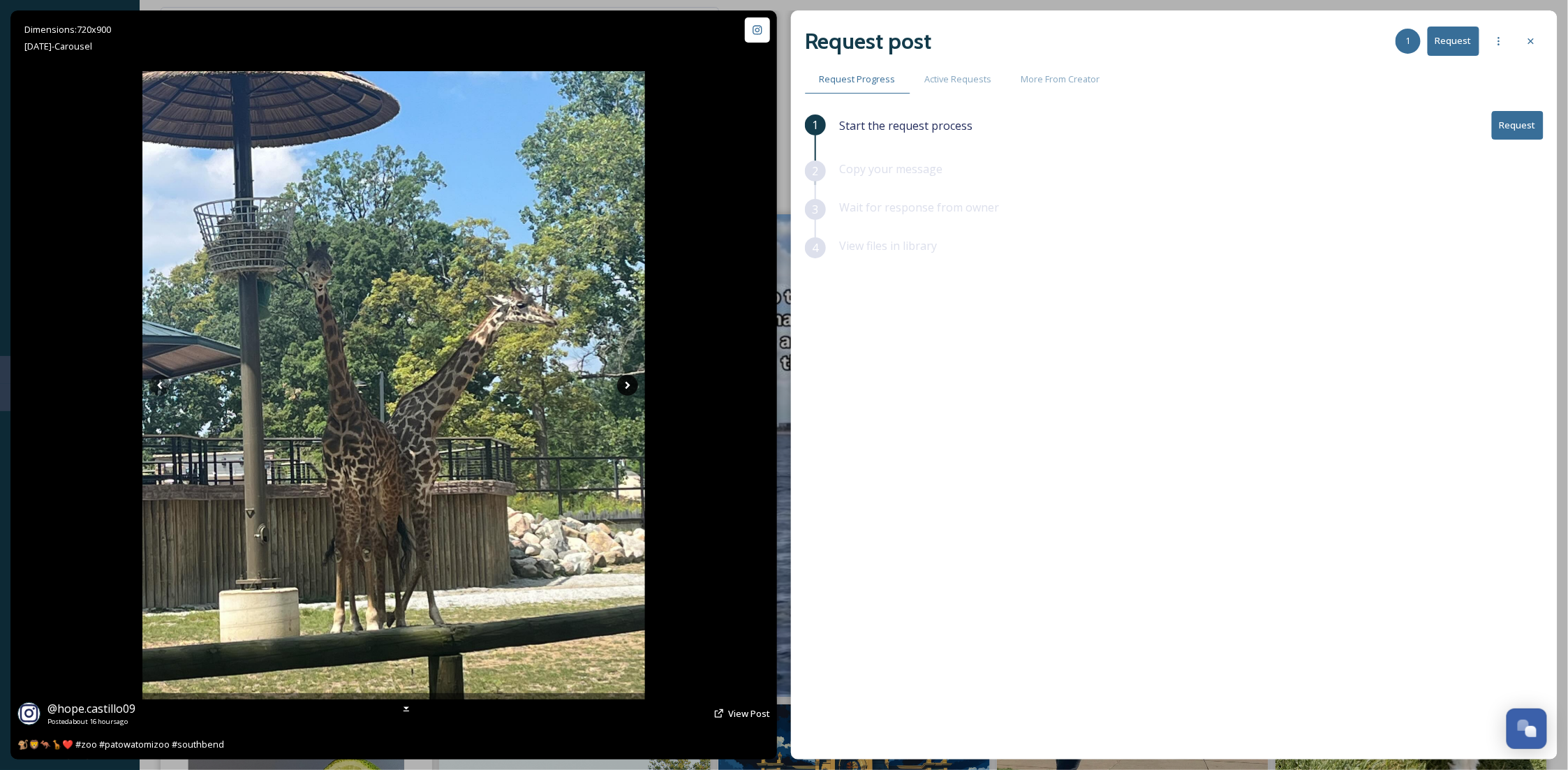
click at [624, 388] on icon at bounding box center [627, 385] width 21 height 21
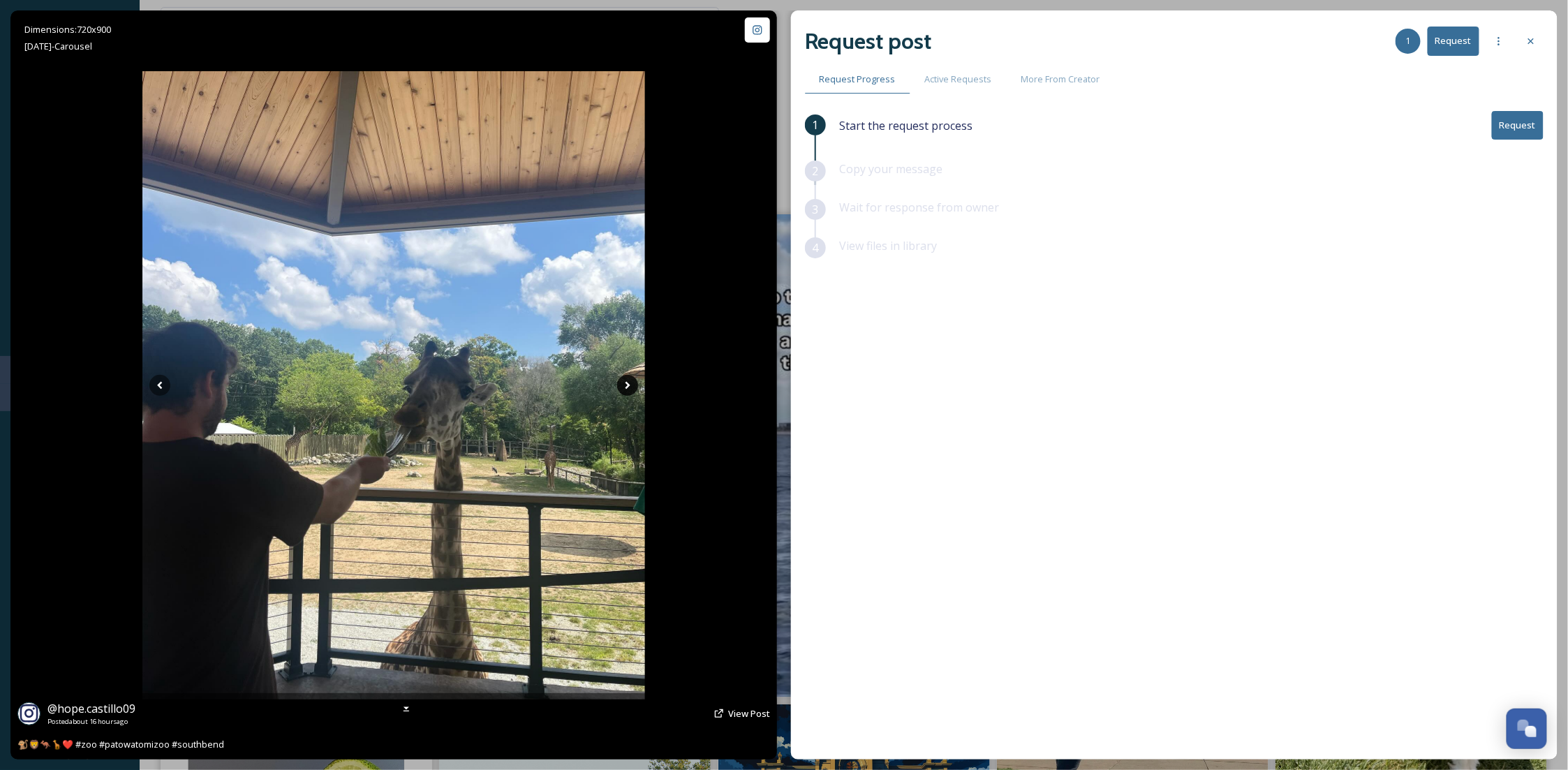
click at [631, 382] on icon at bounding box center [627, 385] width 21 height 21
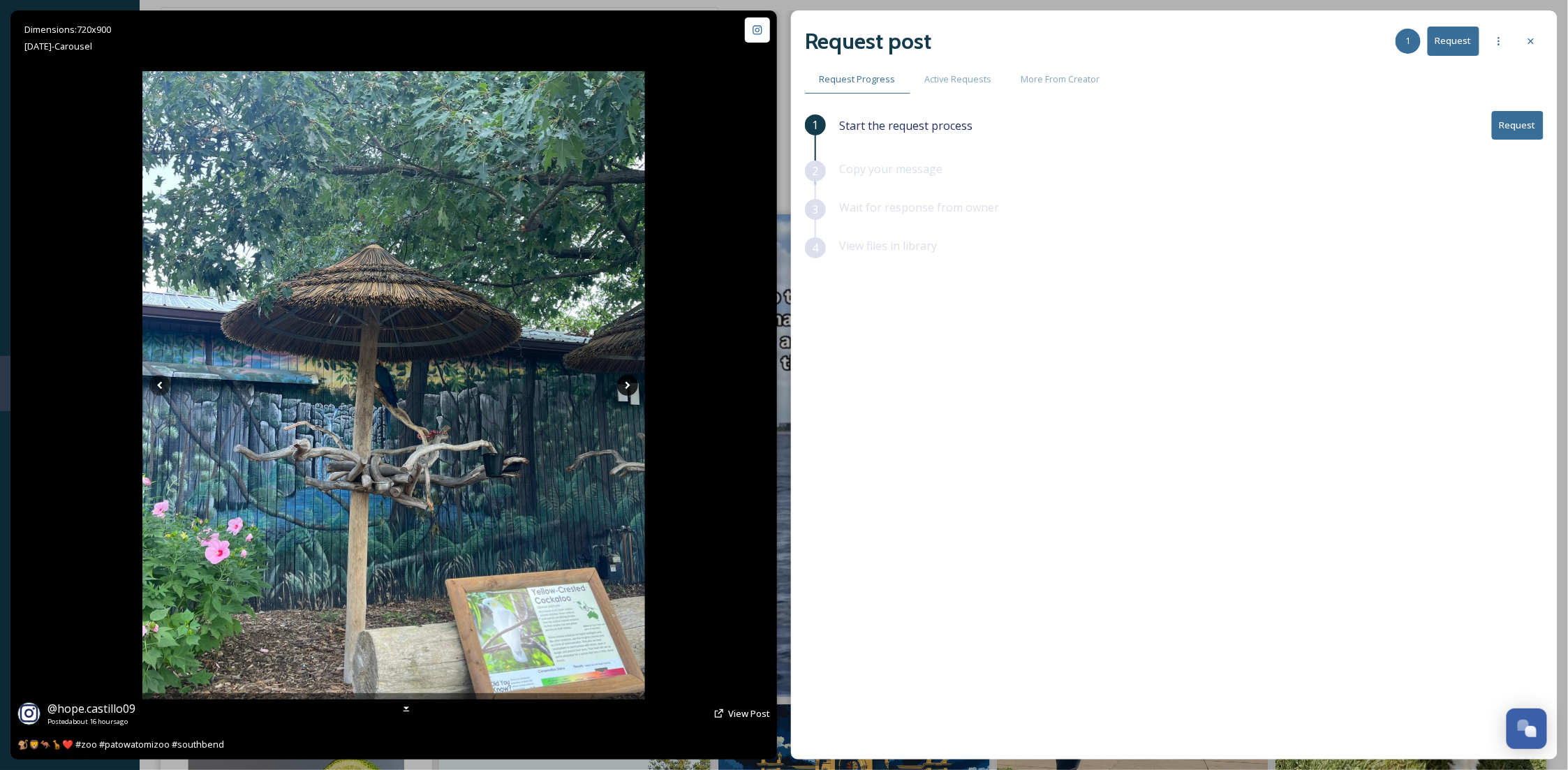
click at [631, 382] on icon at bounding box center [627, 385] width 21 height 21
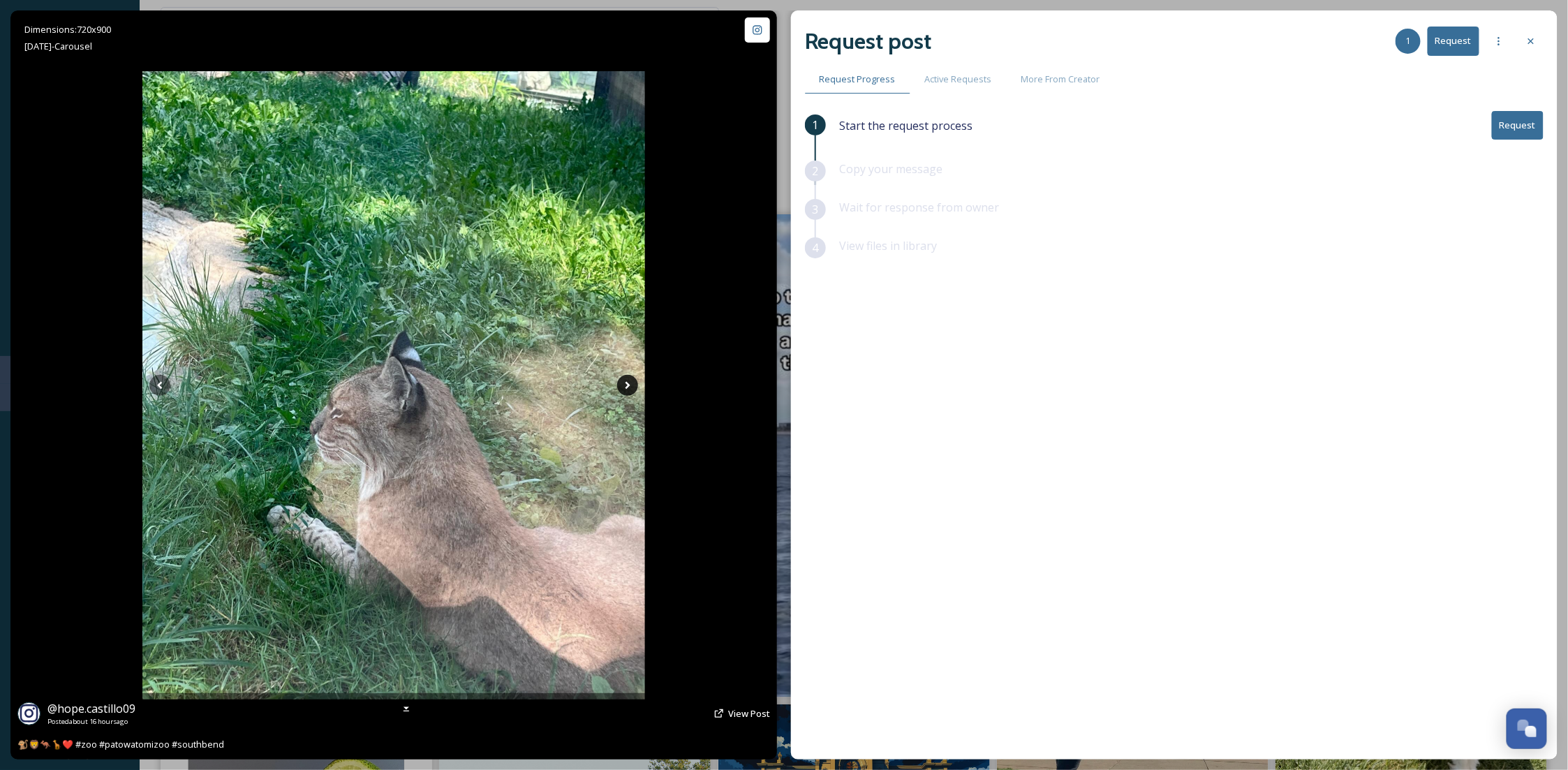
click at [631, 382] on icon at bounding box center [627, 385] width 21 height 21
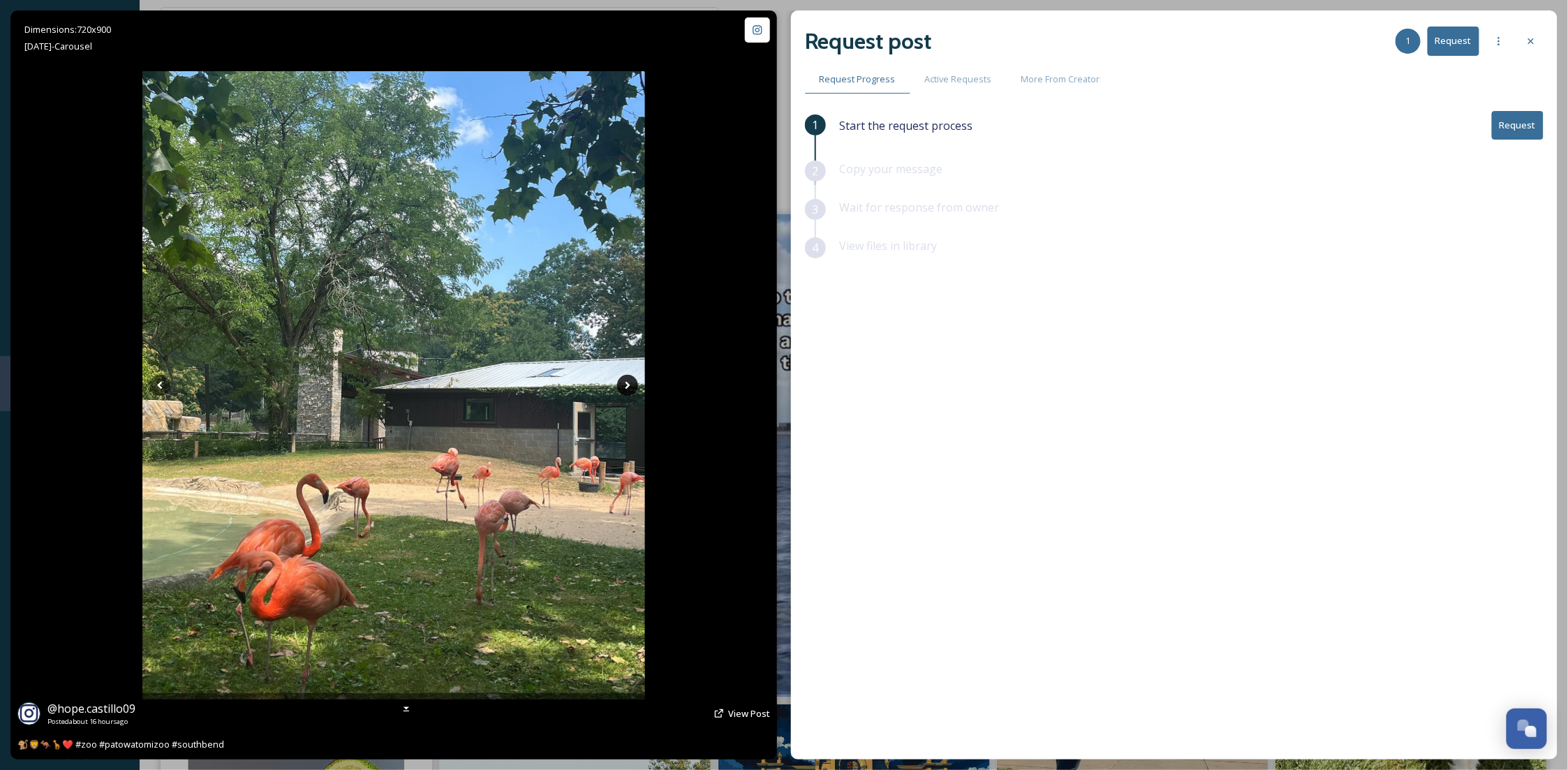
click at [631, 382] on icon at bounding box center [627, 385] width 21 height 21
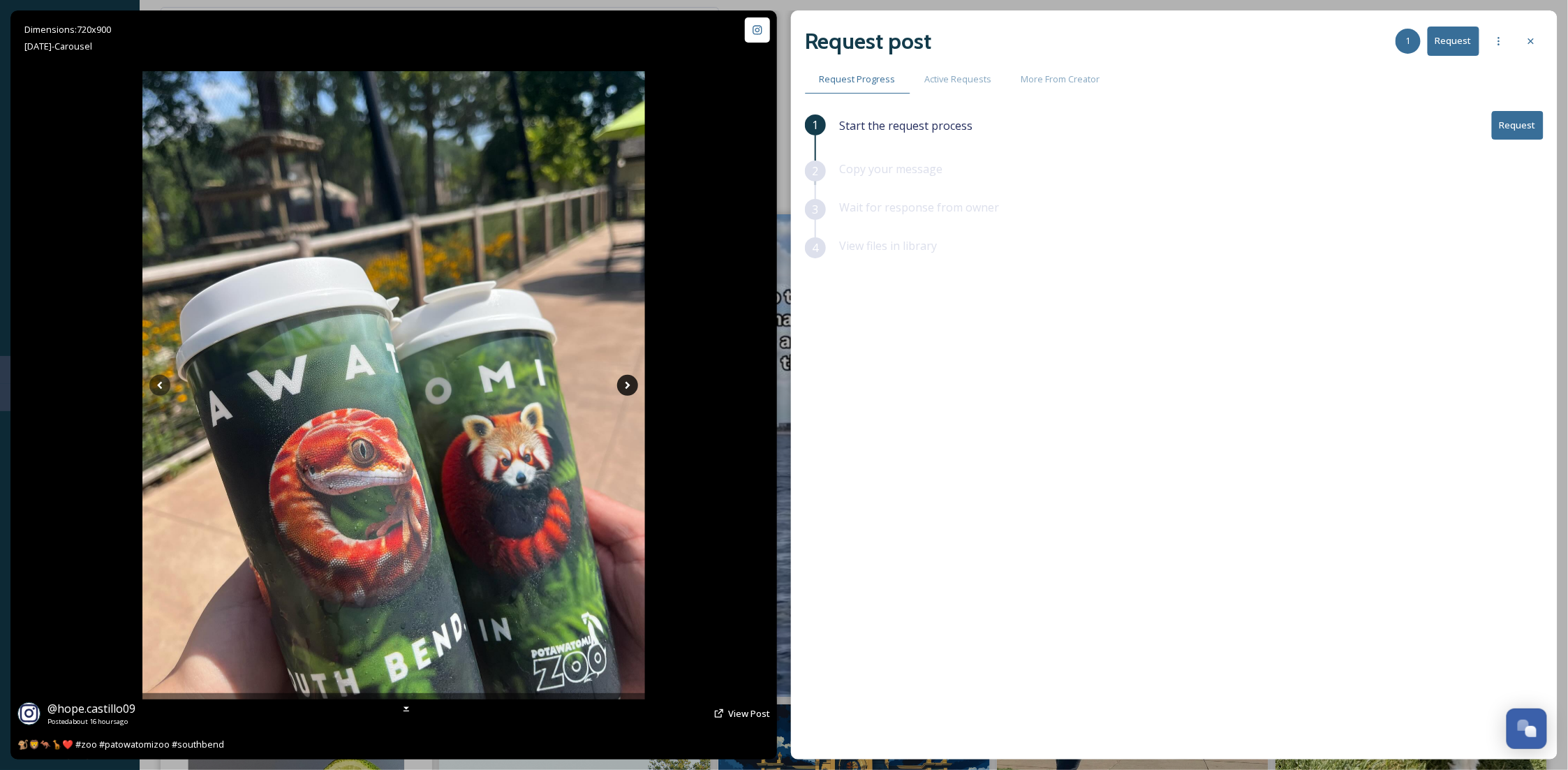
click at [631, 382] on icon at bounding box center [627, 385] width 21 height 21
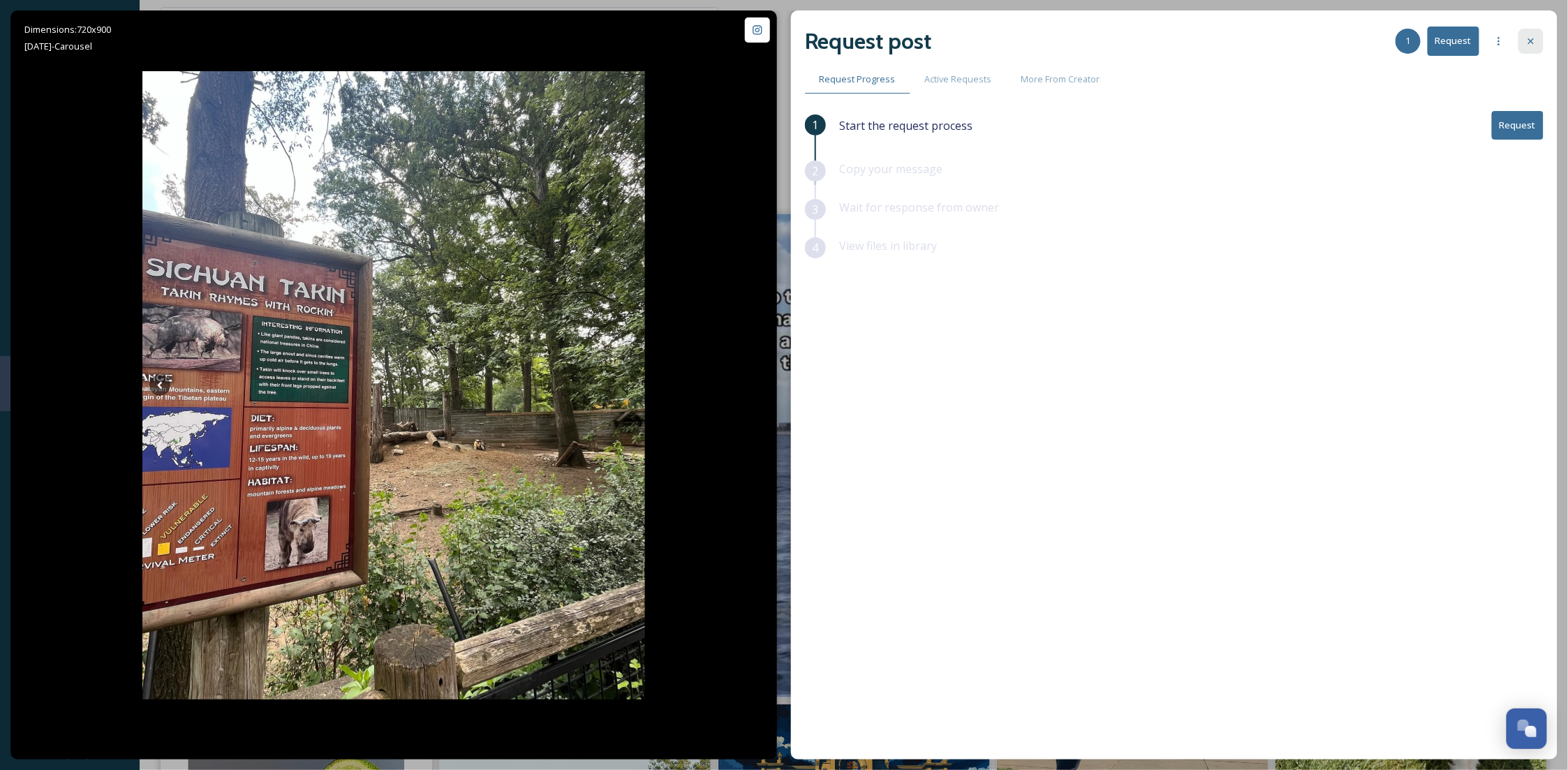
click at [1523, 44] on div at bounding box center [1530, 40] width 25 height 25
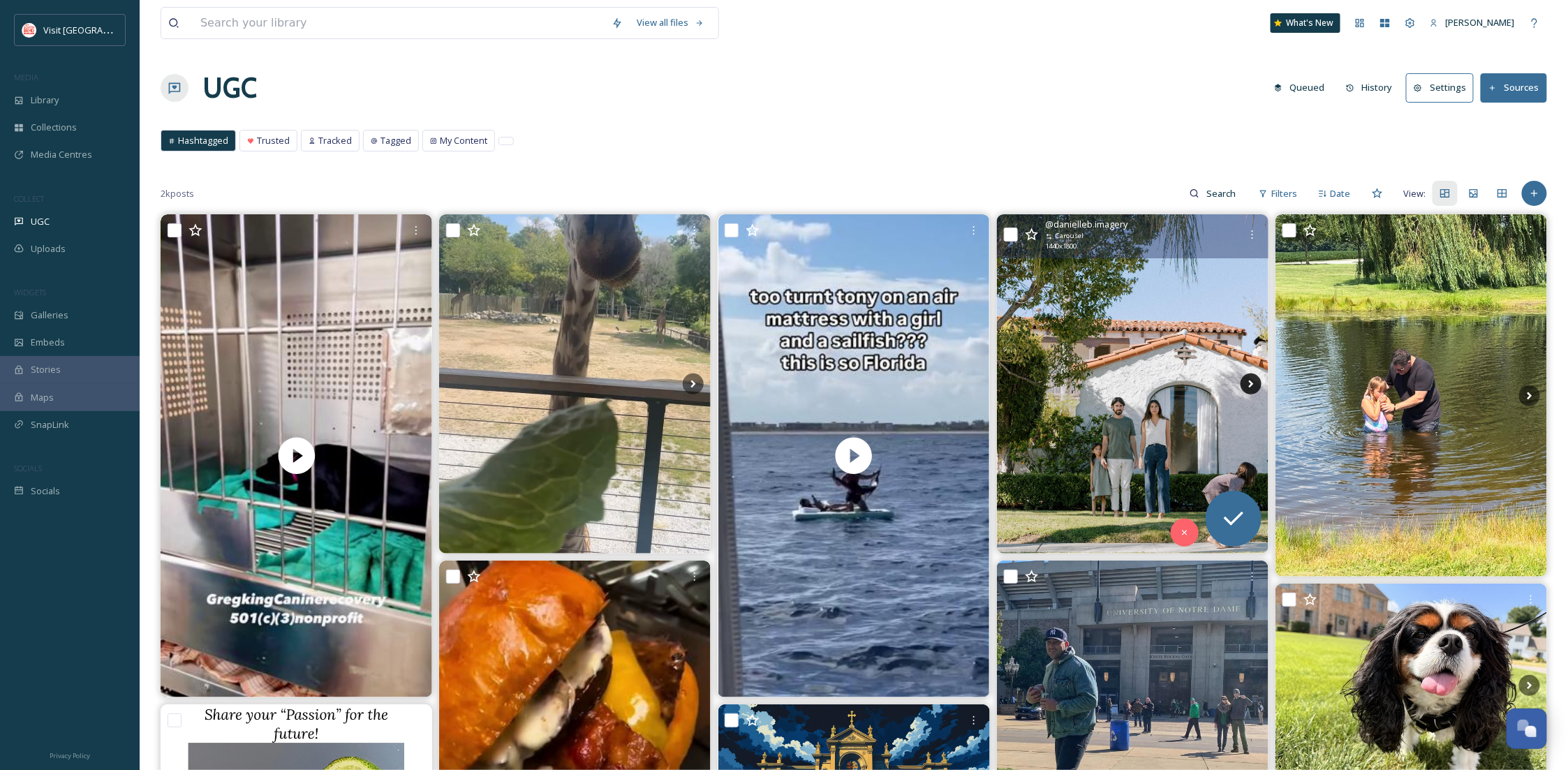
click at [1246, 382] on icon at bounding box center [1251, 383] width 21 height 21
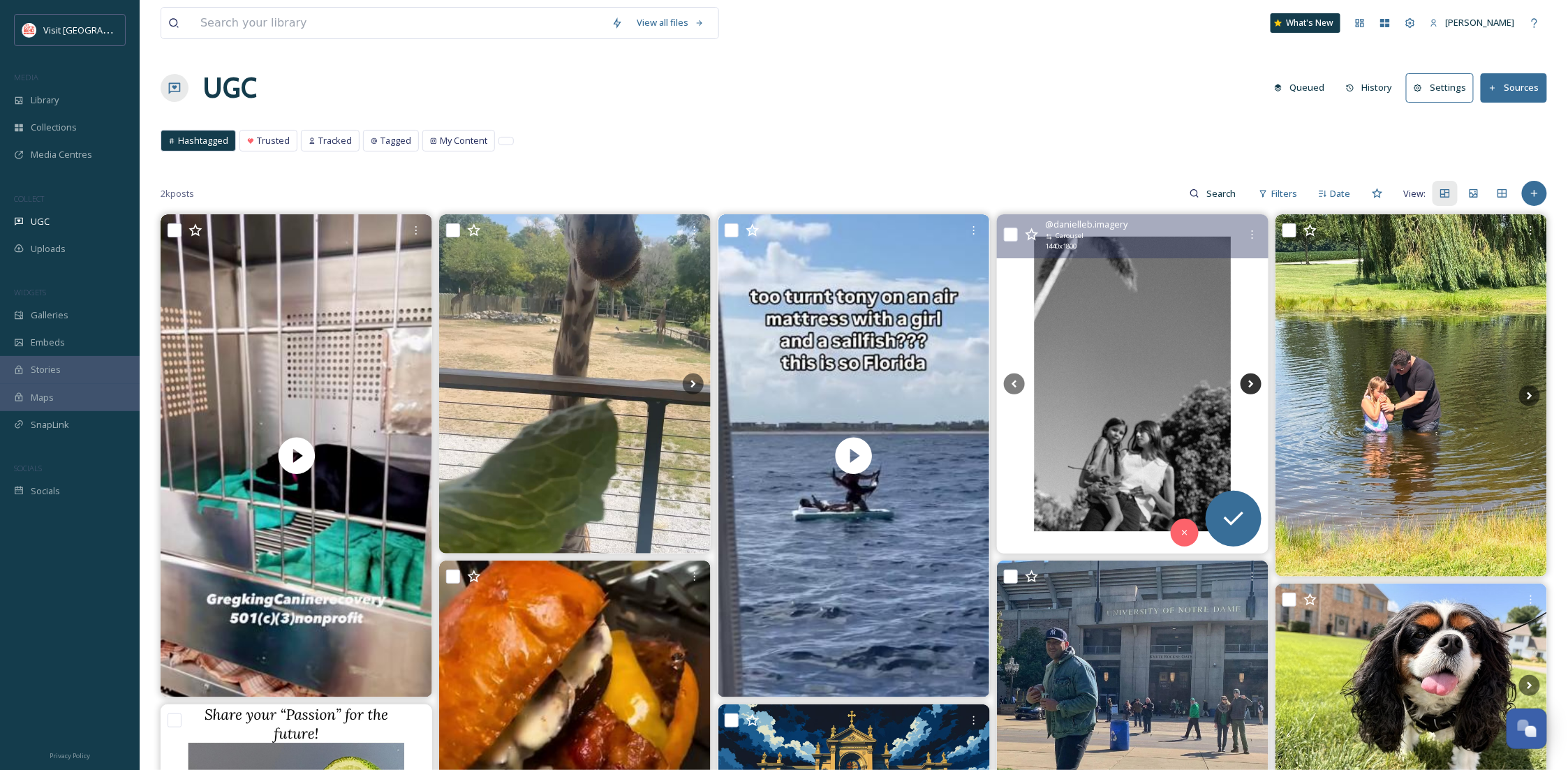
click at [1250, 381] on icon at bounding box center [1251, 383] width 21 height 21
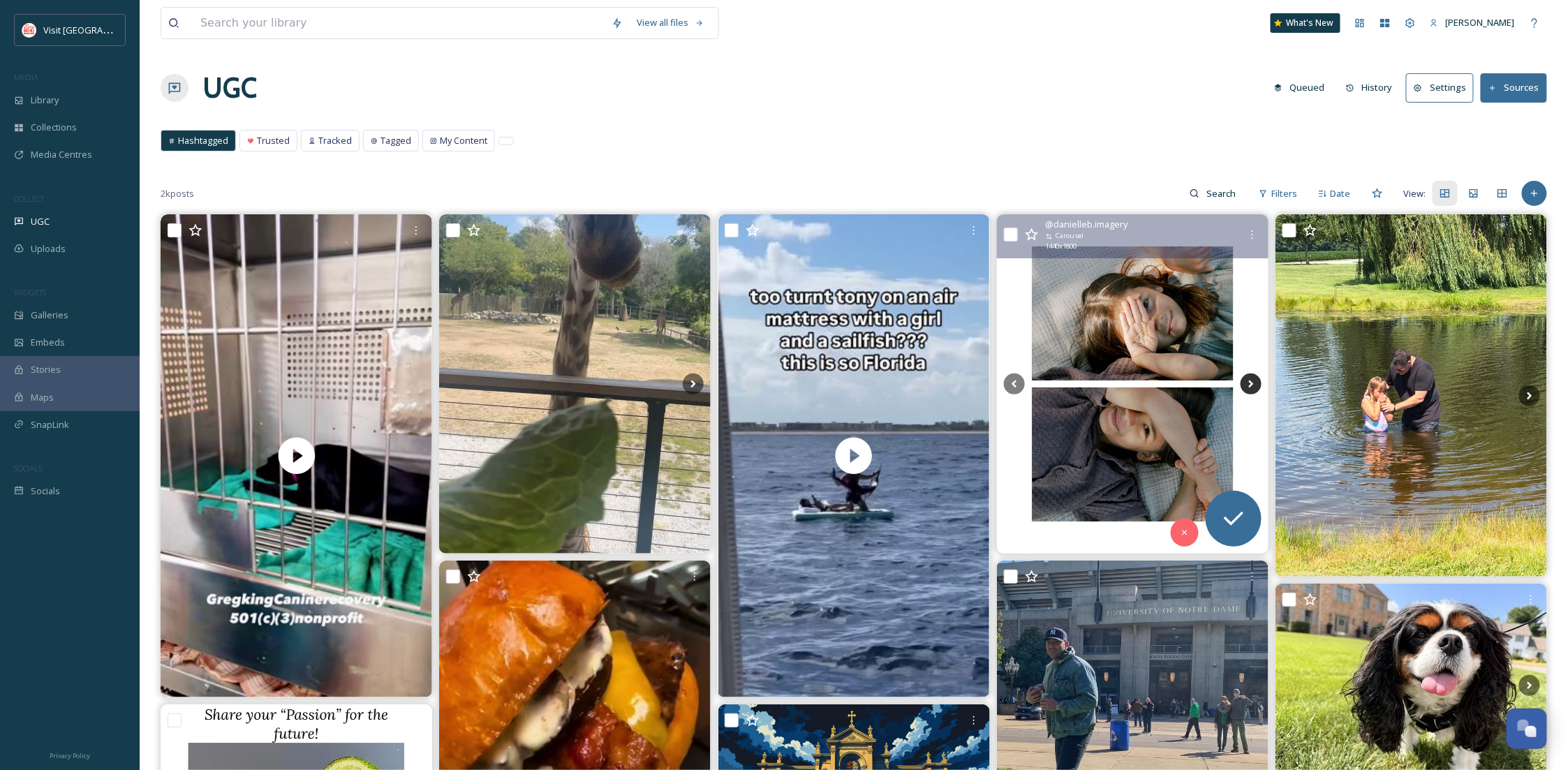
click at [1250, 381] on icon at bounding box center [1251, 383] width 21 height 21
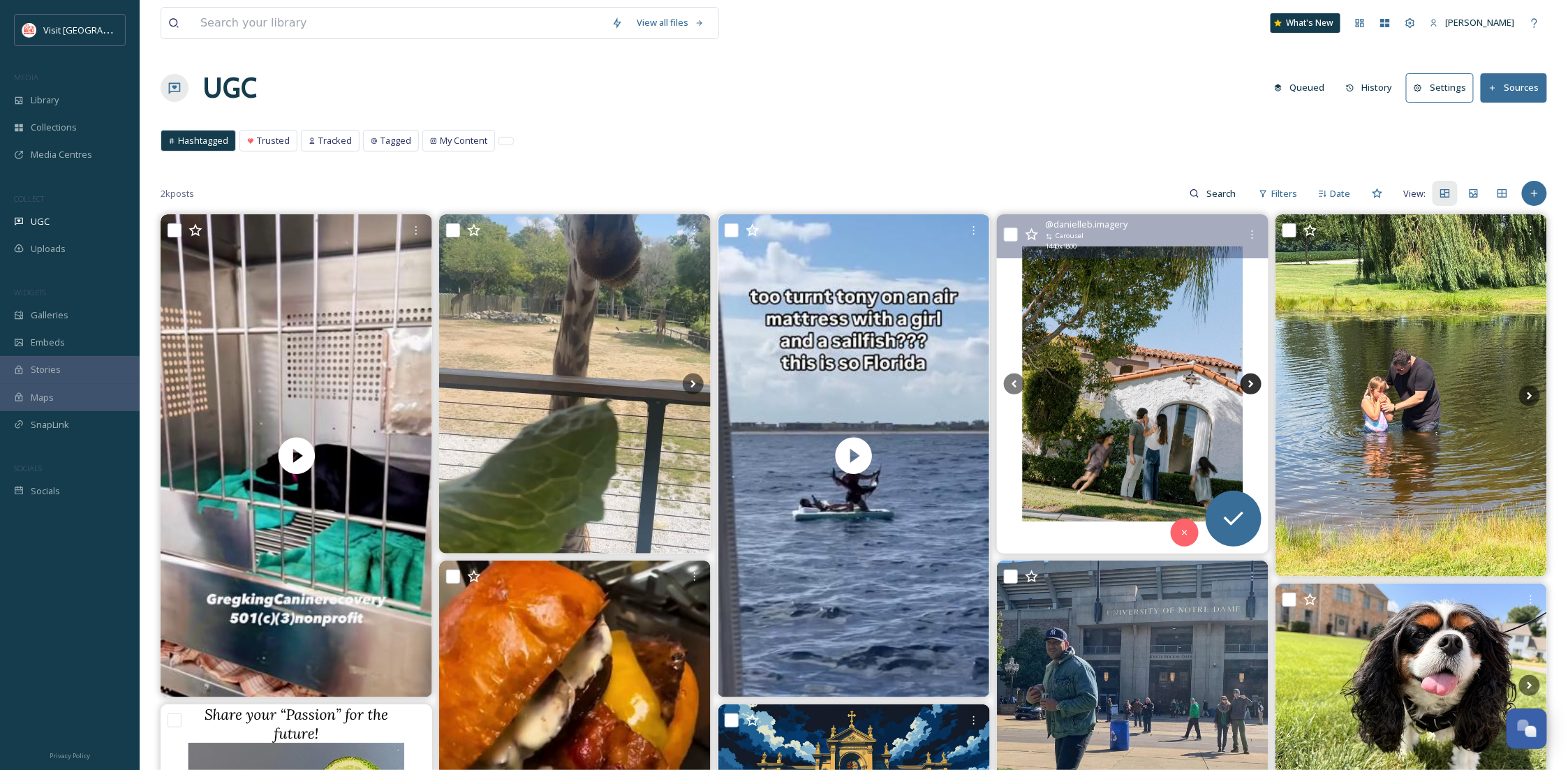
click at [1250, 381] on icon at bounding box center [1251, 383] width 21 height 21
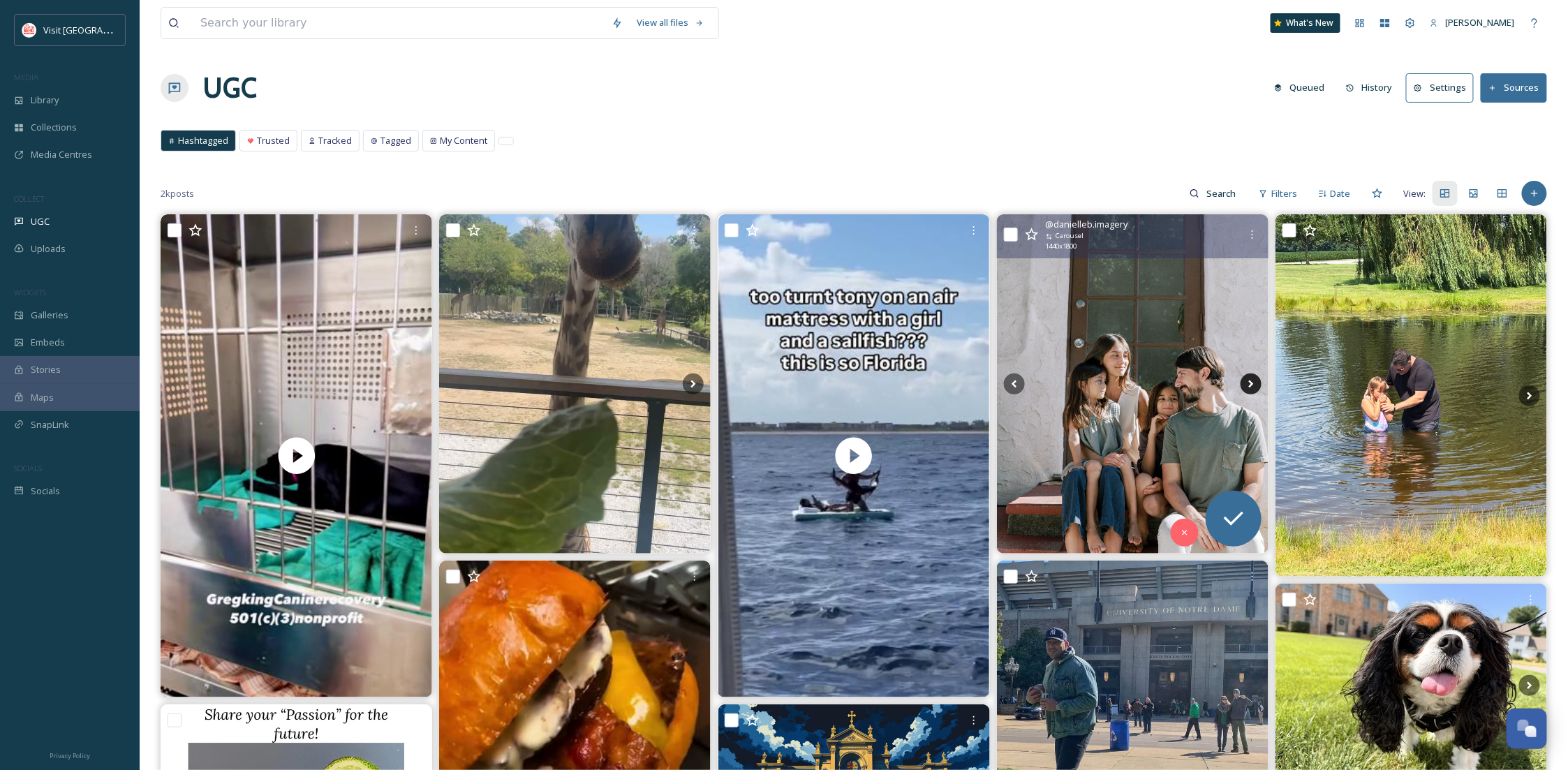
click at [1250, 381] on icon at bounding box center [1251, 383] width 21 height 21
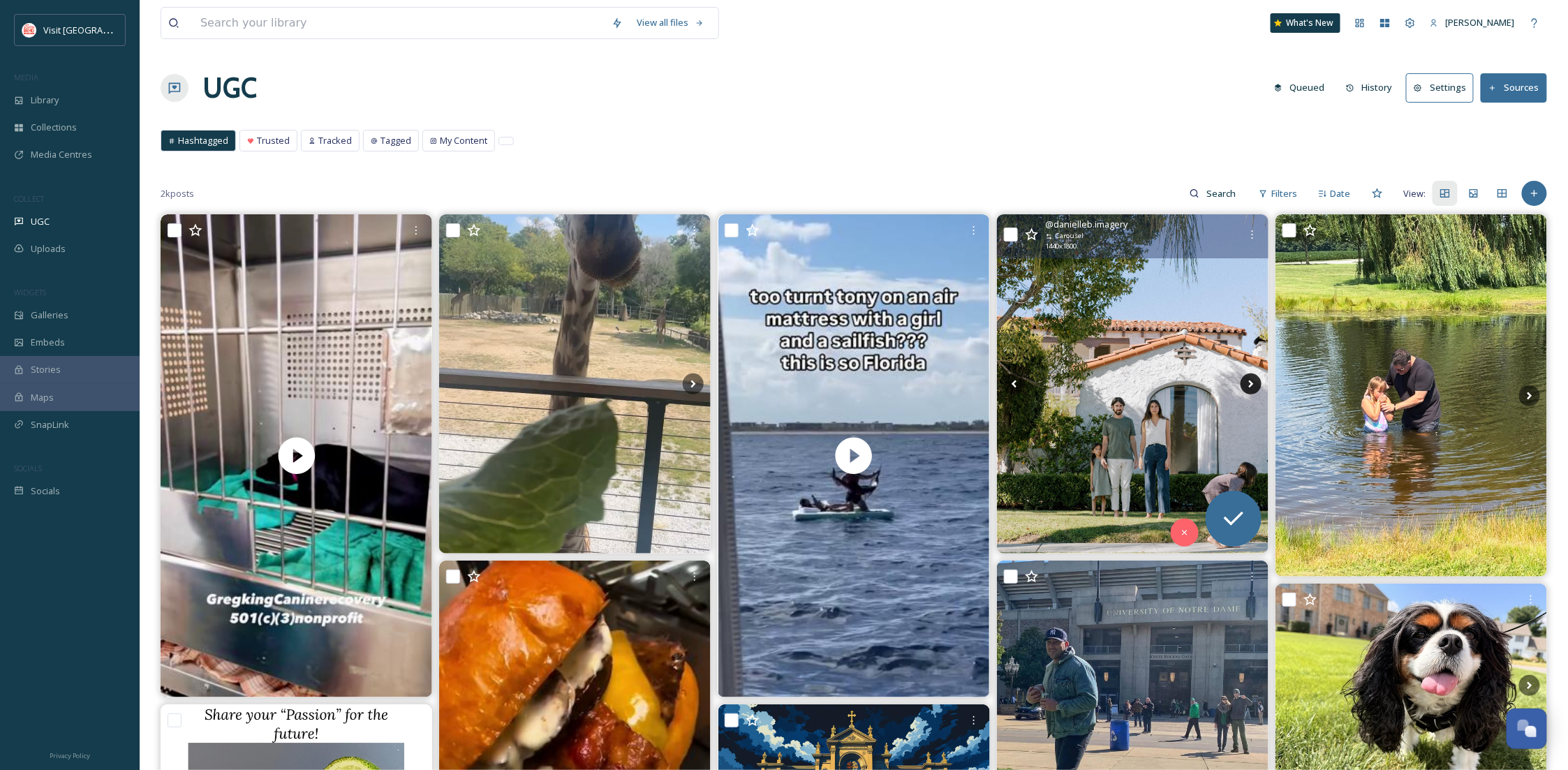
click at [1250, 381] on icon at bounding box center [1251, 383] width 21 height 21
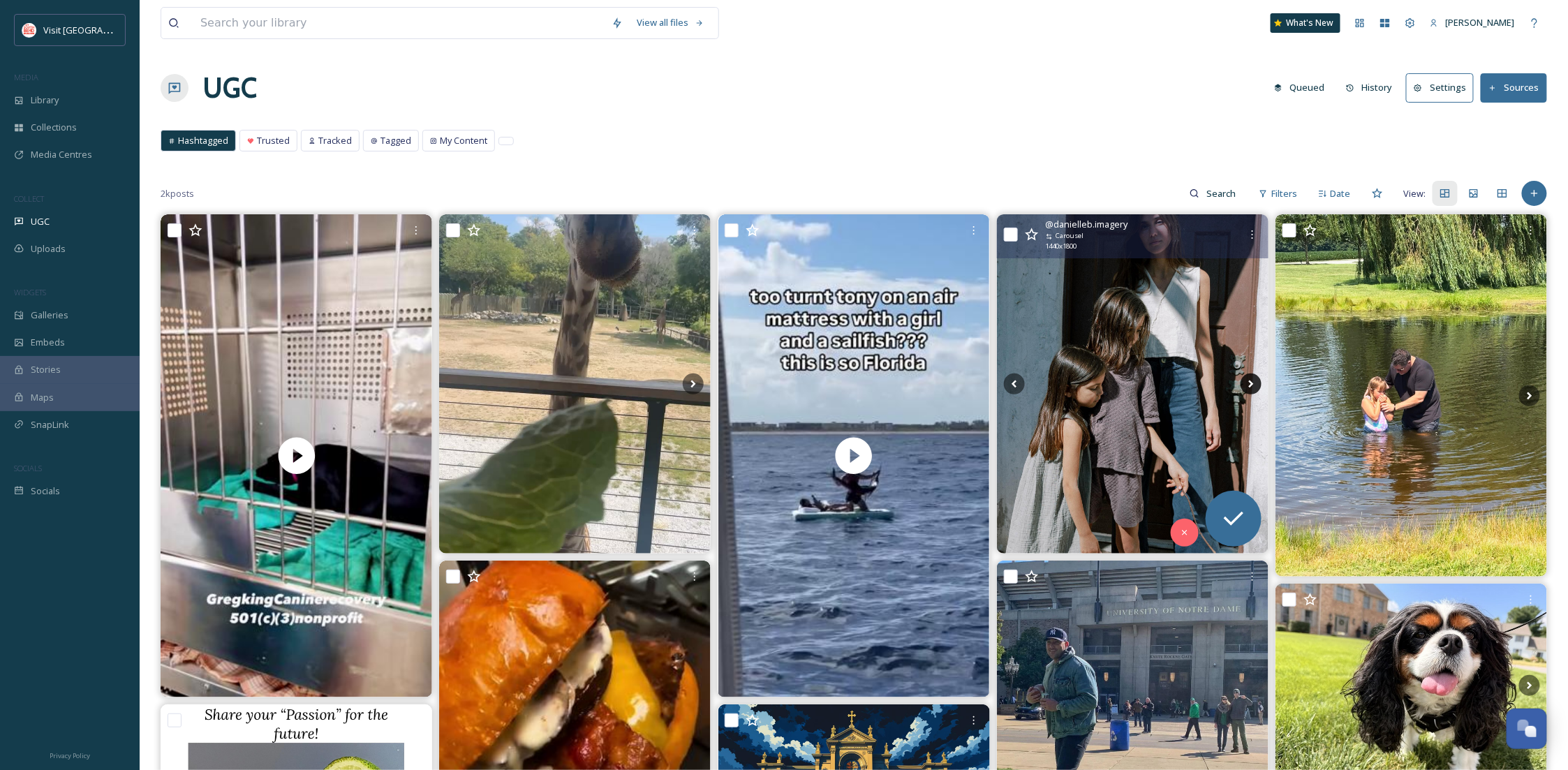
click at [1250, 381] on icon at bounding box center [1251, 383] width 21 height 21
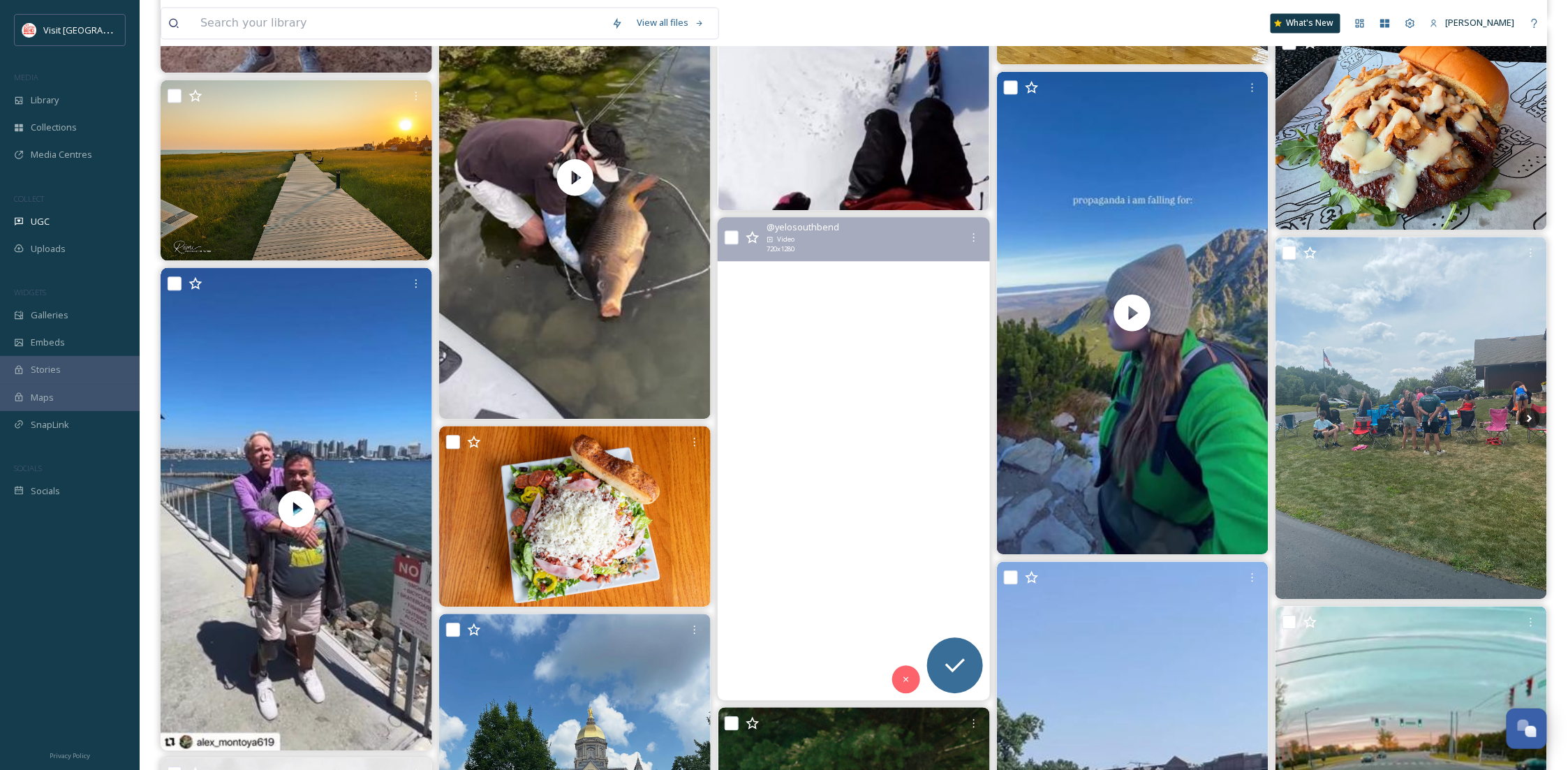
scroll to position [1613, 0]
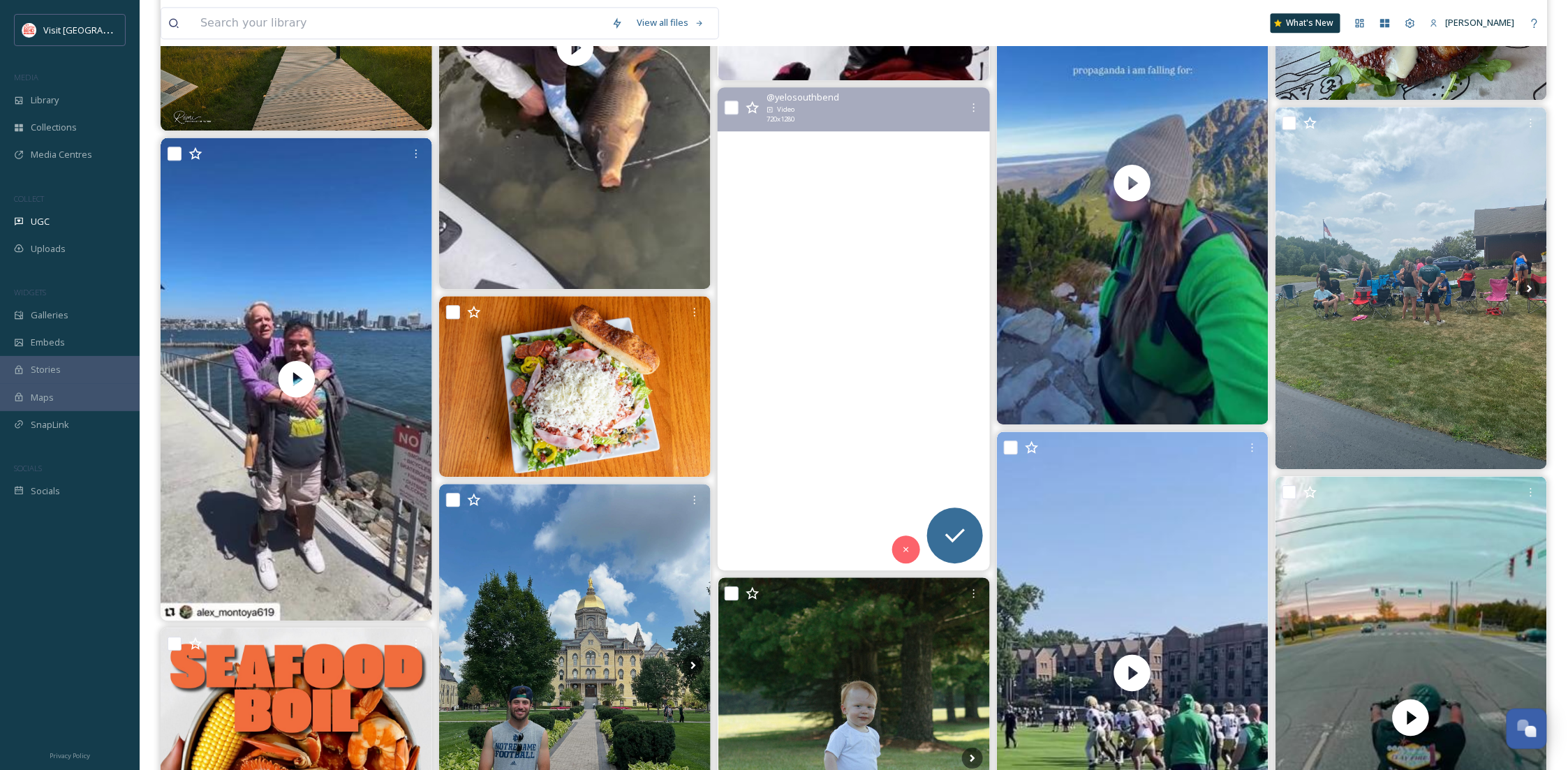
click at [818, 503] on video "See you soon South Bend ❤️\a\a—\a#notredame #southbend #saintmaryscollege #holy…" at bounding box center [853, 329] width 271 height 483
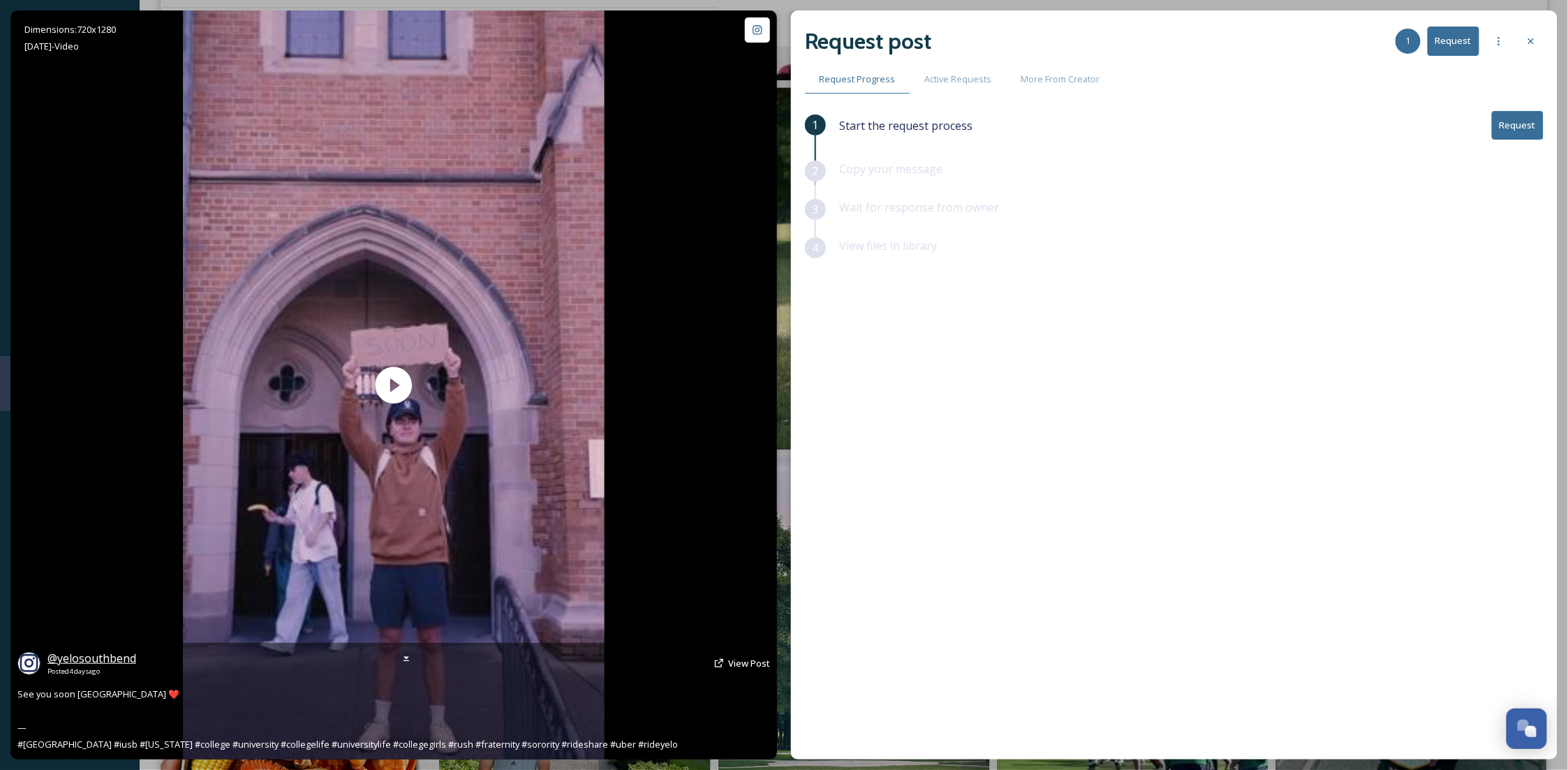
click at [93, 650] on span "@ yelosouthbend" at bounding box center [92, 658] width 89 height 15
